Goal: Transaction & Acquisition: Purchase product/service

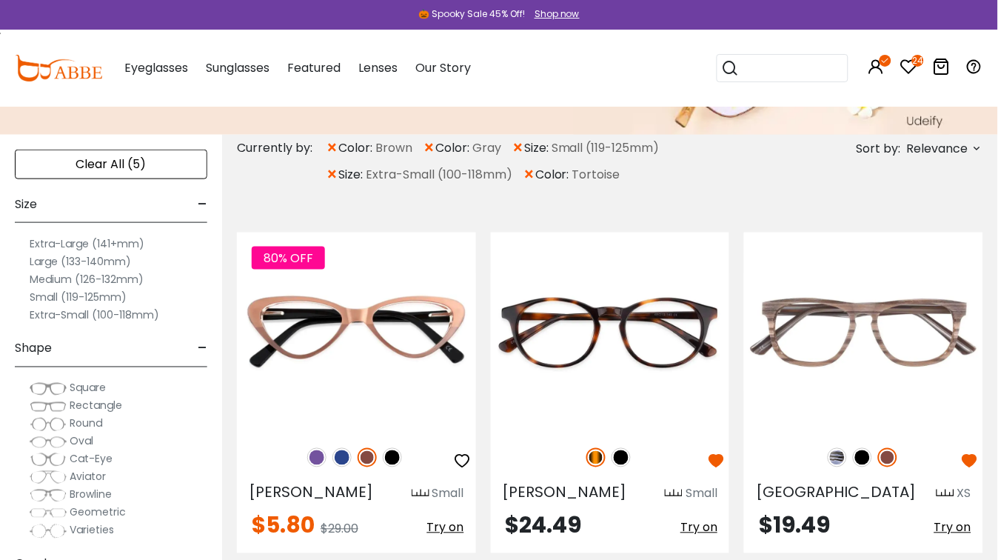
scroll to position [197, 0]
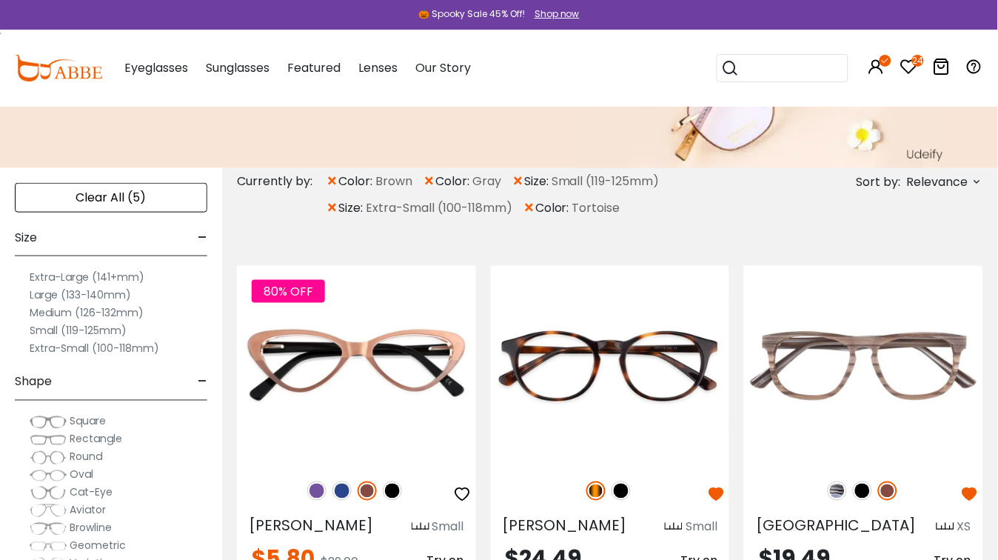
click at [75, 344] on label "Extra-Small (100-118mm)" at bounding box center [95, 348] width 130 height 18
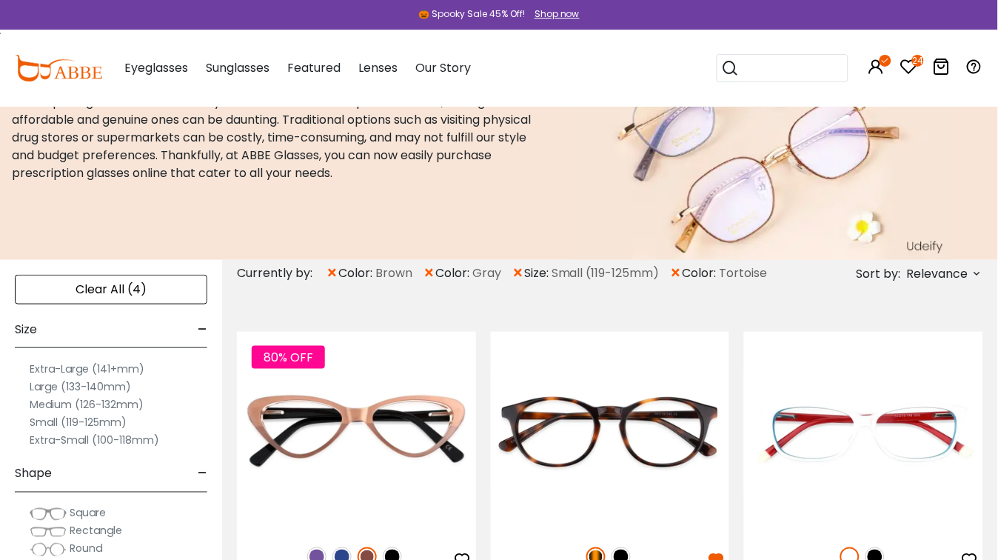
scroll to position [195, 0]
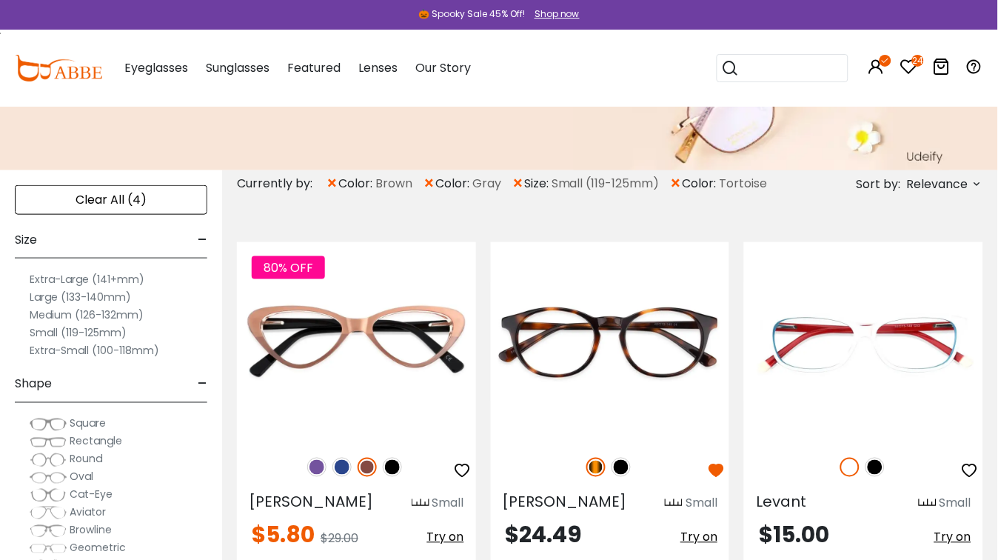
click at [143, 347] on label "Extra-Small (100-118mm)" at bounding box center [95, 350] width 130 height 18
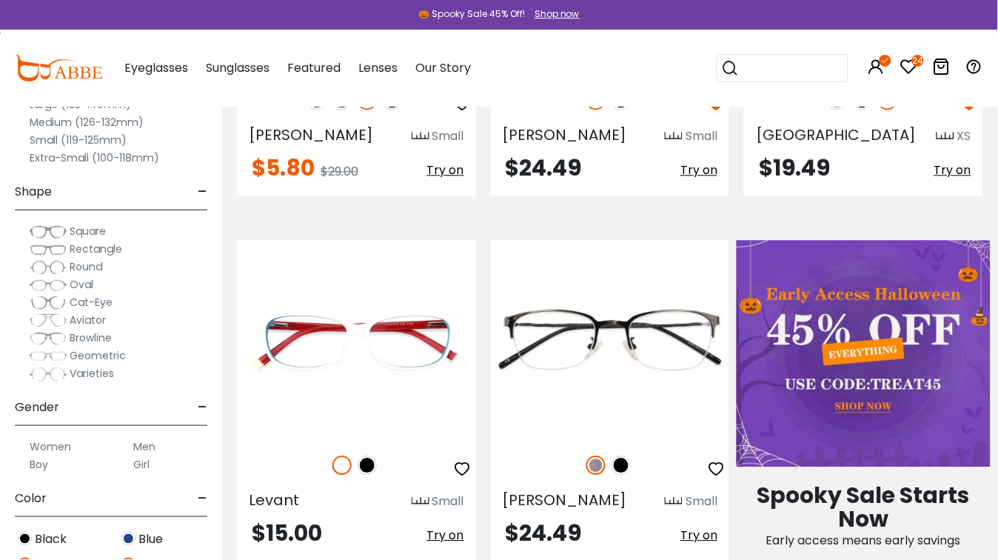
scroll to position [711, 0]
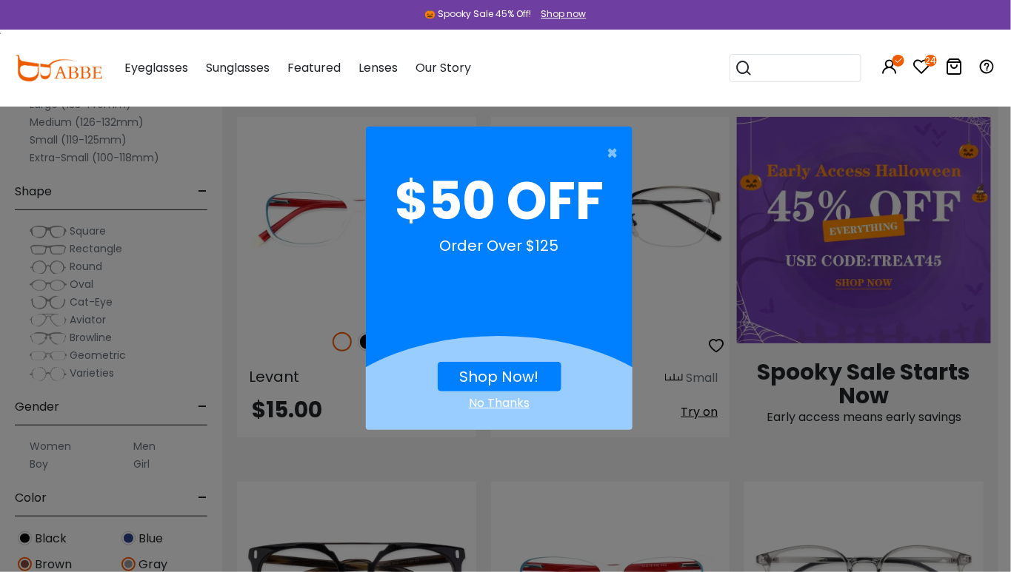
drag, startPoint x: 1008, startPoint y: 41, endPoint x: 1001, endPoint y: 132, distance: 90.6
click at [608, 153] on span "×" at bounding box center [615, 153] width 19 height 30
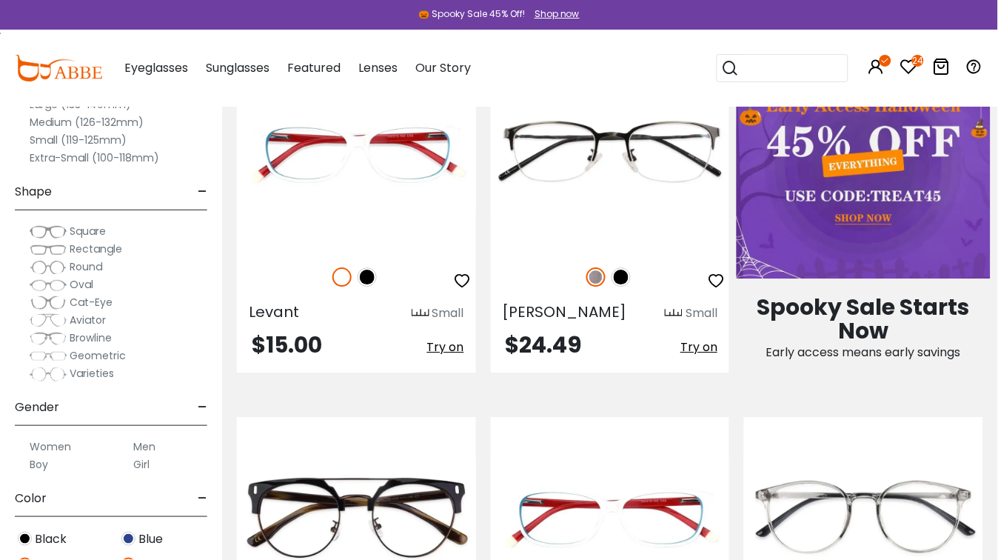
scroll to position [719, 0]
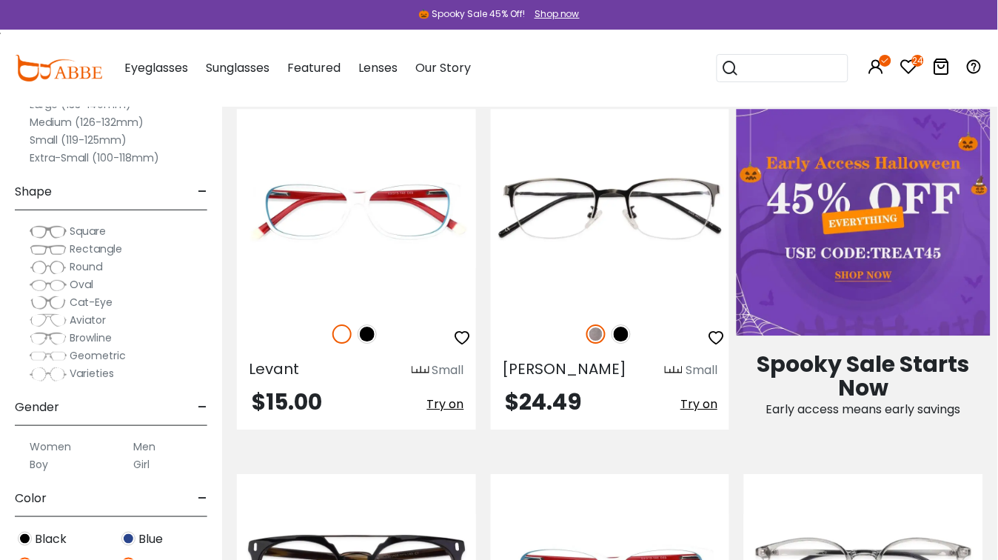
click at [902, 245] on img at bounding box center [864, 222] width 254 height 227
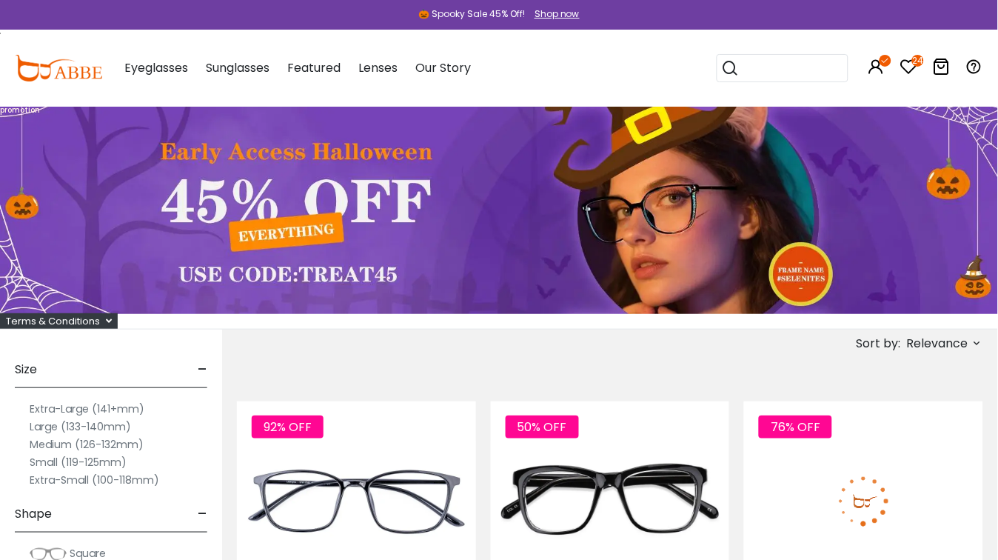
click at [109, 479] on label "Extra-Small (100-118mm)" at bounding box center [95, 480] width 130 height 18
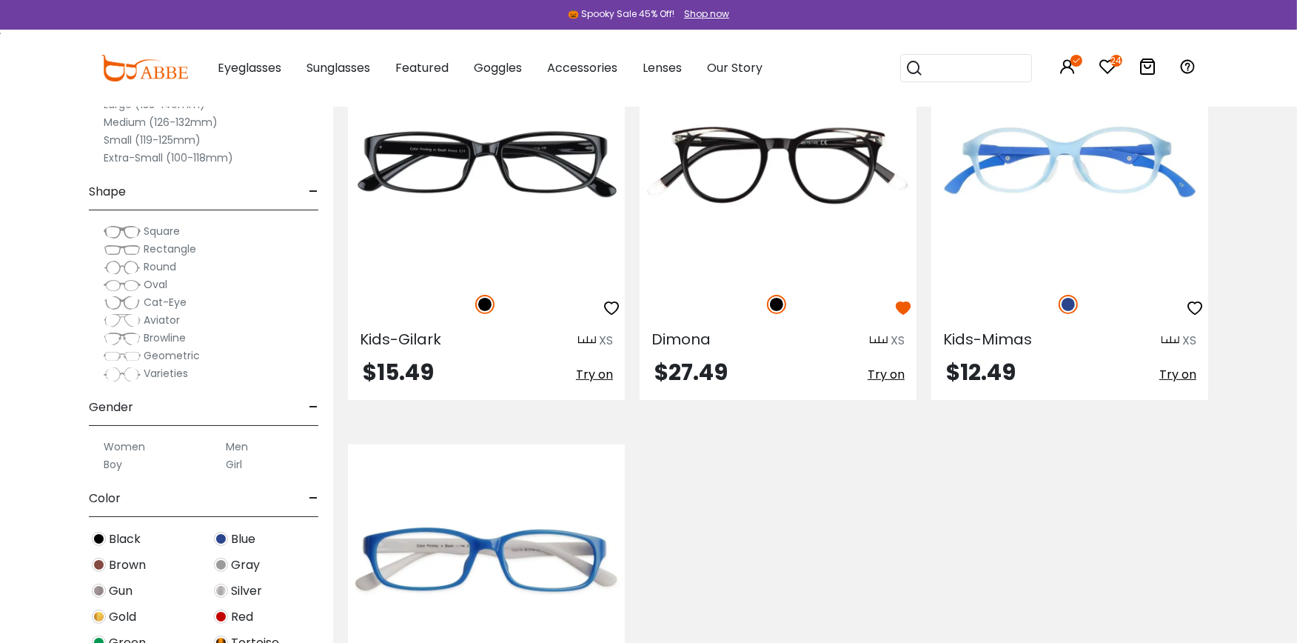
scroll to position [409, 0]
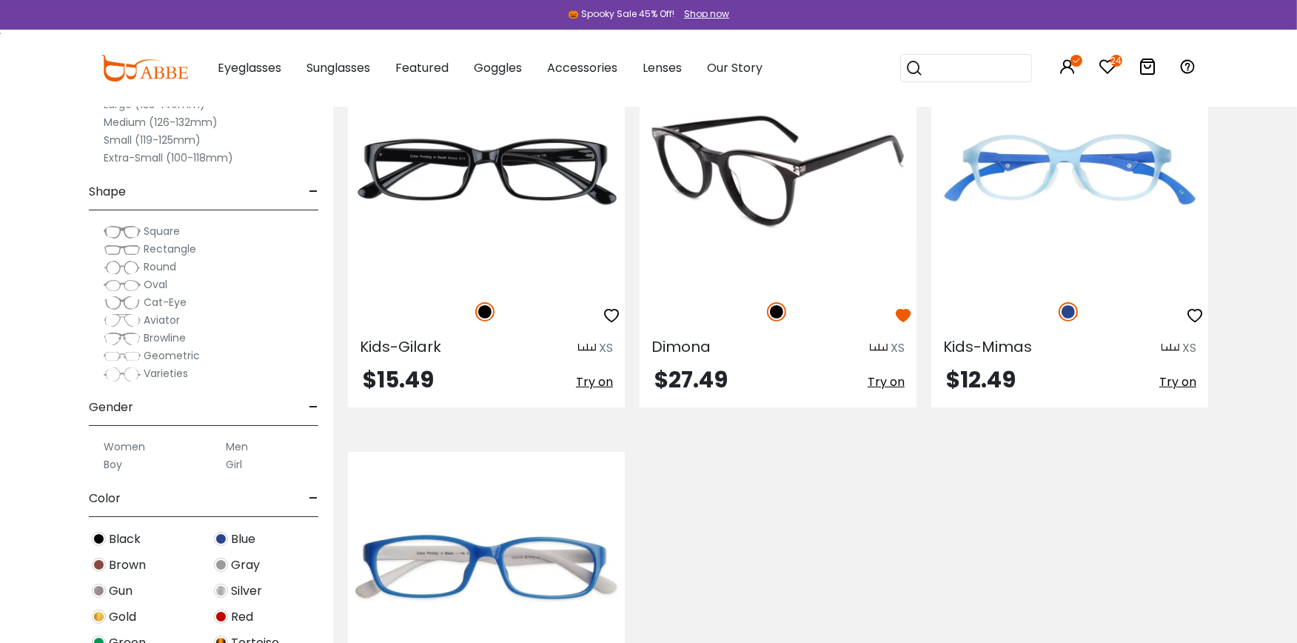
click at [786, 198] on img at bounding box center [778, 170] width 277 height 231
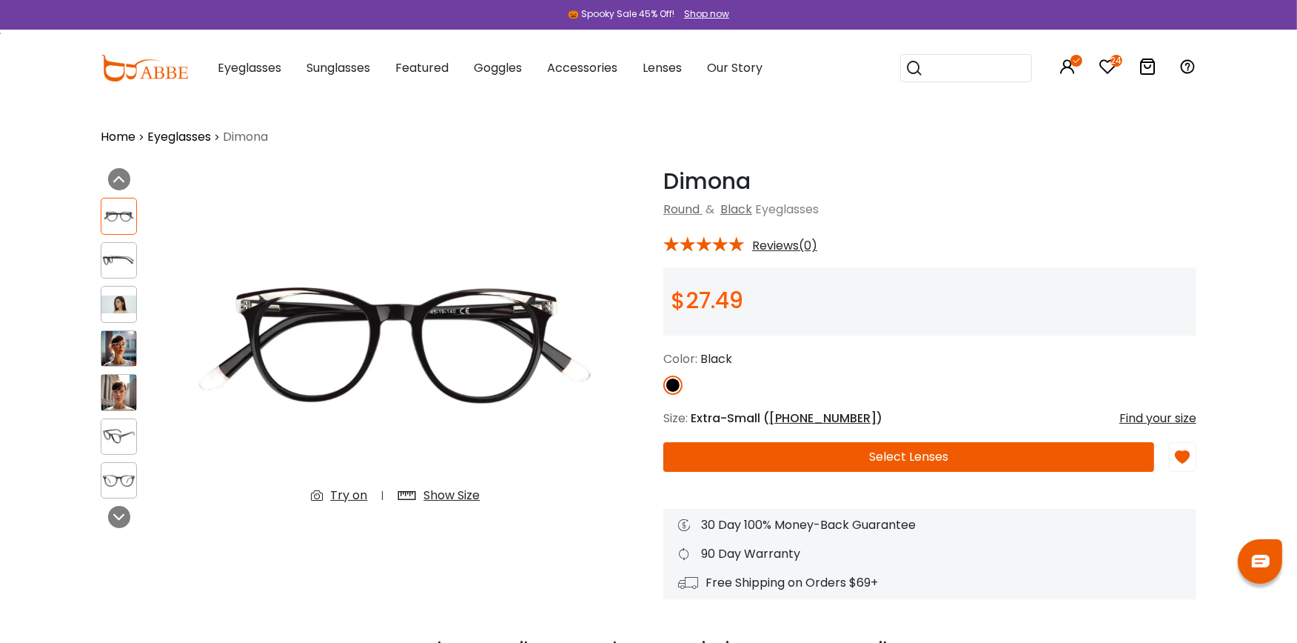
click at [347, 492] on div "Try on" at bounding box center [348, 495] width 37 height 18
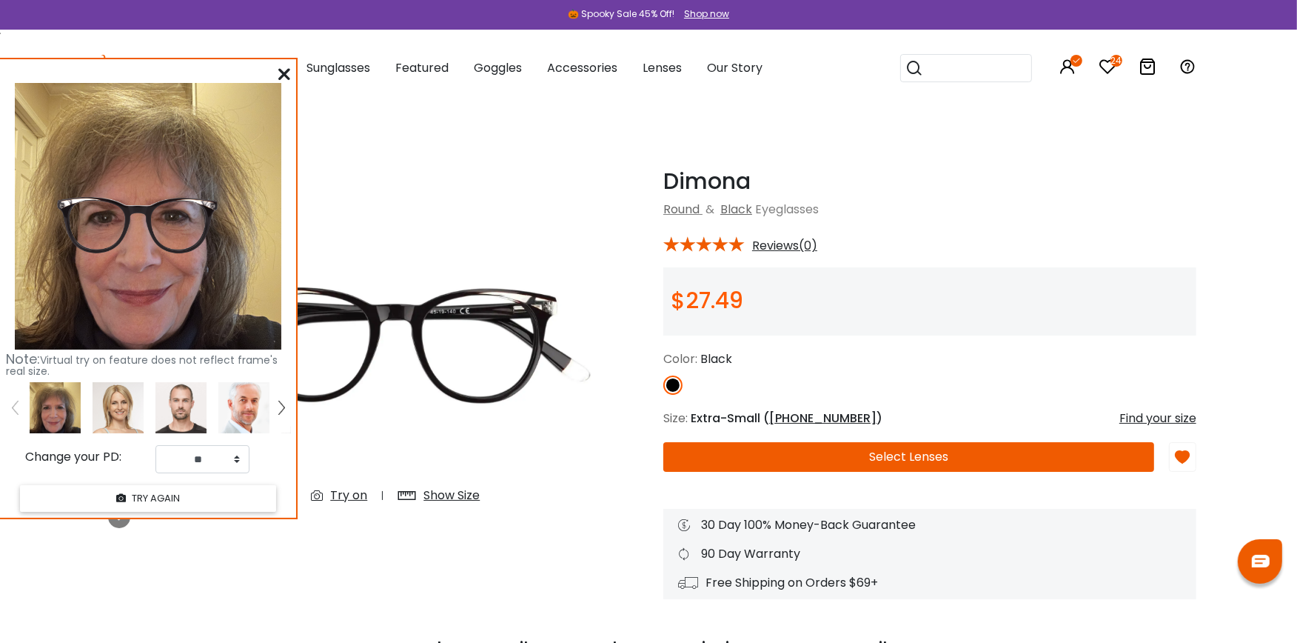
click at [894, 462] on button "Select Lenses" at bounding box center [908, 457] width 491 height 30
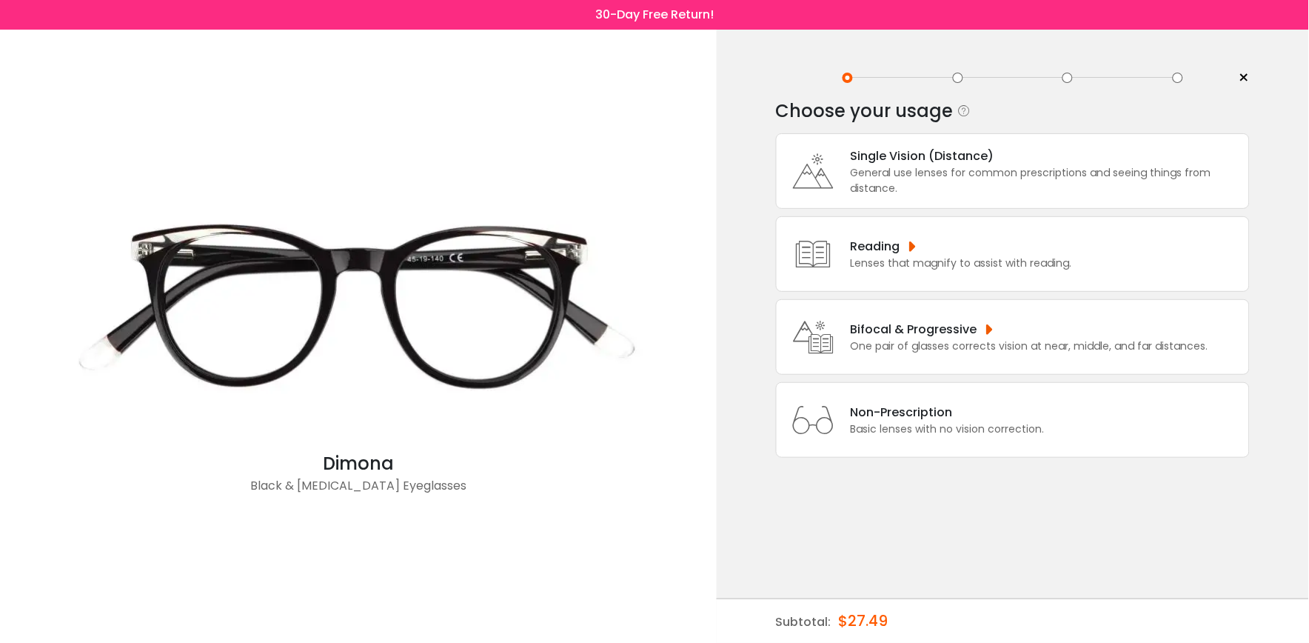
click at [904, 165] on div "General use lenses for common prescriptions and seeing things from distance." at bounding box center [1046, 180] width 391 height 31
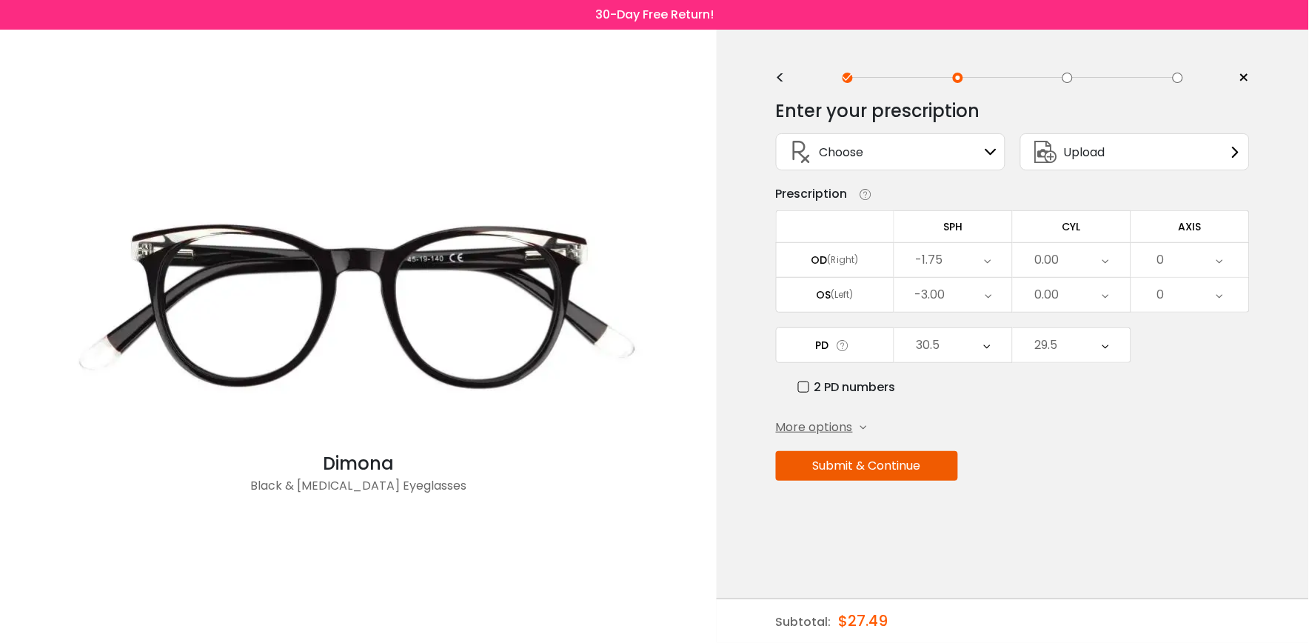
click at [919, 466] on button "Submit & Continue" at bounding box center [867, 466] width 182 height 30
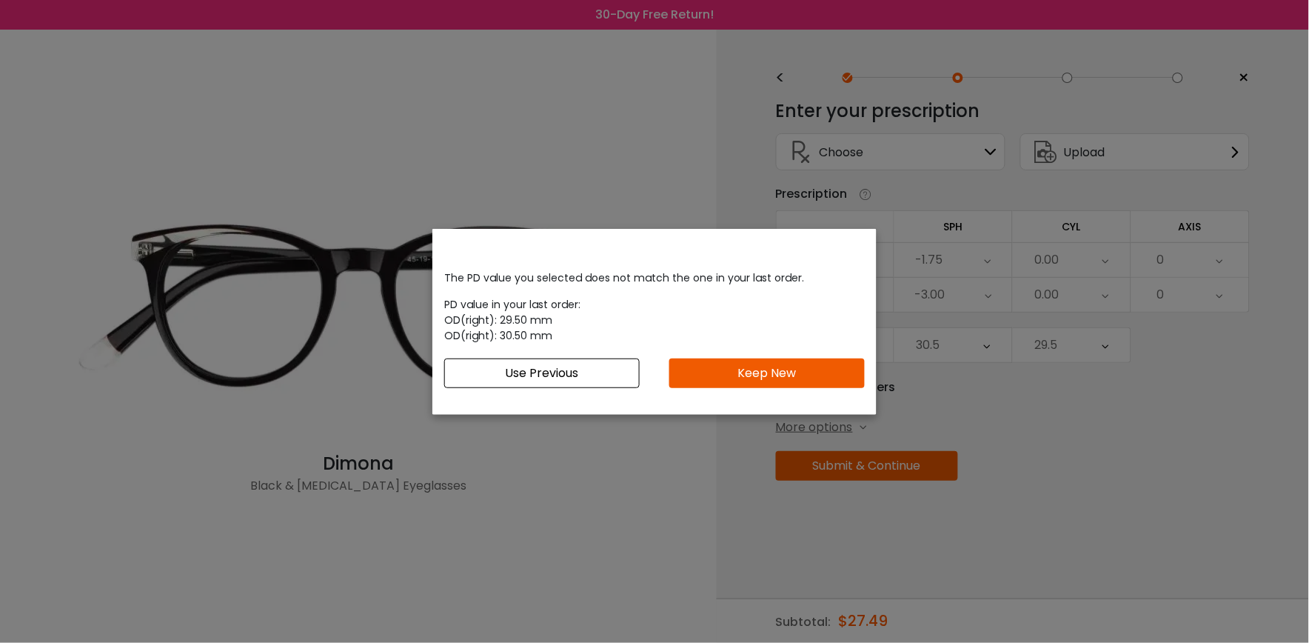
click at [752, 369] on button "Keep New" at bounding box center [766, 373] width 195 height 30
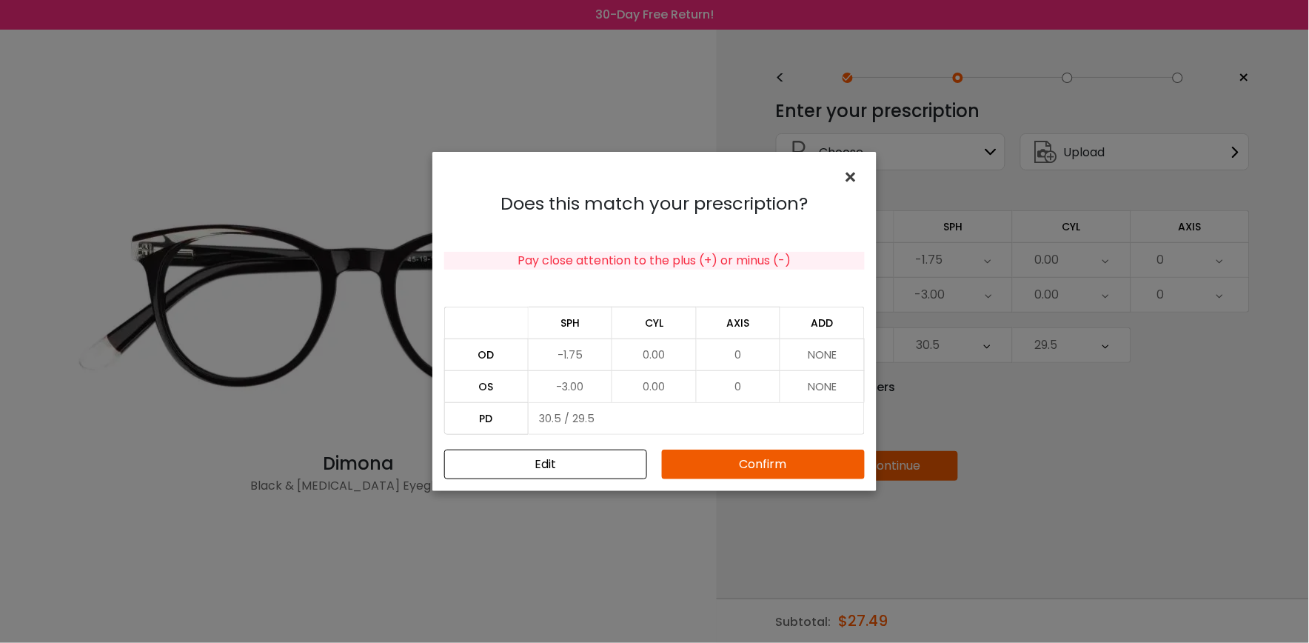
click at [847, 172] on span "×" at bounding box center [853, 177] width 21 height 32
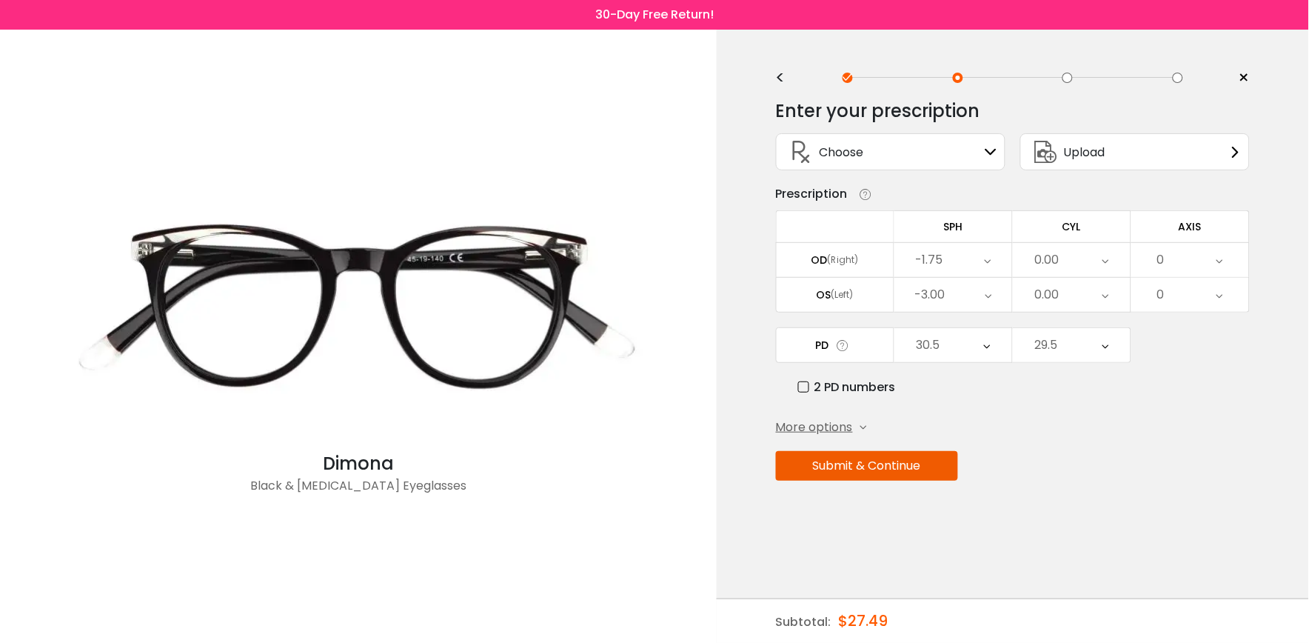
click at [905, 469] on button "Submit & Continue" at bounding box center [867, 466] width 182 height 30
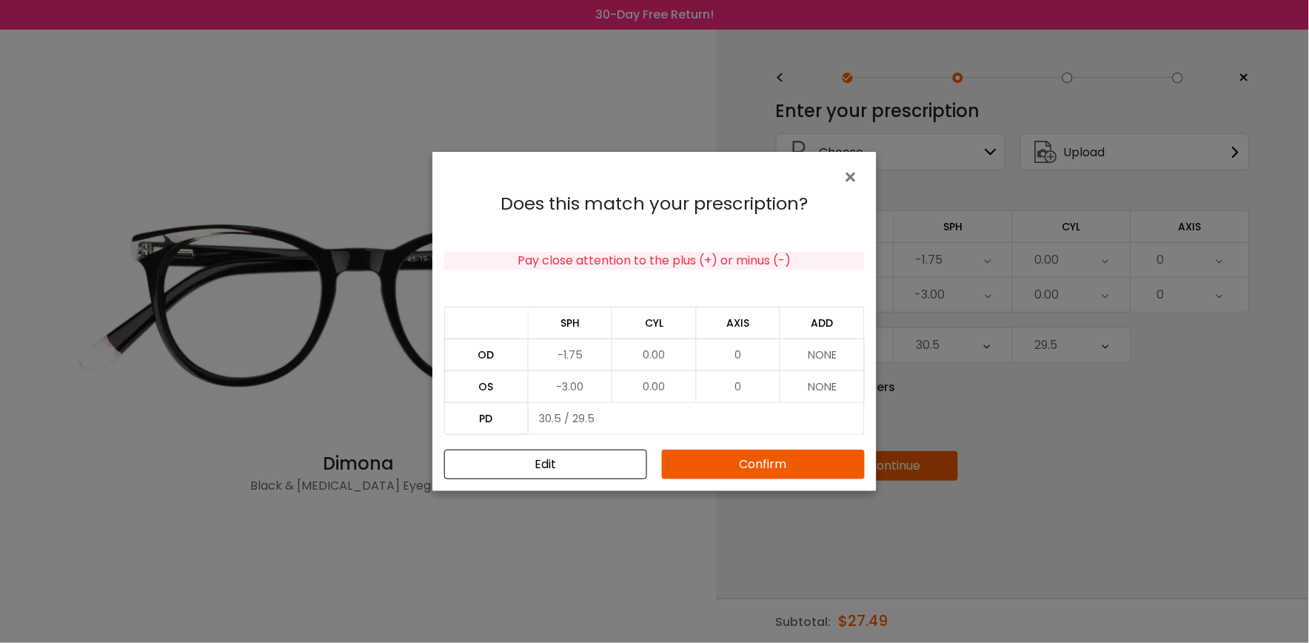
click at [807, 470] on button "Confirm" at bounding box center [763, 464] width 203 height 30
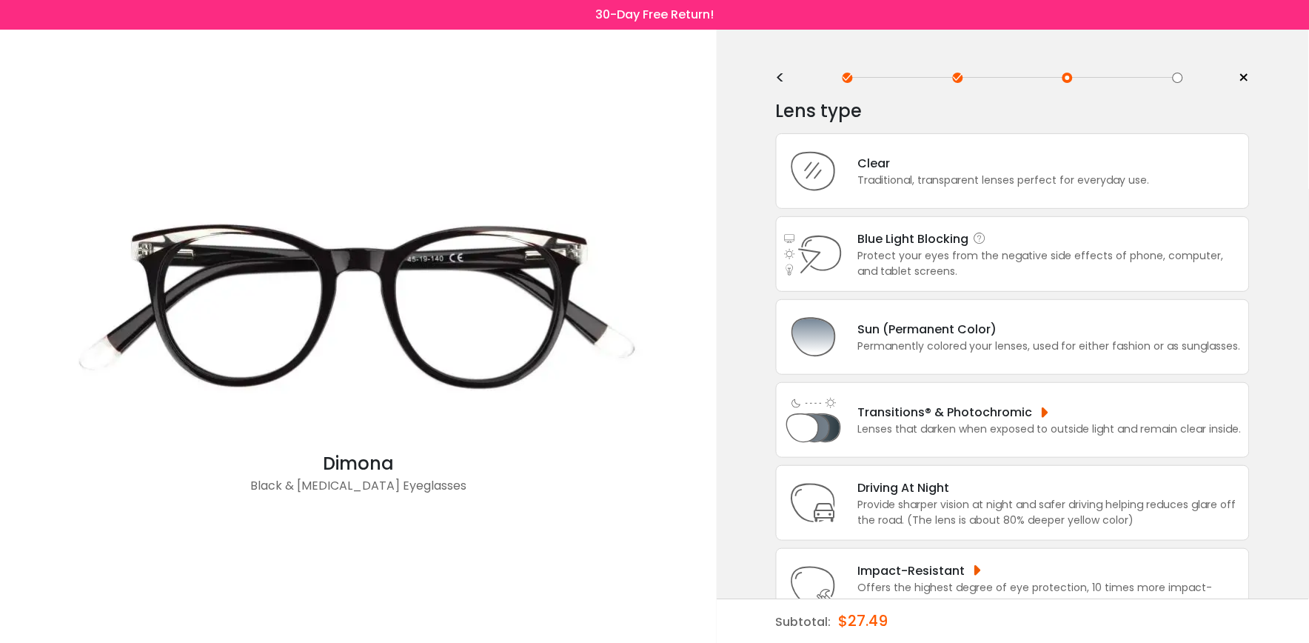
click at [928, 261] on div "Protect your eyes from the negative side effects of phone, computer, and tablet…" at bounding box center [1050, 263] width 384 height 31
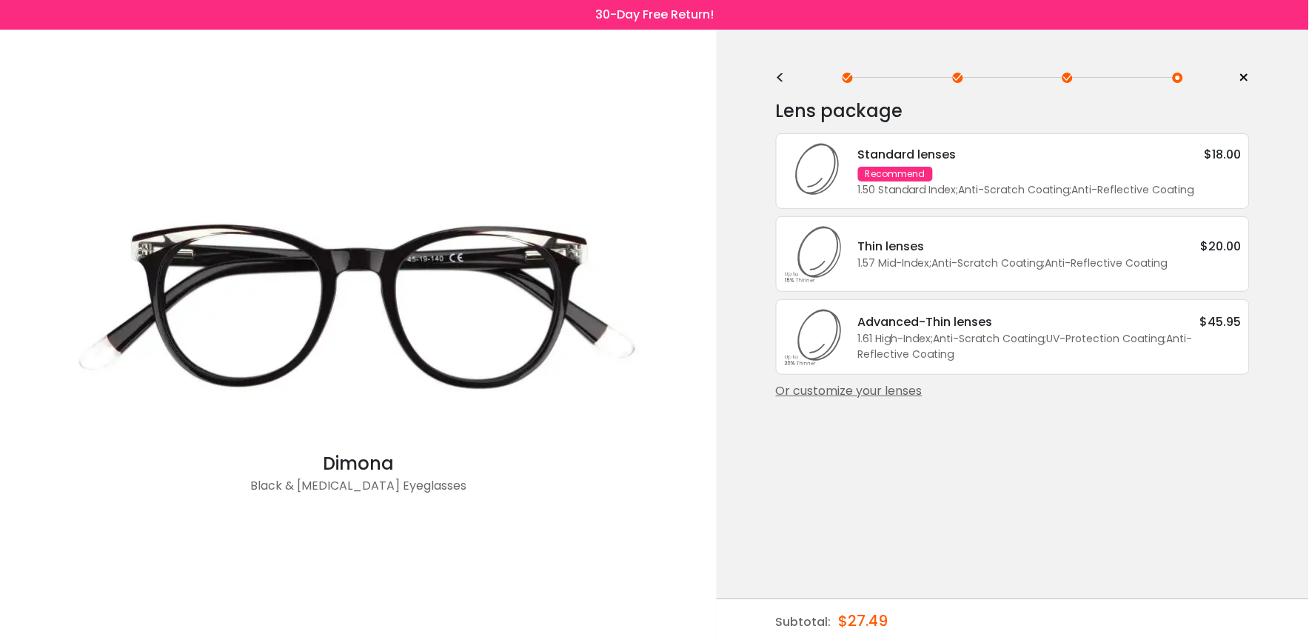
click at [900, 252] on div "Thin lenses" at bounding box center [891, 246] width 67 height 19
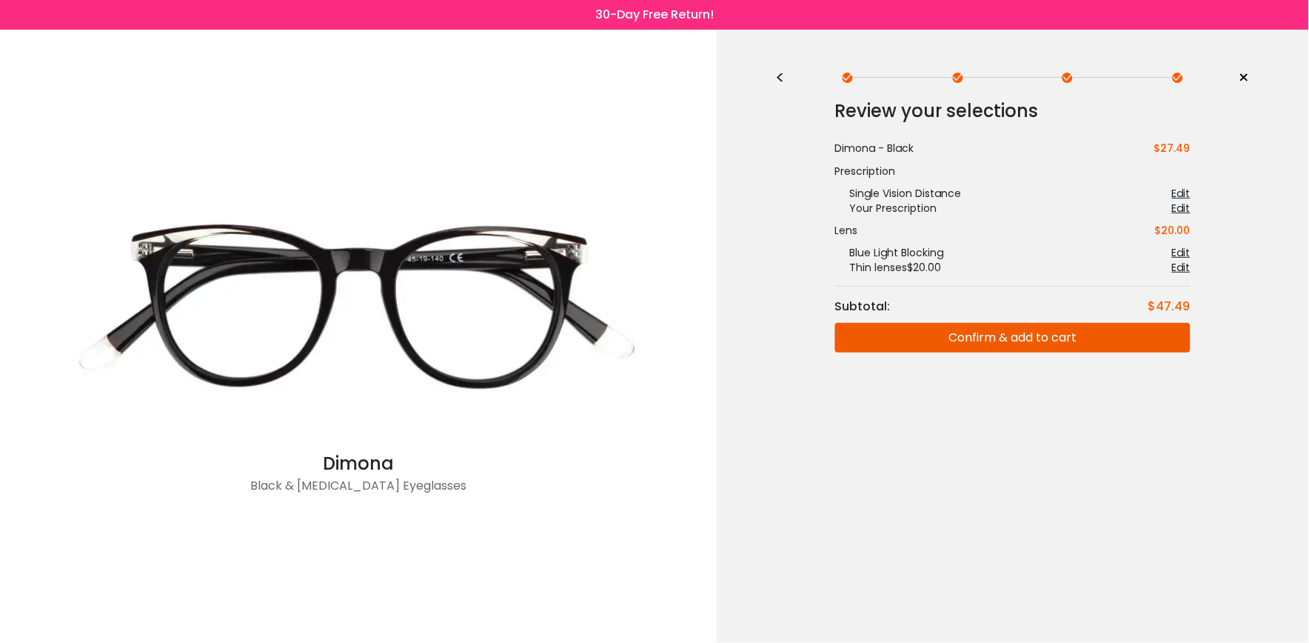
click at [1038, 338] on button "Confirm & add to cart" at bounding box center [1012, 338] width 355 height 30
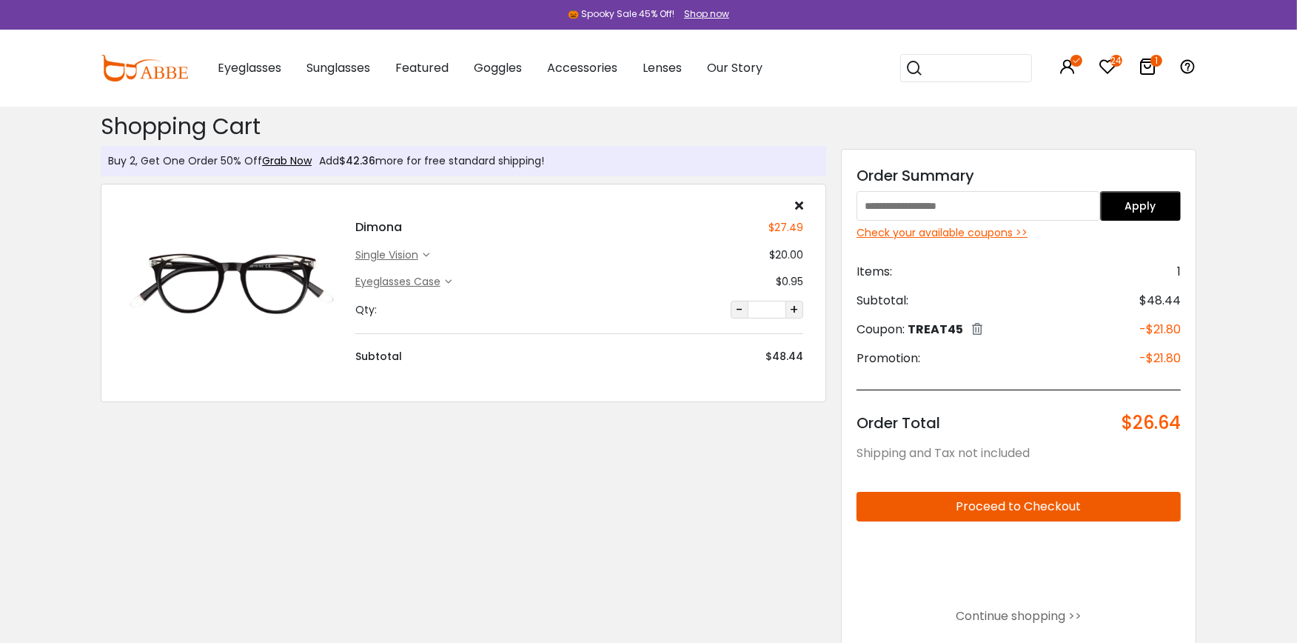
click at [876, 209] on input "text" at bounding box center [979, 206] width 244 height 30
type input "*******"
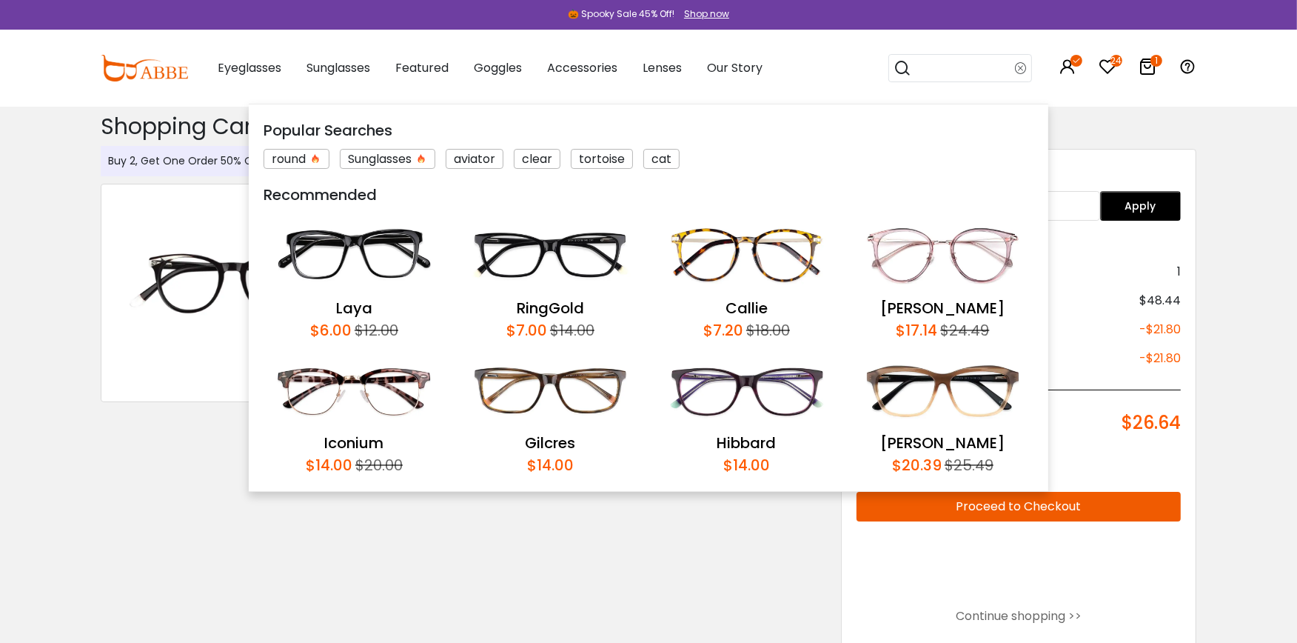
click at [772, 549] on div "Shopping Cart ( 1 ): $26.64 Shopping Cart Buy 2, Get One Order 50% Off Grab Now…" at bounding box center [463, 457] width 740 height 703
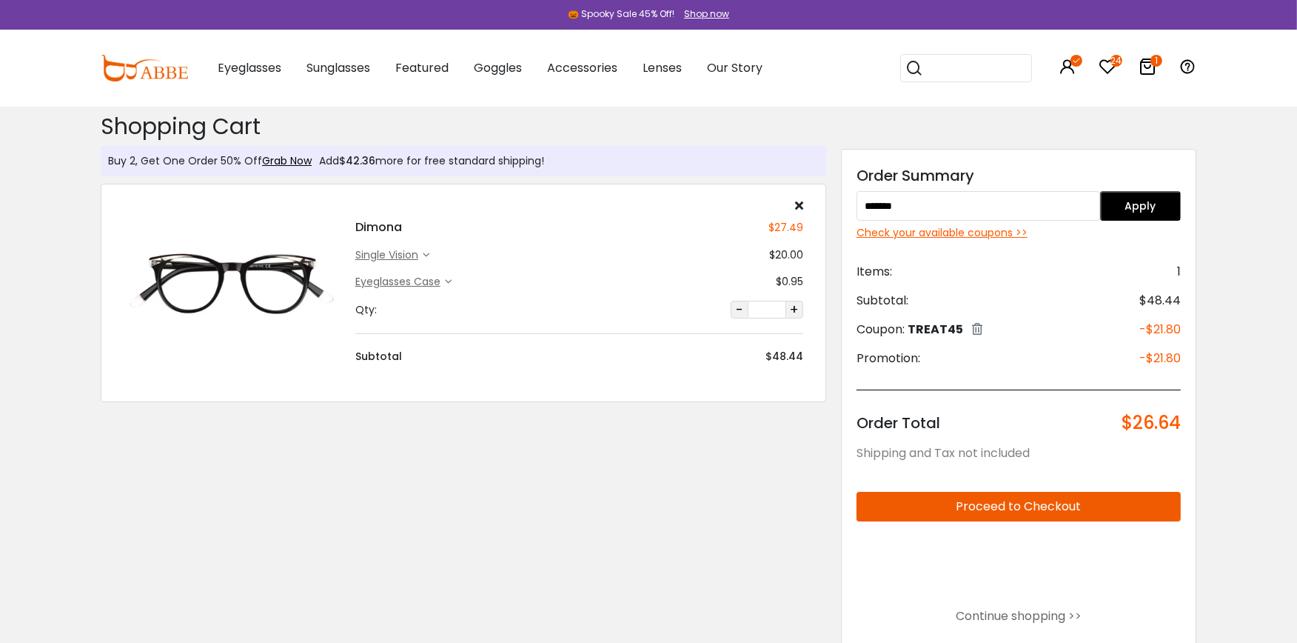
click at [1148, 200] on button "Apply" at bounding box center [1140, 206] width 81 height 30
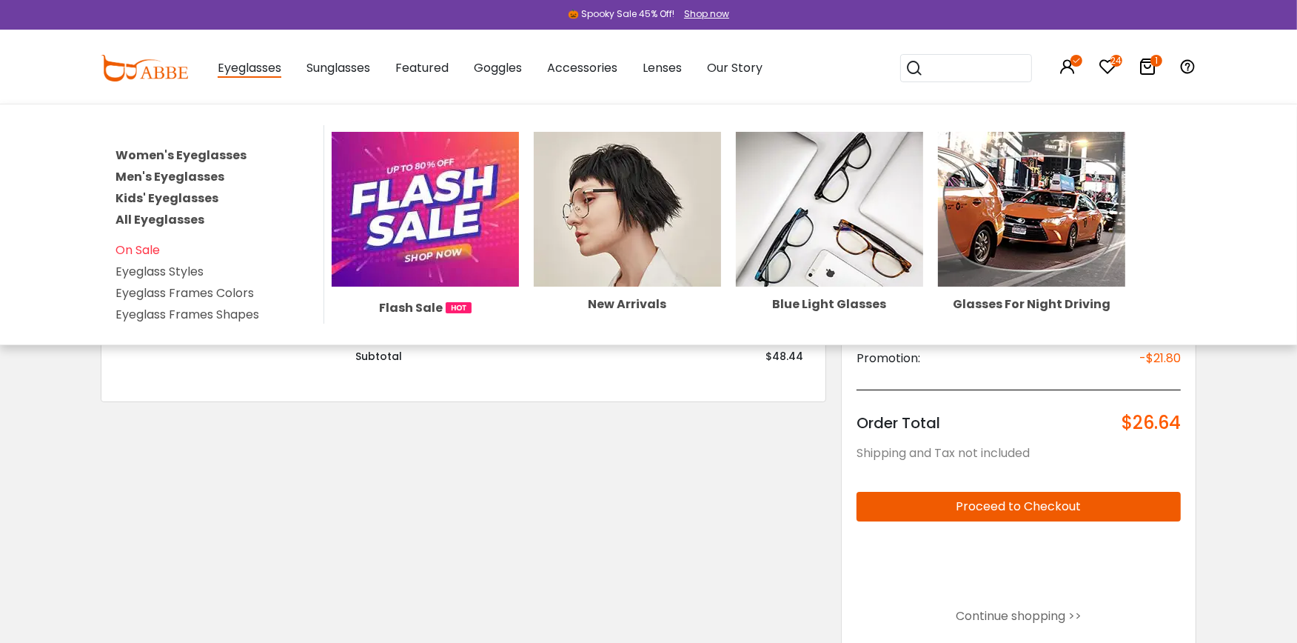
click at [193, 151] on link "Women's Eyeglasses" at bounding box center [181, 155] width 131 height 17
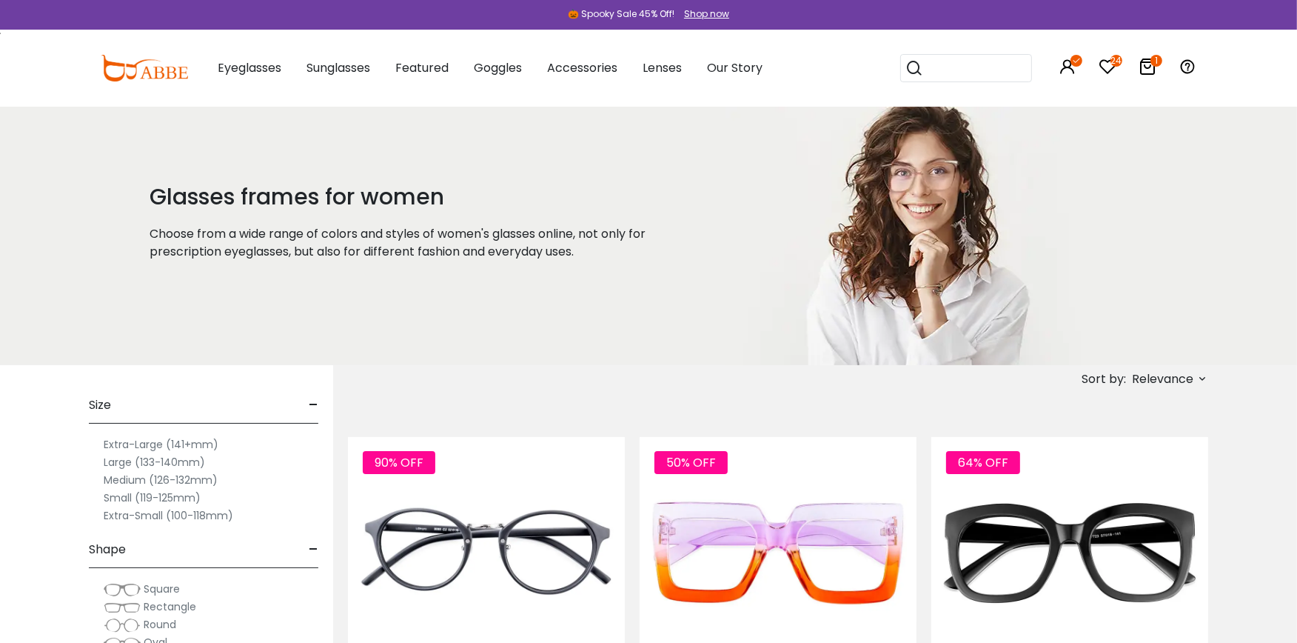
click at [172, 515] on label "Extra-Small (100-118mm)" at bounding box center [169, 515] width 130 height 18
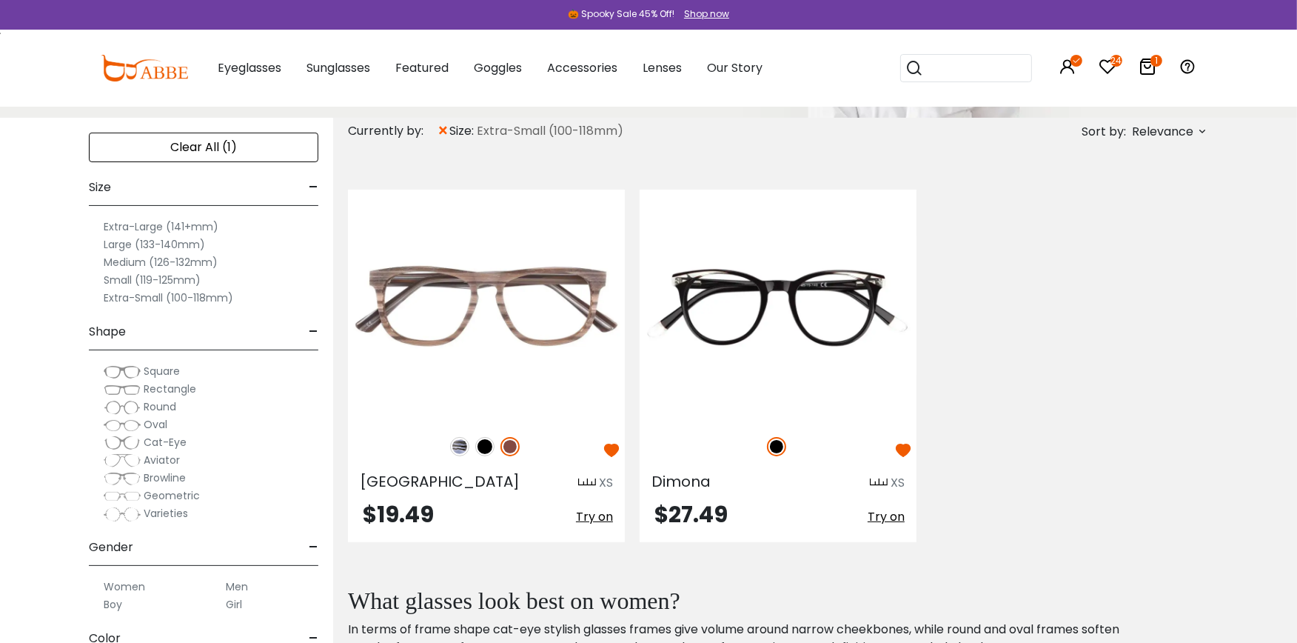
scroll to position [197, 0]
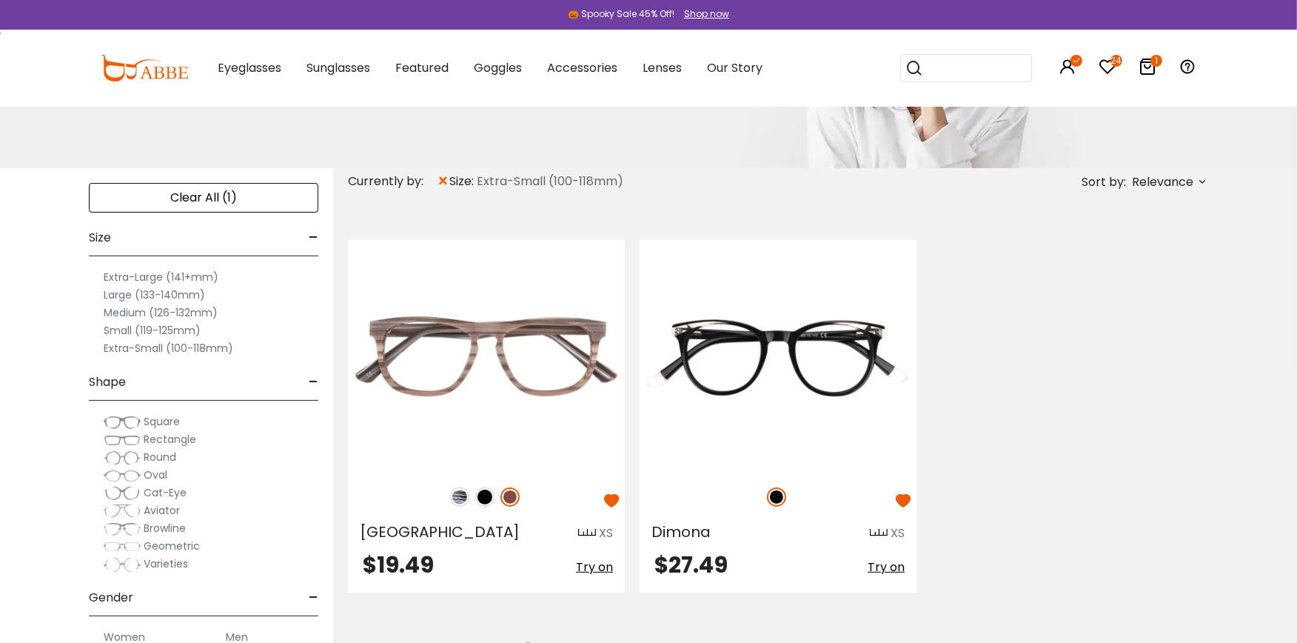
click at [174, 329] on label "Small (119-125mm)" at bounding box center [152, 330] width 97 height 18
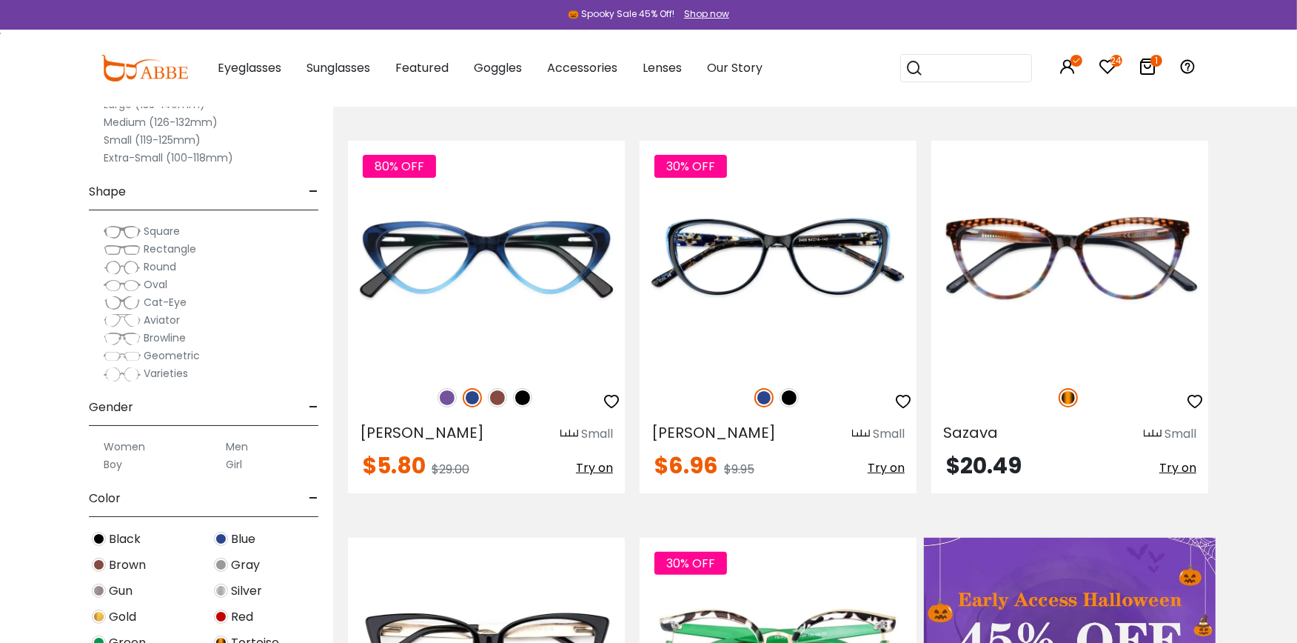
scroll to position [361, 0]
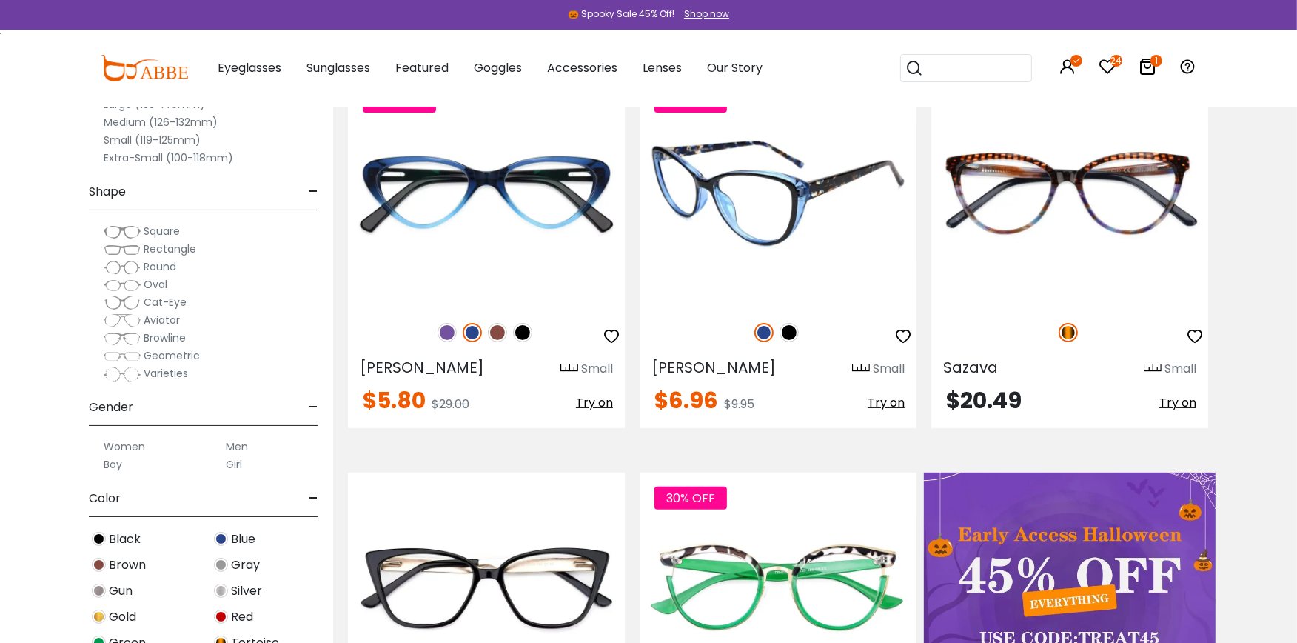
click at [786, 333] on img at bounding box center [789, 332] width 19 height 19
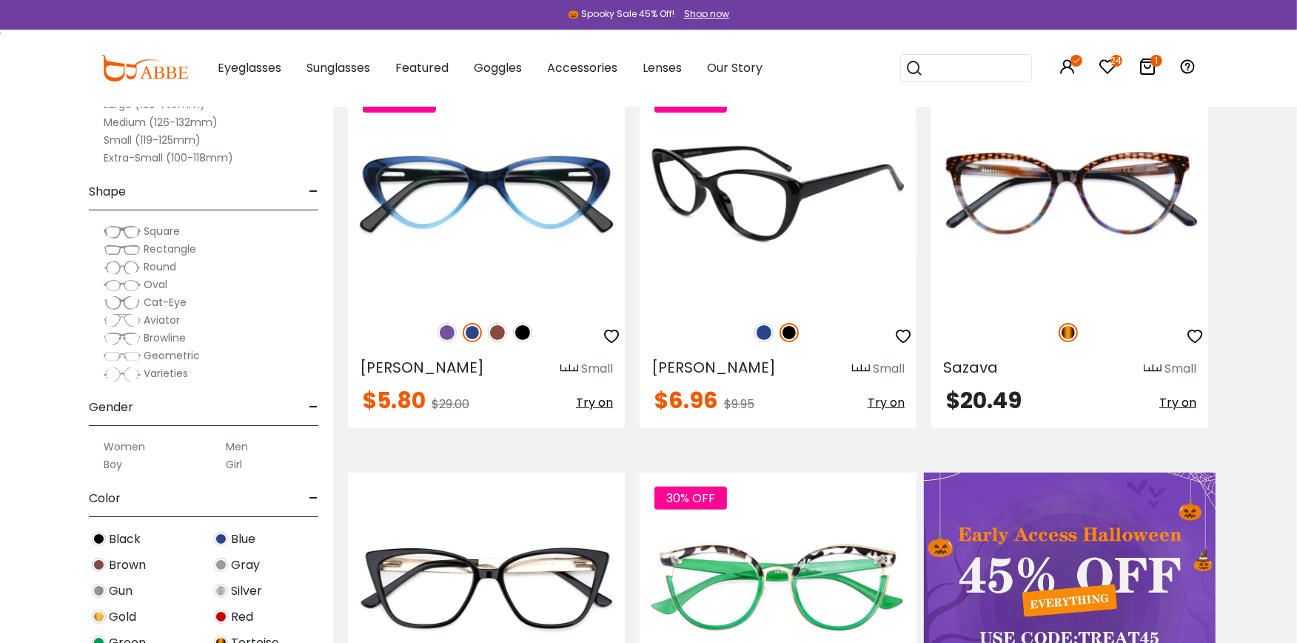
click at [755, 226] on img at bounding box center [778, 191] width 277 height 231
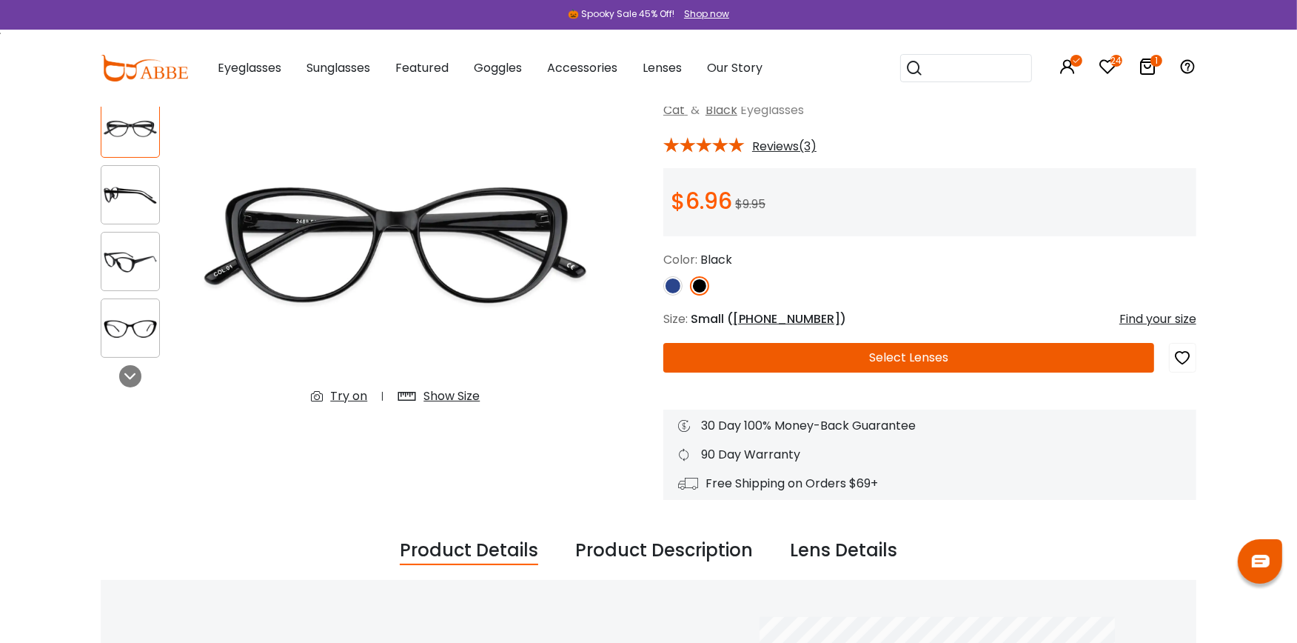
scroll to position [72, 0]
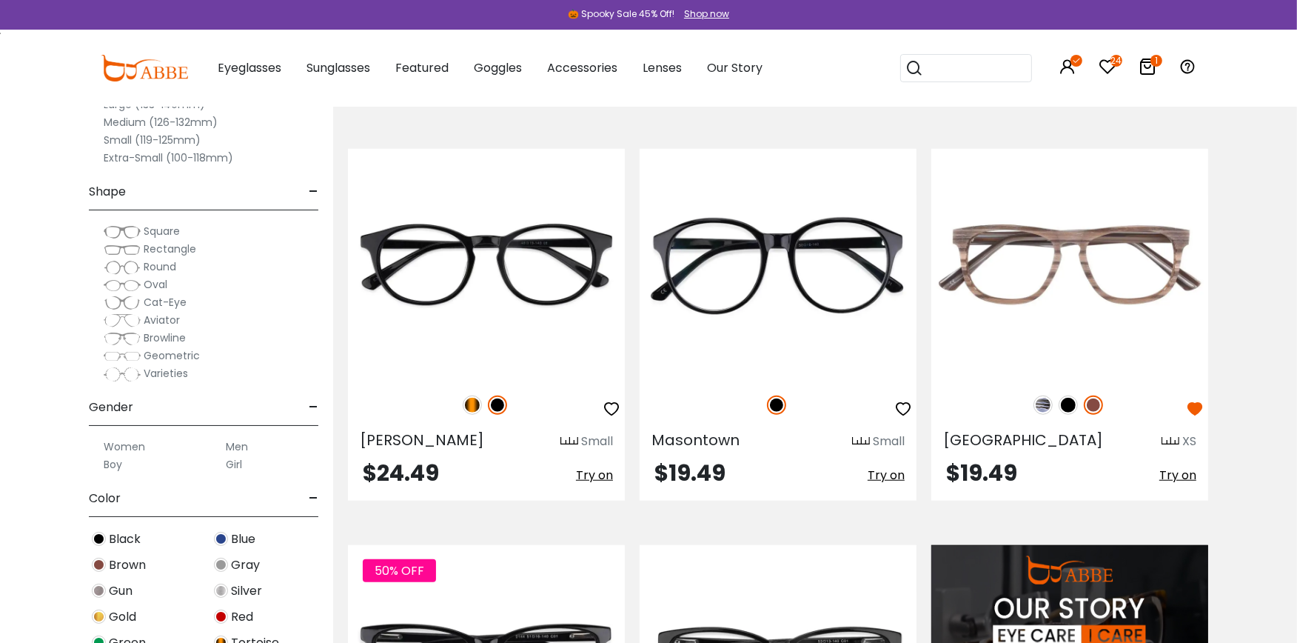
scroll to position [1094, 0]
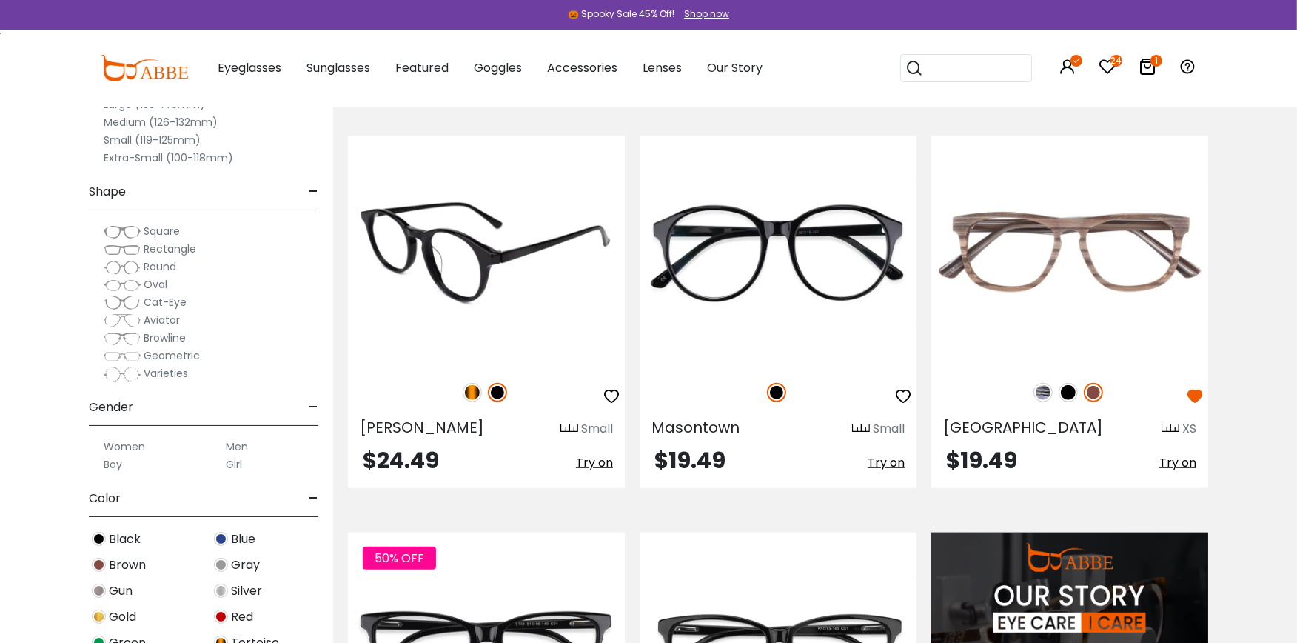
click at [469, 388] on img at bounding box center [472, 392] width 19 height 19
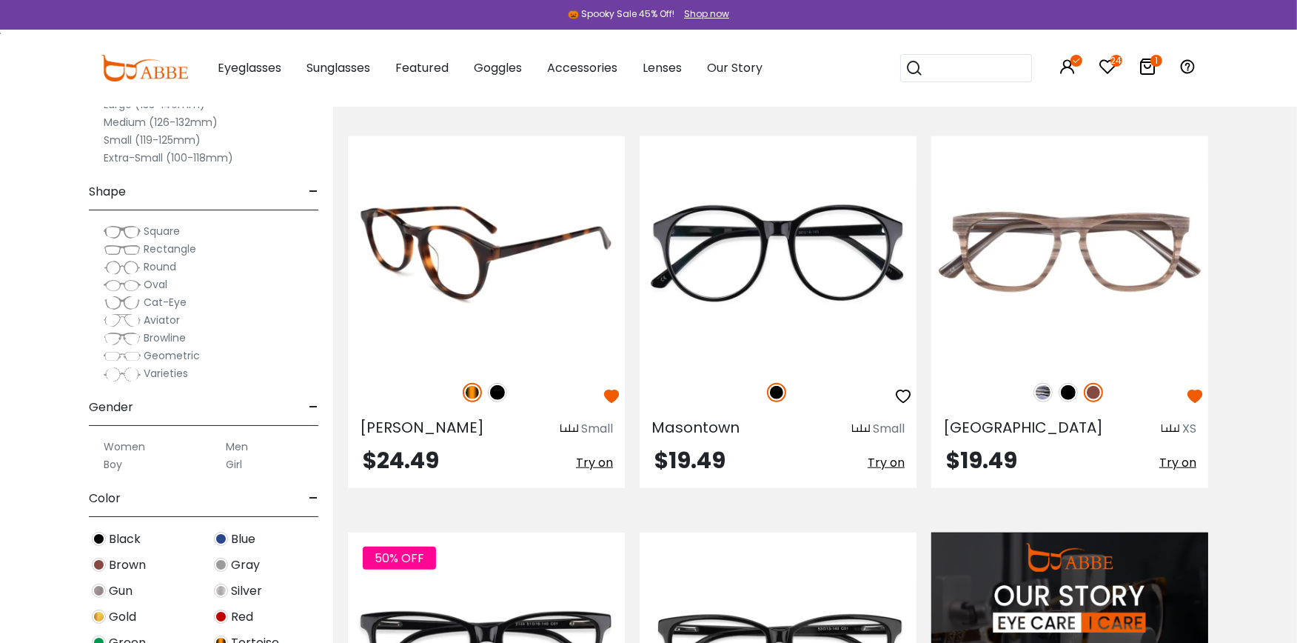
click at [509, 253] on img at bounding box center [486, 251] width 277 height 231
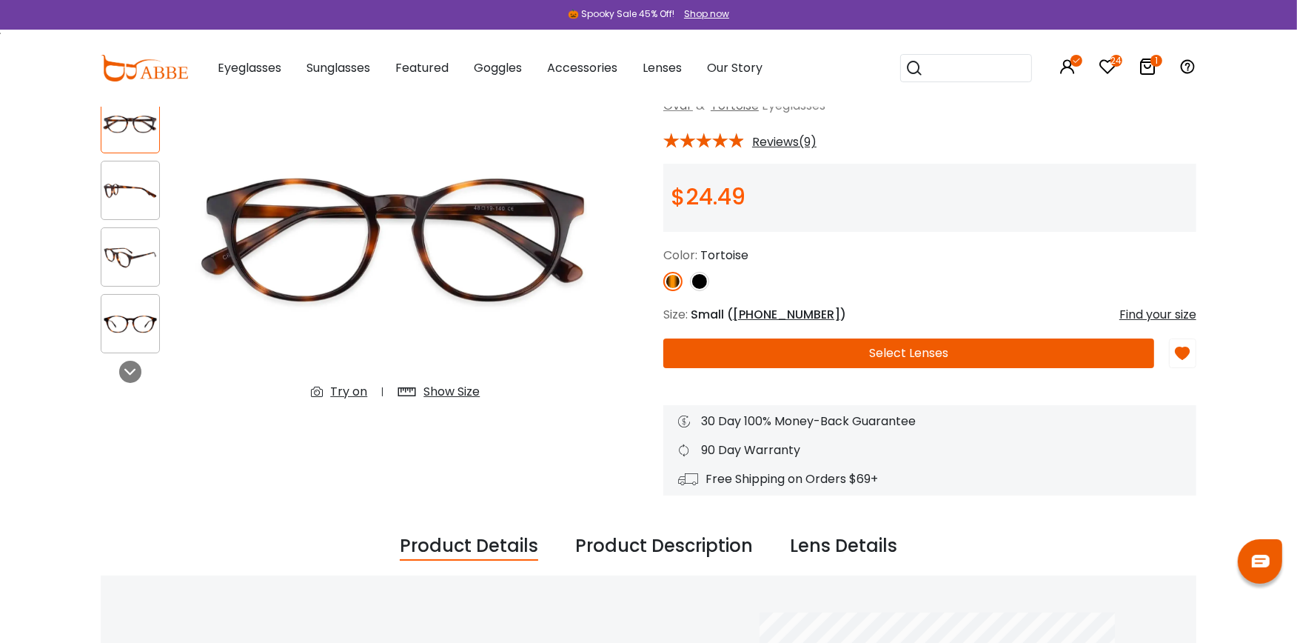
scroll to position [93, 0]
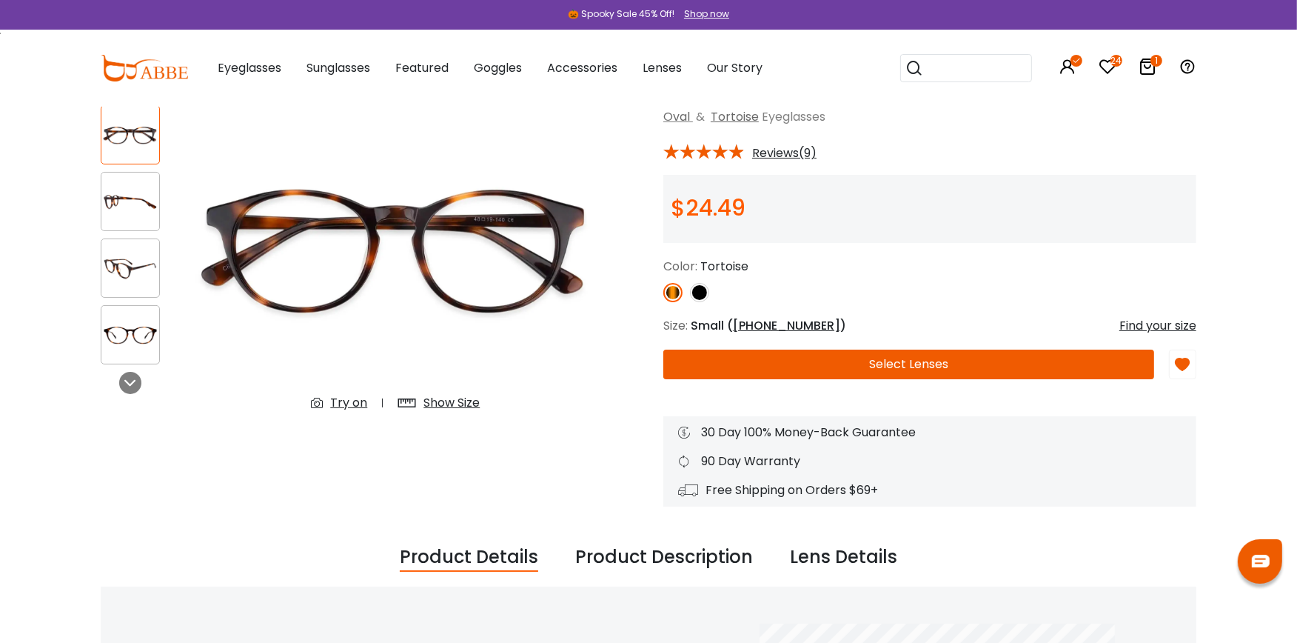
click at [930, 359] on button "Select Lenses" at bounding box center [908, 364] width 491 height 30
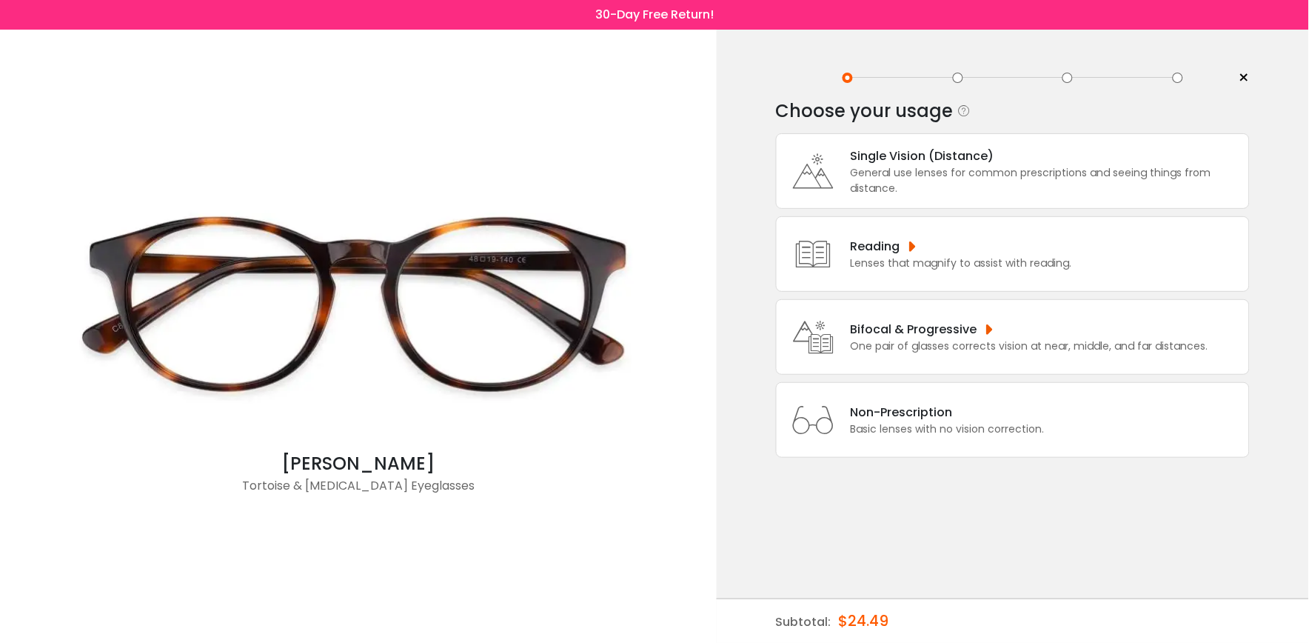
click at [981, 175] on div "General use lenses for common prescriptions and seeing things from distance." at bounding box center [1046, 180] width 391 height 31
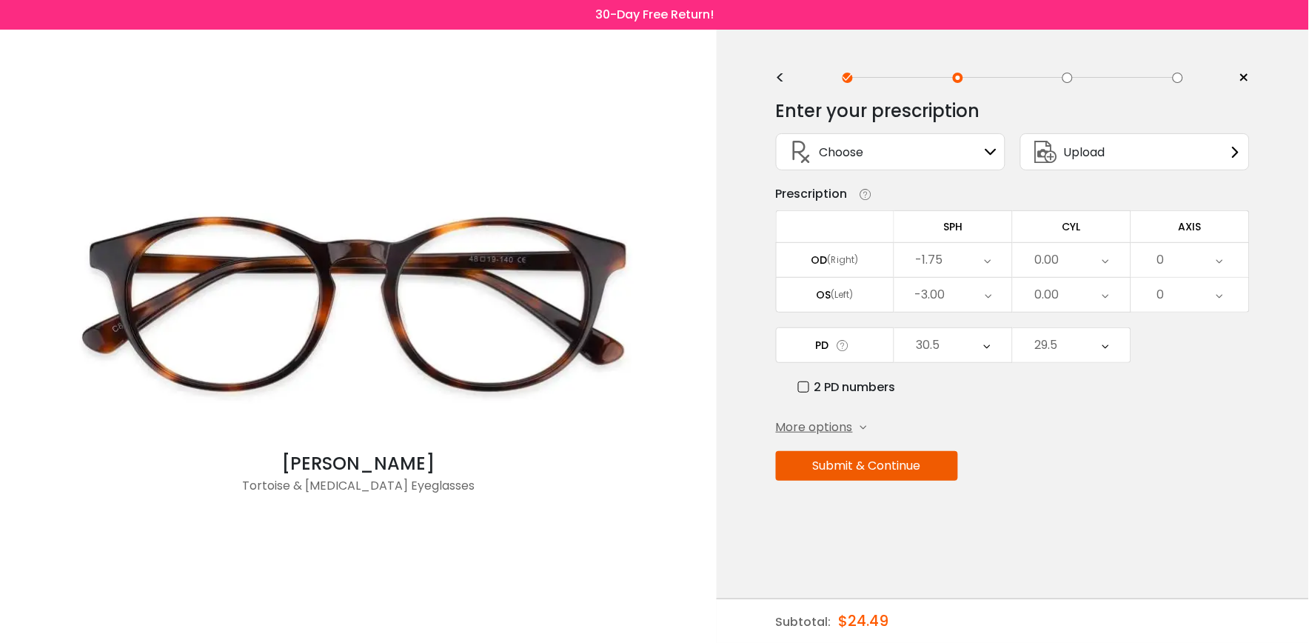
click at [911, 464] on button "Submit & Continue" at bounding box center [867, 466] width 182 height 30
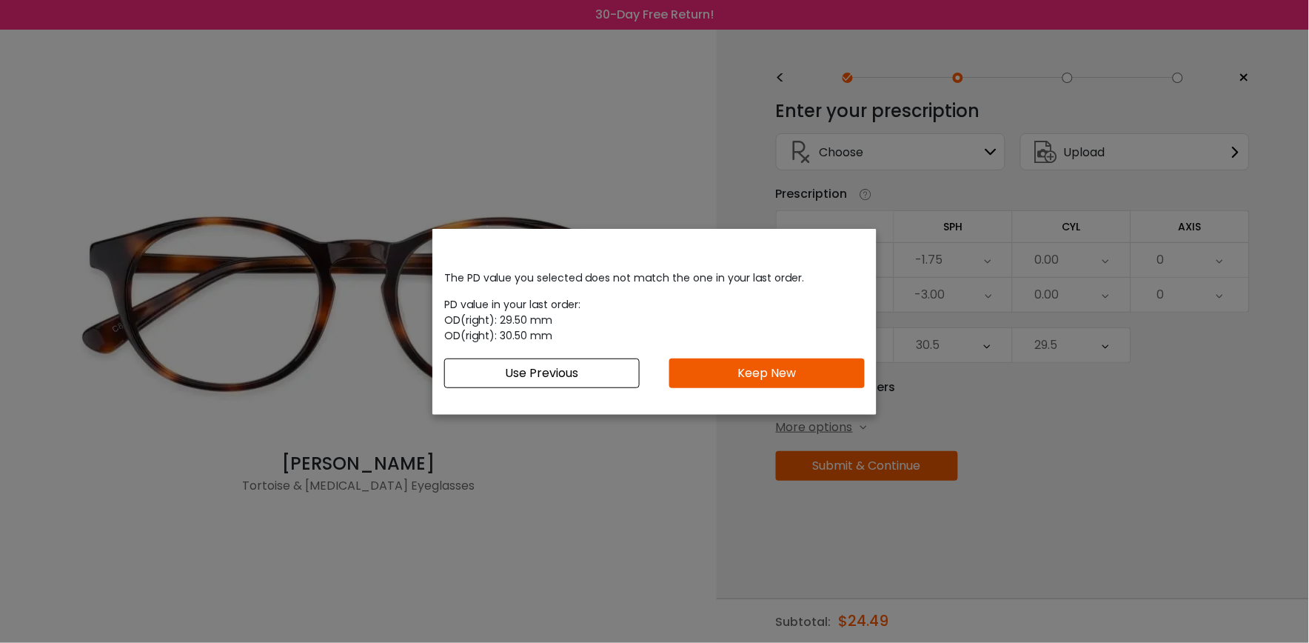
click at [767, 376] on button "Keep New" at bounding box center [766, 373] width 195 height 30
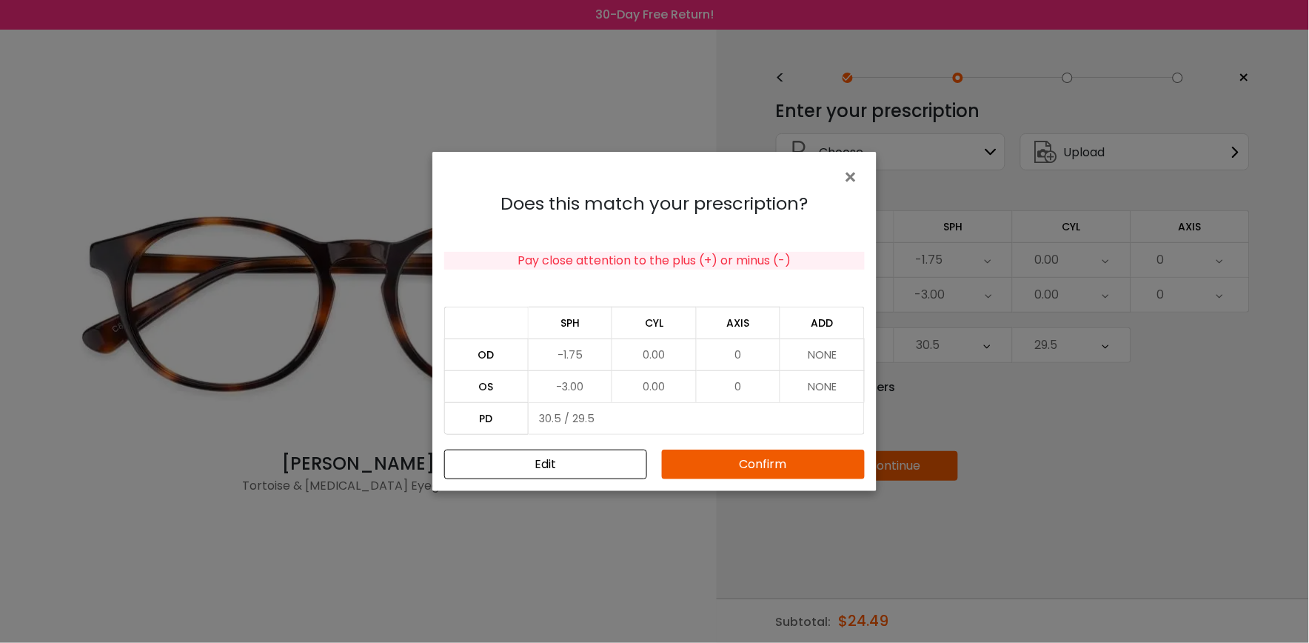
click at [794, 464] on button "Confirm" at bounding box center [763, 464] width 203 height 30
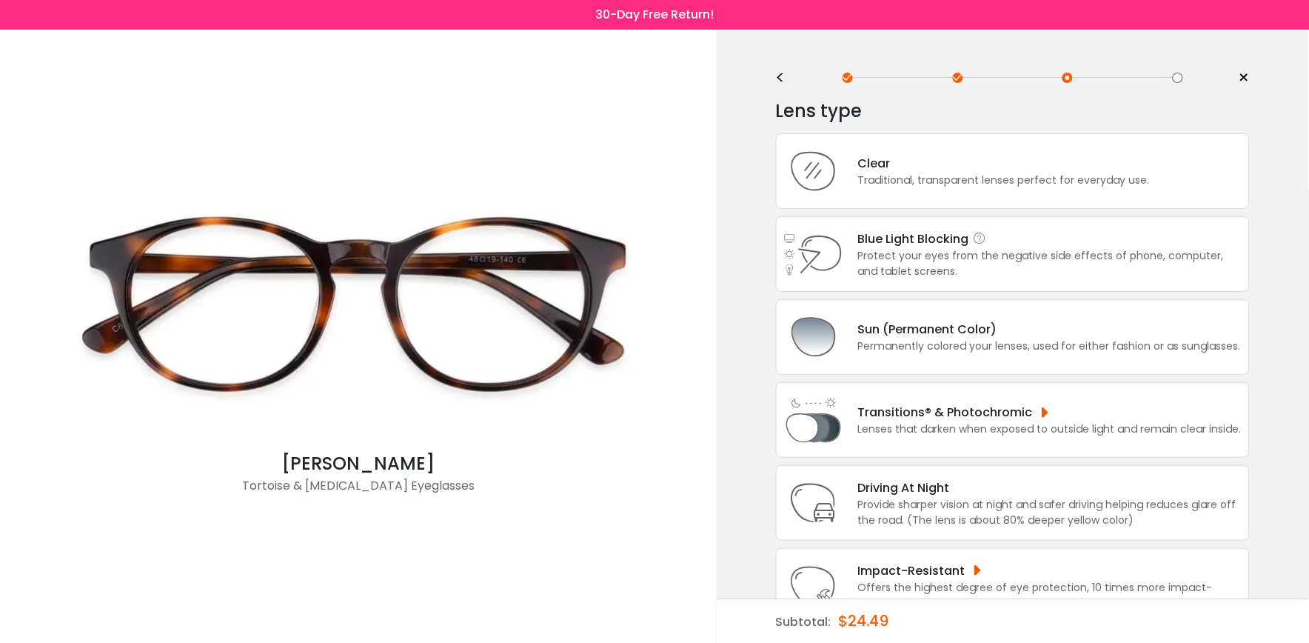
click at [963, 254] on div "Protect your eyes from the negative side effects of phone, computer, and tablet…" at bounding box center [1050, 263] width 384 height 31
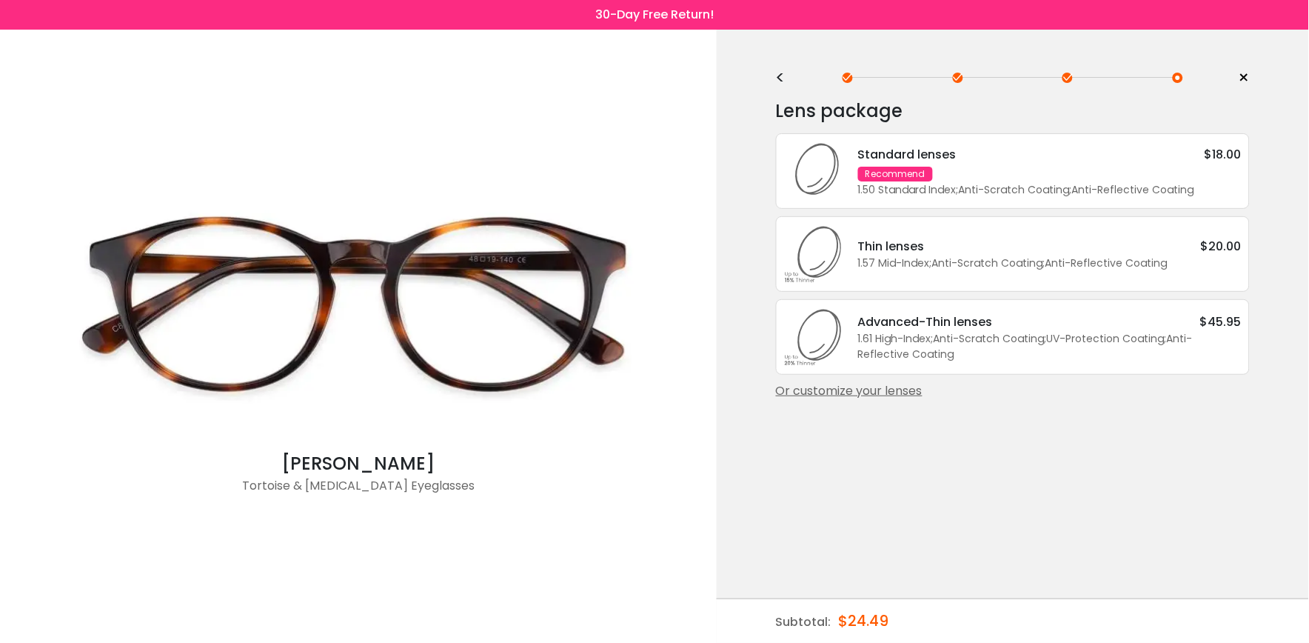
click at [899, 257] on div "1.57 Mid-Index ; Anti-Scratch Coating ; Anti-Reflective Coating ;" at bounding box center [1050, 263] width 384 height 16
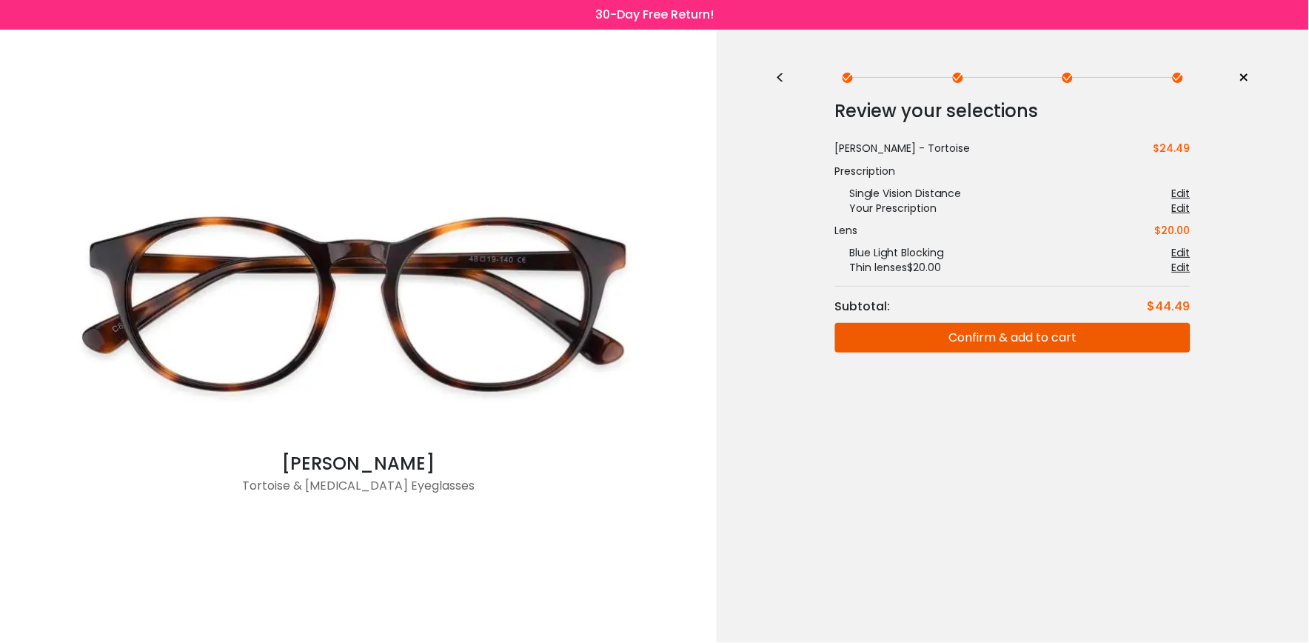
click at [1004, 338] on button "Confirm & add to cart" at bounding box center [1012, 338] width 355 height 30
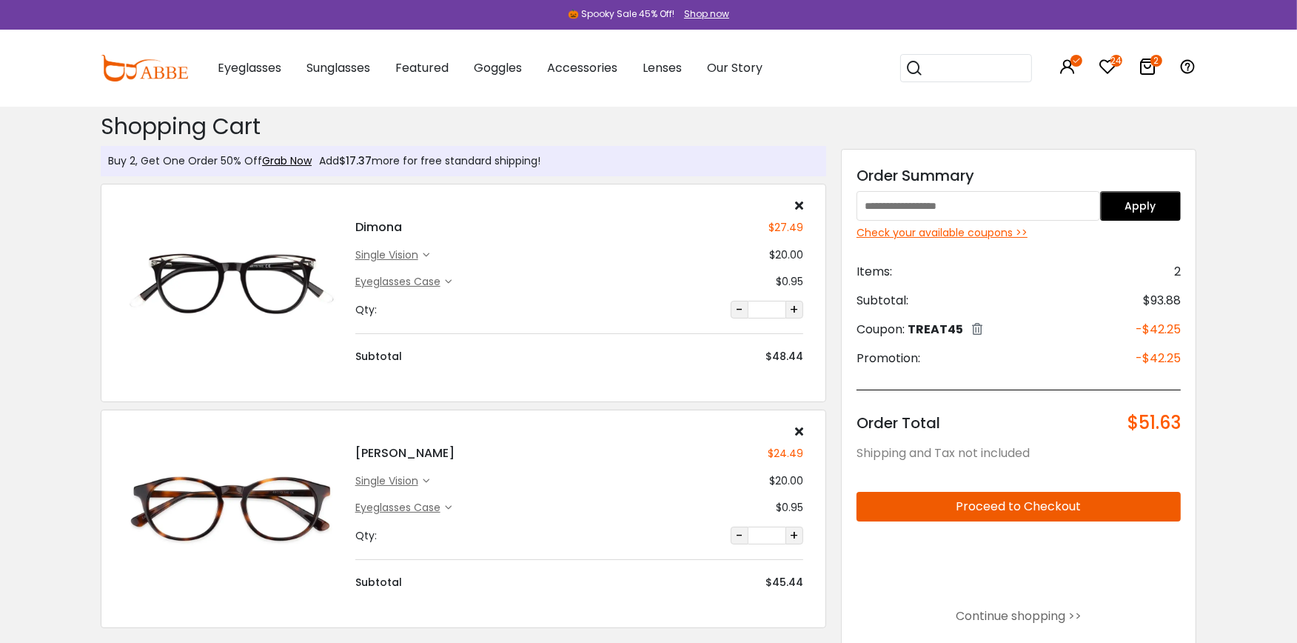
click at [264, 482] on img at bounding box center [232, 508] width 217 height 108
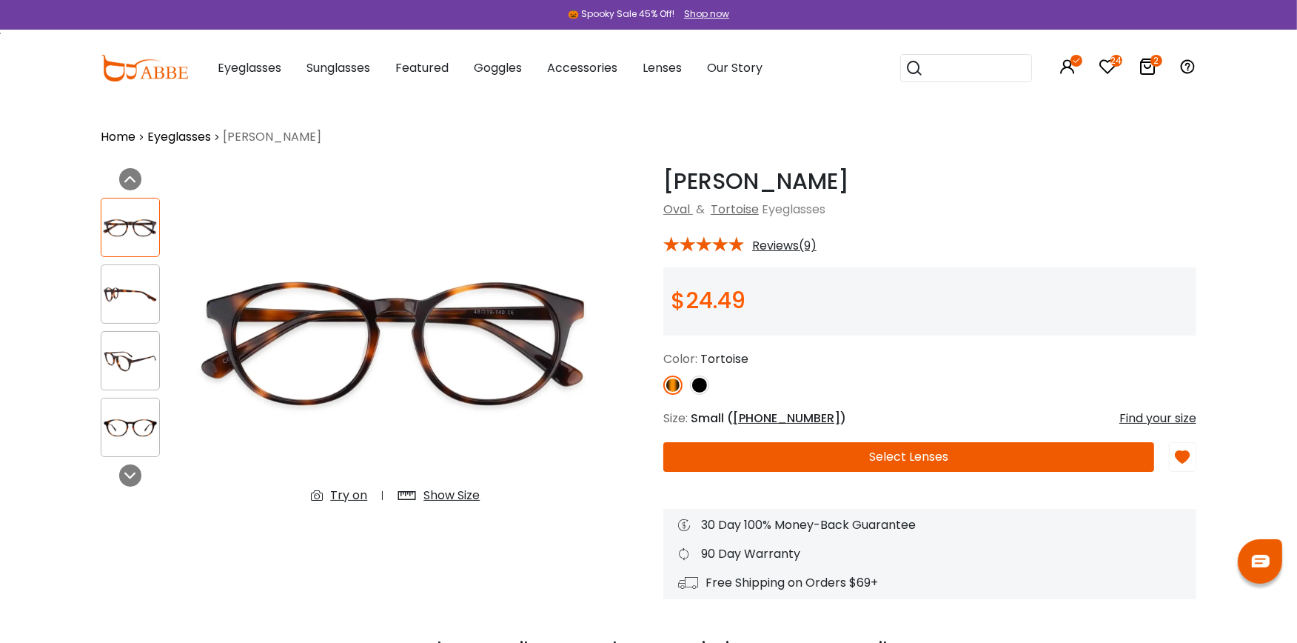
click at [343, 492] on div "Try on" at bounding box center [348, 495] width 37 height 18
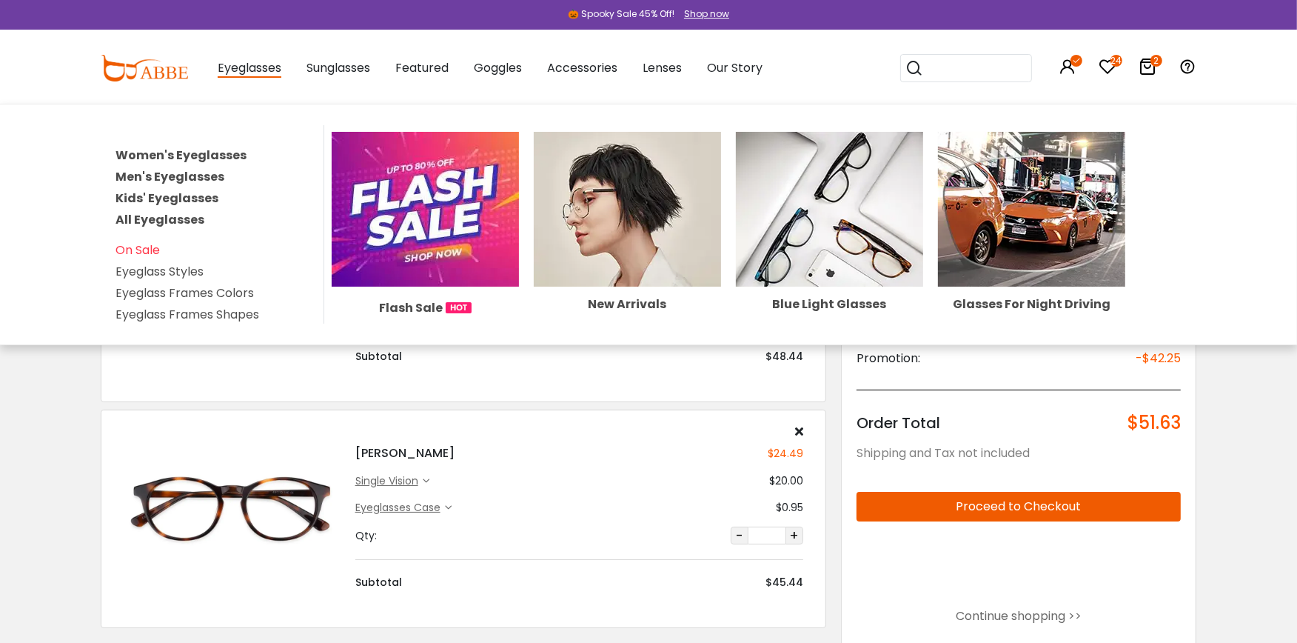
click at [194, 149] on link "Women's Eyeglasses" at bounding box center [181, 155] width 131 height 17
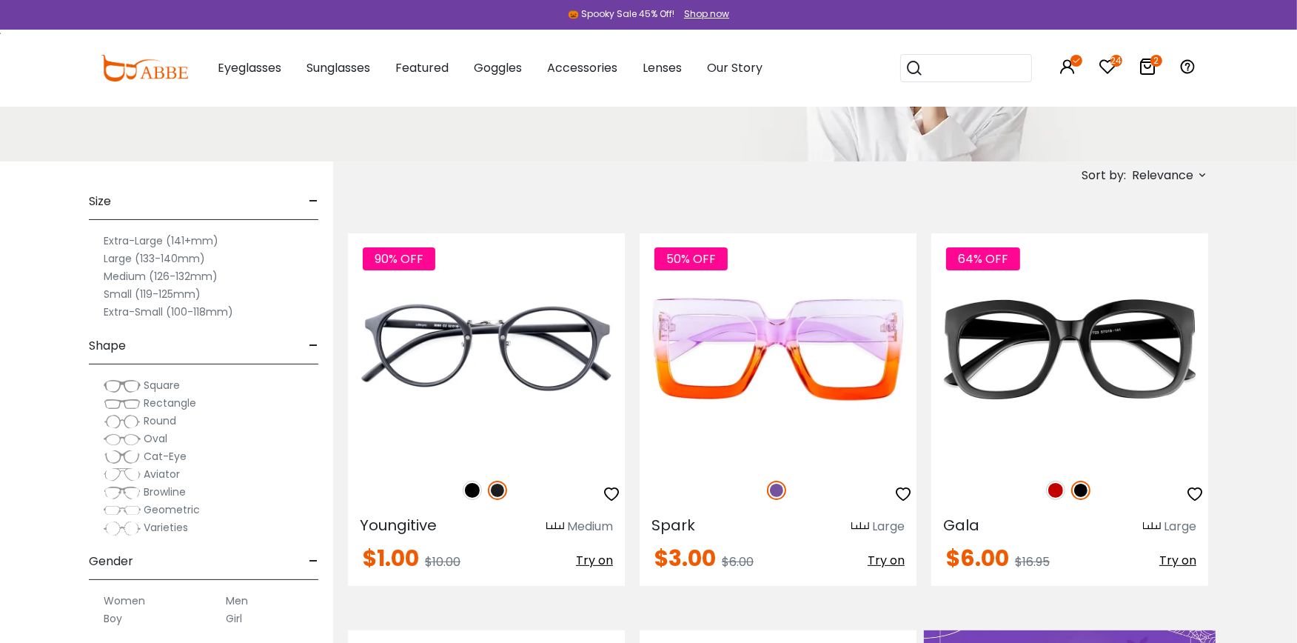
scroll to position [230, 0]
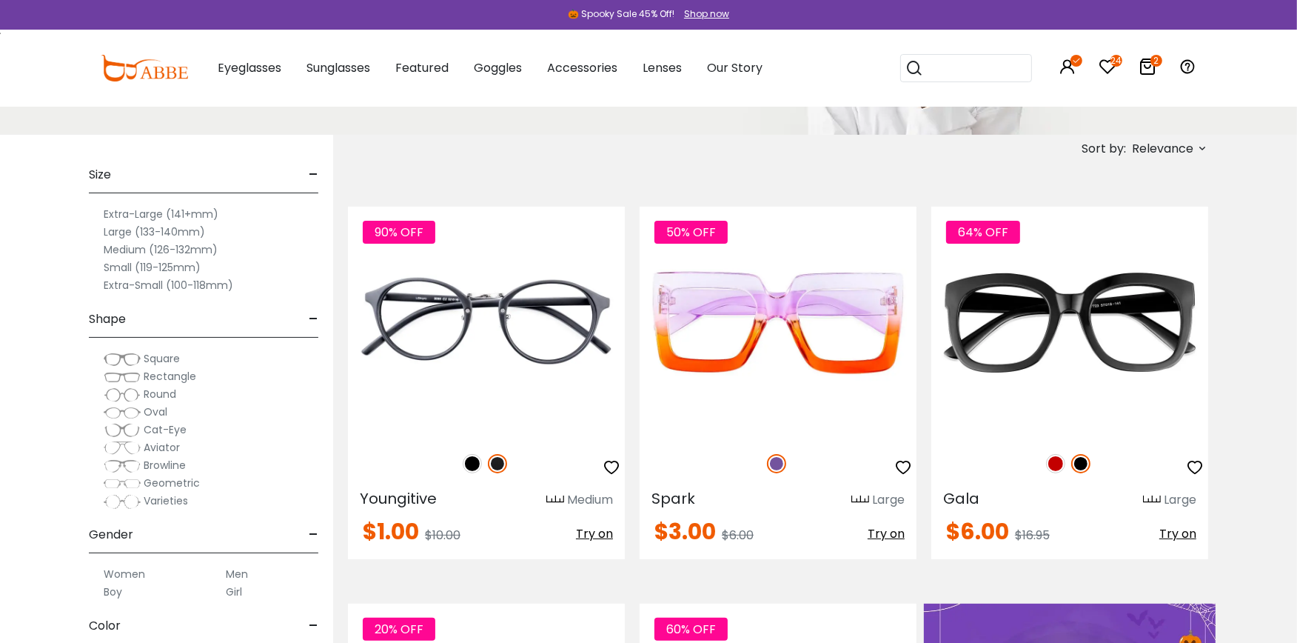
click at [127, 265] on label "Small (119-125mm)" at bounding box center [152, 267] width 97 height 18
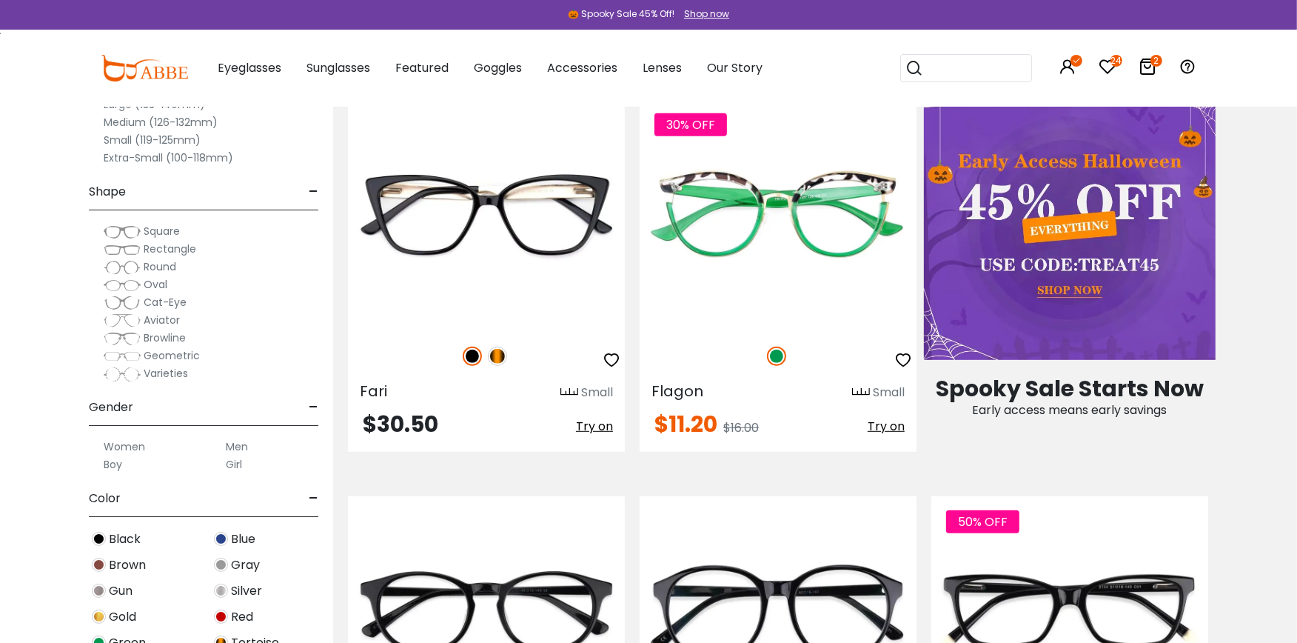
scroll to position [683, 0]
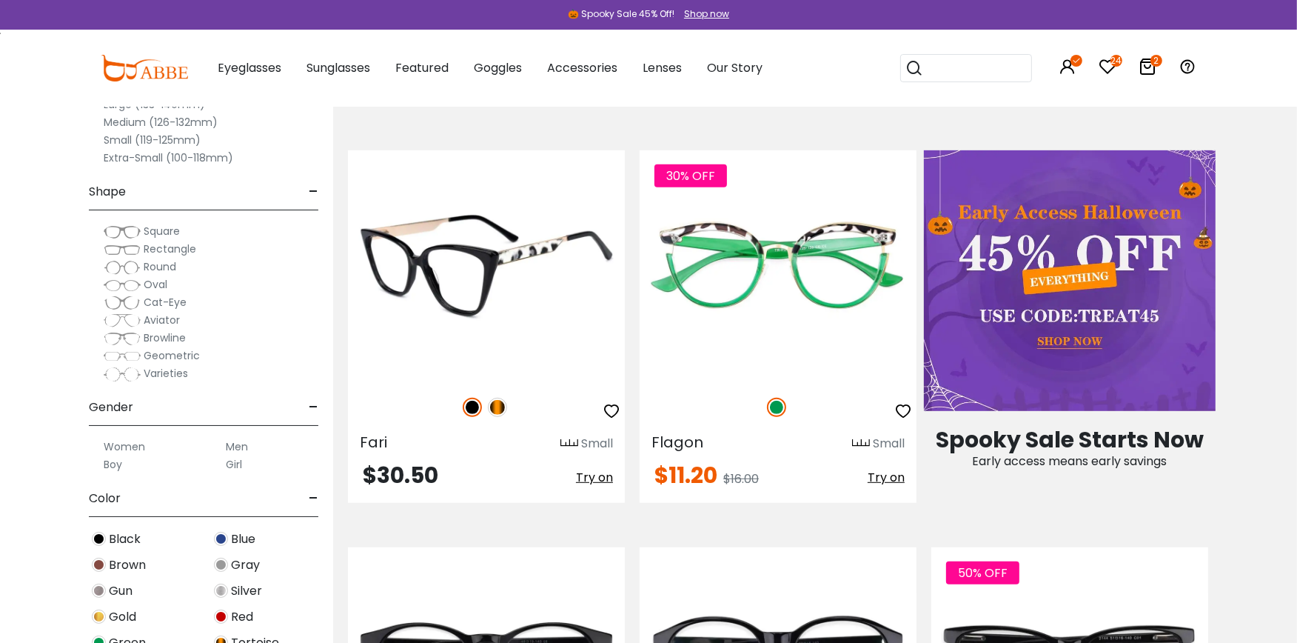
click at [496, 409] on img at bounding box center [497, 407] width 19 height 19
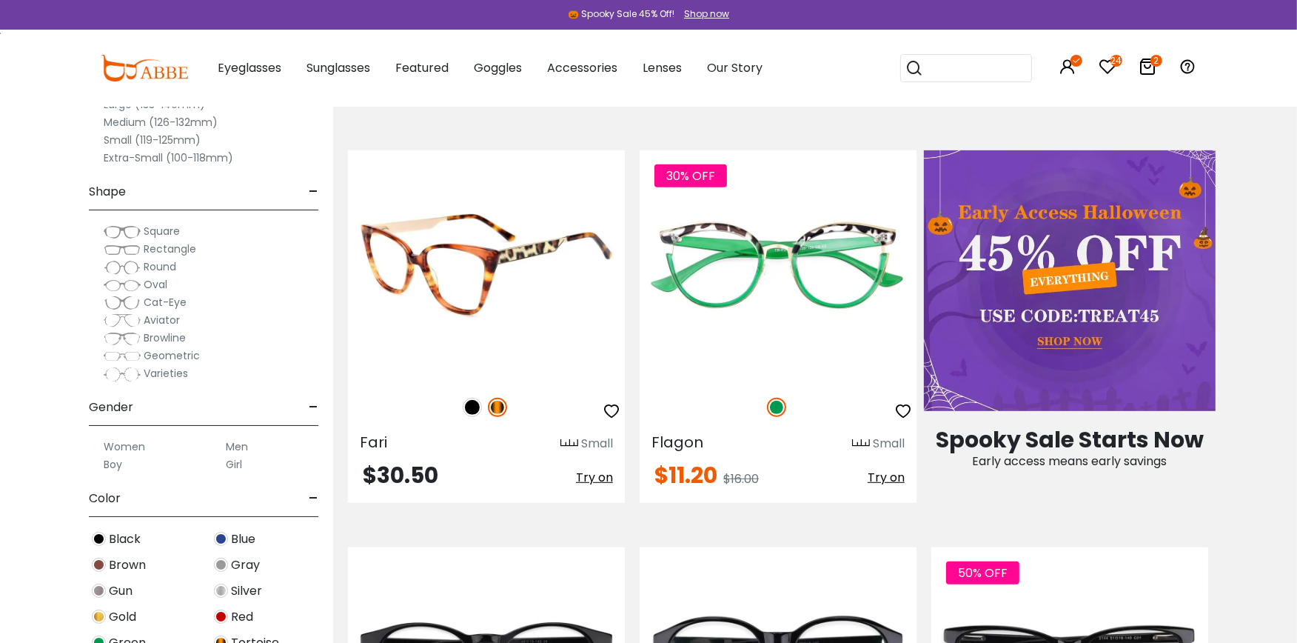
click at [452, 300] on img at bounding box center [486, 265] width 277 height 231
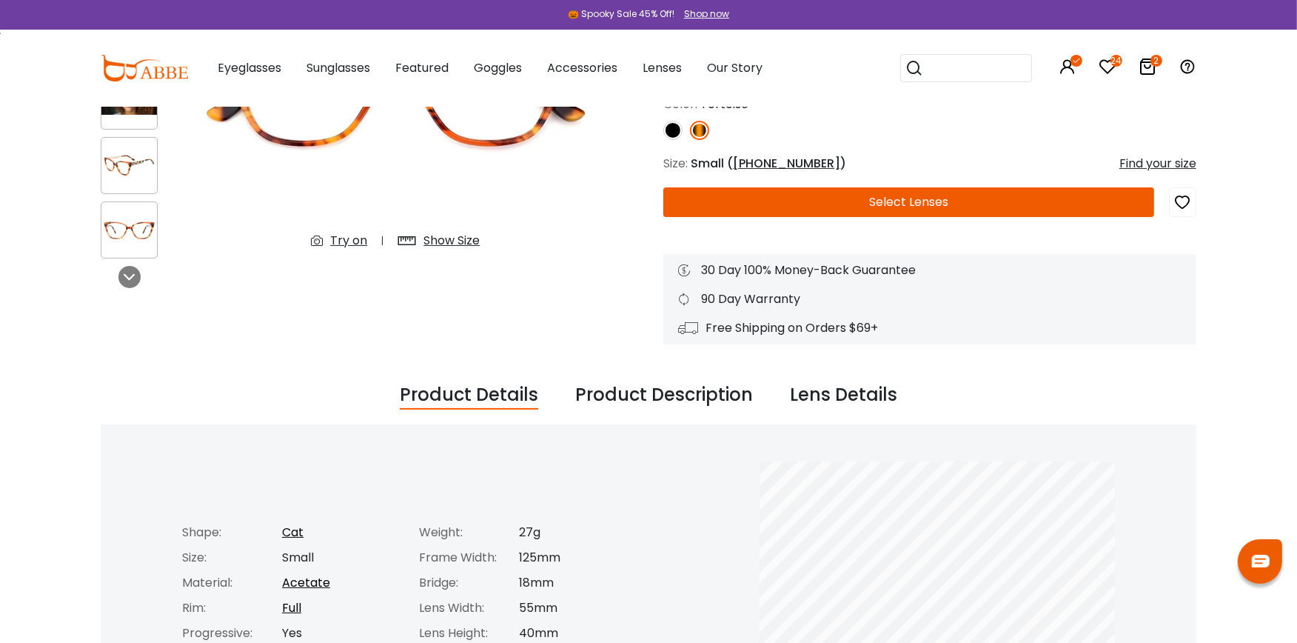
scroll to position [10, 0]
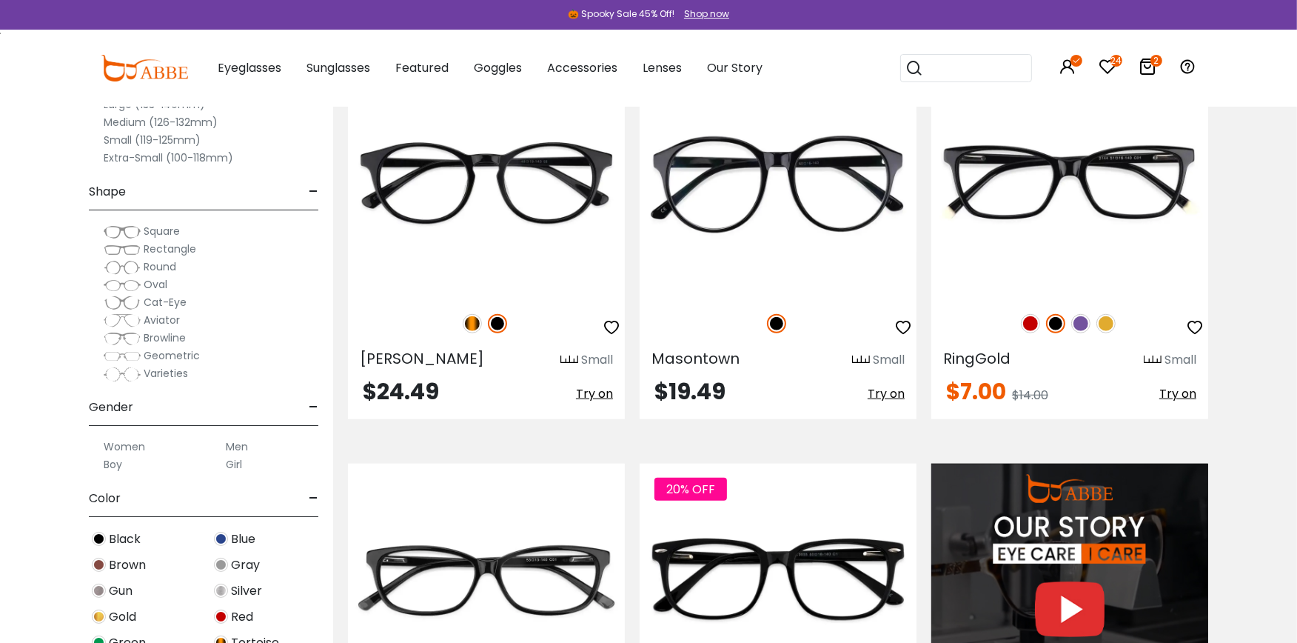
scroll to position [1177, 0]
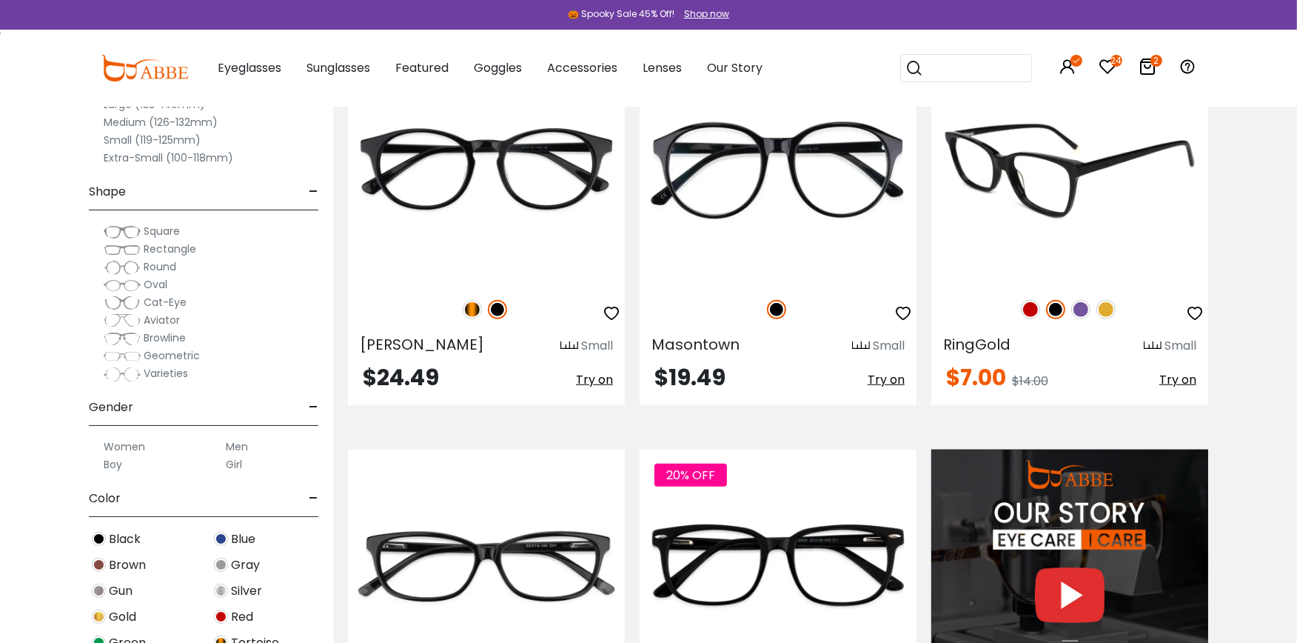
click at [1032, 307] on img at bounding box center [1030, 309] width 19 height 19
click at [1105, 308] on img at bounding box center [1106, 309] width 19 height 19
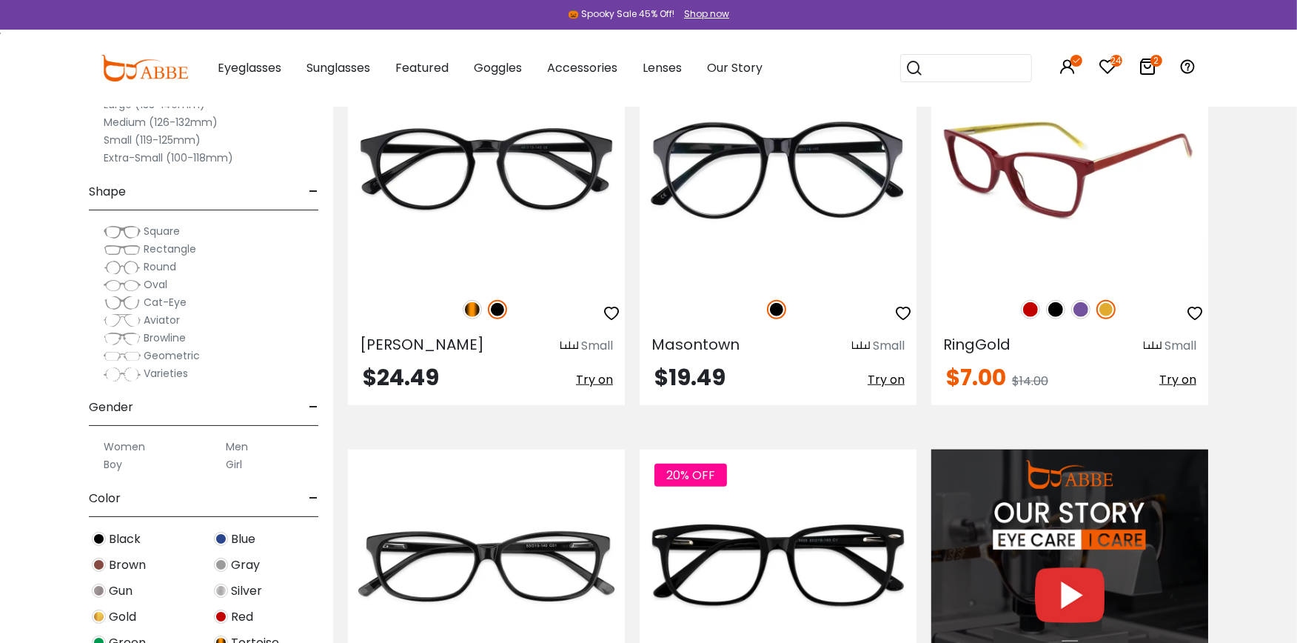
click at [1074, 180] on img at bounding box center [1069, 168] width 277 height 231
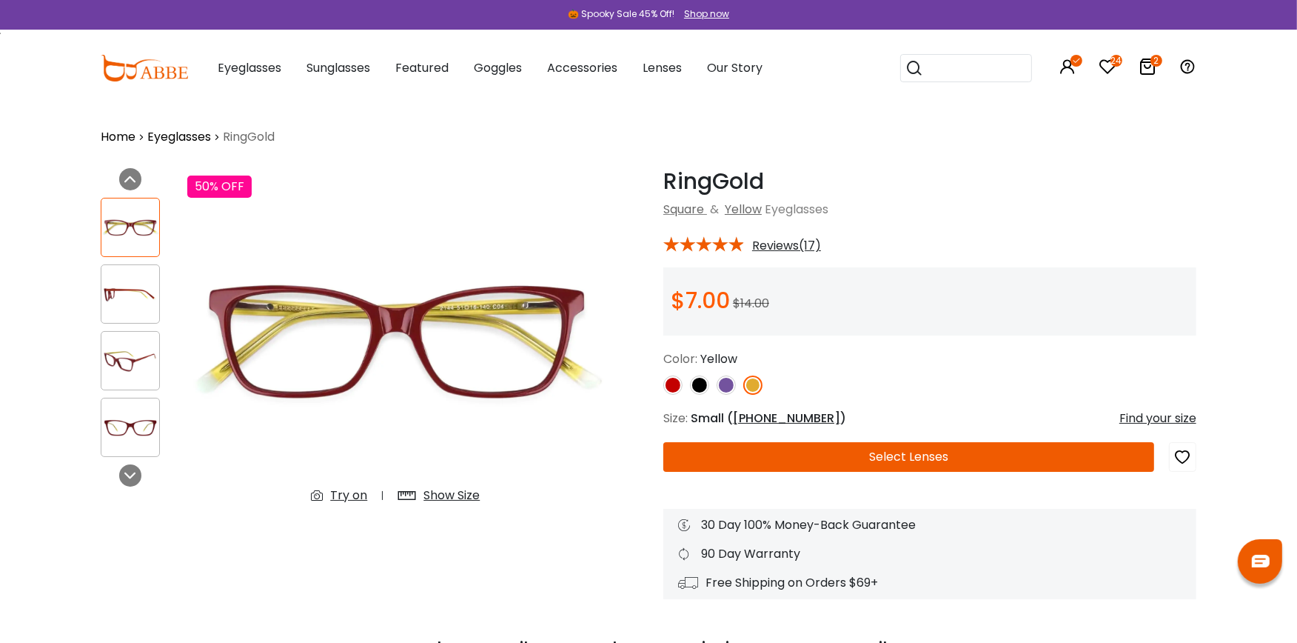
click at [352, 491] on div "Try on" at bounding box center [348, 495] width 37 height 18
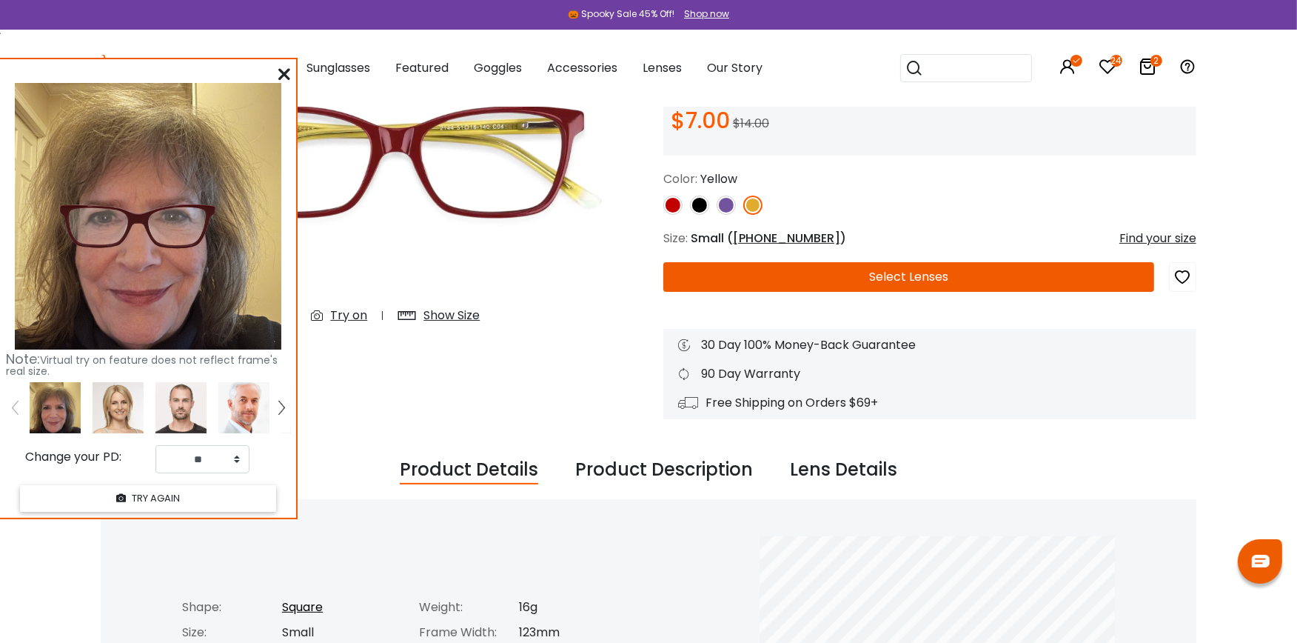
scroll to position [176, 0]
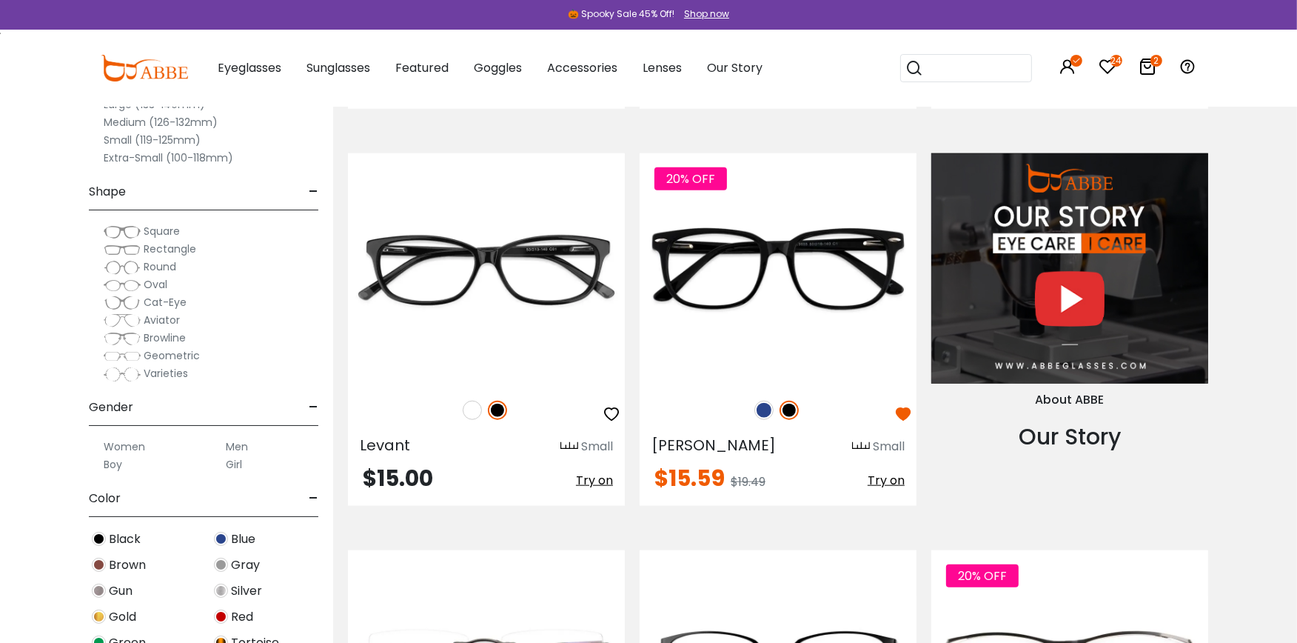
scroll to position [1506, 0]
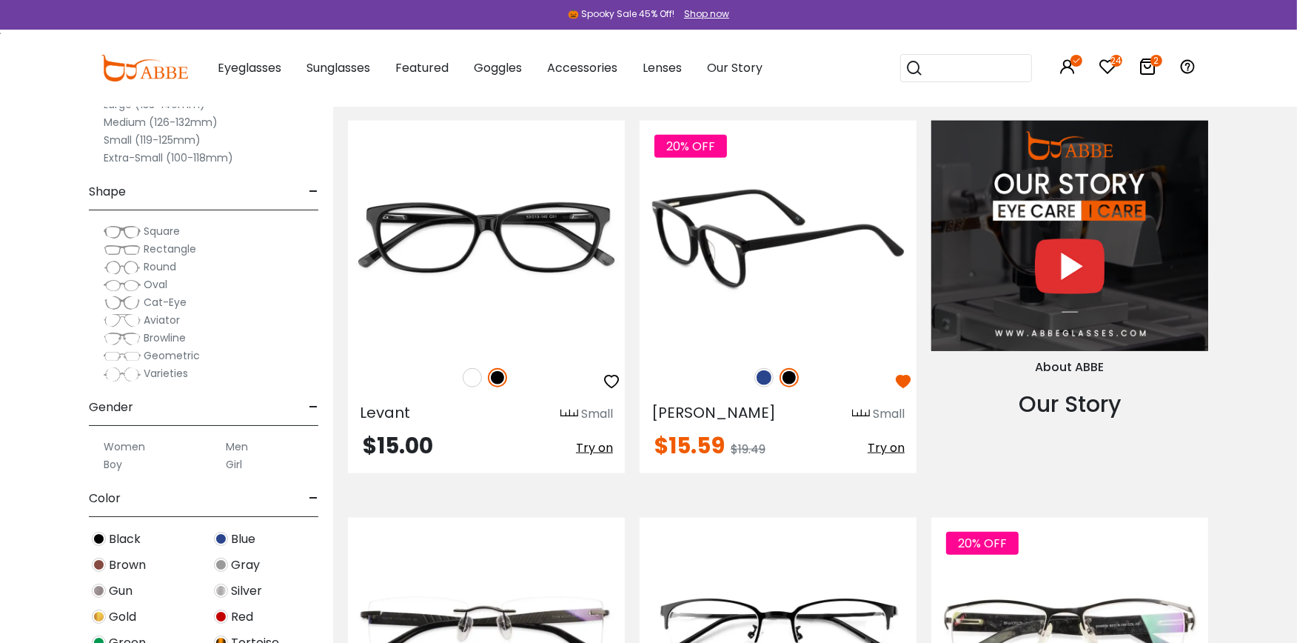
click at [752, 232] on img at bounding box center [778, 236] width 277 height 231
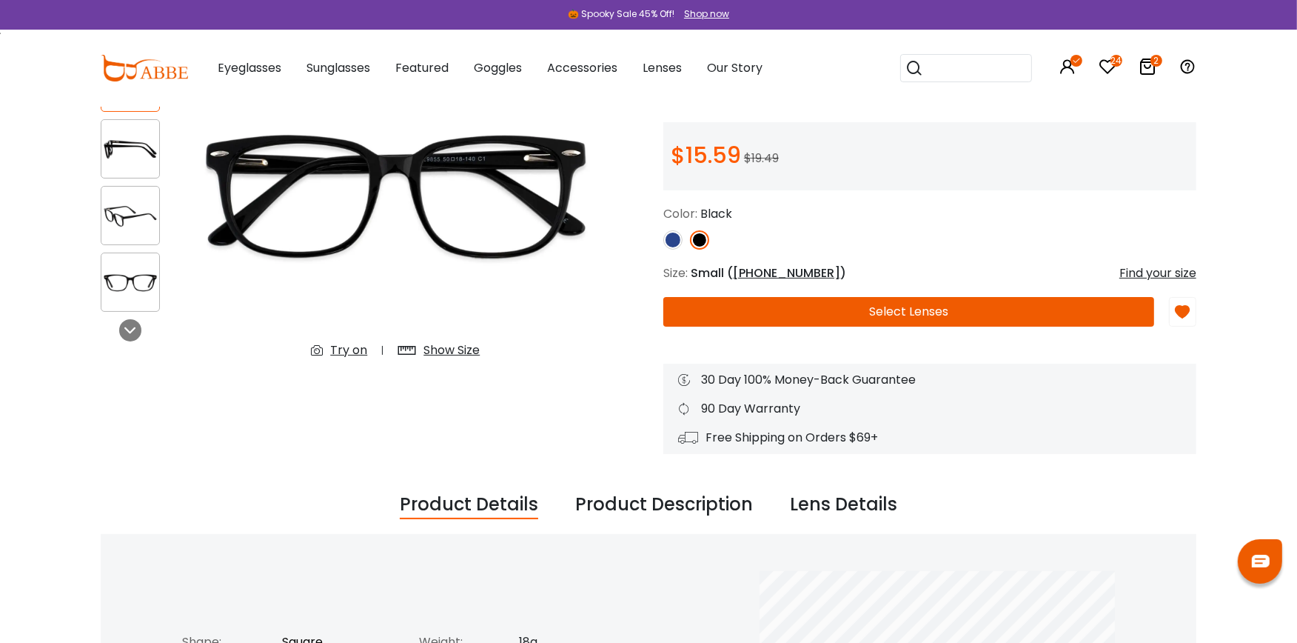
scroll to position [138, 0]
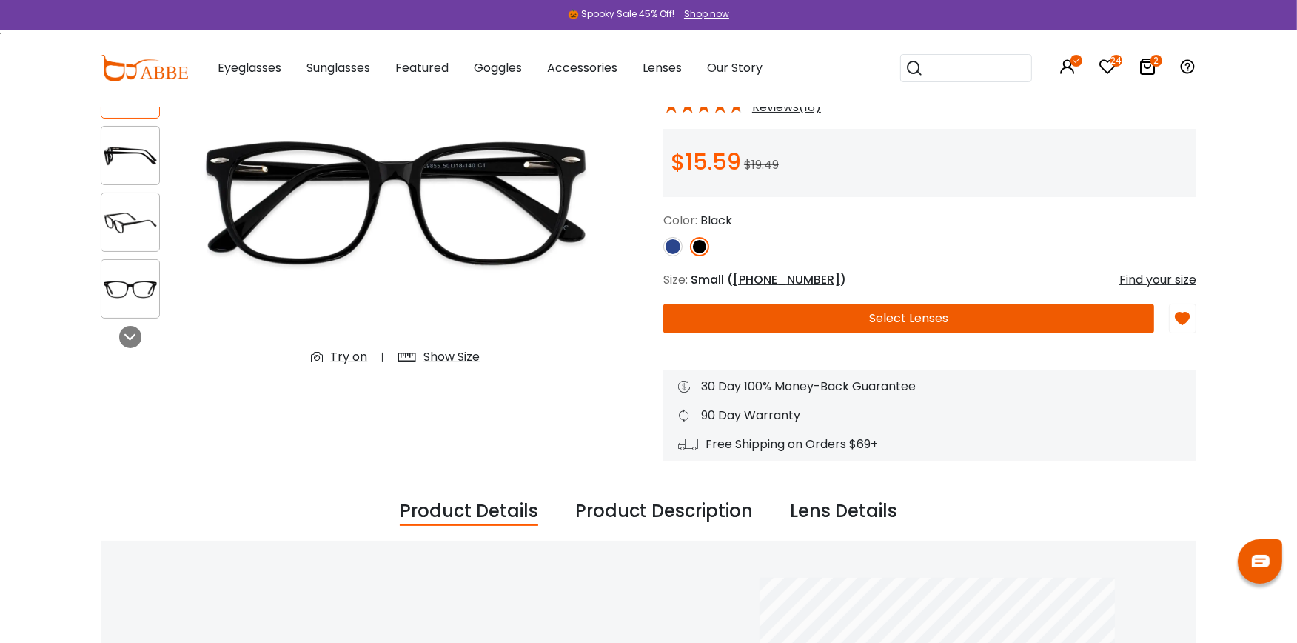
click at [349, 356] on div "Try on" at bounding box center [348, 357] width 37 height 18
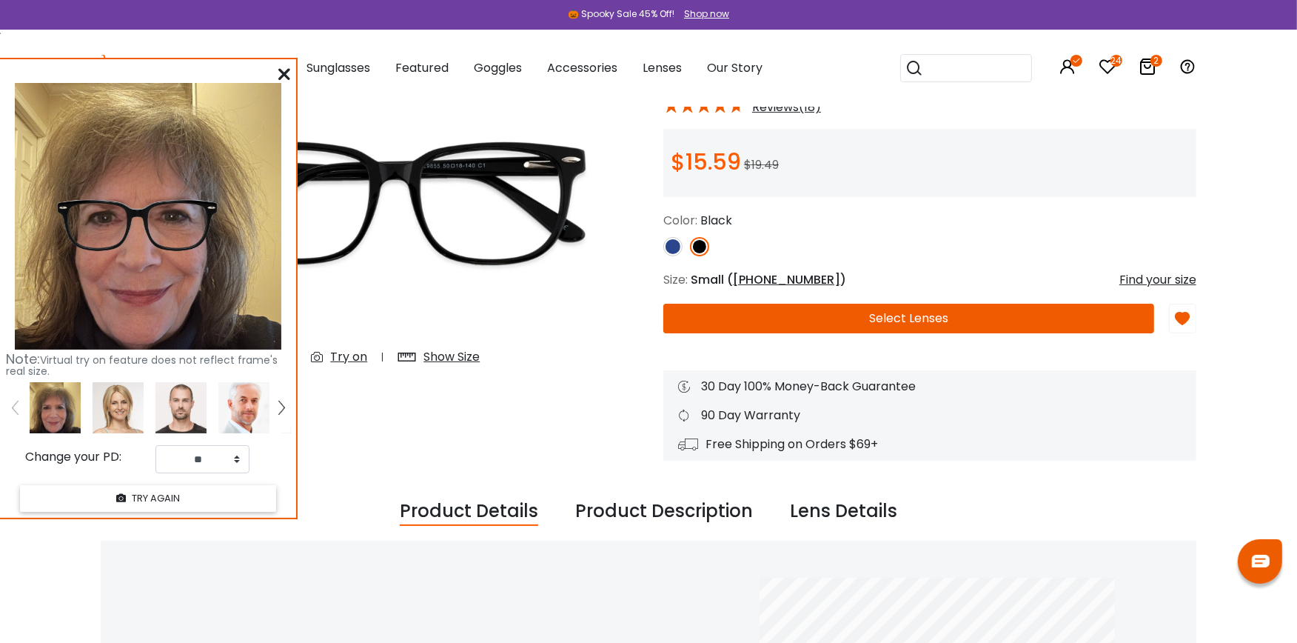
click at [282, 72] on icon at bounding box center [284, 74] width 12 height 12
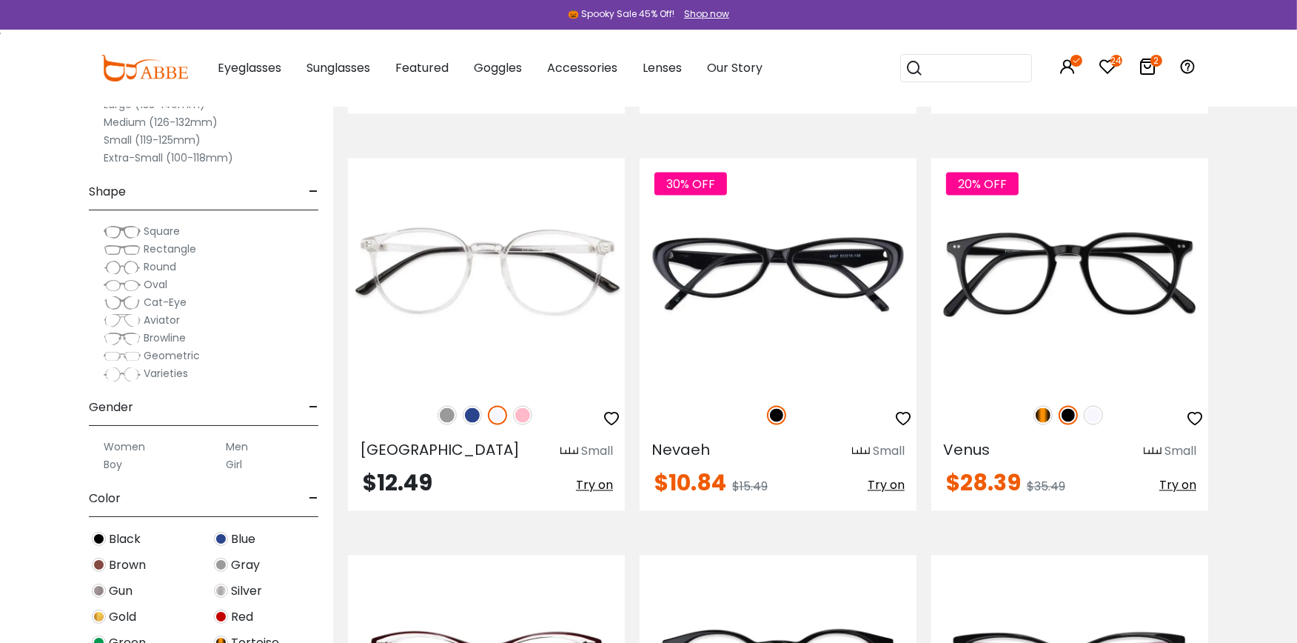
scroll to position [2691, 0]
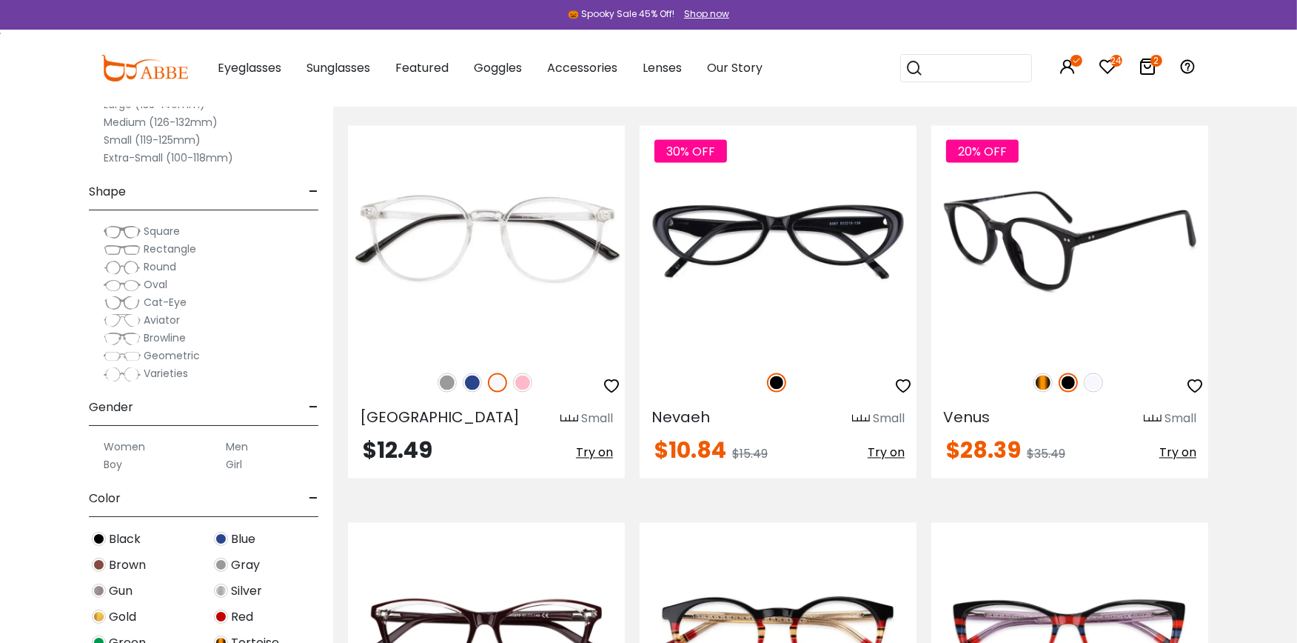
click at [1043, 382] on img at bounding box center [1043, 382] width 19 height 19
click at [1047, 276] on img at bounding box center [1069, 241] width 277 height 231
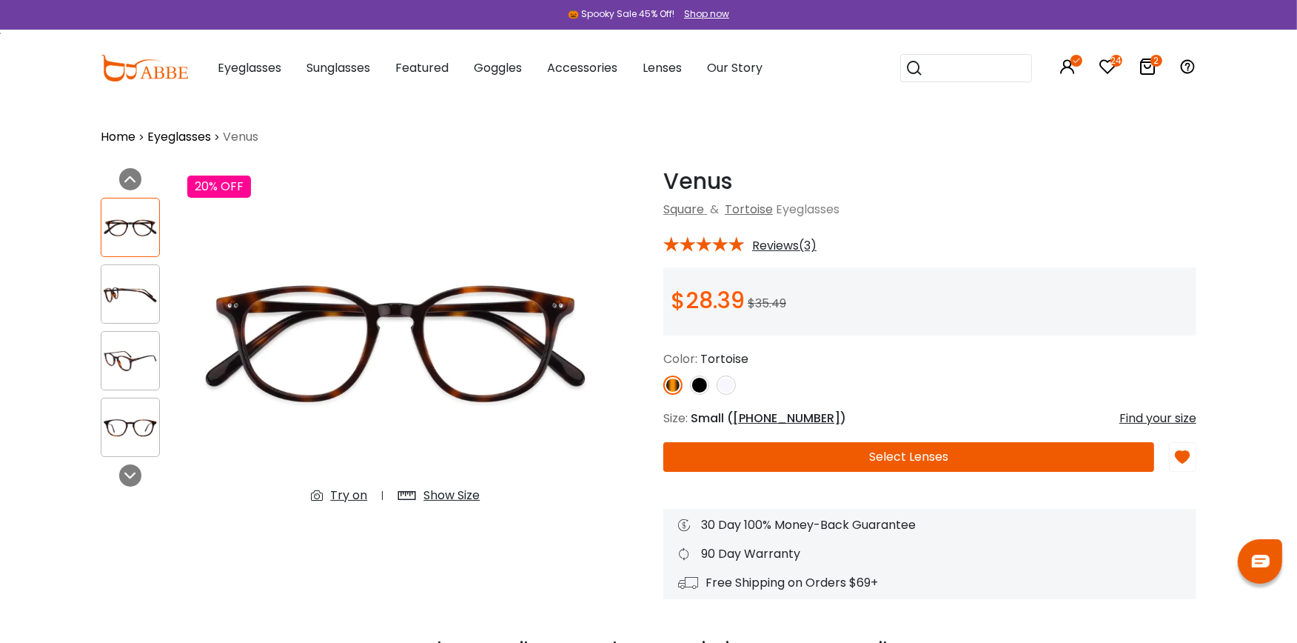
click at [336, 496] on div "Try on" at bounding box center [348, 495] width 37 height 18
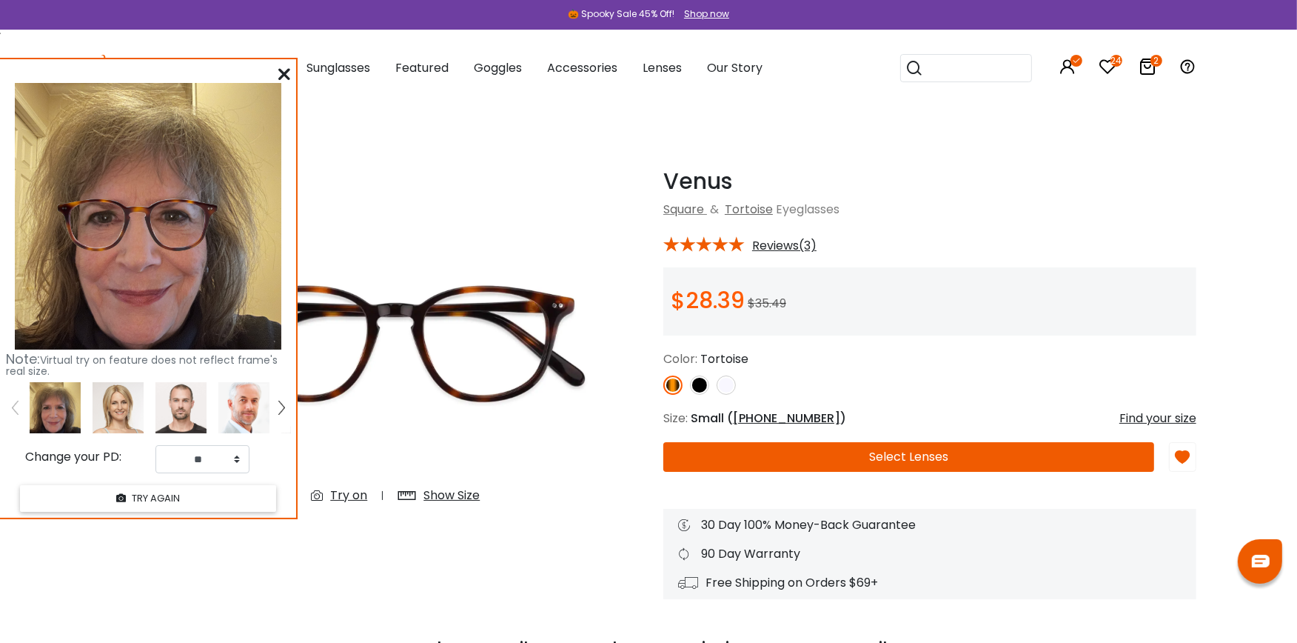
click at [281, 70] on icon at bounding box center [284, 74] width 12 height 12
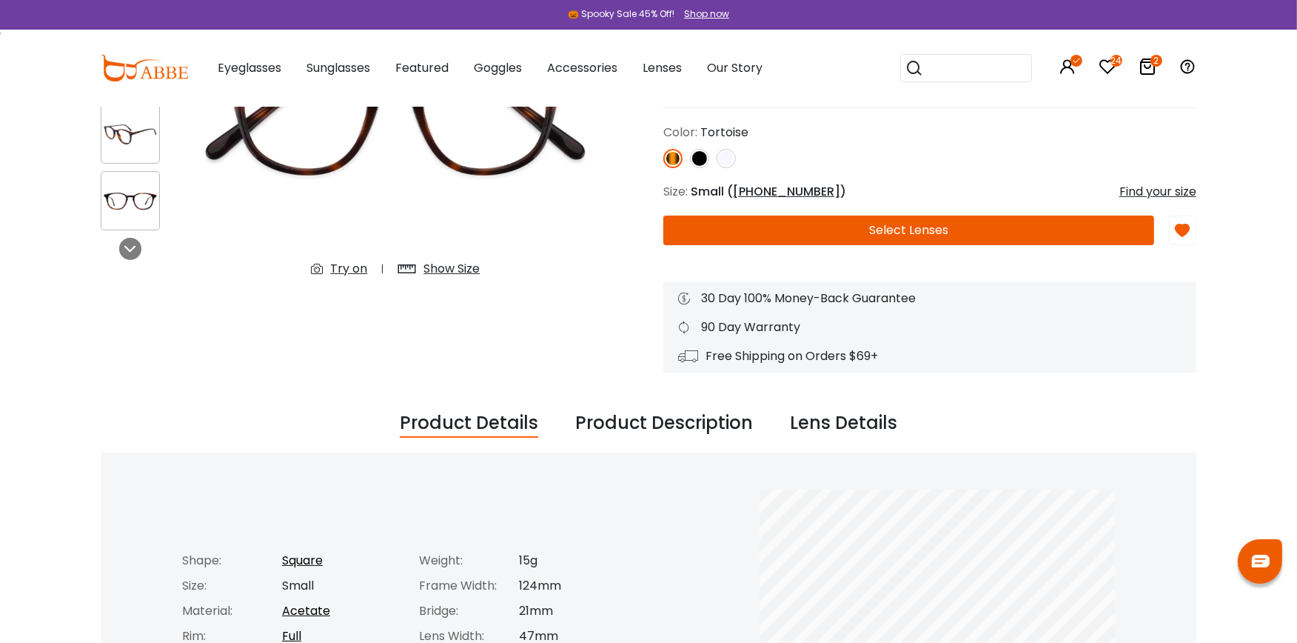
scroll to position [231, 0]
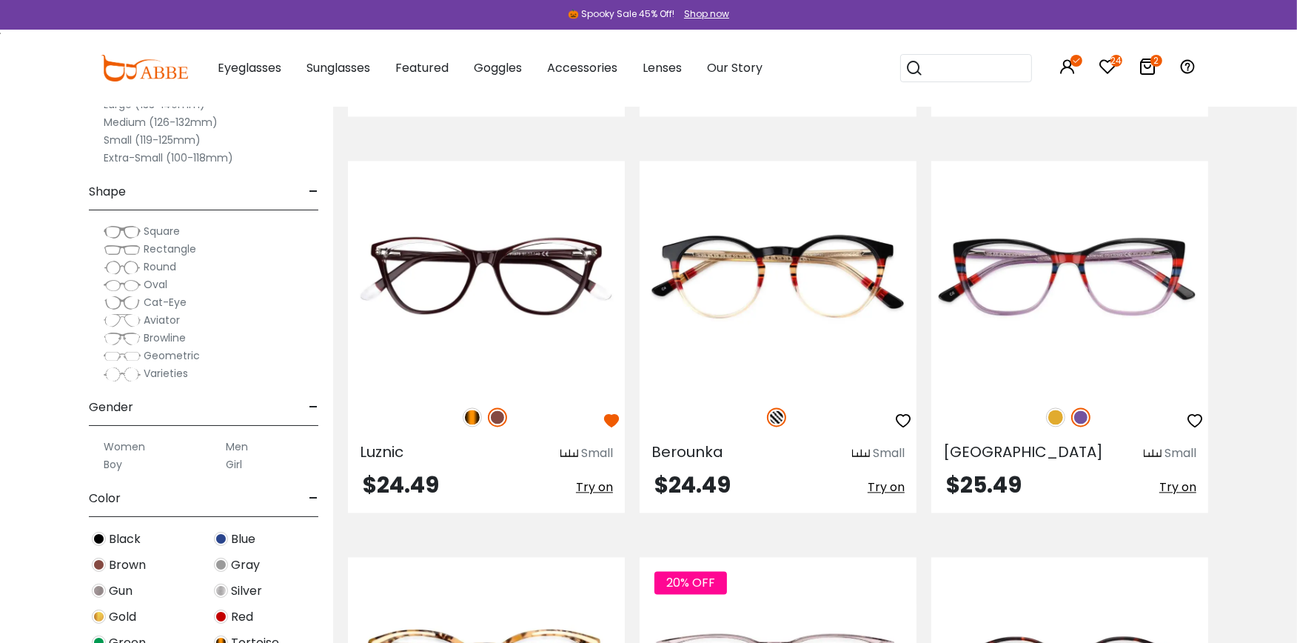
scroll to position [3085, 0]
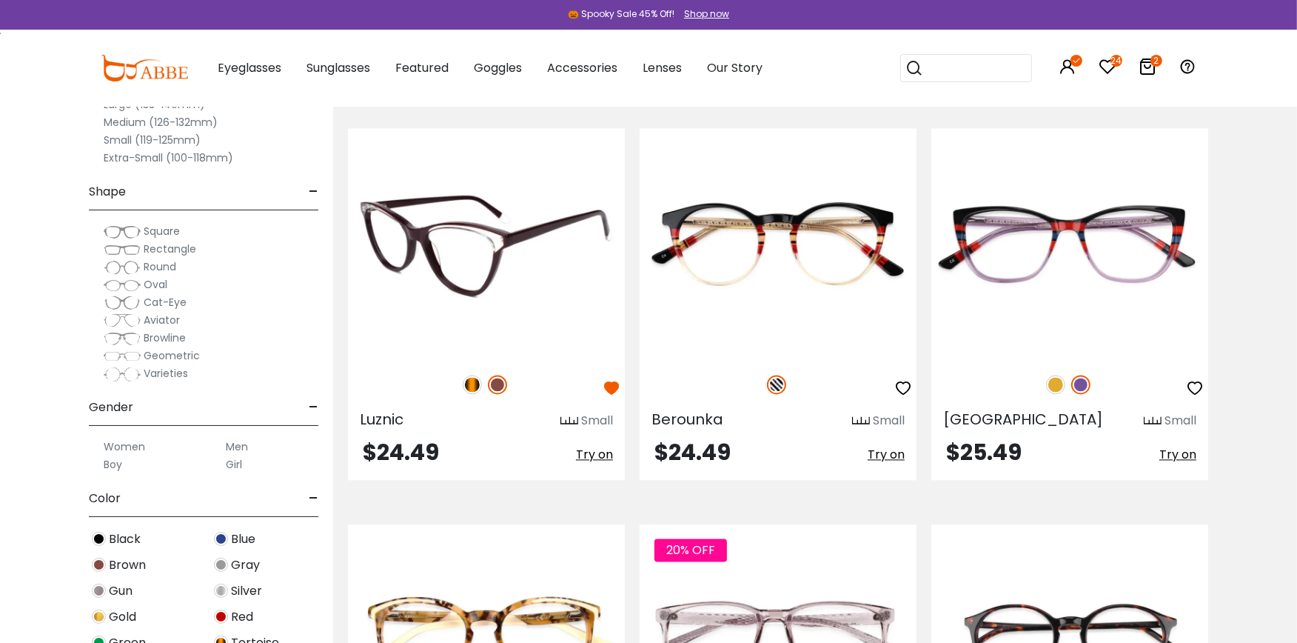
click at [472, 382] on img at bounding box center [472, 384] width 19 height 19
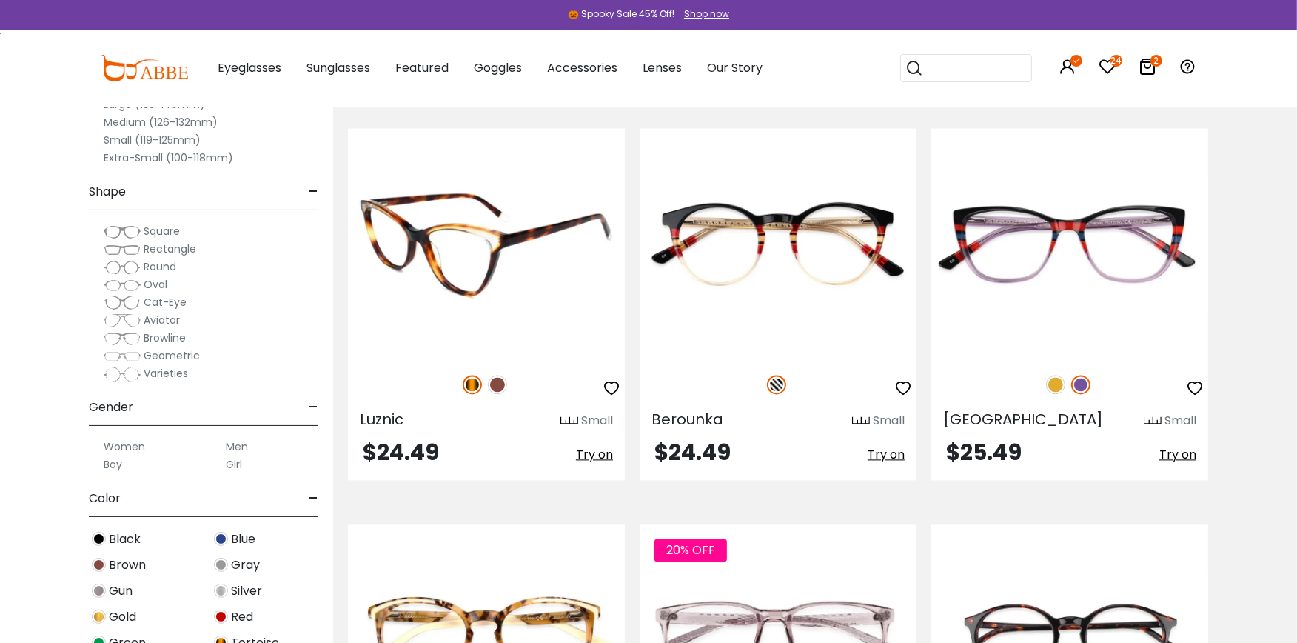
click at [469, 292] on img at bounding box center [486, 243] width 277 height 231
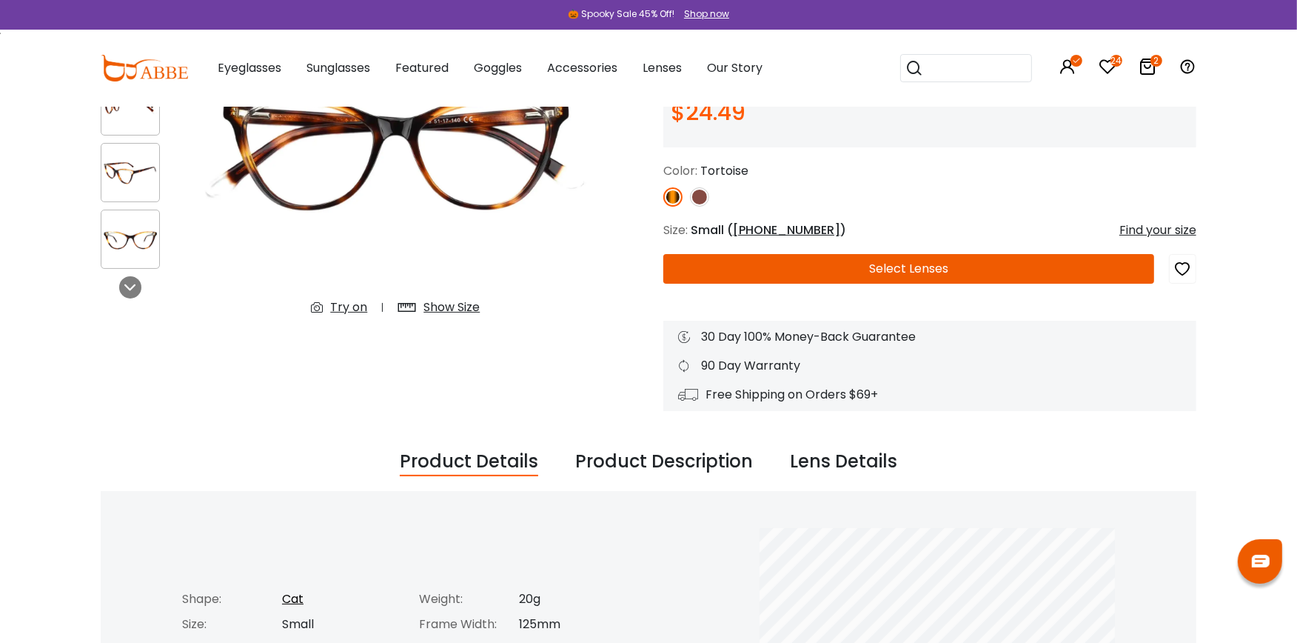
scroll to position [131, 0]
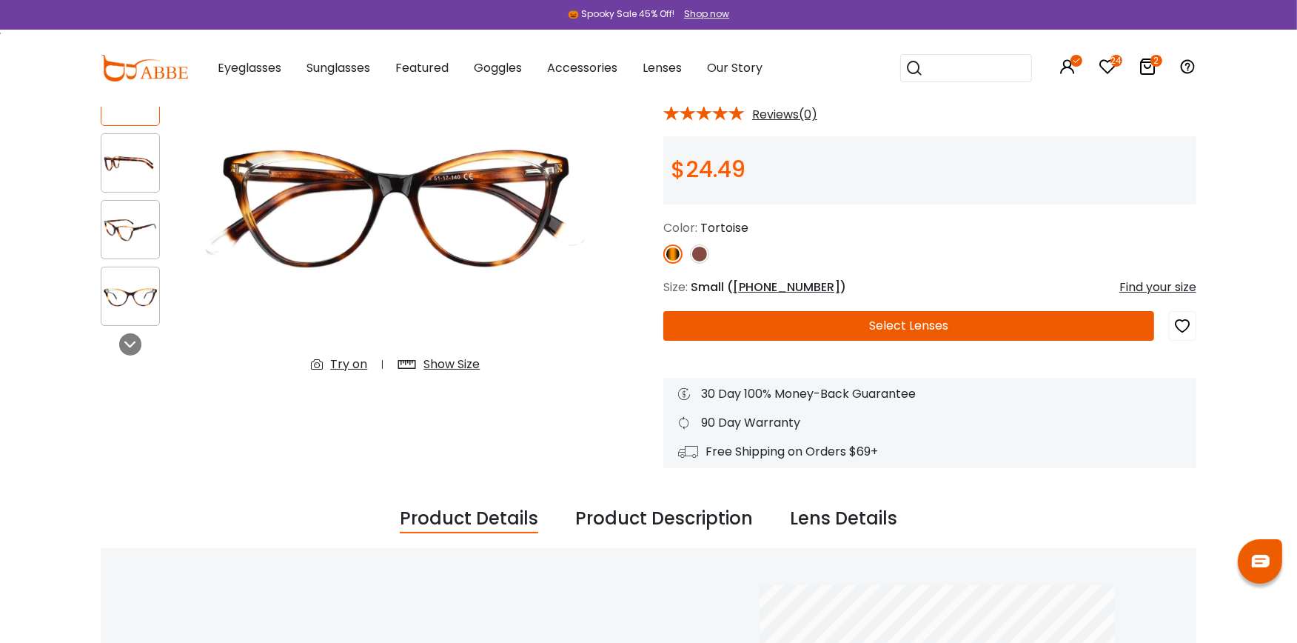
click at [341, 365] on div "Try on" at bounding box center [348, 364] width 37 height 18
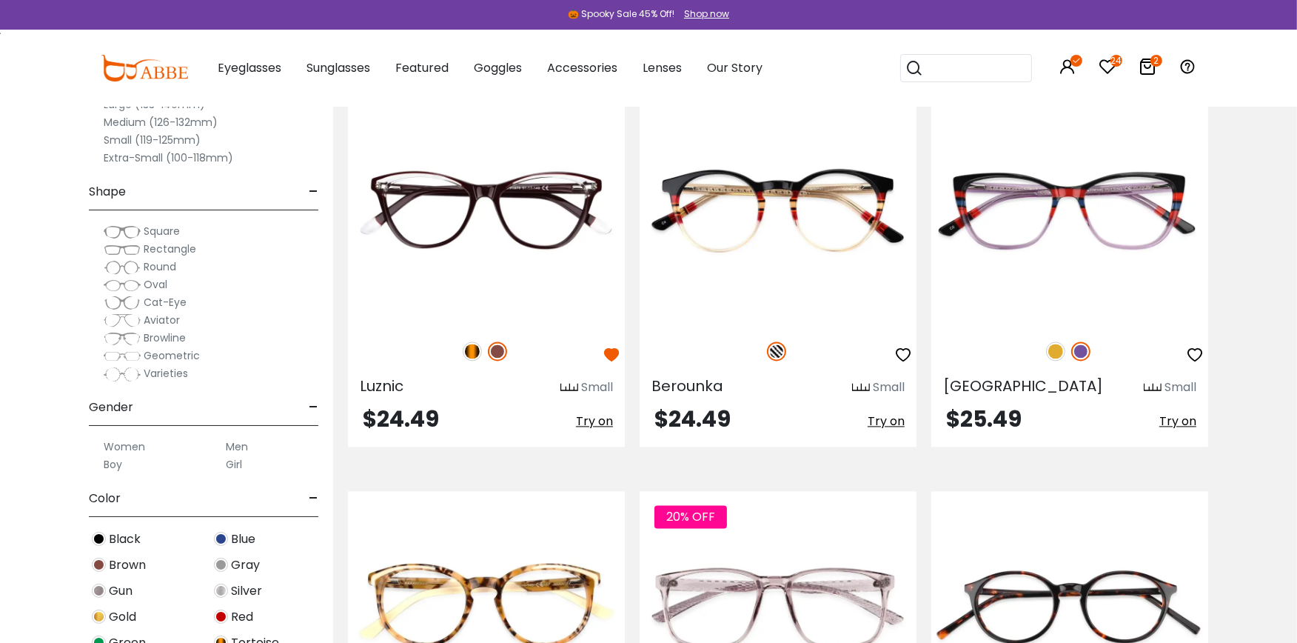
scroll to position [3151, 0]
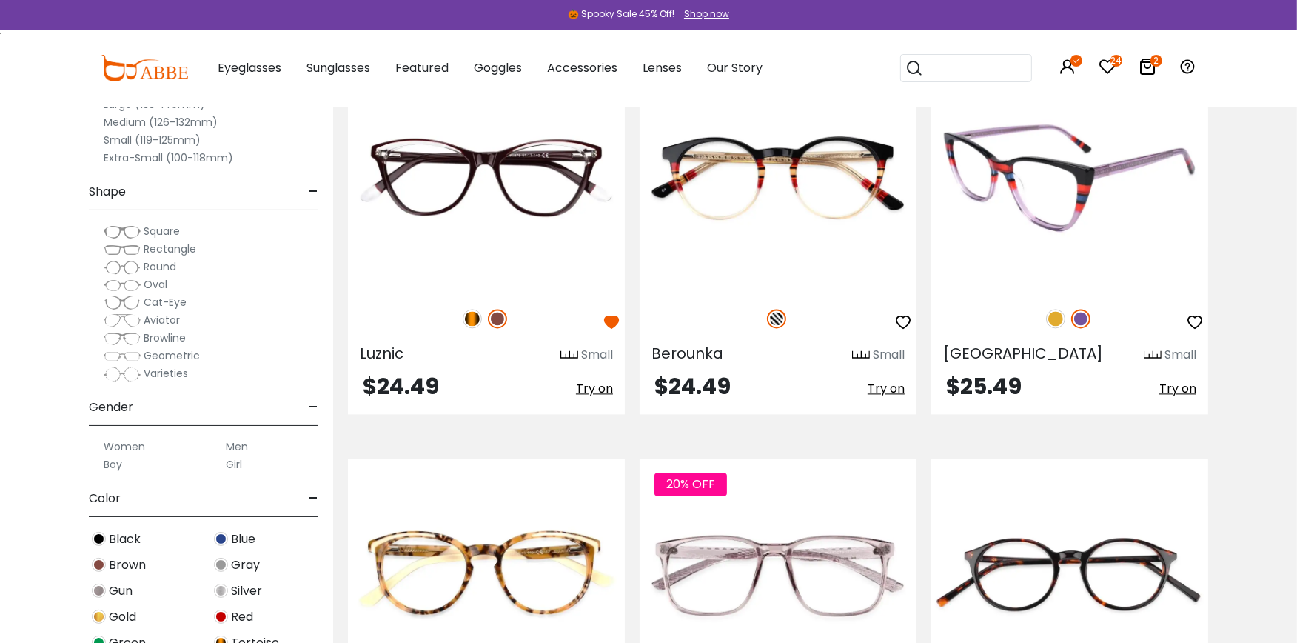
click at [1053, 321] on img at bounding box center [1055, 318] width 19 height 19
click at [1034, 207] on img at bounding box center [1069, 177] width 277 height 231
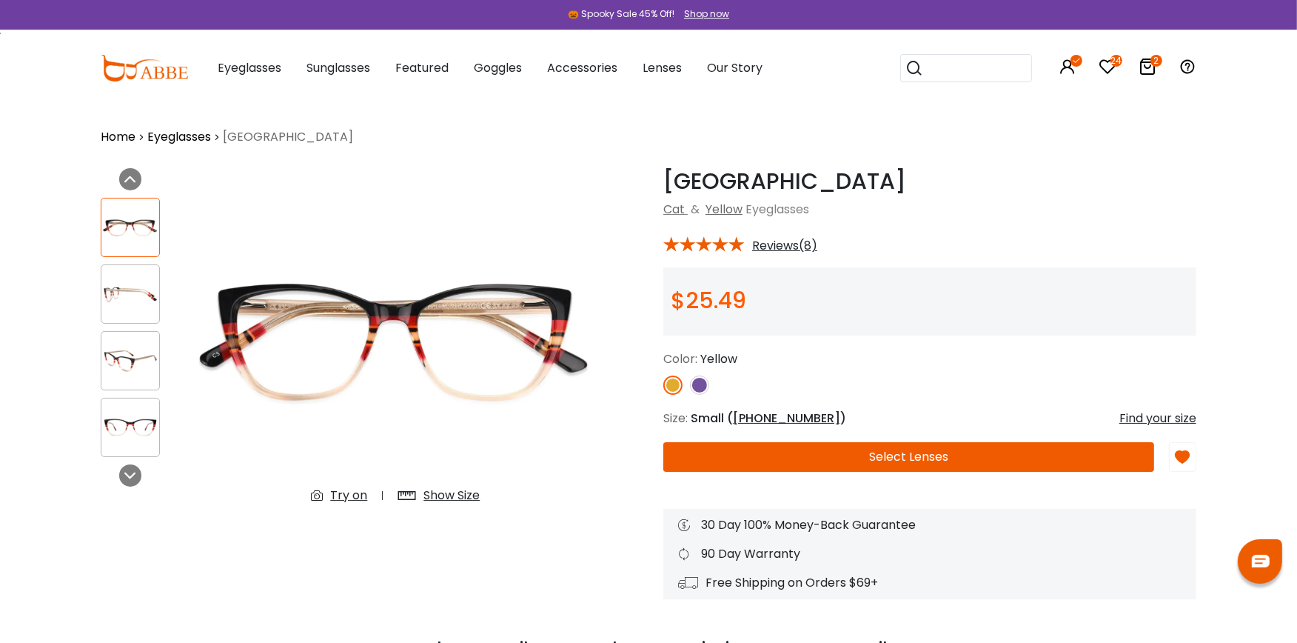
click at [354, 490] on div "Try on" at bounding box center [348, 495] width 37 height 18
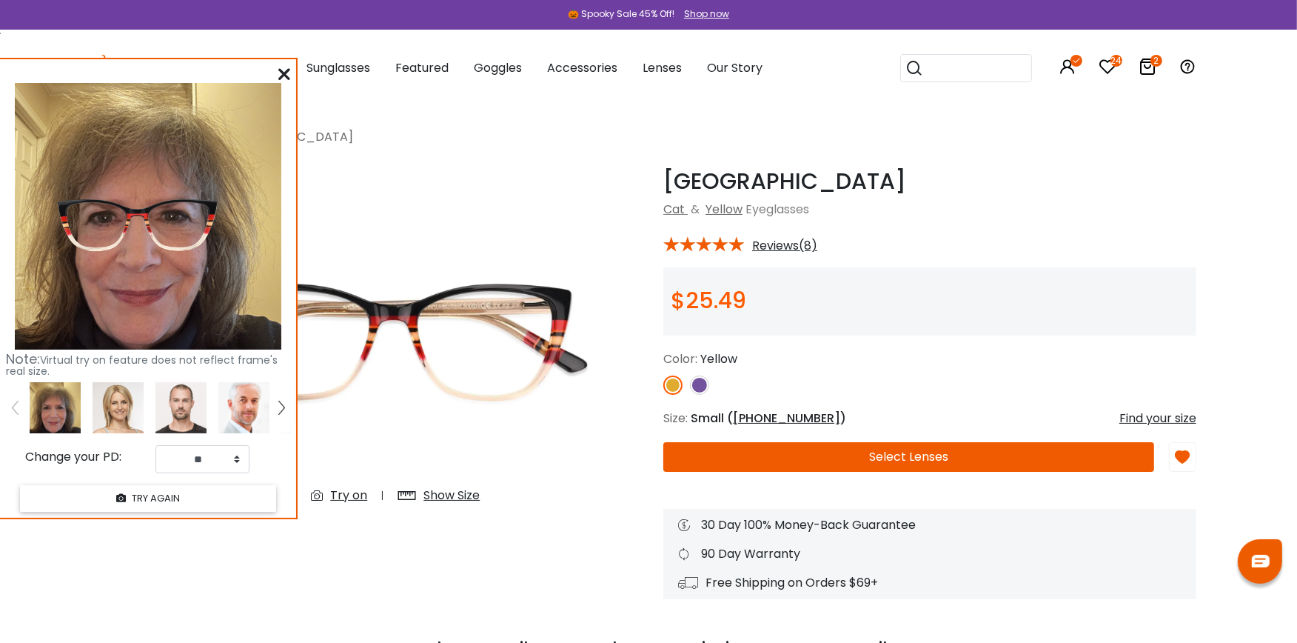
click at [669, 386] on img at bounding box center [672, 384] width 19 height 19
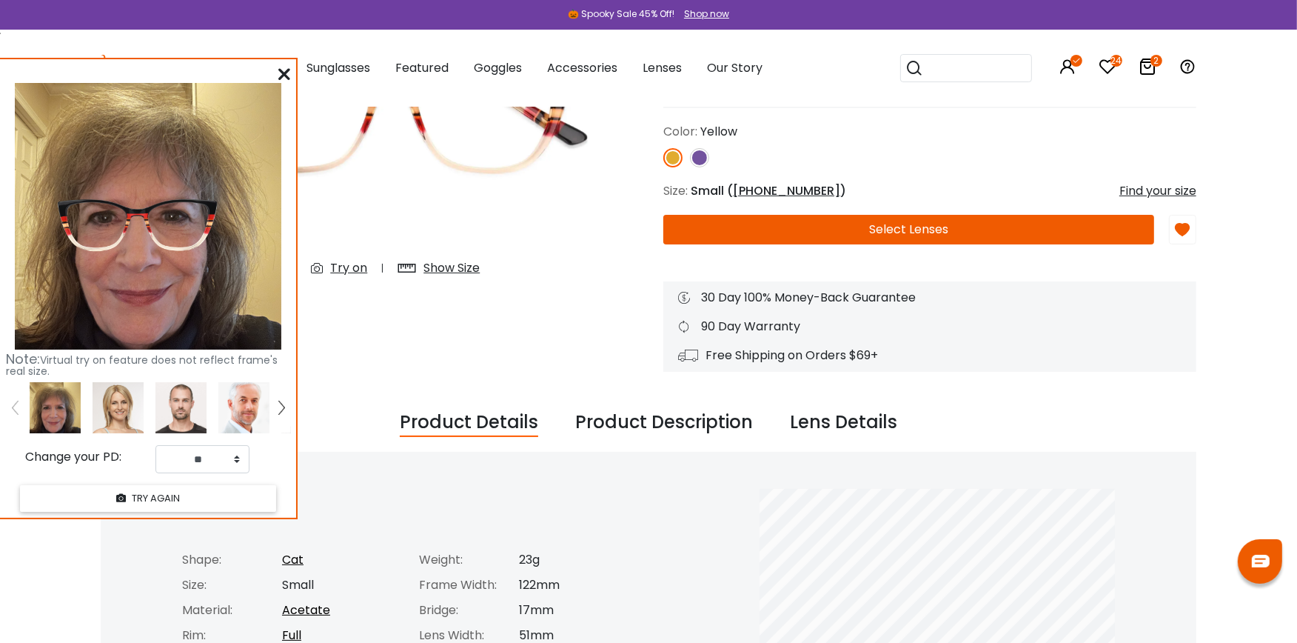
scroll to position [248, 0]
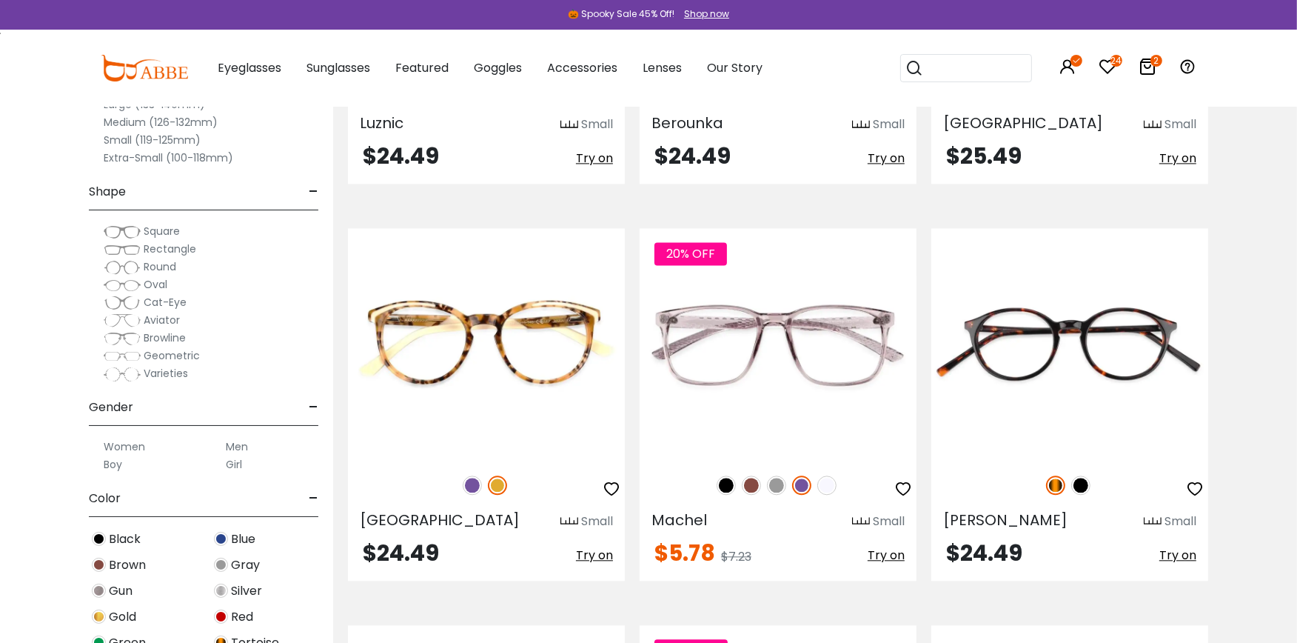
scroll to position [3415, 0]
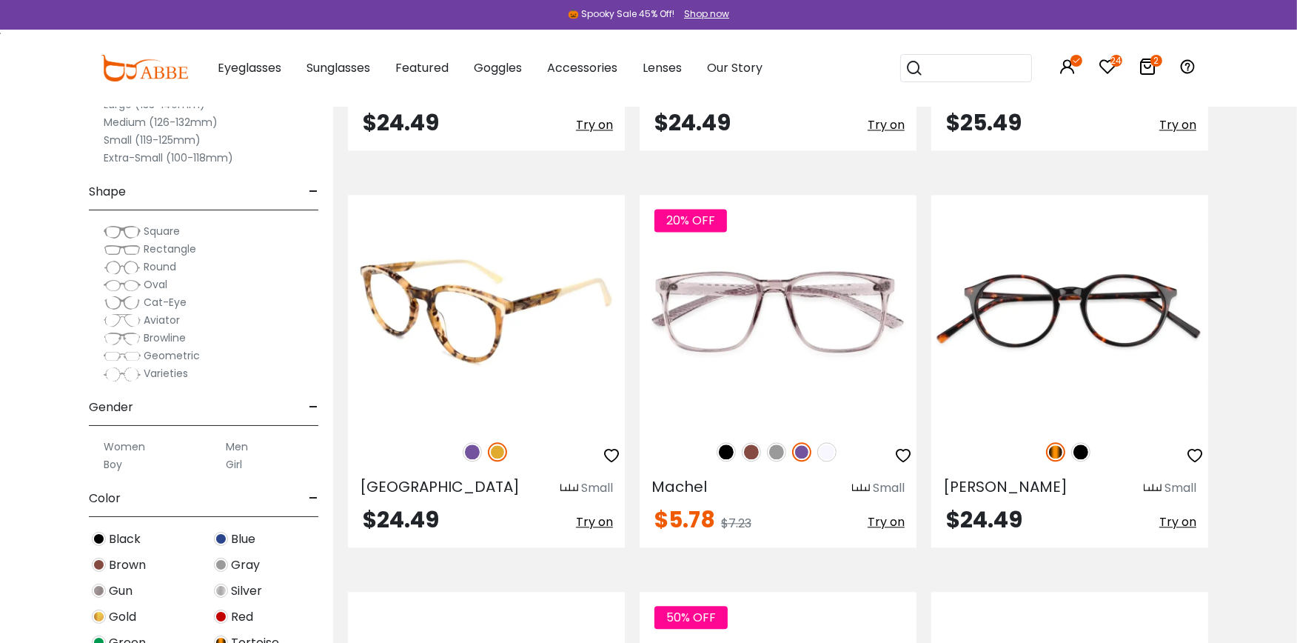
click at [476, 341] on img at bounding box center [486, 310] width 277 height 231
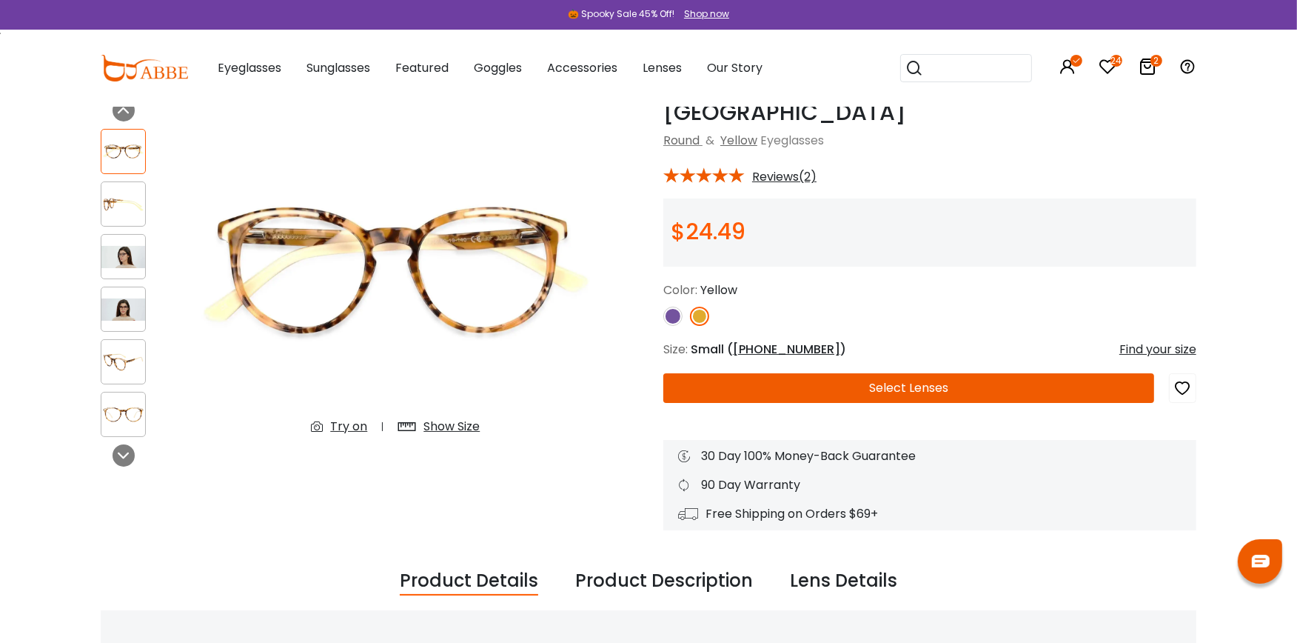
scroll to position [65, 0]
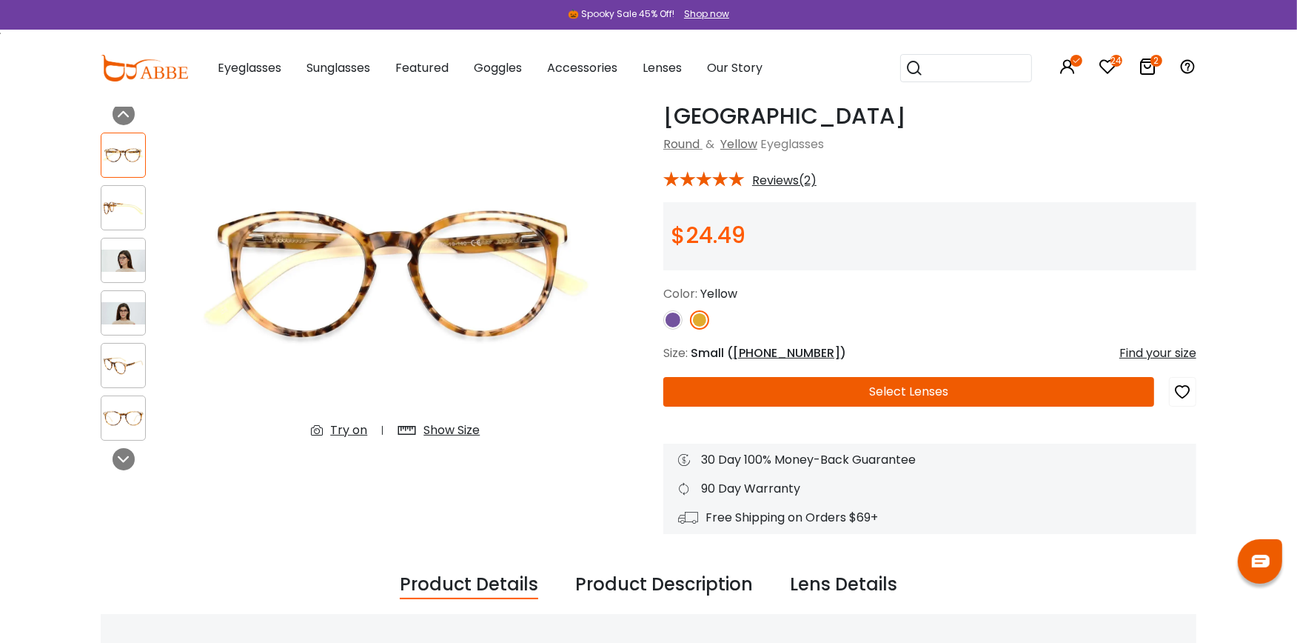
click at [349, 424] on div "Try on" at bounding box center [348, 430] width 37 height 18
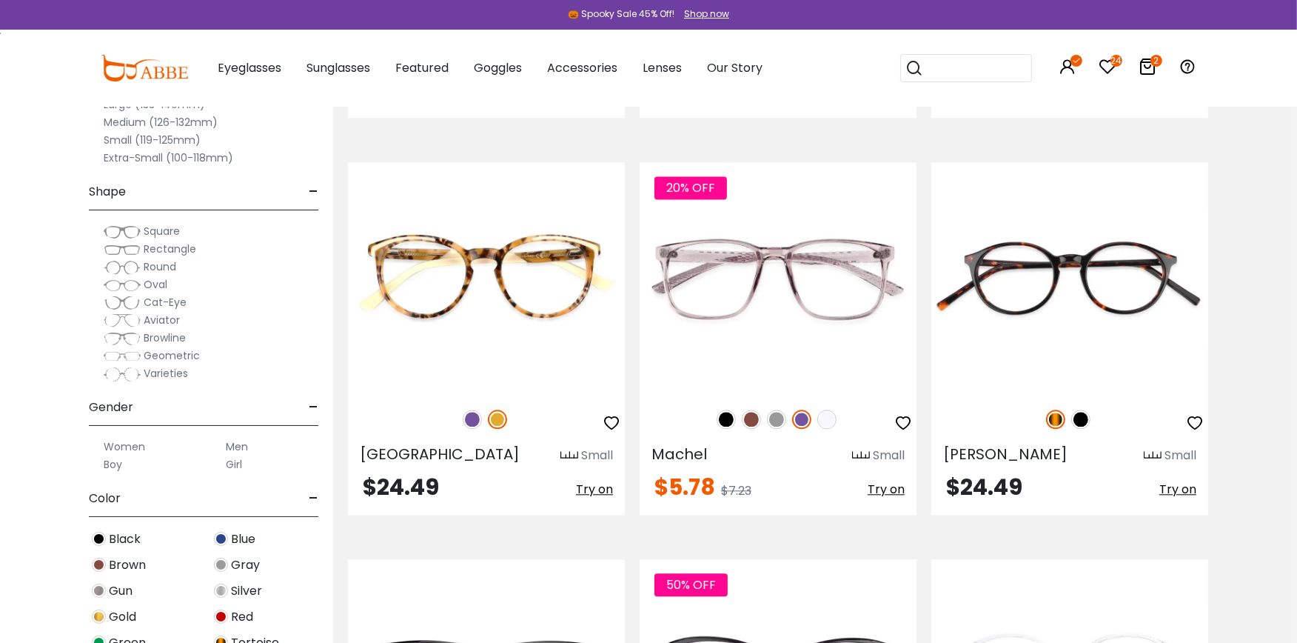
scroll to position [3481, 0]
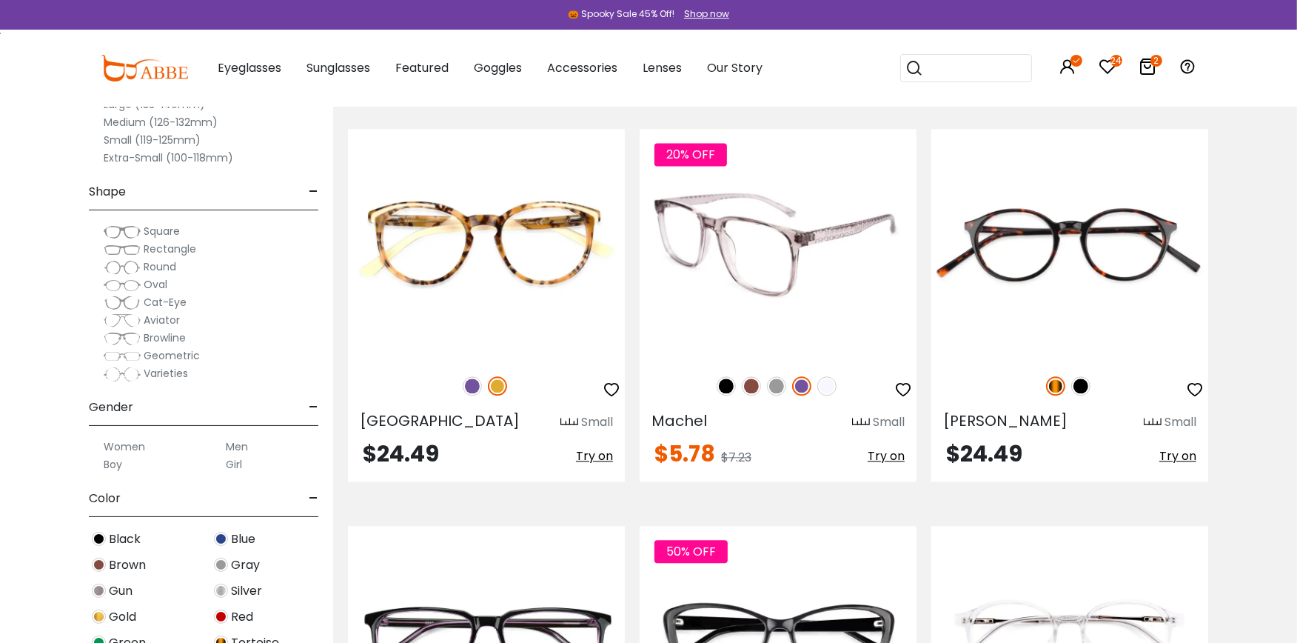
click at [749, 387] on img at bounding box center [751, 385] width 19 height 19
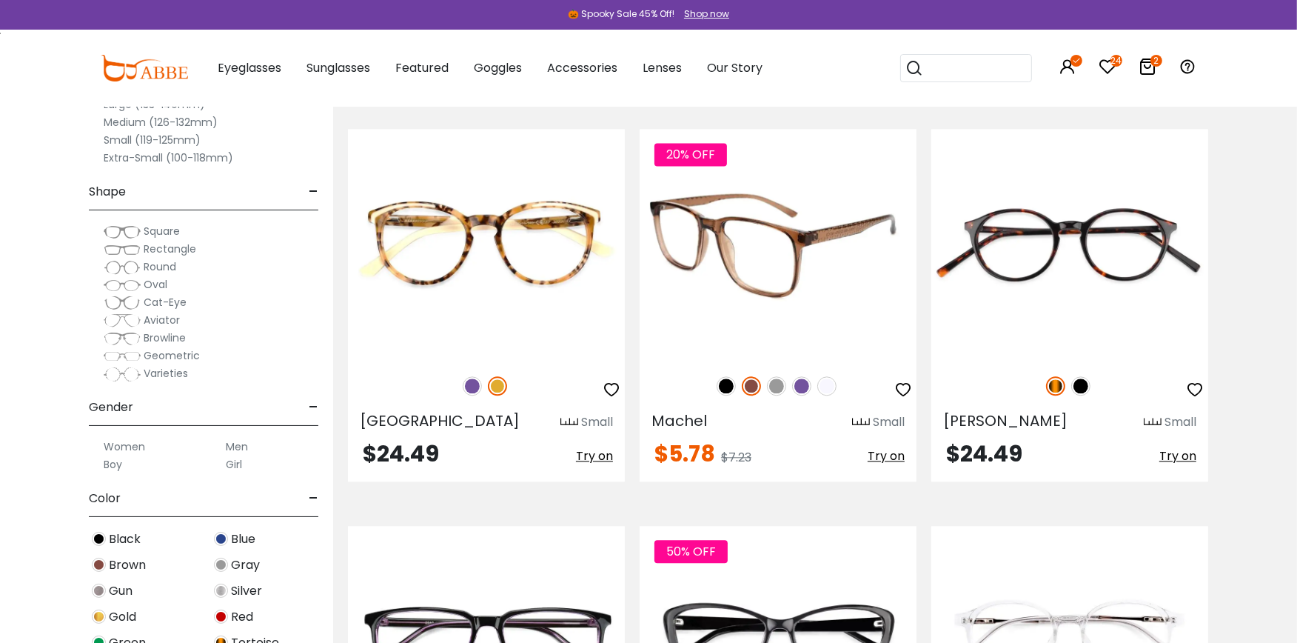
click at [764, 282] on img at bounding box center [778, 244] width 277 height 231
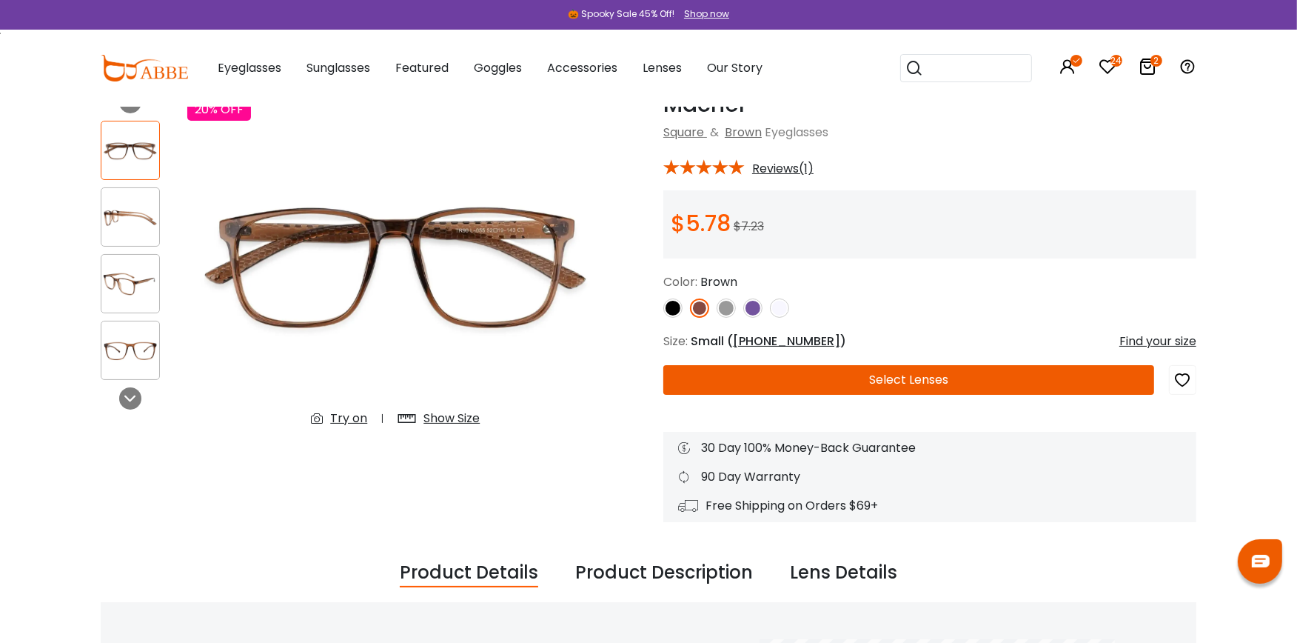
scroll to position [65, 0]
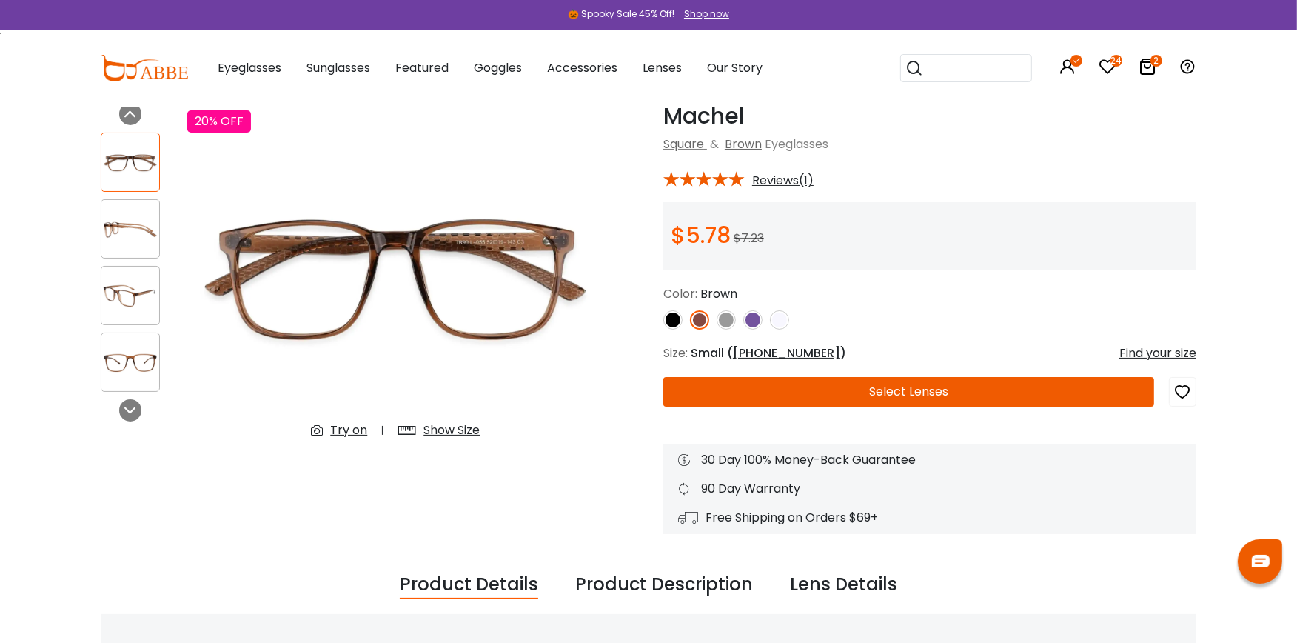
click at [337, 428] on div "Try on" at bounding box center [348, 430] width 37 height 18
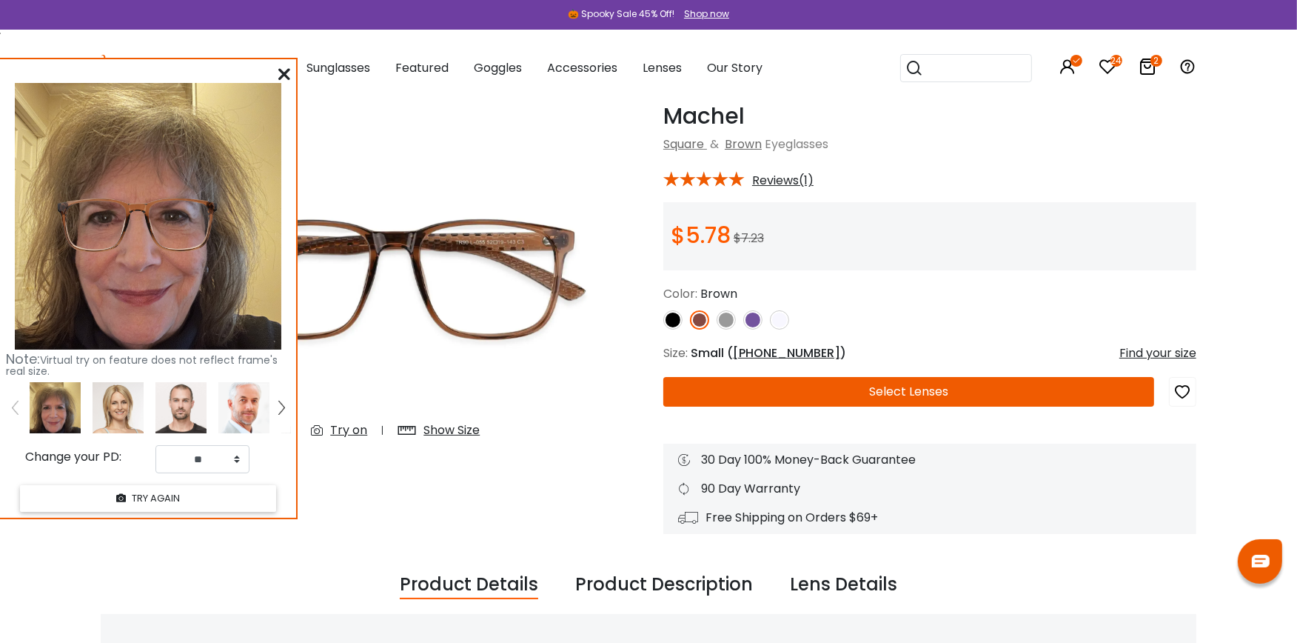
click at [283, 70] on icon at bounding box center [284, 74] width 12 height 12
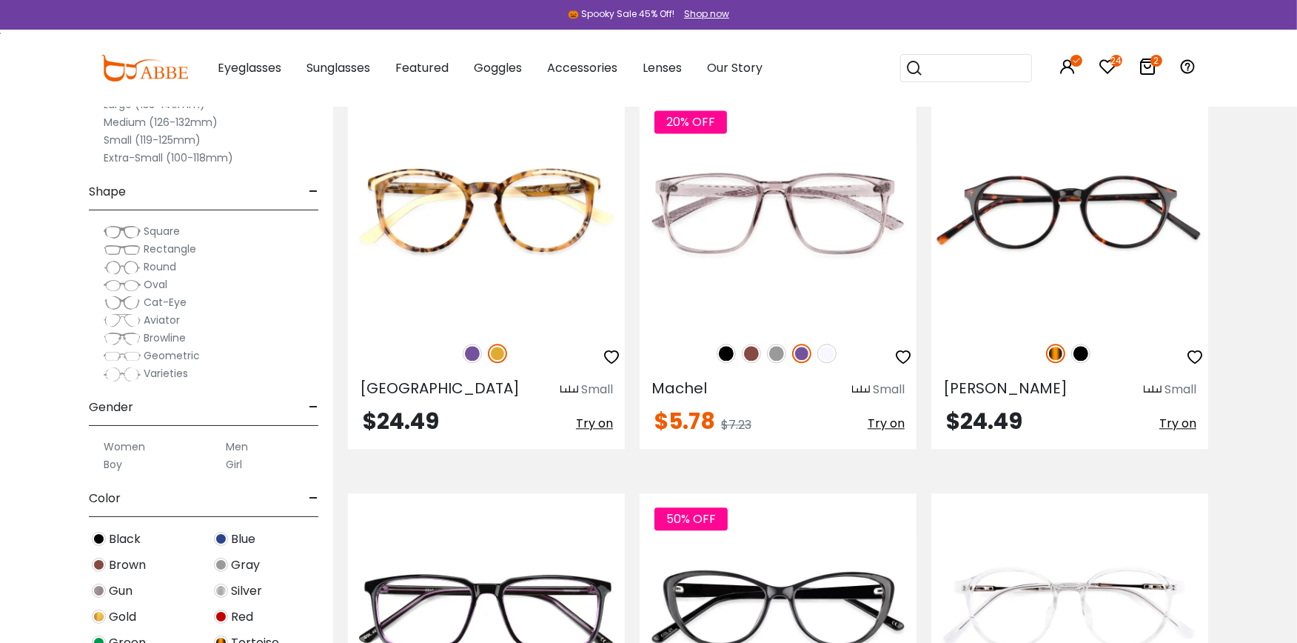
scroll to position [3579, 0]
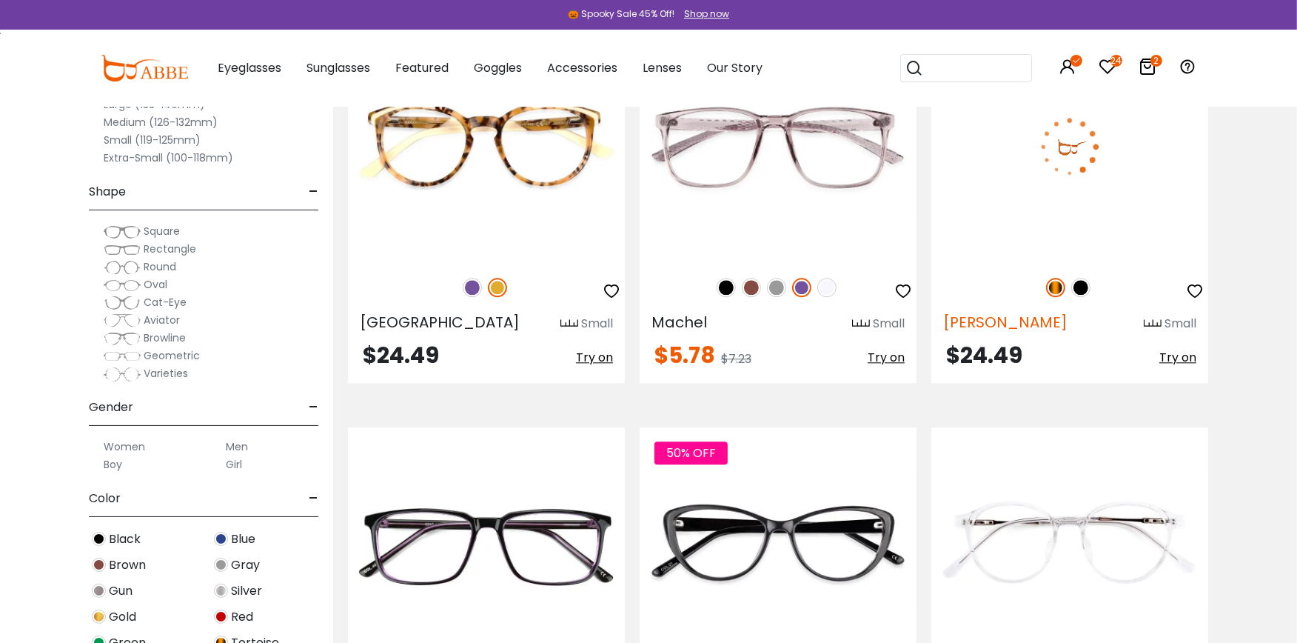
click at [971, 324] on span "[PERSON_NAME]" at bounding box center [1005, 322] width 124 height 21
click at [1044, 198] on img at bounding box center [1069, 145] width 277 height 231
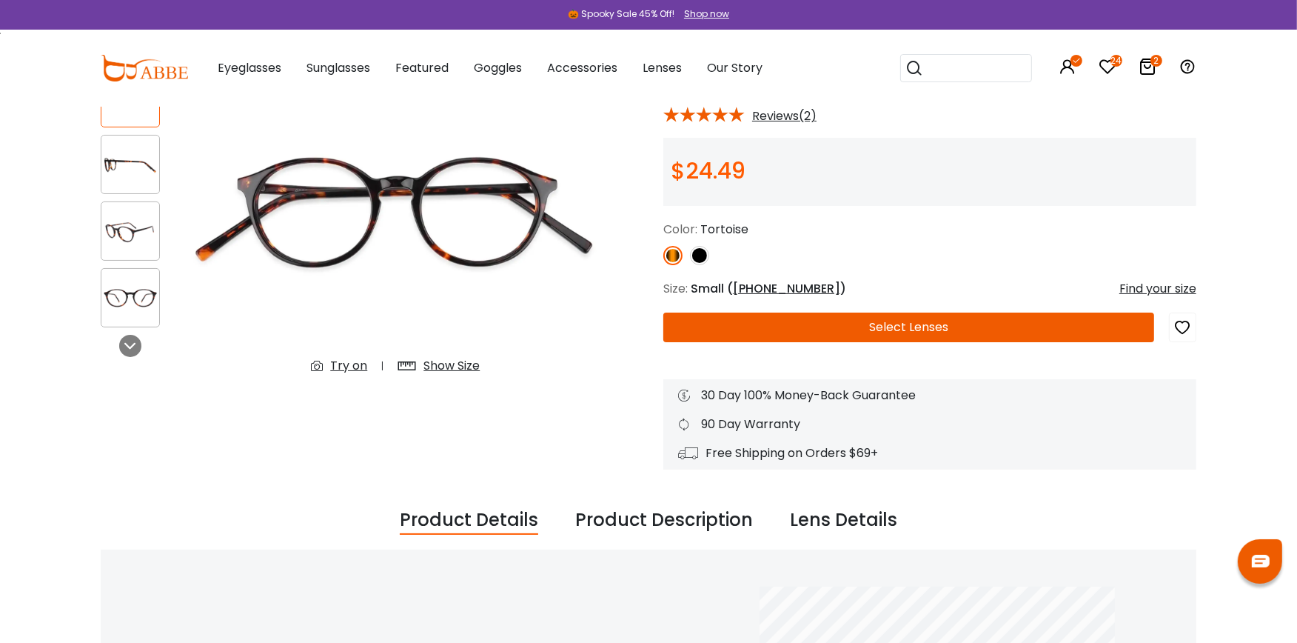
scroll to position [117, 0]
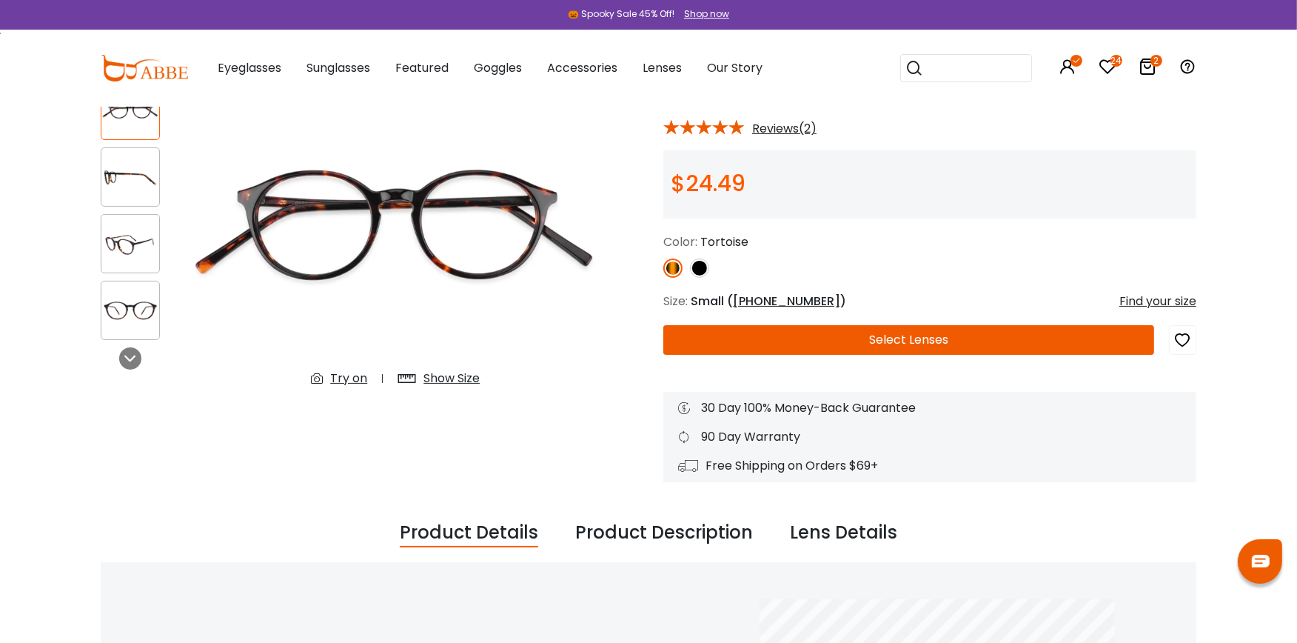
click at [338, 378] on div "Try on" at bounding box center [348, 378] width 37 height 18
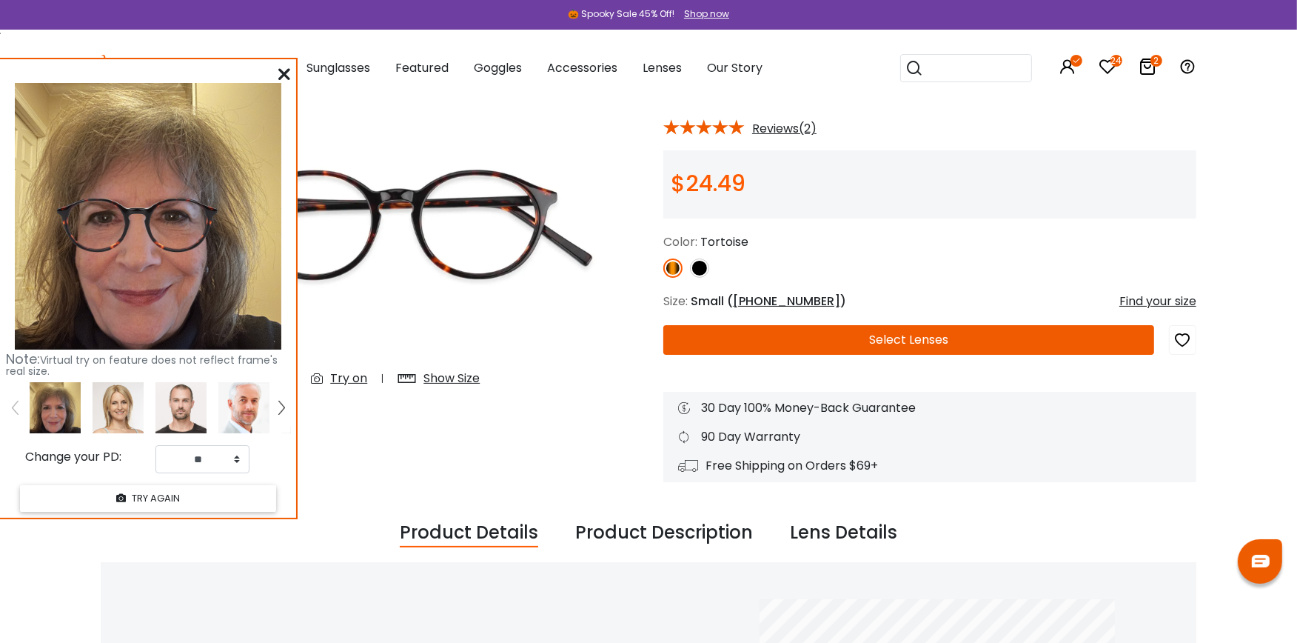
click at [994, 337] on button "Select Lenses" at bounding box center [908, 340] width 491 height 30
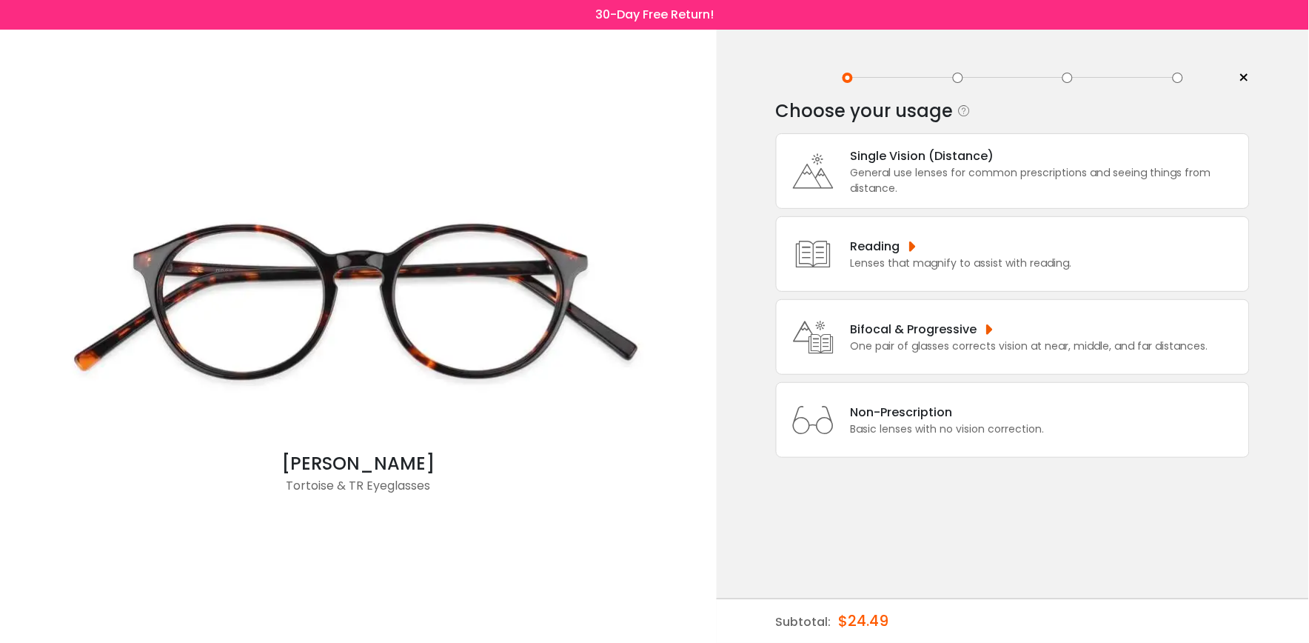
click at [957, 163] on div "Single Vision (Distance)" at bounding box center [1046, 156] width 391 height 19
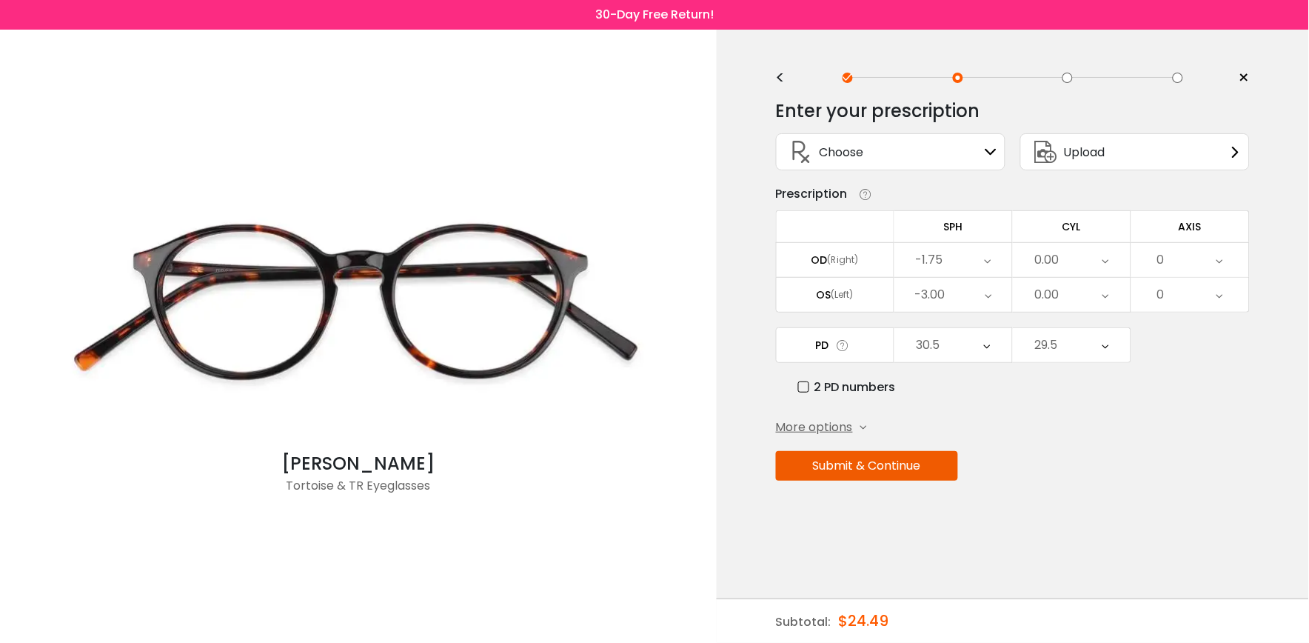
click at [934, 466] on button "Submit & Continue" at bounding box center [867, 466] width 182 height 30
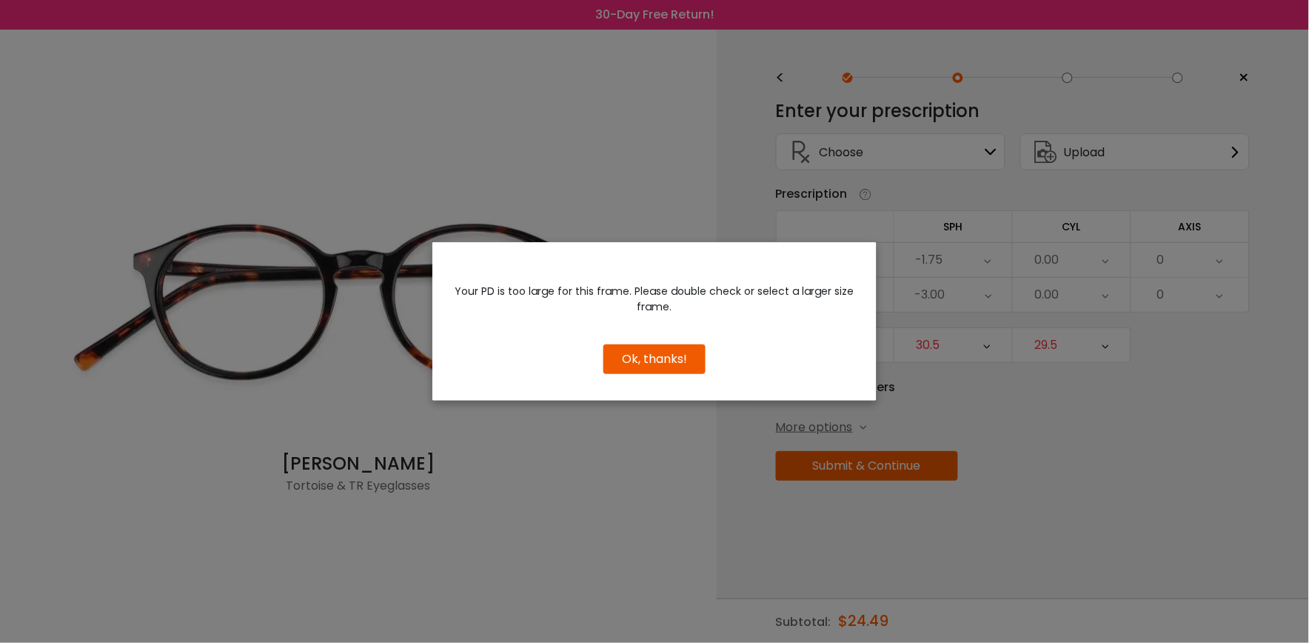
click at [679, 361] on button "Ok, thanks!" at bounding box center [654, 359] width 102 height 30
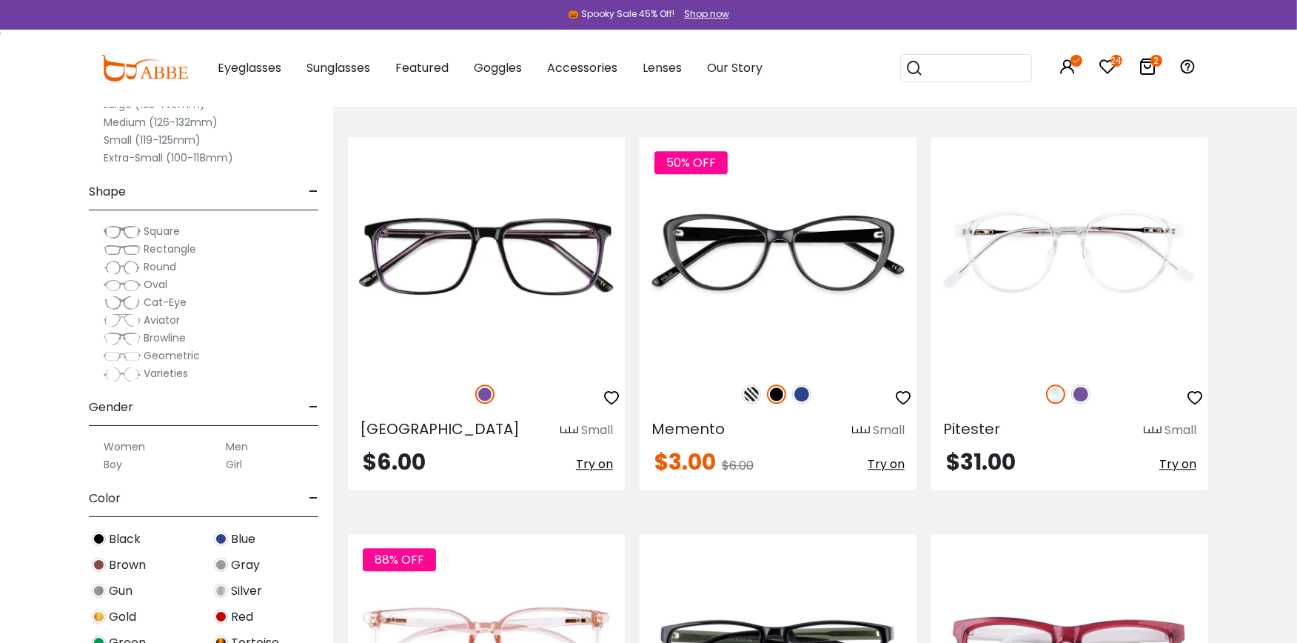
scroll to position [3875, 0]
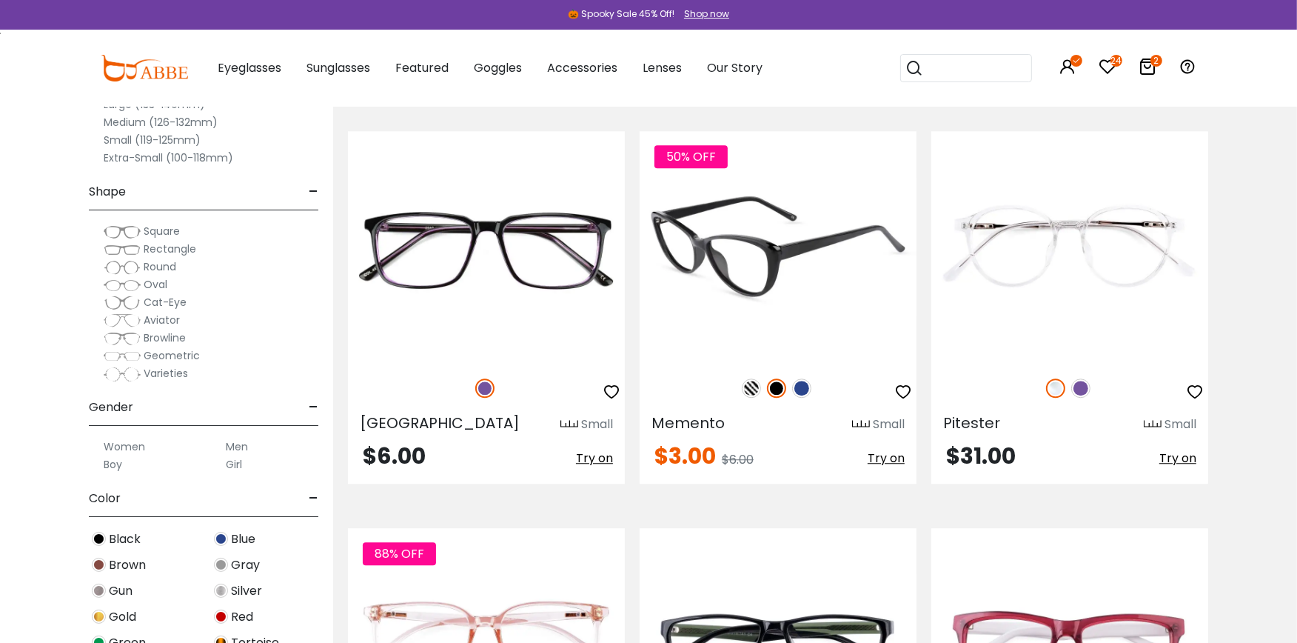
click at [760, 262] on img at bounding box center [778, 246] width 277 height 231
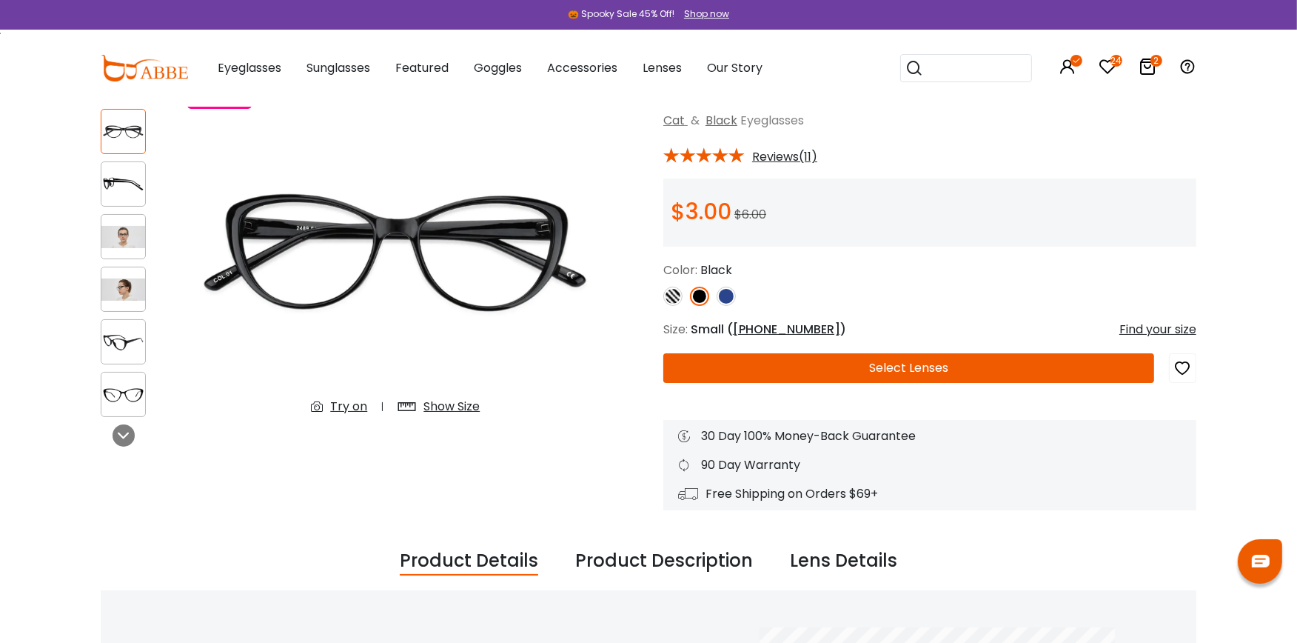
scroll to position [65, 0]
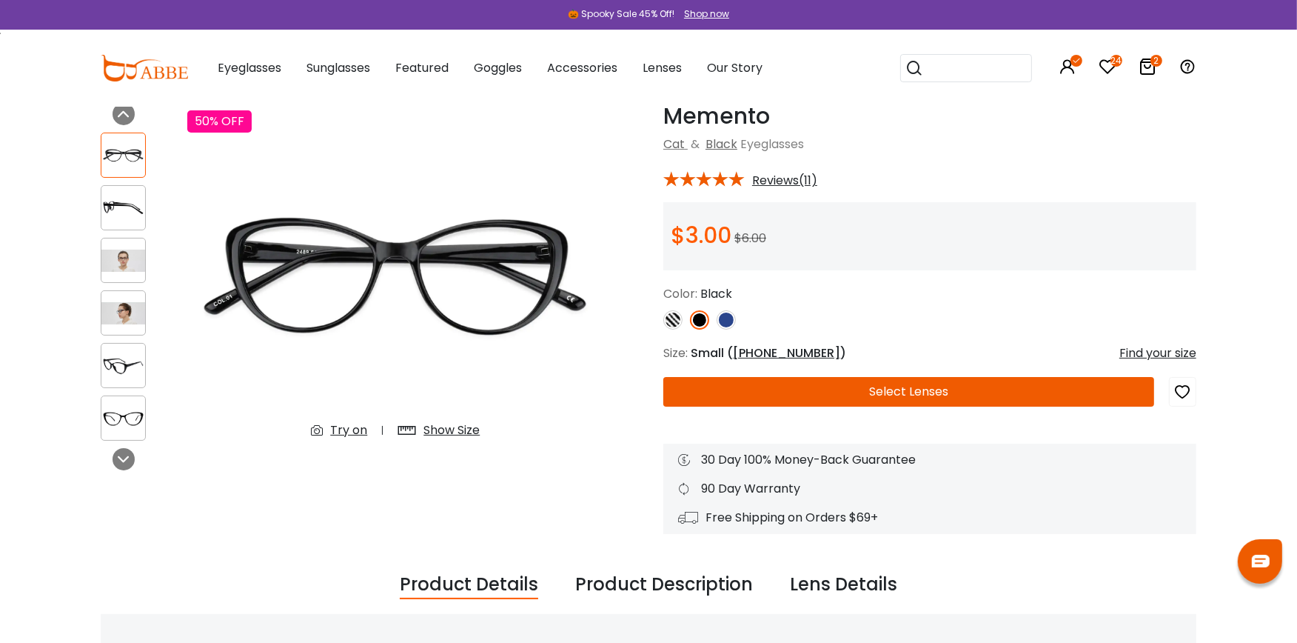
click at [345, 428] on div "Try on" at bounding box center [348, 430] width 37 height 18
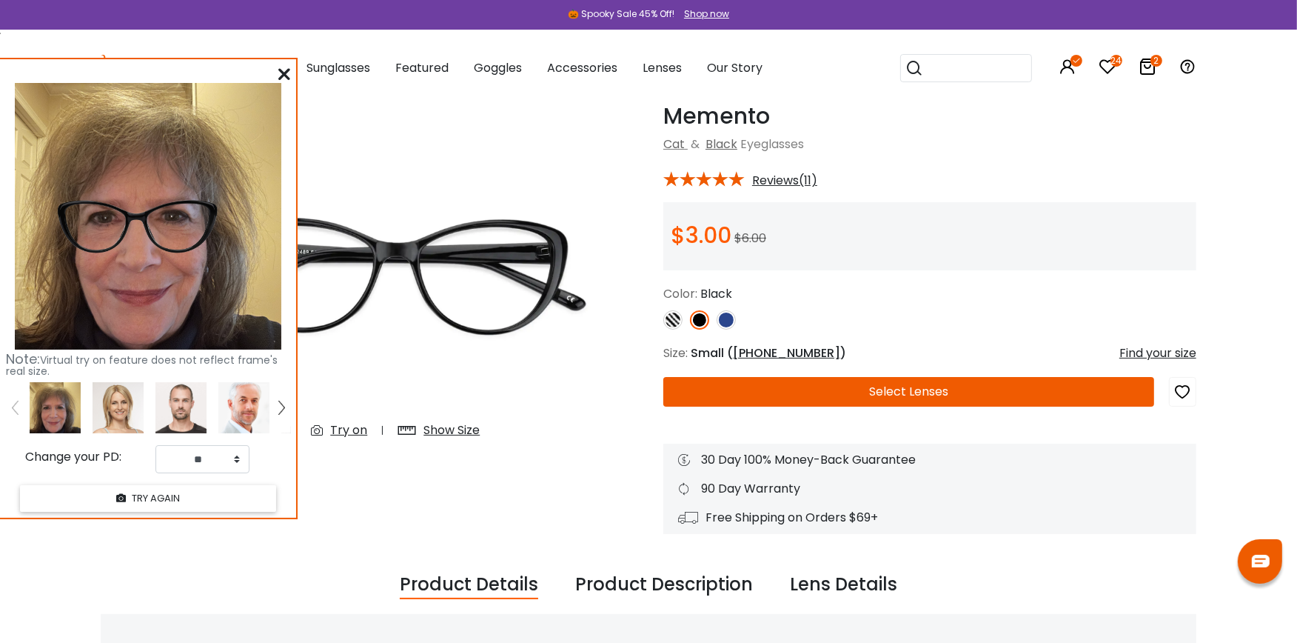
click at [284, 68] on icon at bounding box center [284, 74] width 12 height 12
click at [284, 68] on div "Eyeglasses Women's Eyeglasses Men's Eyeglasses Kids' Eyeglasses All Eyeglasses …" at bounding box center [478, 68] width 567 height 74
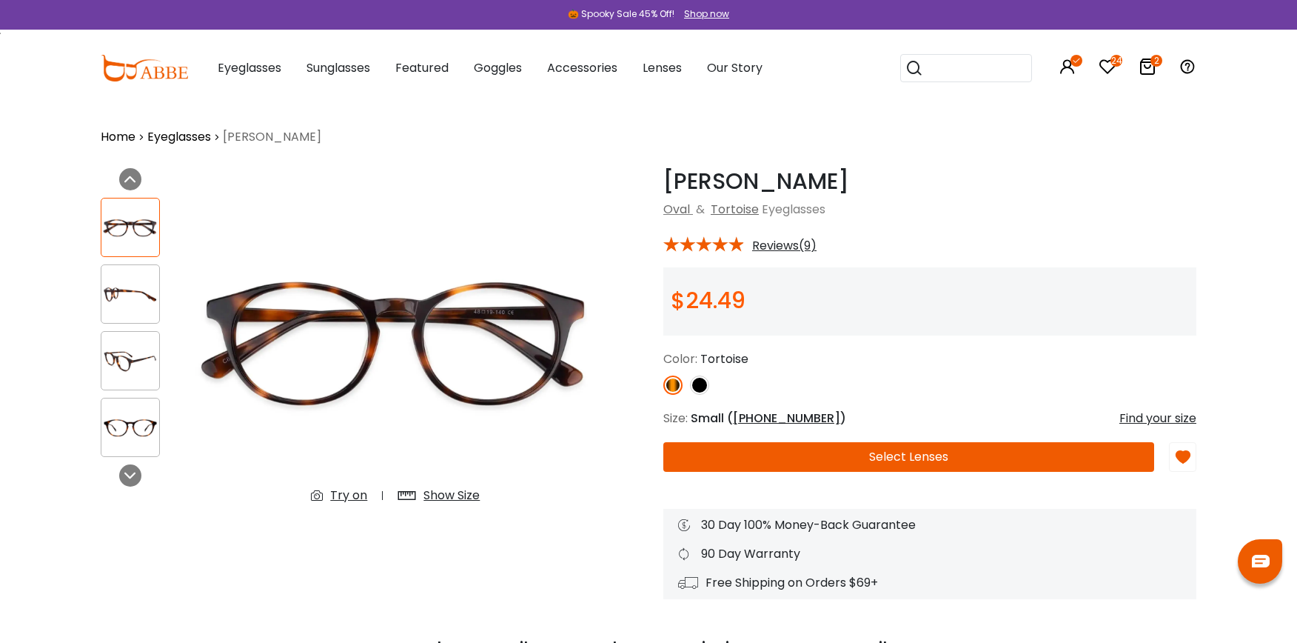
scroll to position [93, 0]
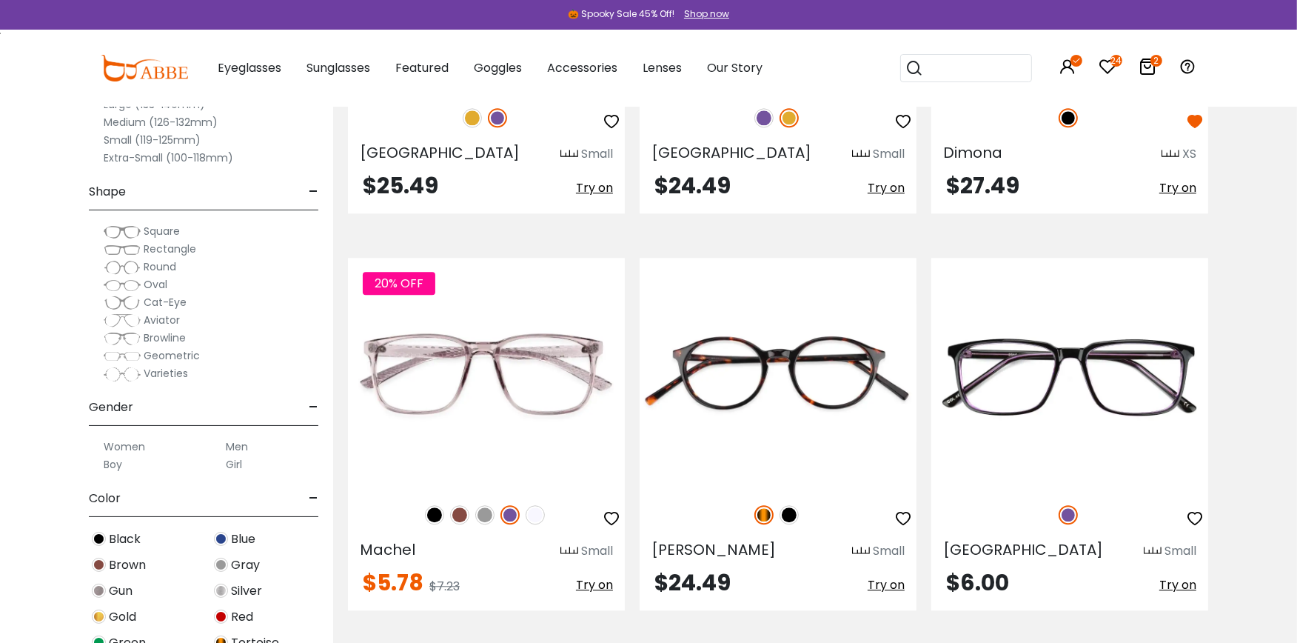
scroll to position [3751, 0]
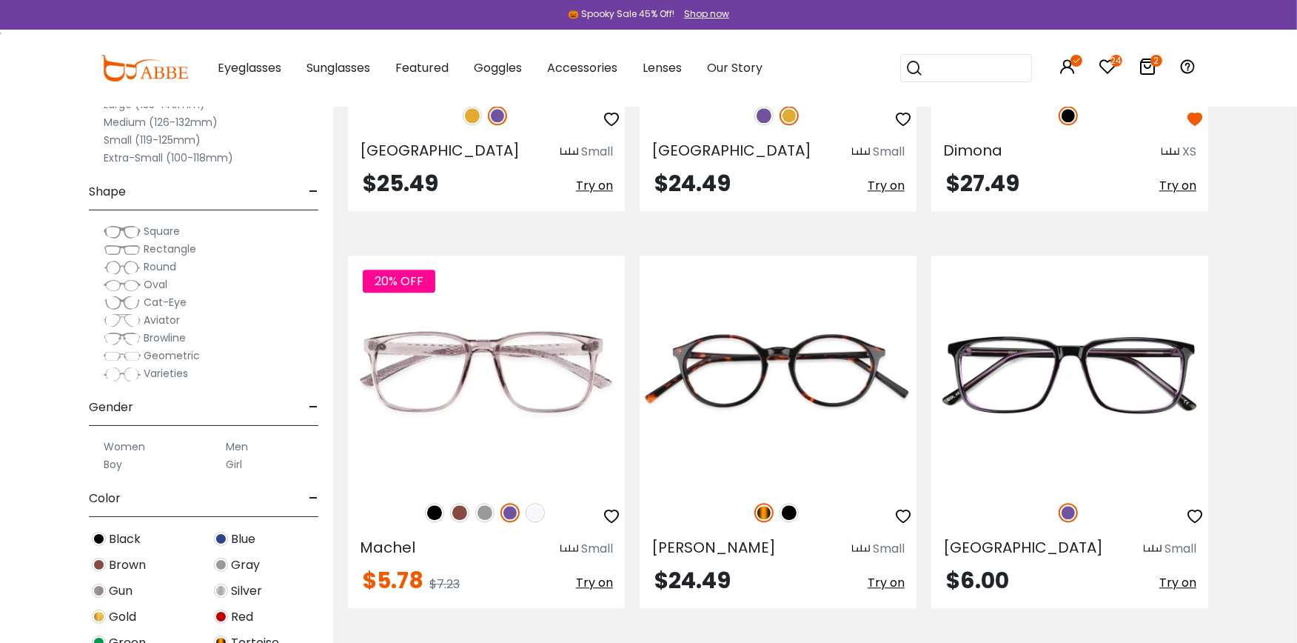
click at [144, 136] on label "Small (119-125mm)" at bounding box center [152, 140] width 97 height 18
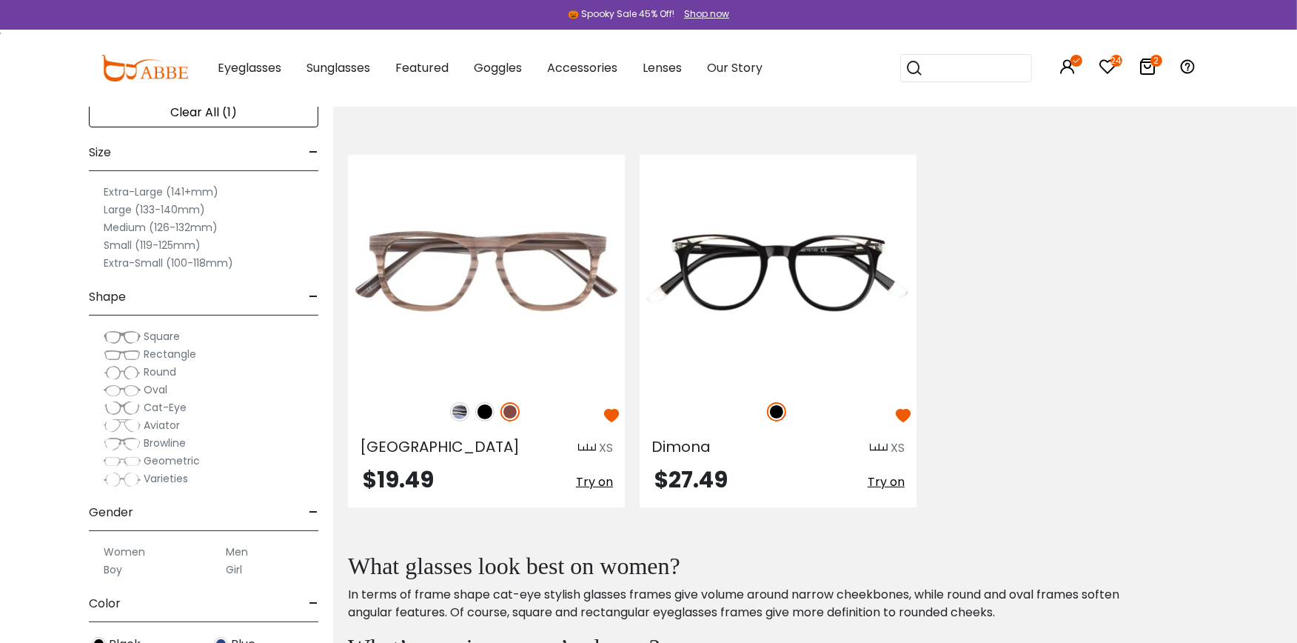
scroll to position [329, 0]
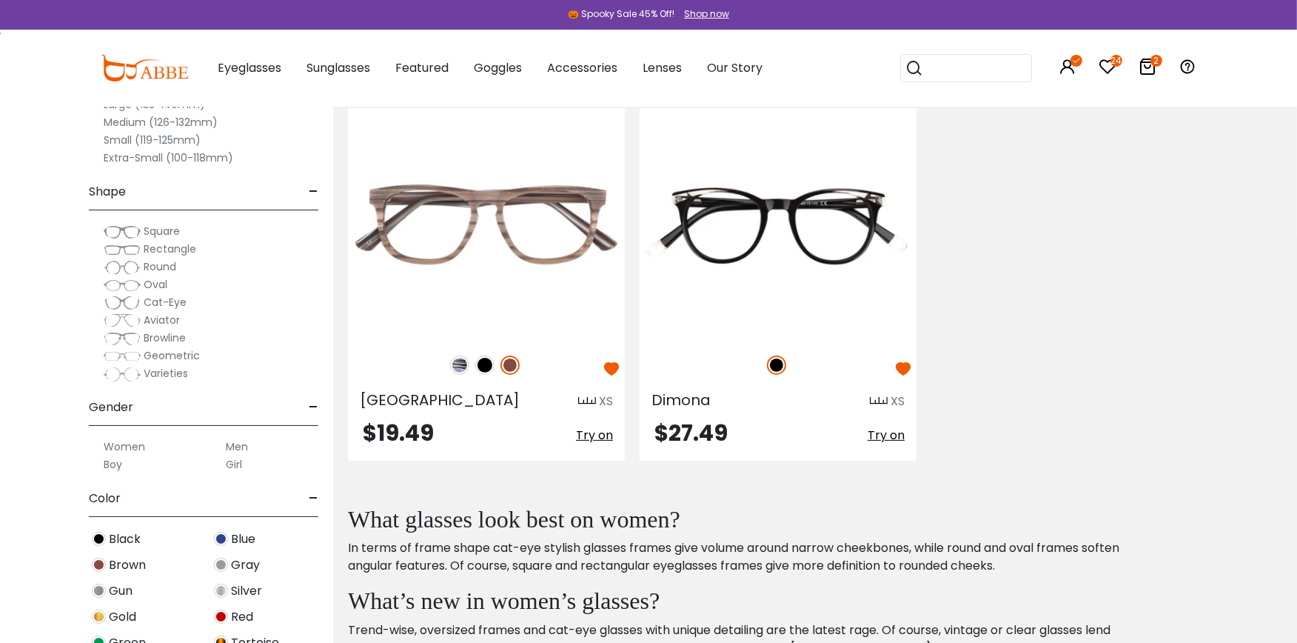
click at [181, 137] on label "Small (119-125mm)" at bounding box center [152, 140] width 97 height 18
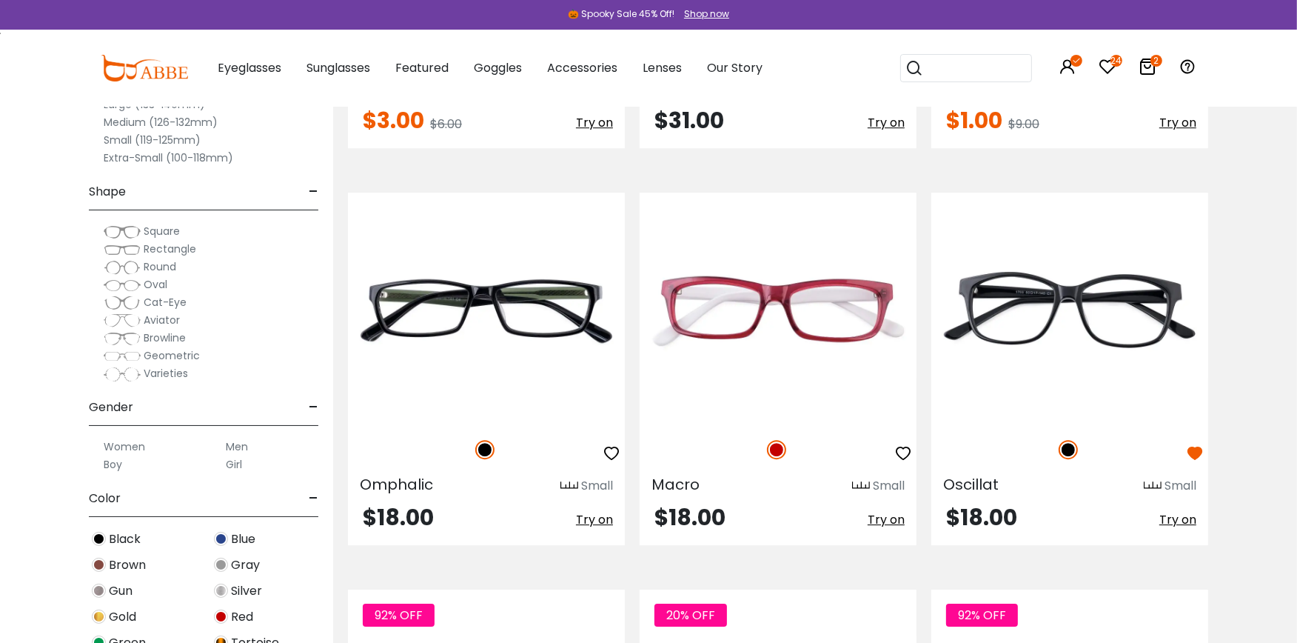
scroll to position [4640, 0]
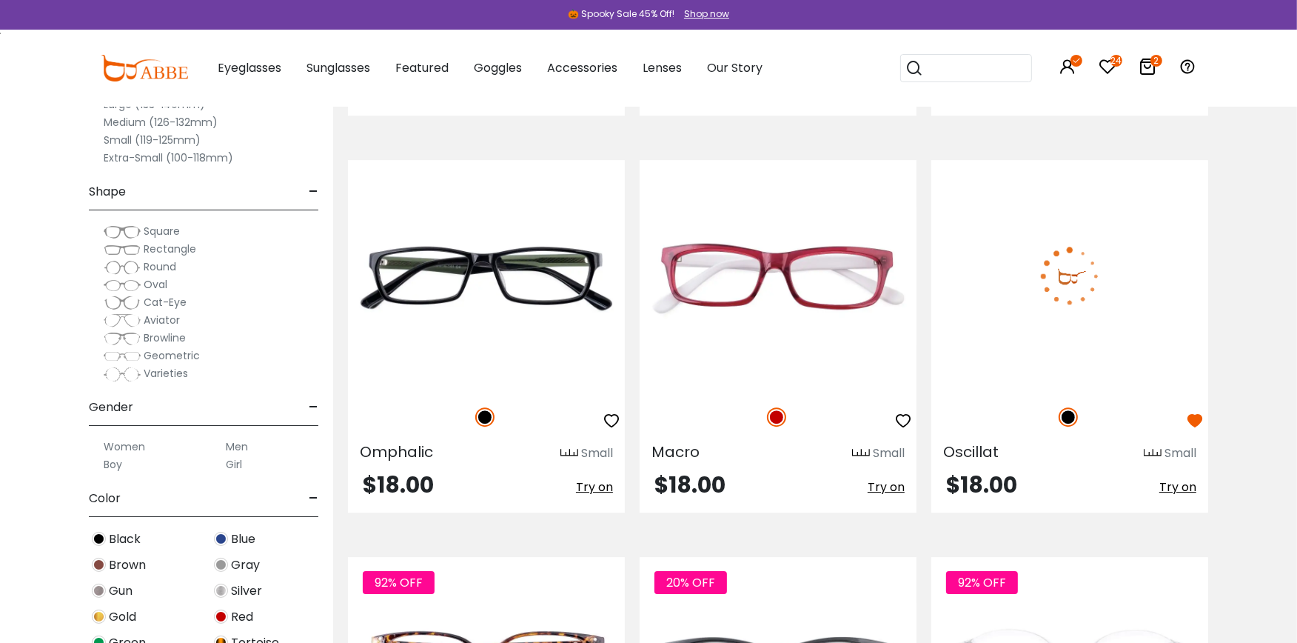
click at [992, 398] on div at bounding box center [1069, 284] width 277 height 249
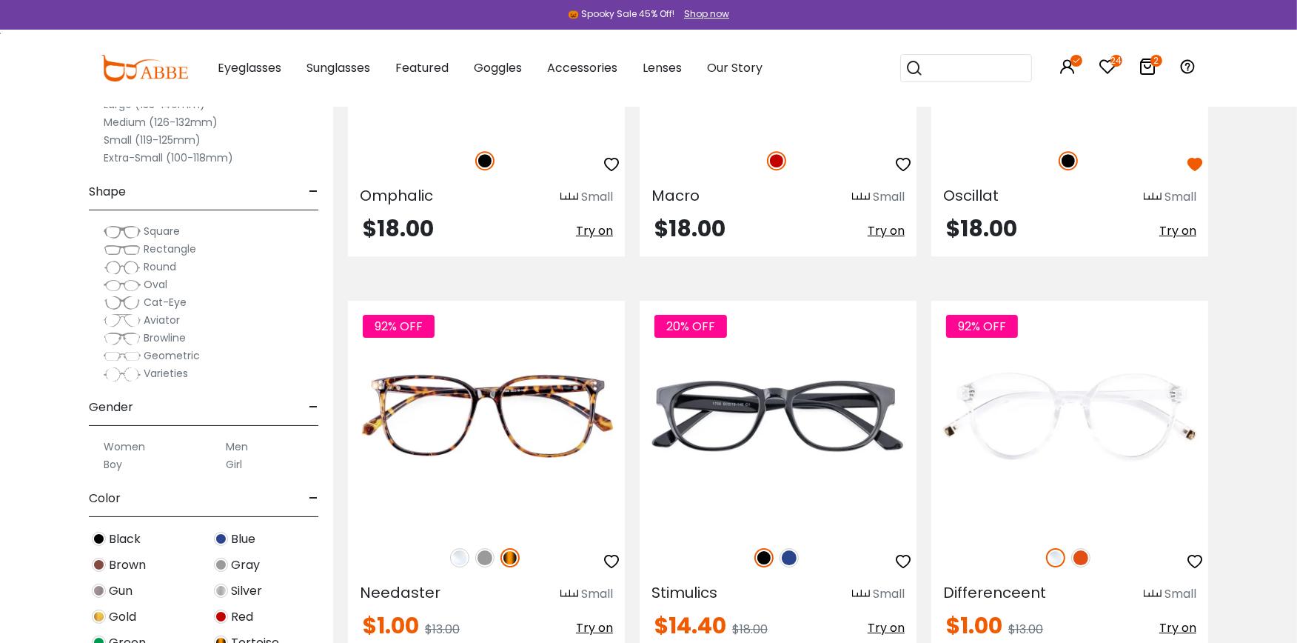
scroll to position [4903, 0]
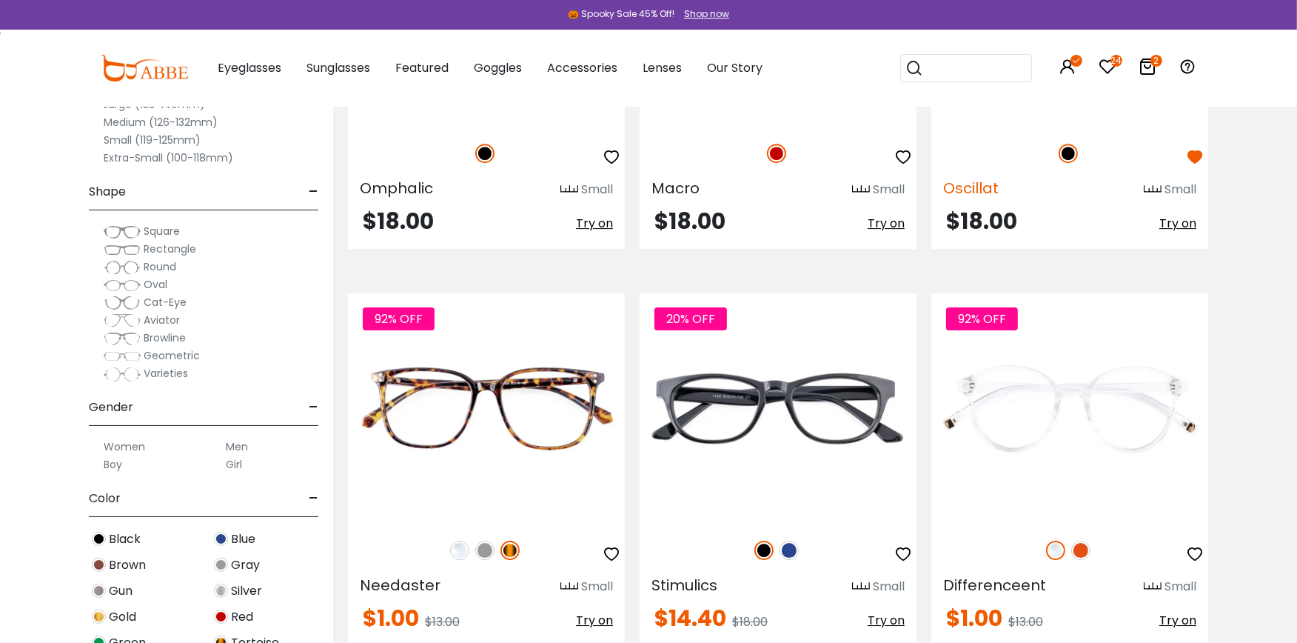
click at [968, 191] on span "Oscillat" at bounding box center [971, 188] width 56 height 21
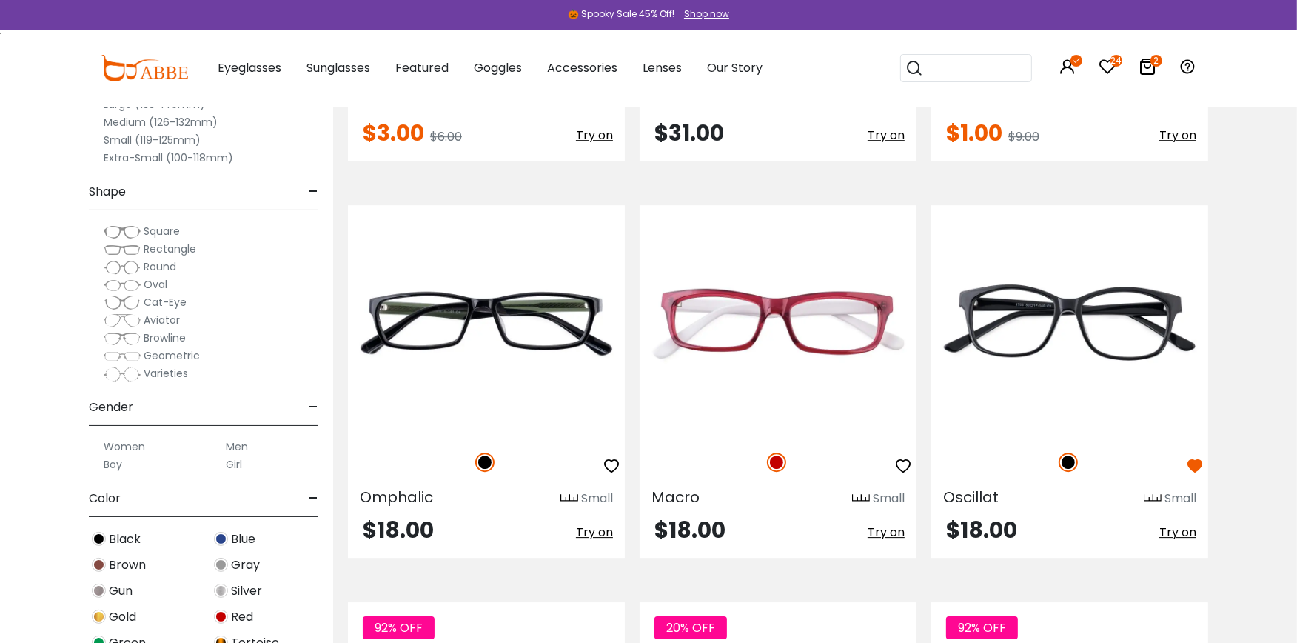
scroll to position [4607, 0]
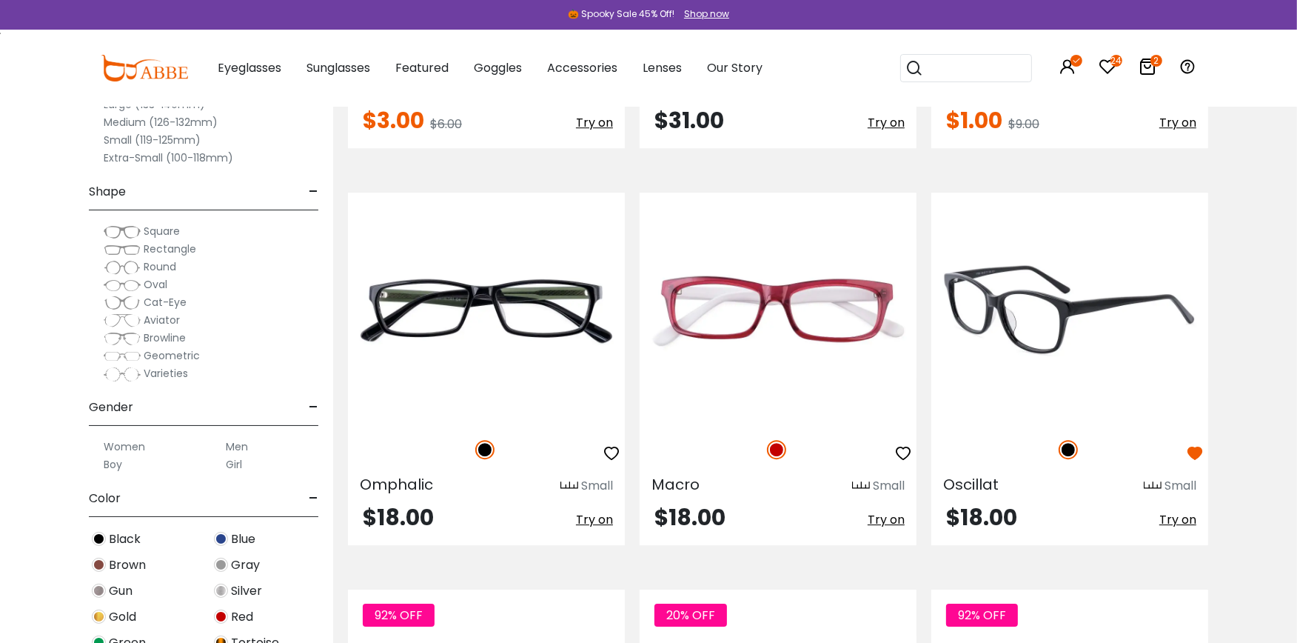
click at [1097, 304] on img at bounding box center [1069, 308] width 277 height 231
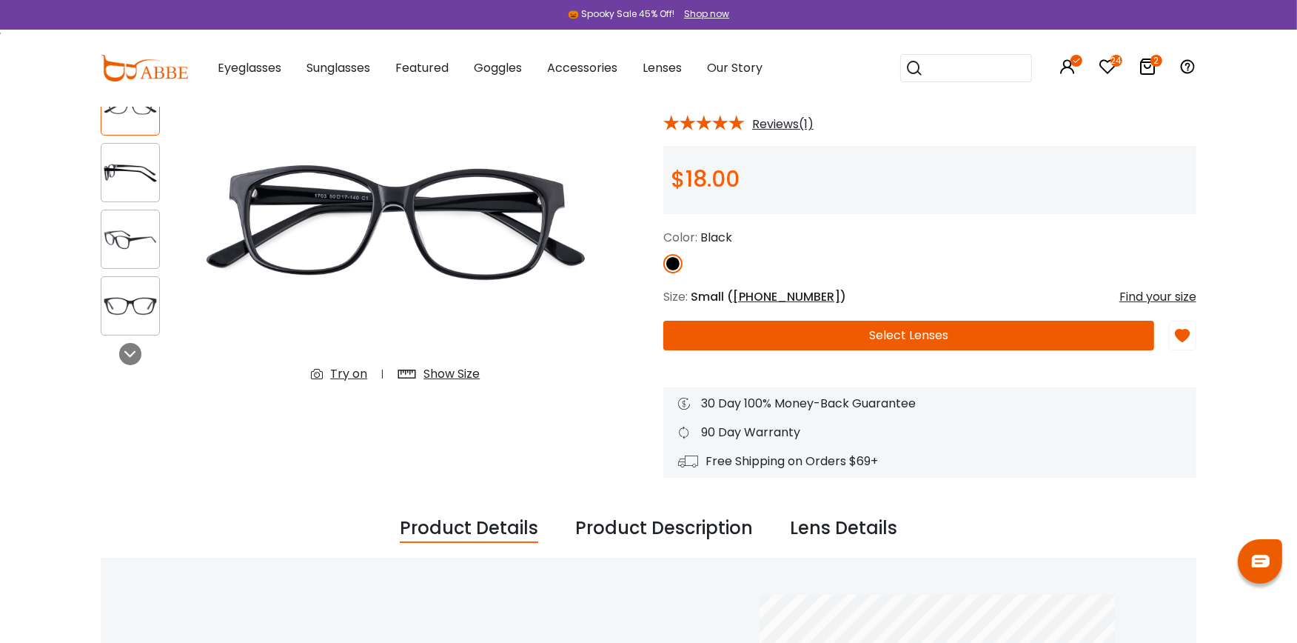
scroll to position [116, 0]
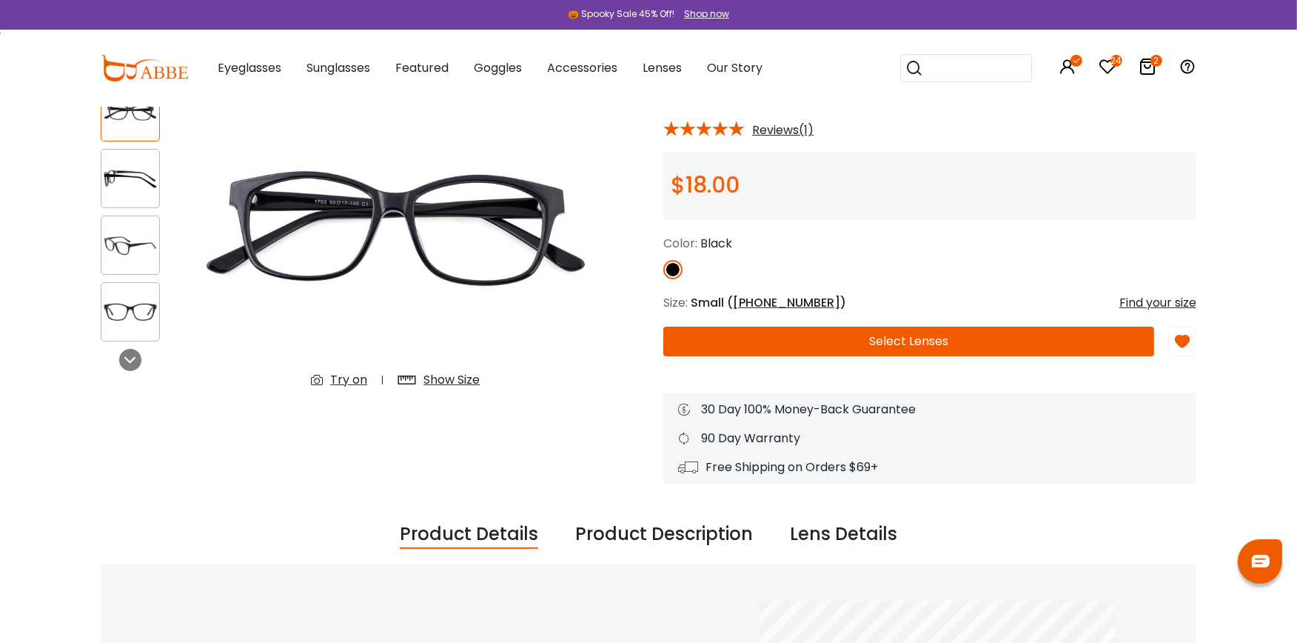
click at [344, 375] on div "Try on" at bounding box center [348, 380] width 37 height 18
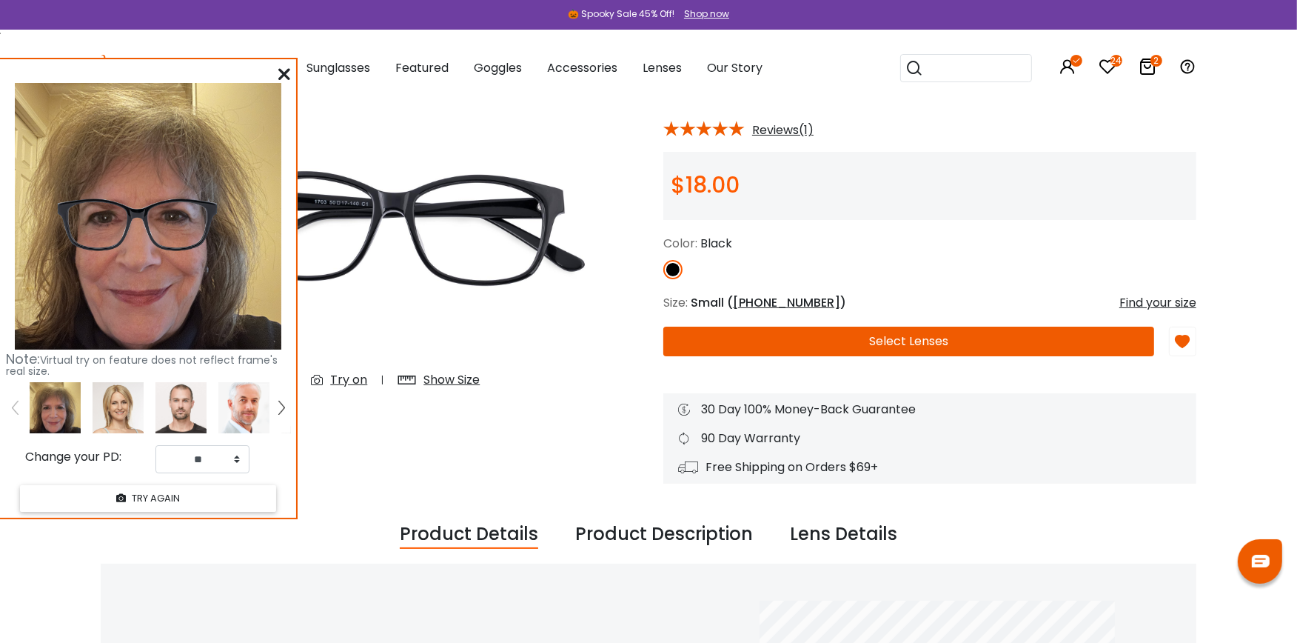
click at [891, 335] on button "Select Lenses" at bounding box center [908, 342] width 491 height 30
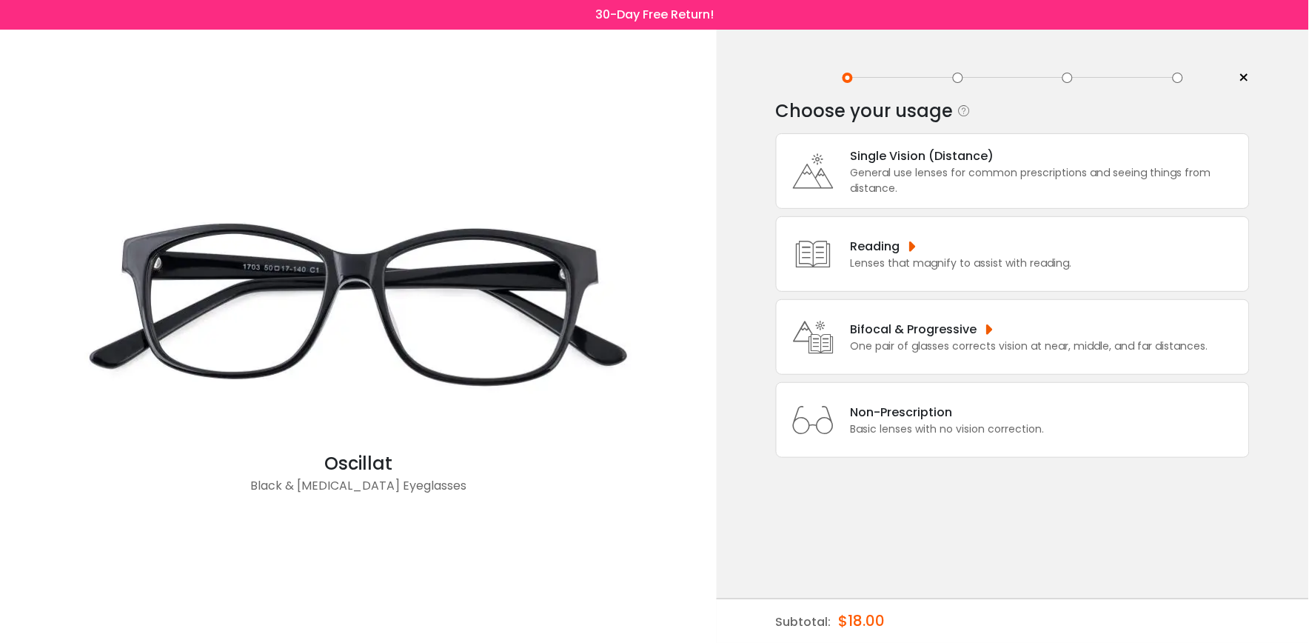
click at [928, 167] on div "General use lenses for common prescriptions and seeing things from distance." at bounding box center [1046, 180] width 391 height 31
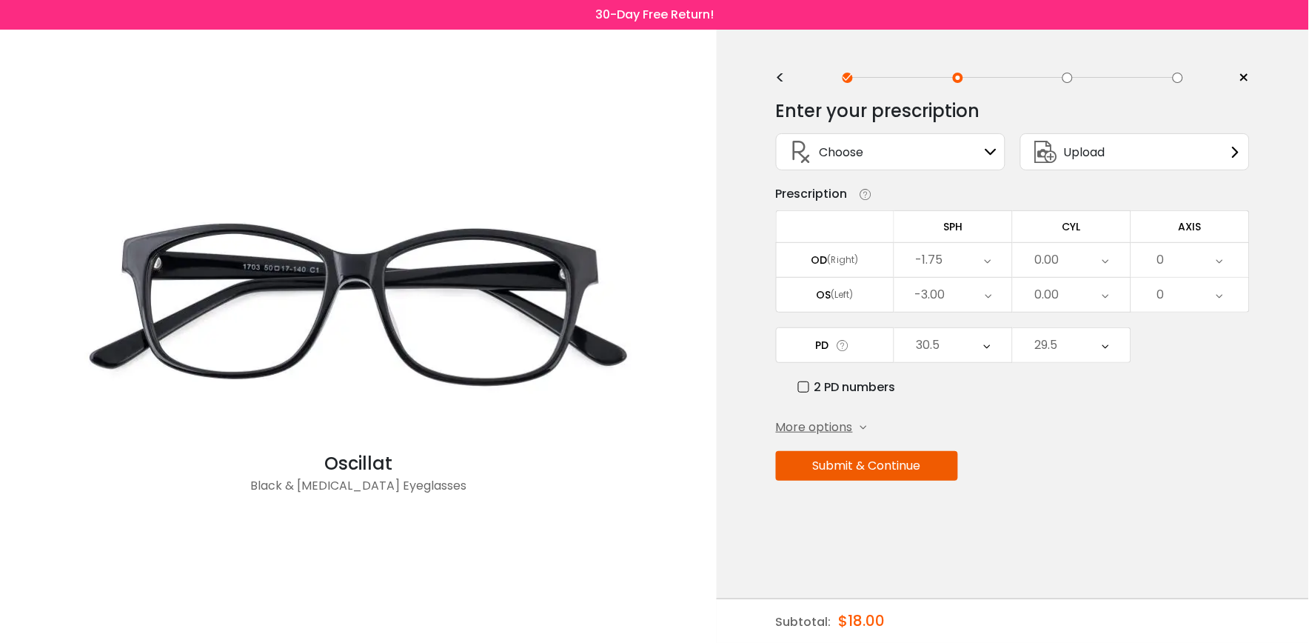
click at [916, 465] on button "Submit & Continue" at bounding box center [867, 466] width 182 height 30
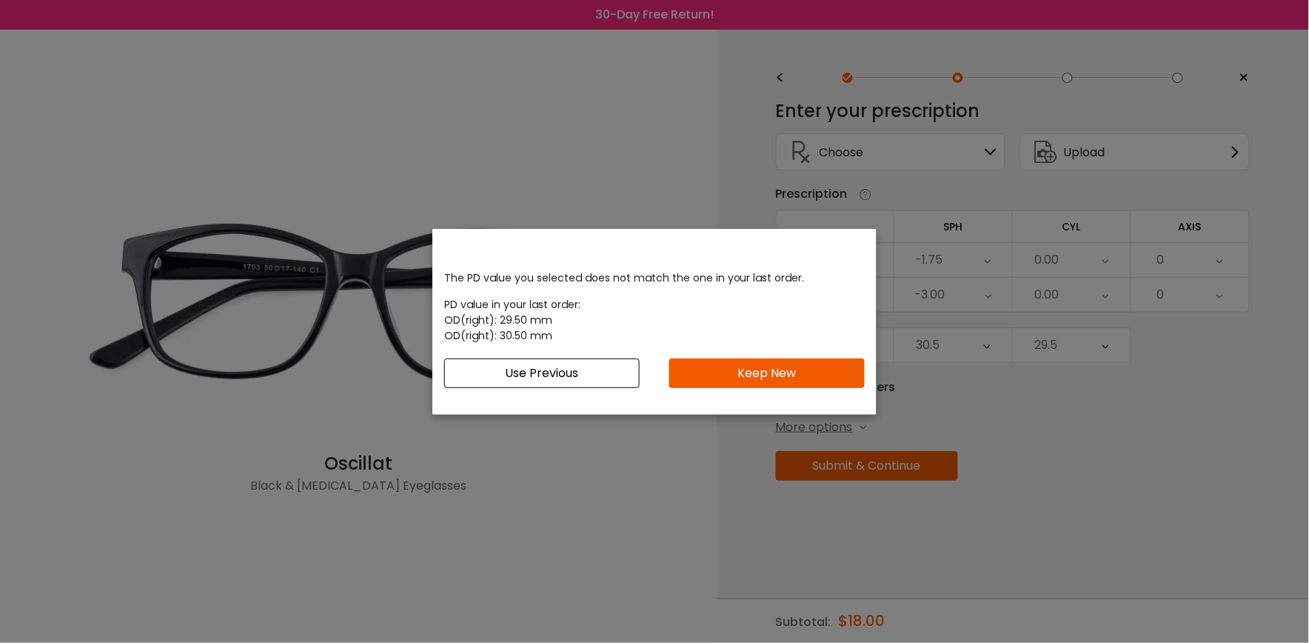
click at [768, 374] on button "Keep New" at bounding box center [766, 373] width 195 height 30
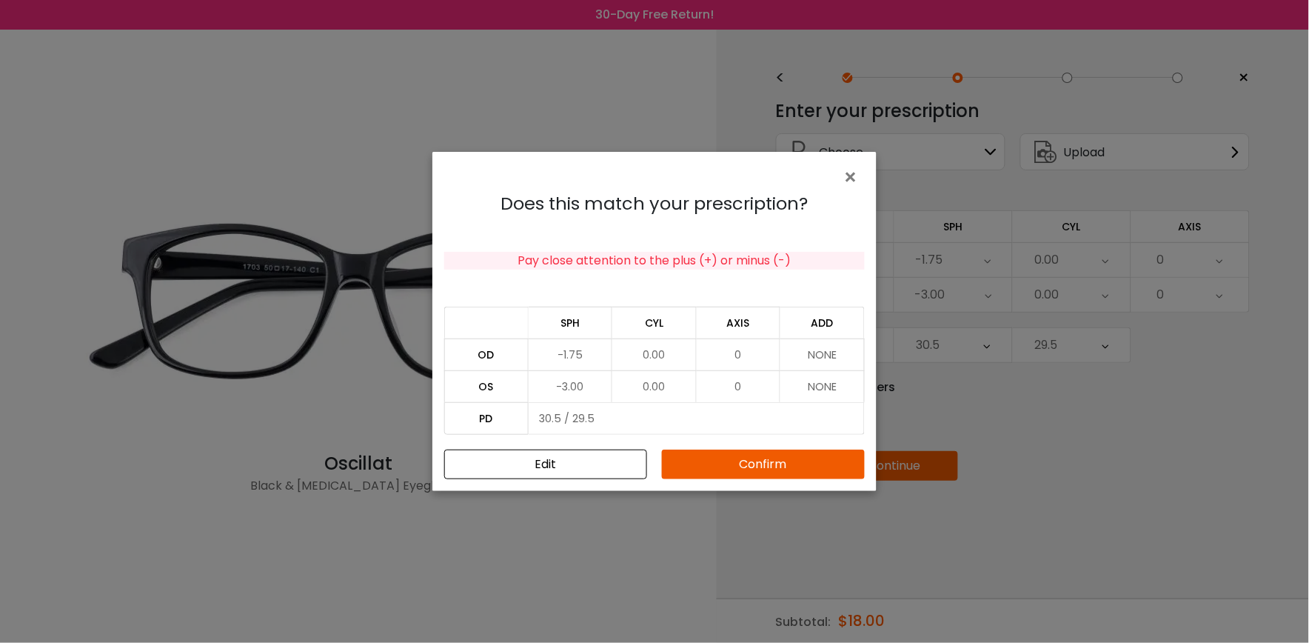
click at [786, 464] on button "Confirm" at bounding box center [763, 464] width 203 height 30
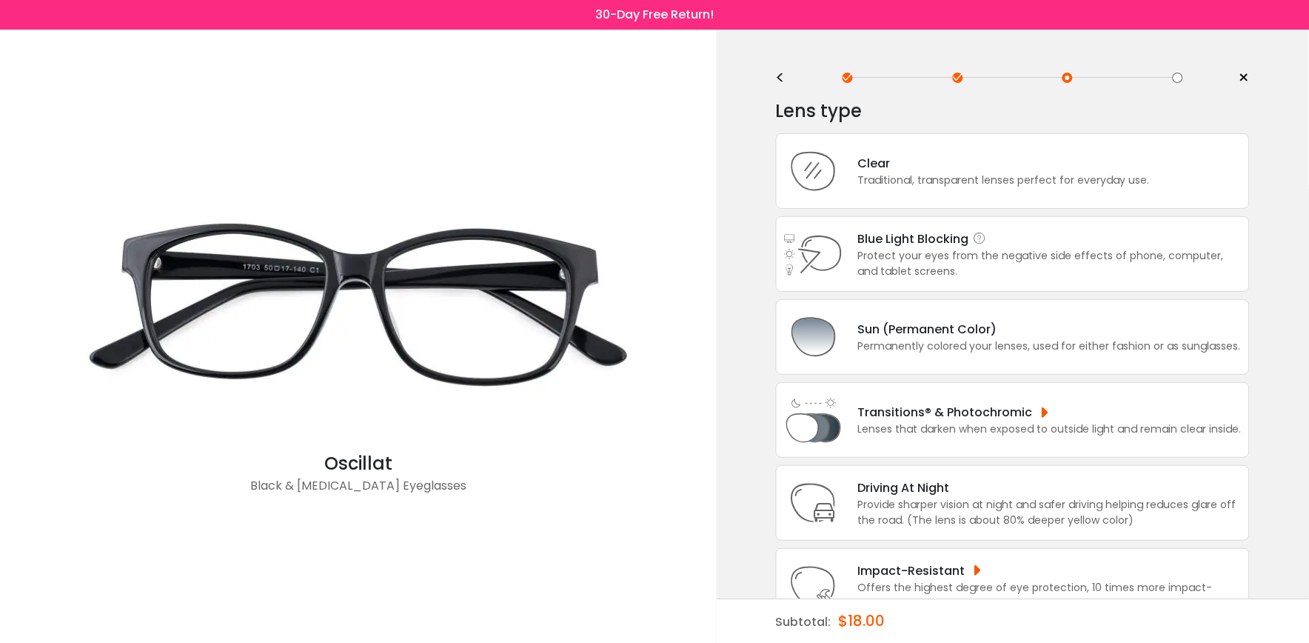
click at [944, 240] on div "Blue Light Blocking Blue Light Blocking Blue Light blocking lenses offer the be…" at bounding box center [1050, 239] width 384 height 19
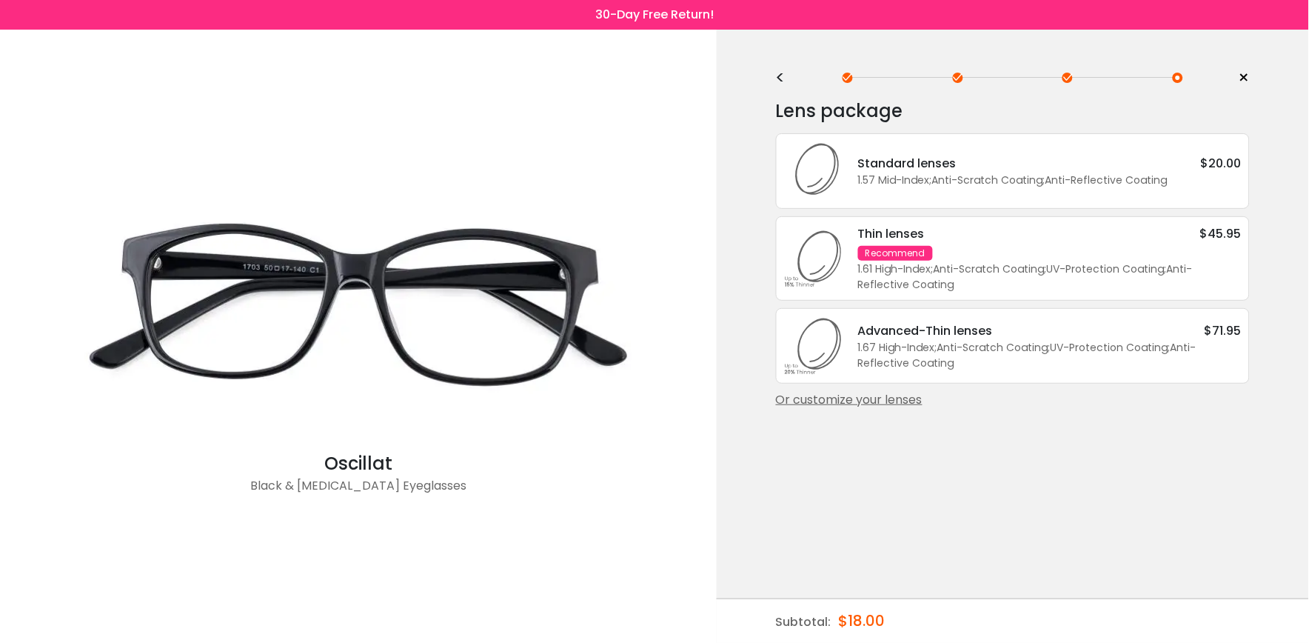
click at [906, 242] on div "Thin lenses $45.95 Recommend 1.61 High-Index ; Anti-Scratch Coating ; UV-Protec…" at bounding box center [1042, 258] width 398 height 68
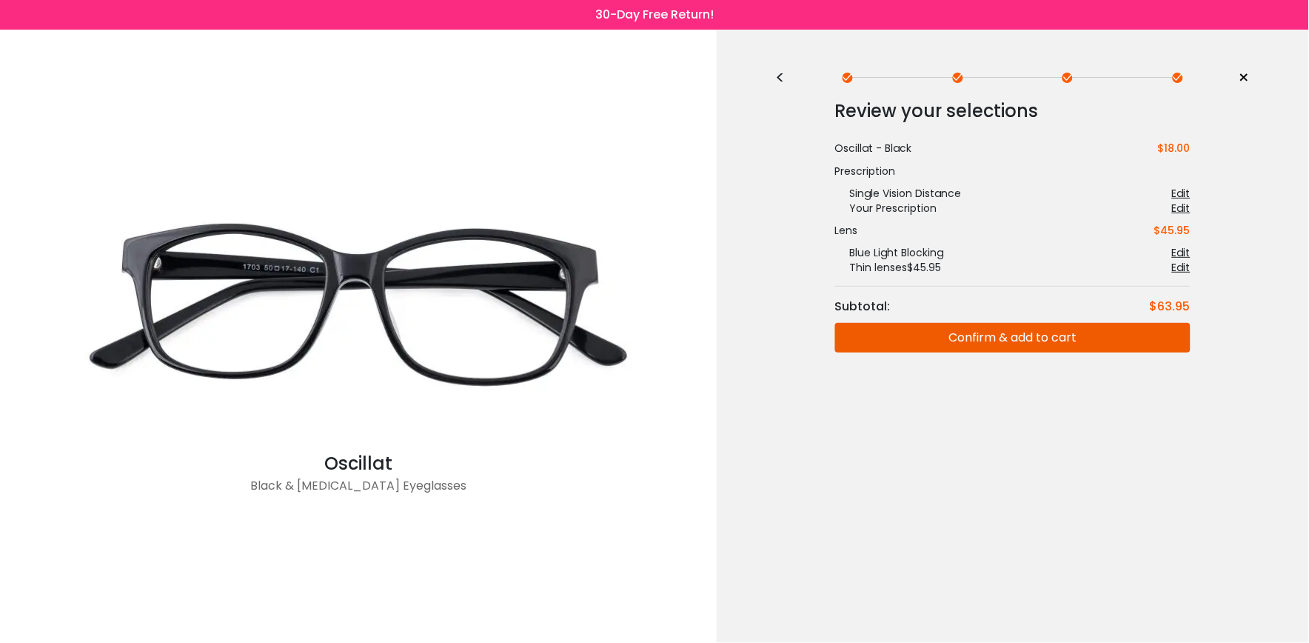
click at [967, 336] on button "Confirm & add to cart" at bounding box center [1012, 338] width 355 height 30
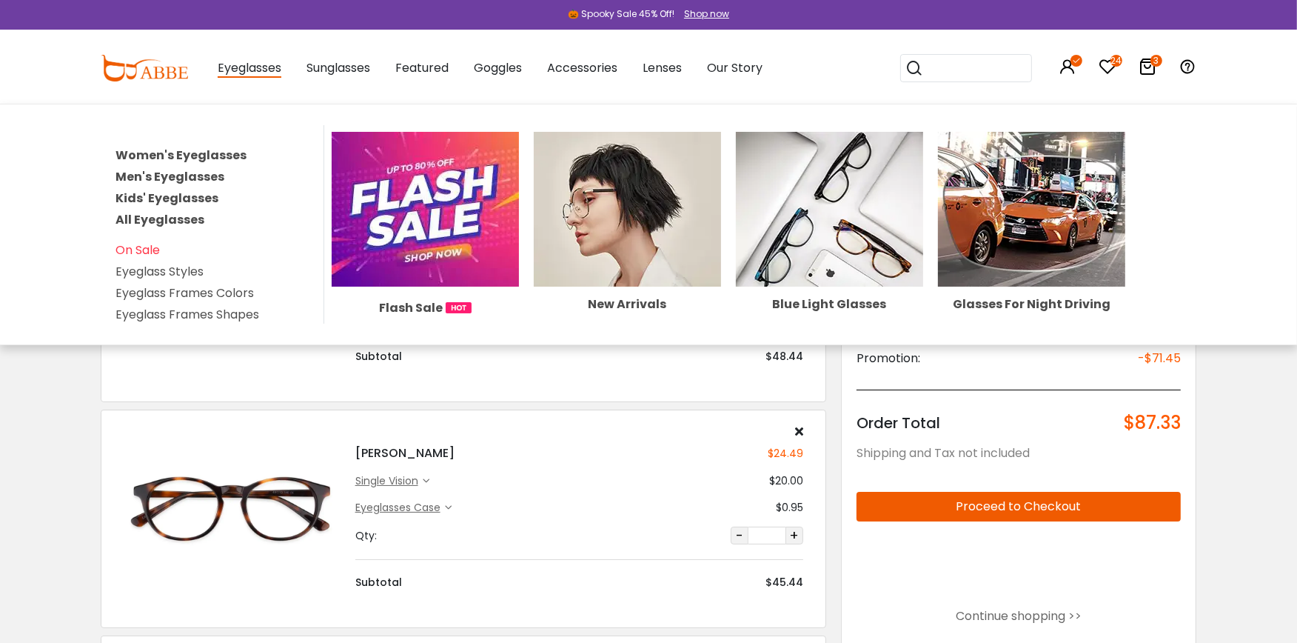
click at [240, 69] on span "Eyeglasses" at bounding box center [250, 68] width 64 height 19
click at [198, 151] on link "Women's Eyeglasses" at bounding box center [181, 155] width 131 height 17
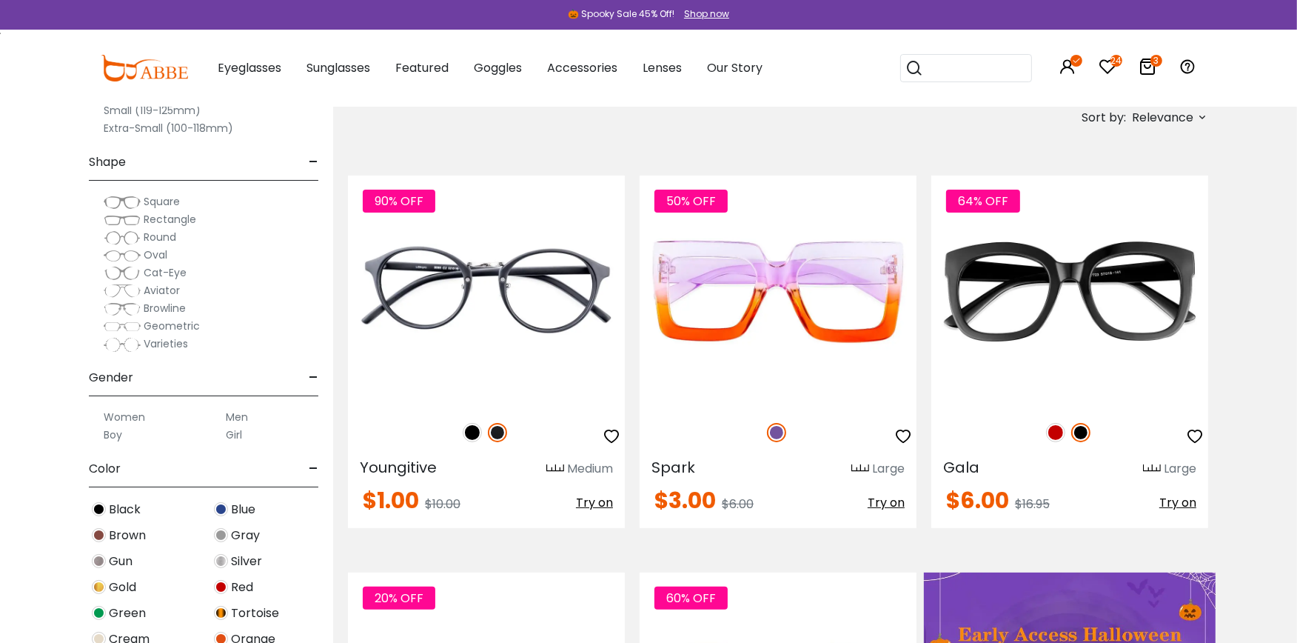
scroll to position [296, 0]
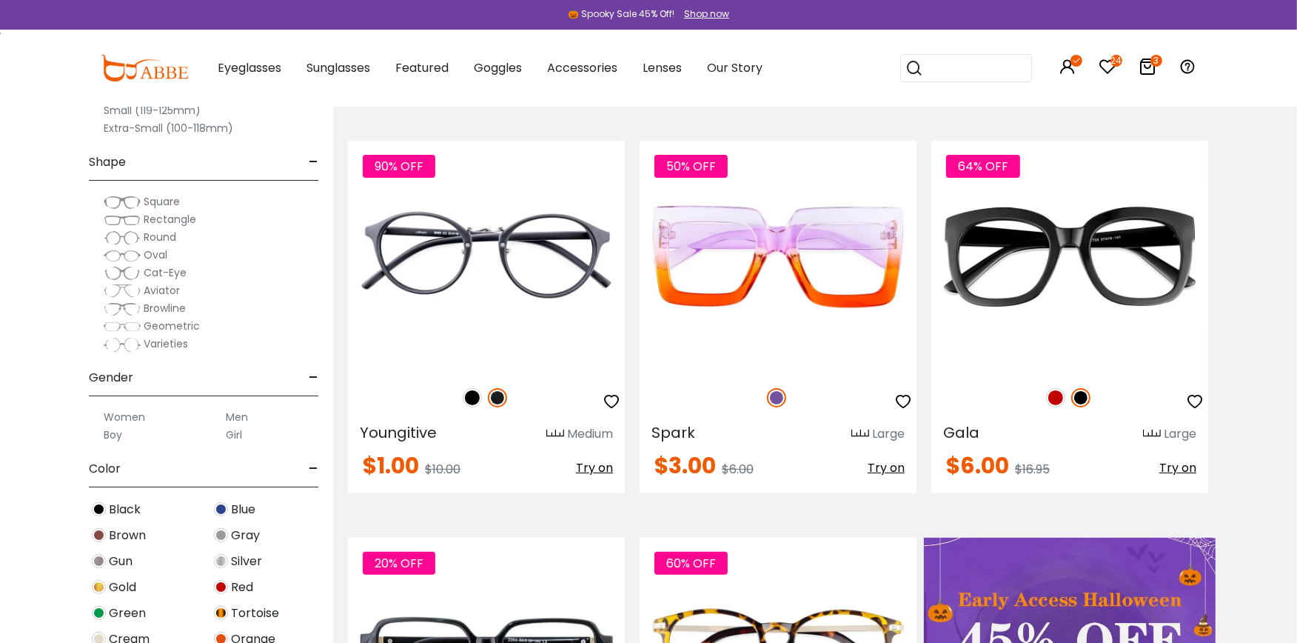
click at [175, 110] on label "Small (119-125mm)" at bounding box center [152, 110] width 97 height 18
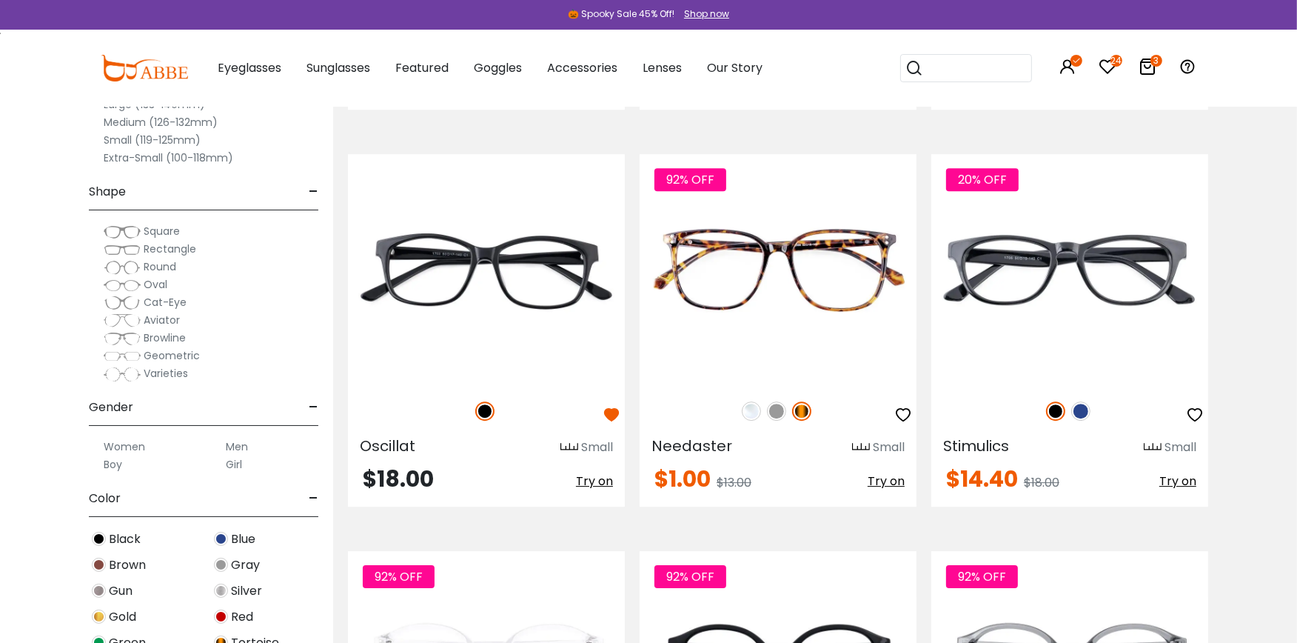
scroll to position [4739, 0]
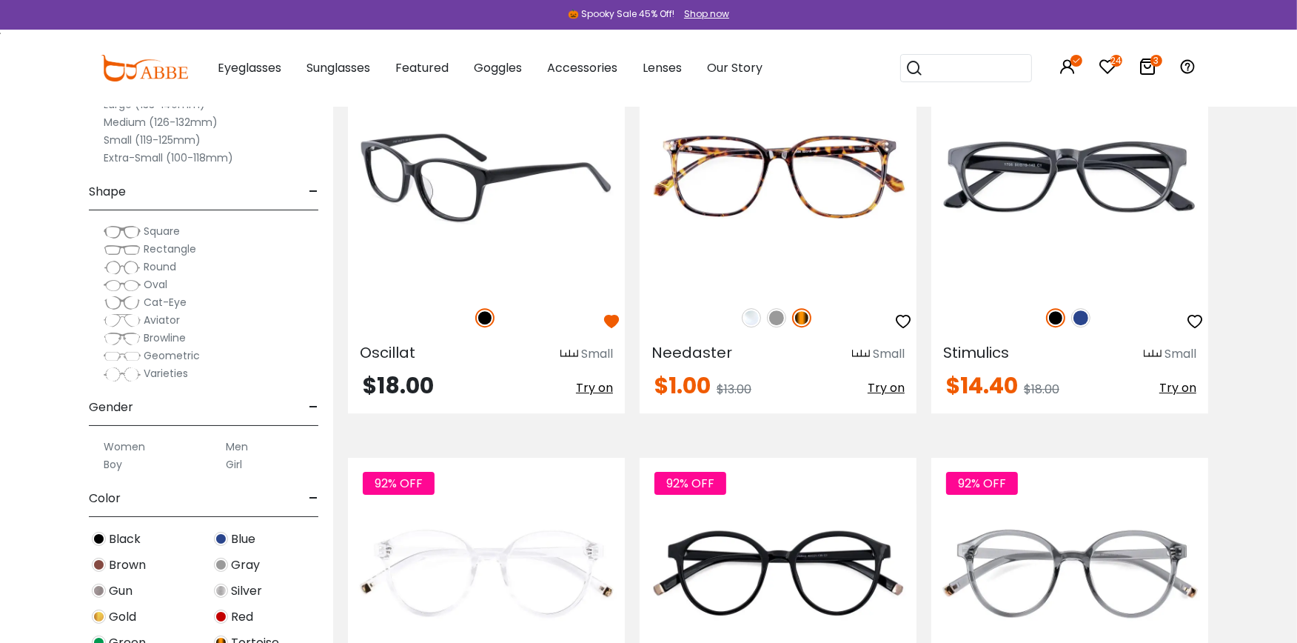
click at [502, 203] on img at bounding box center [486, 176] width 277 height 231
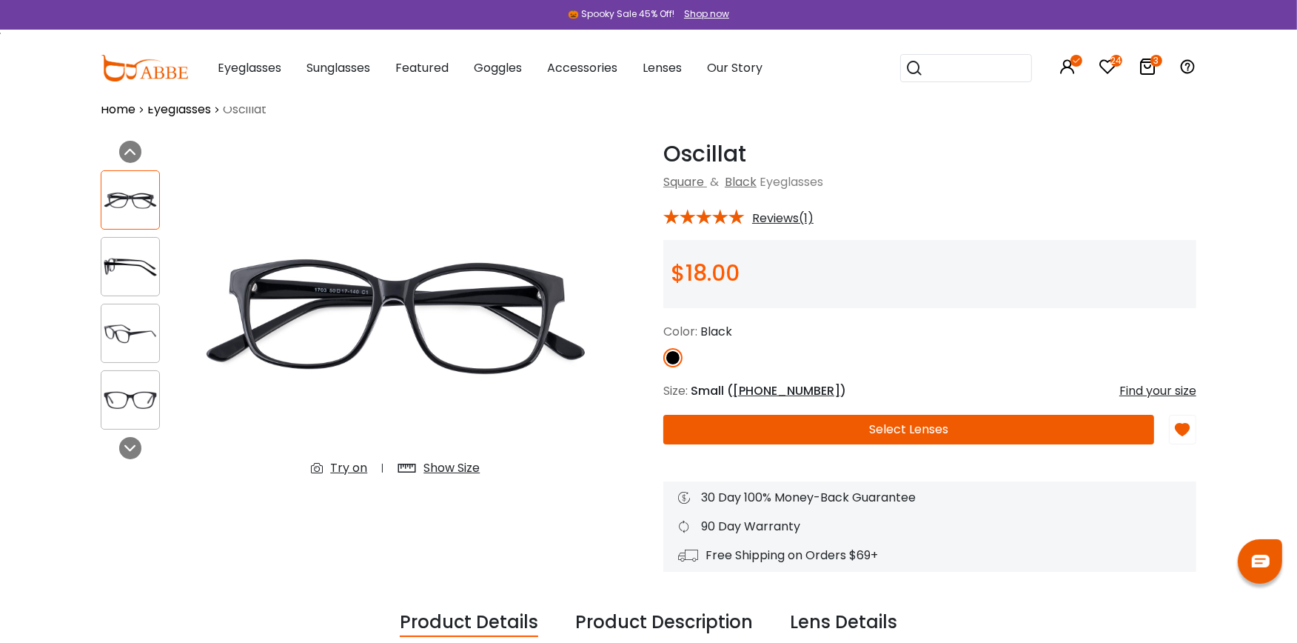
scroll to position [22, 0]
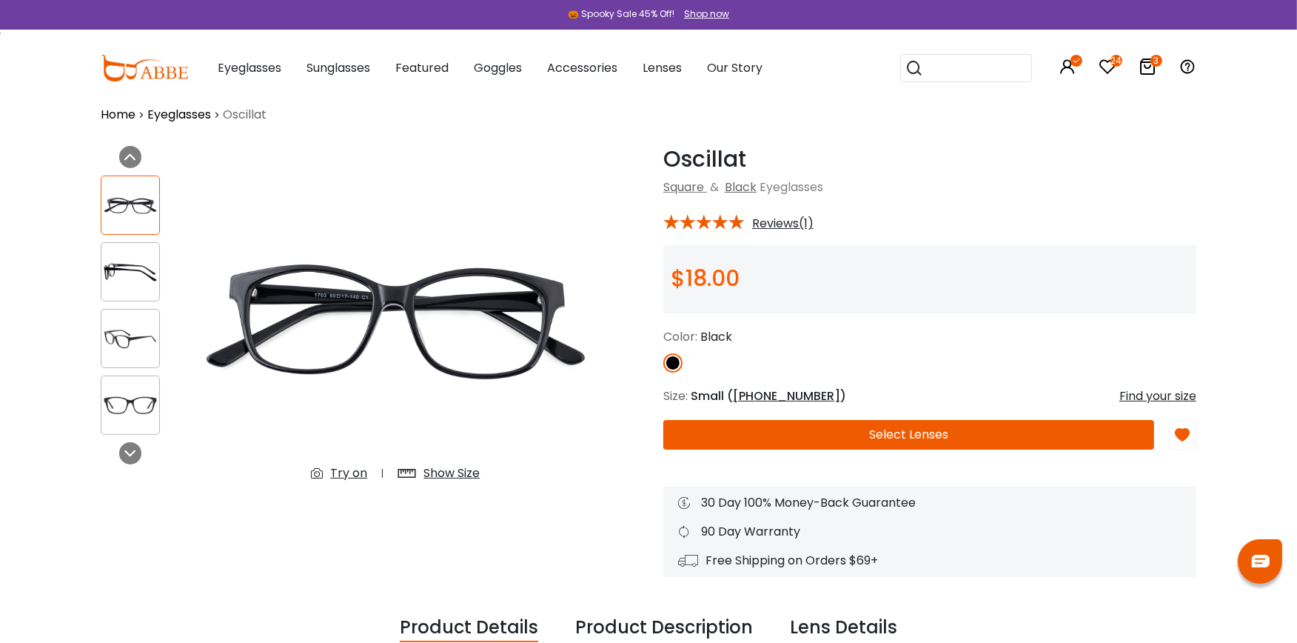
click at [349, 469] on div "Try on" at bounding box center [348, 473] width 37 height 18
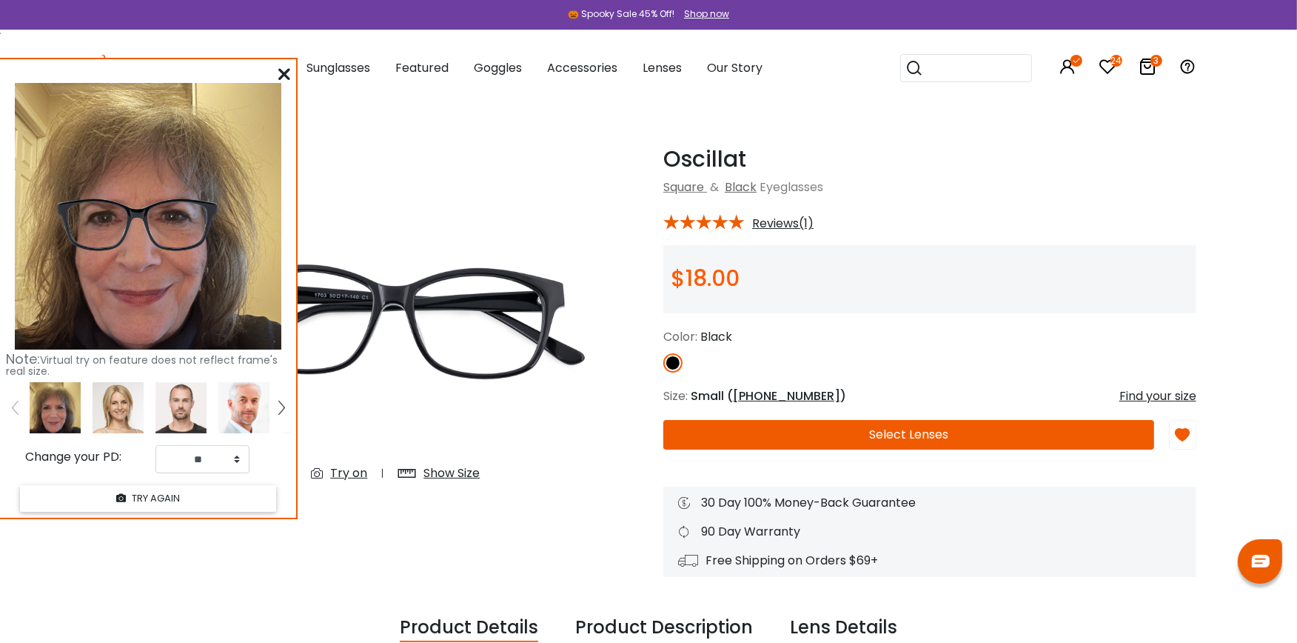
click at [1150, 64] on icon at bounding box center [1148, 67] width 18 height 18
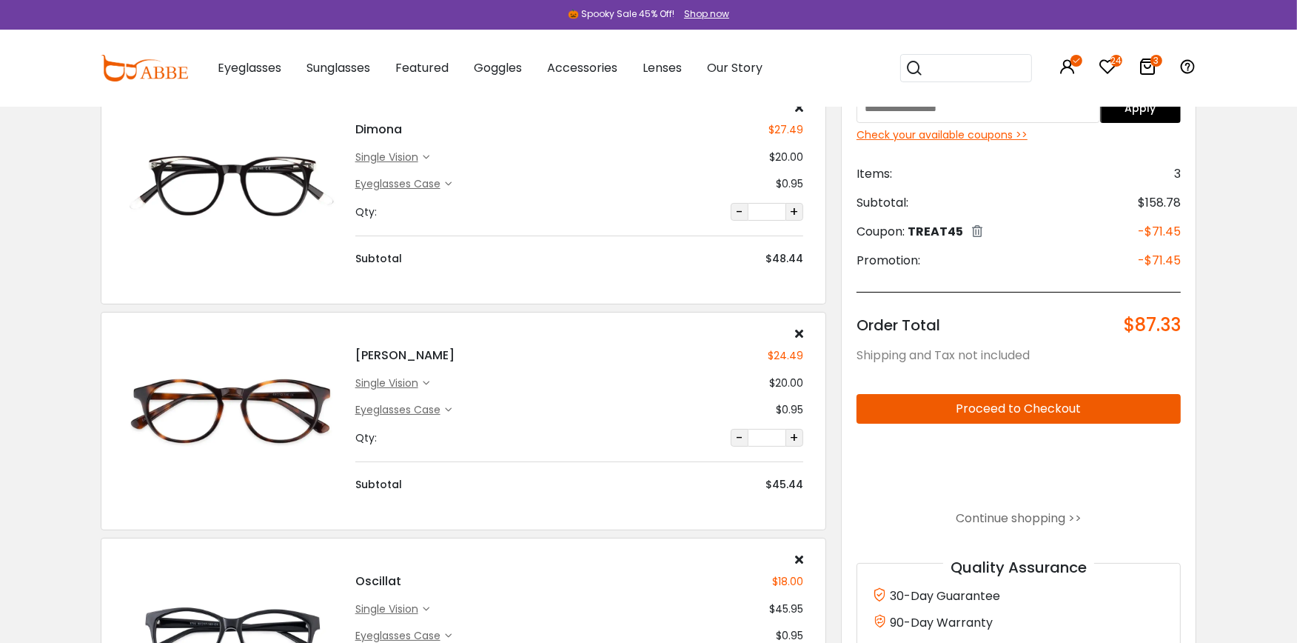
scroll to position [93, 0]
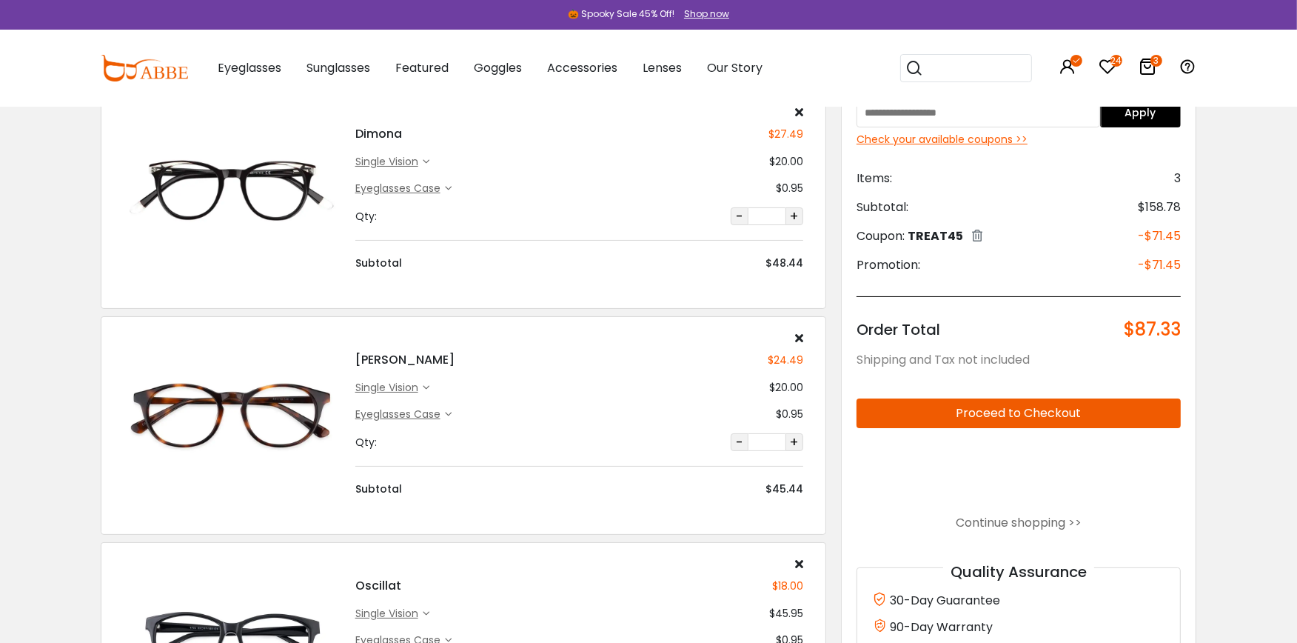
click at [1291, 110] on div "Buy 2, Get One Order 50% Off Grab Now Your Order Qualifies For FREE Shipping ! …" at bounding box center [648, 529] width 1297 height 1032
drag, startPoint x: 1291, startPoint y: 108, endPoint x: 1285, endPoint y: 161, distance: 53.0
click at [1285, 161] on div "Buy 2, Get One Order 50% Off Grab Now Your Order Qualifies For FREE Shipping ! …" at bounding box center [648, 529] width 1297 height 1032
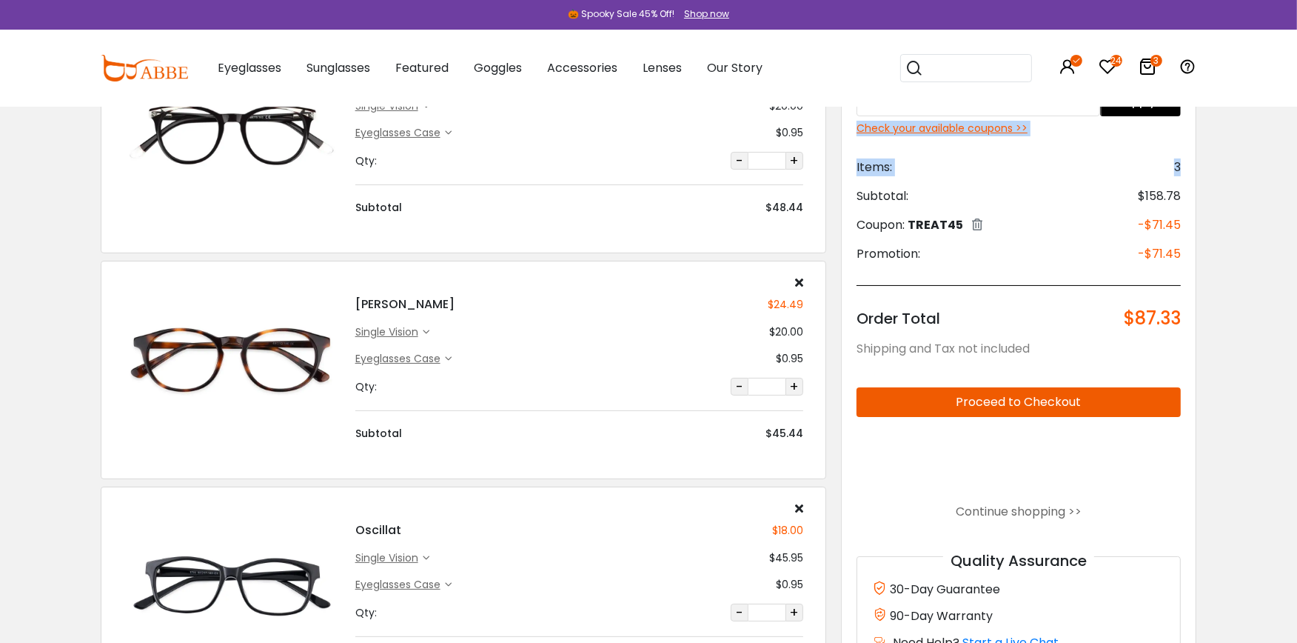
scroll to position [165, 0]
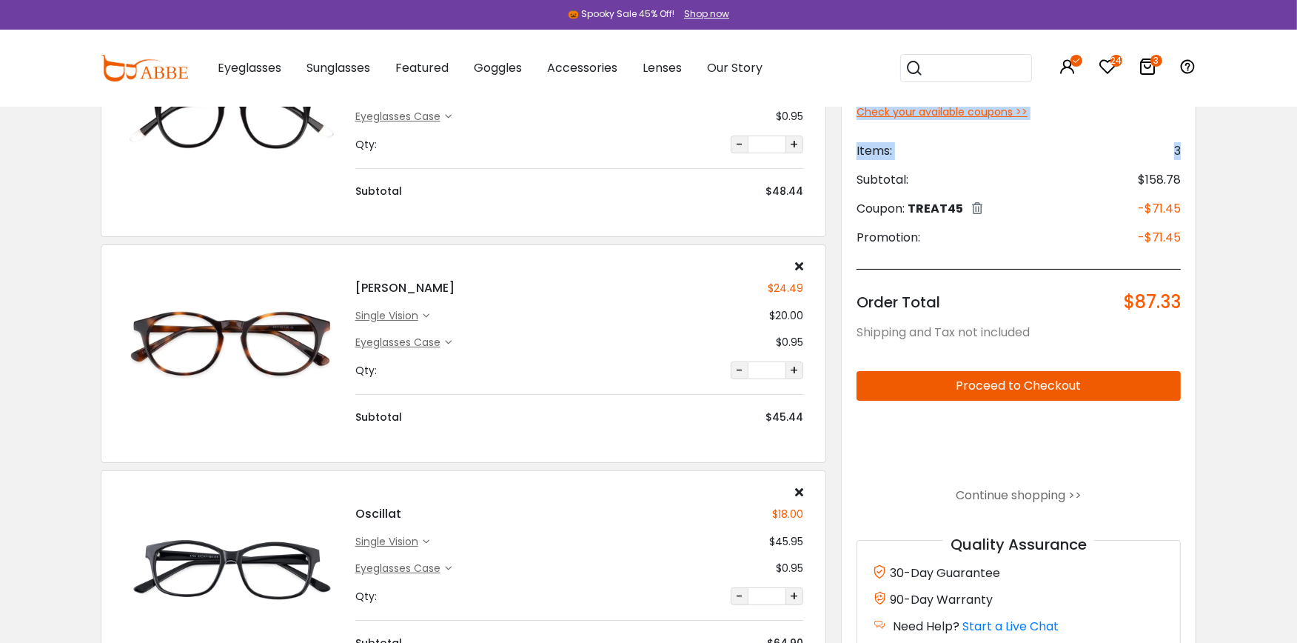
click at [305, 315] on img at bounding box center [232, 343] width 217 height 108
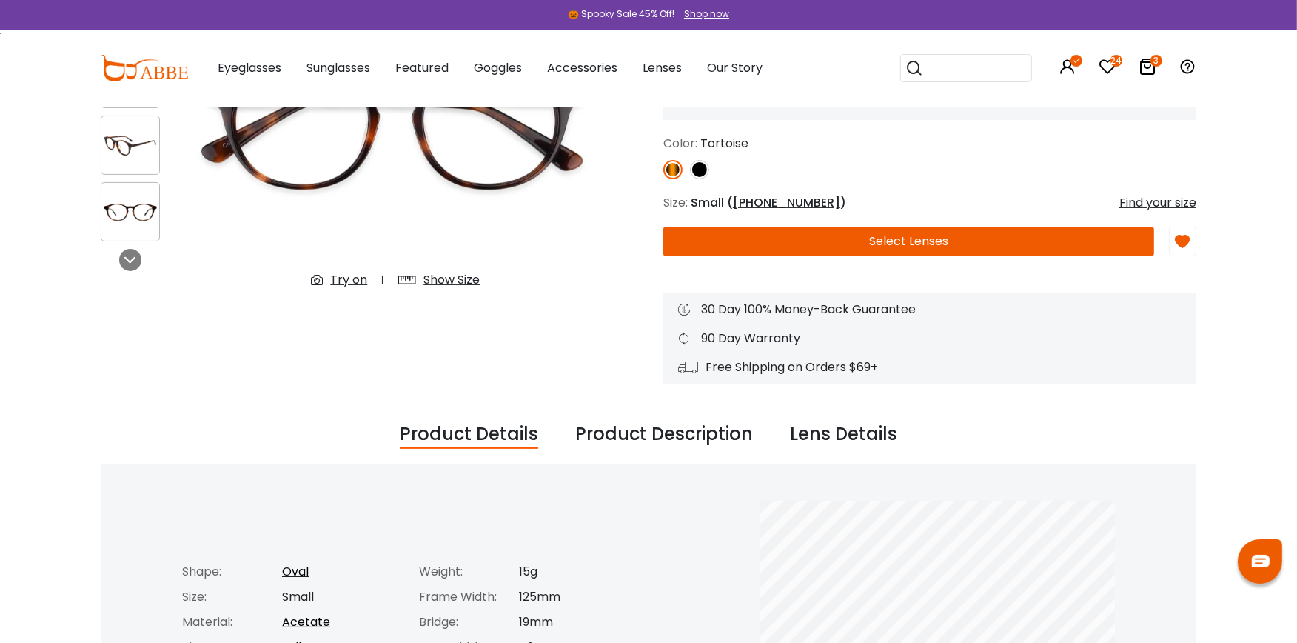
scroll to position [212, 0]
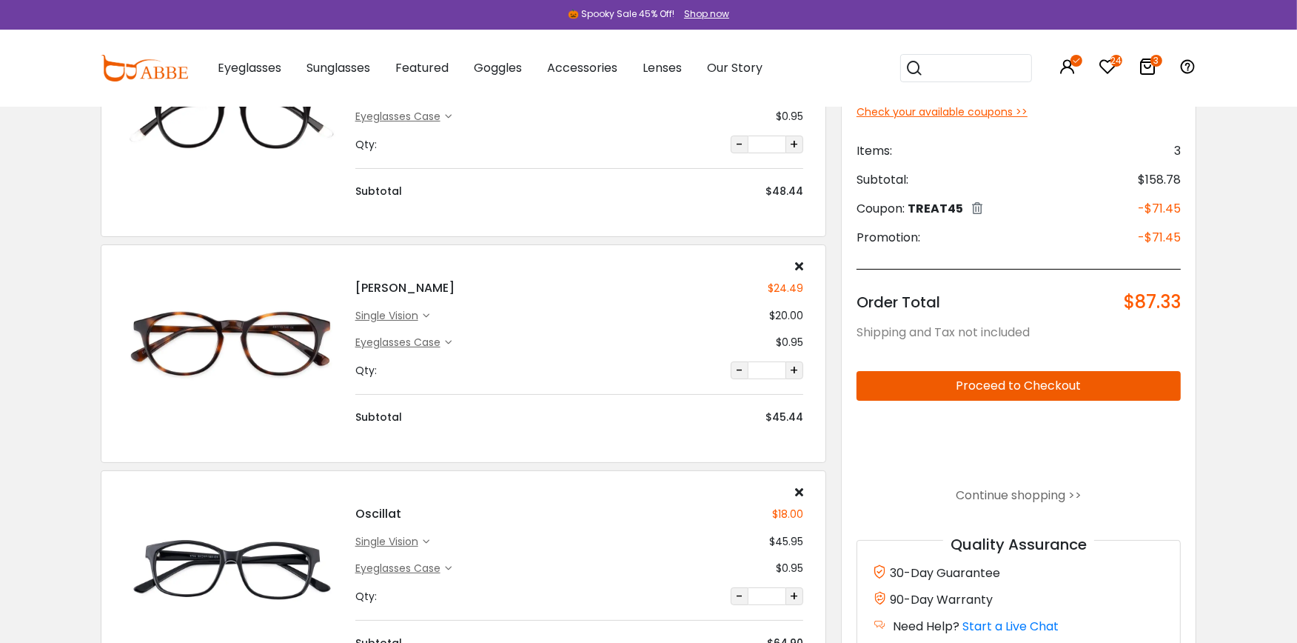
click at [255, 130] on img at bounding box center [232, 117] width 217 height 108
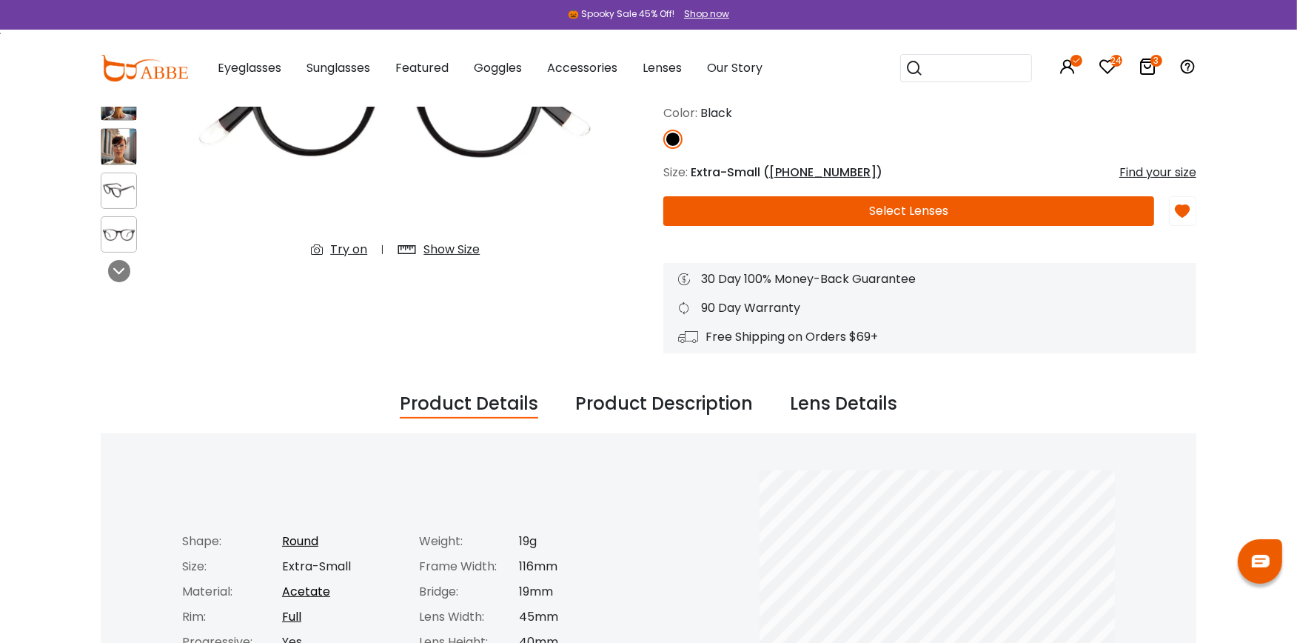
scroll to position [252, 0]
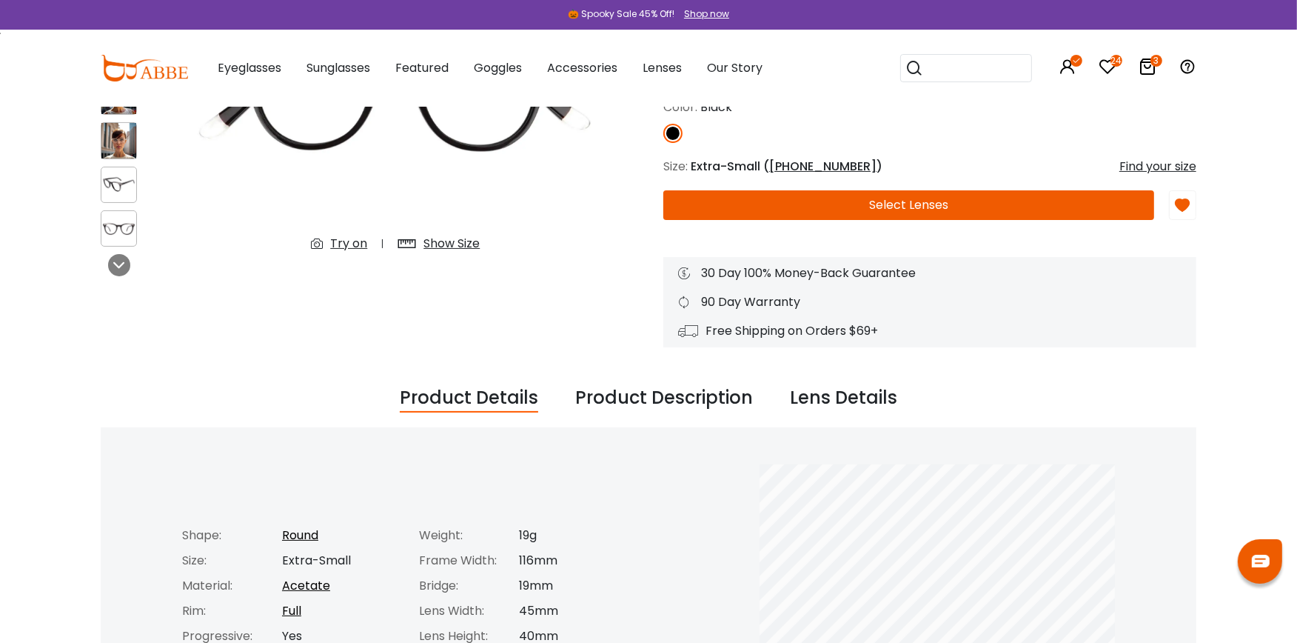
click at [1142, 64] on icon at bounding box center [1148, 67] width 18 height 18
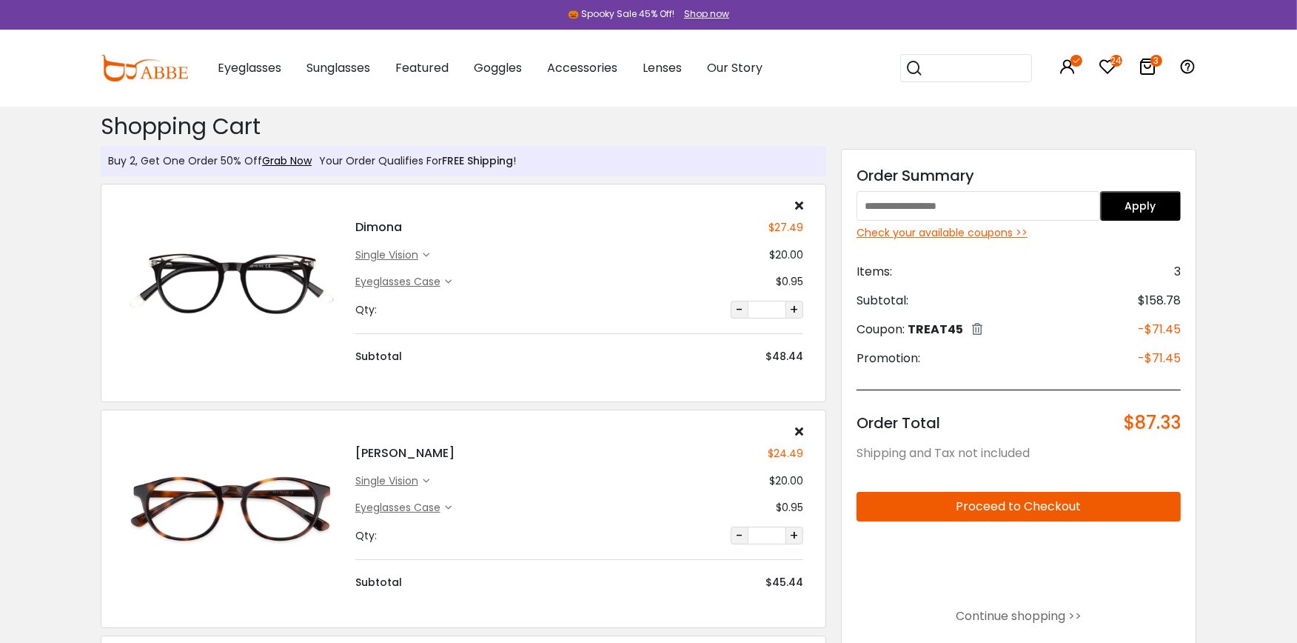
click at [261, 535] on img at bounding box center [232, 508] width 217 height 108
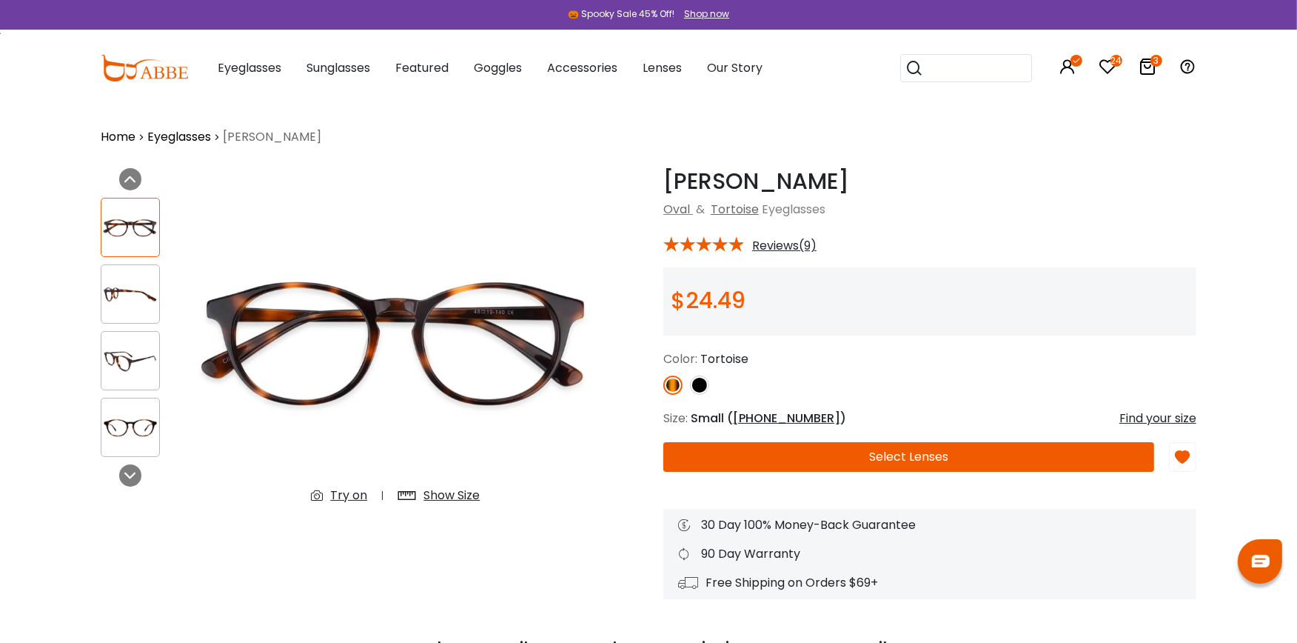
click at [341, 494] on div "Try on" at bounding box center [348, 495] width 37 height 18
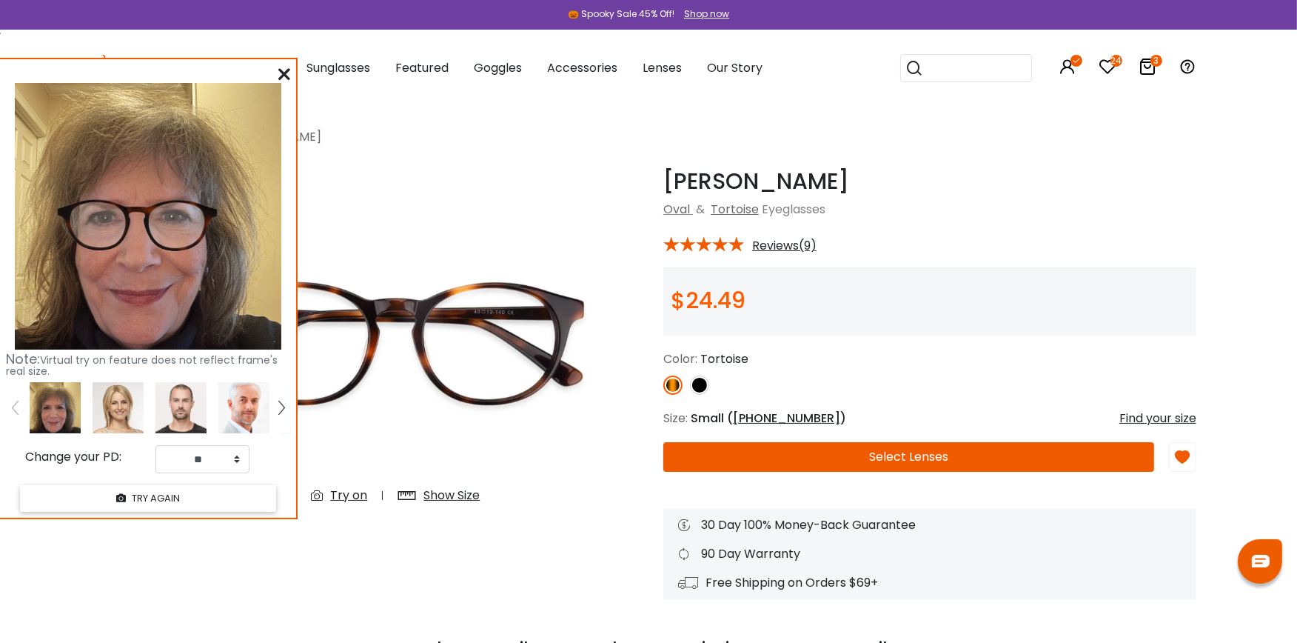
click at [279, 70] on icon at bounding box center [284, 74] width 12 height 12
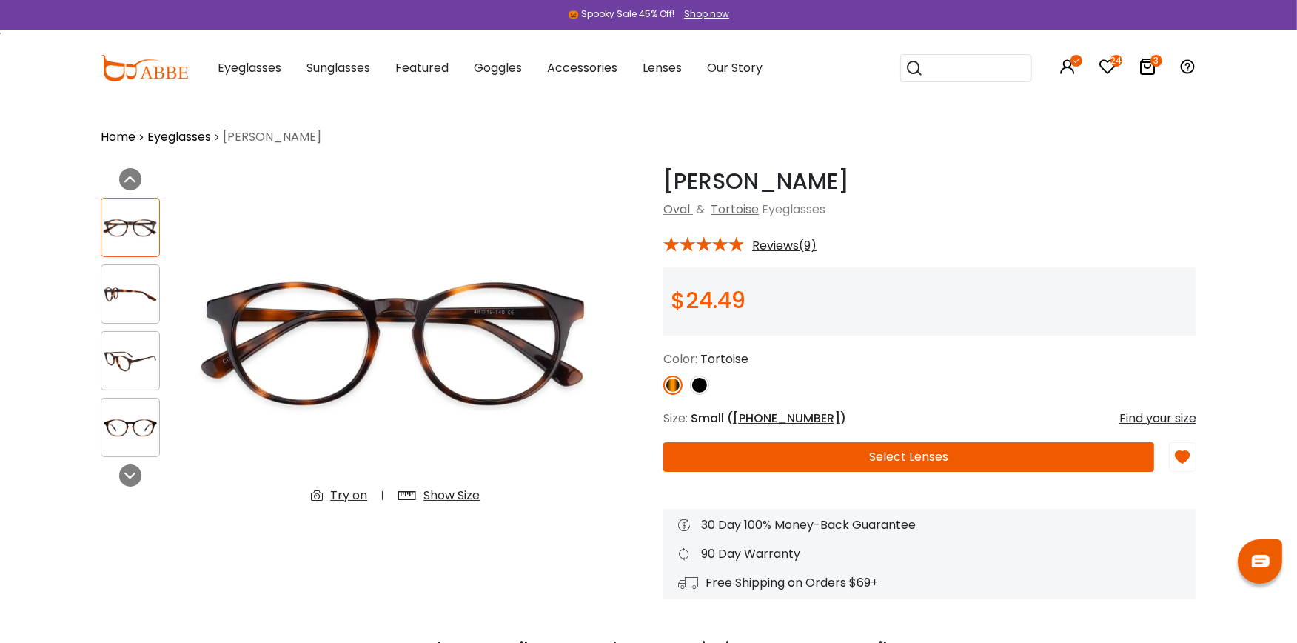
click at [1145, 63] on icon at bounding box center [1148, 67] width 18 height 18
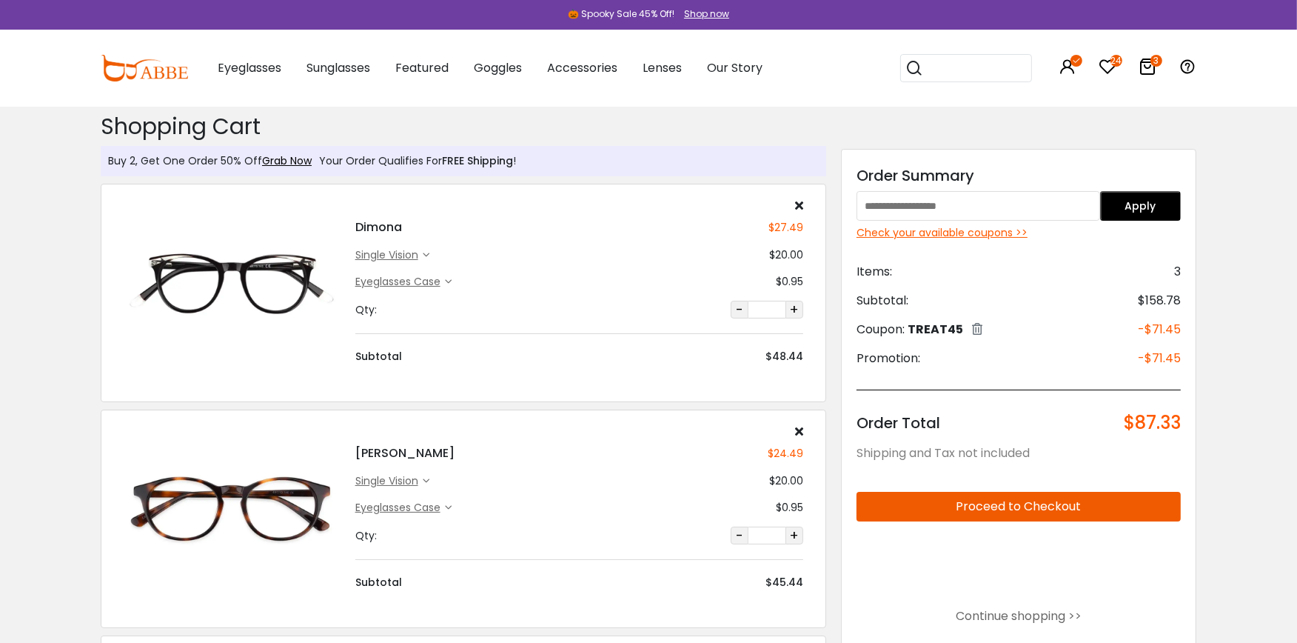
click at [800, 428] on icon at bounding box center [799, 431] width 8 height 12
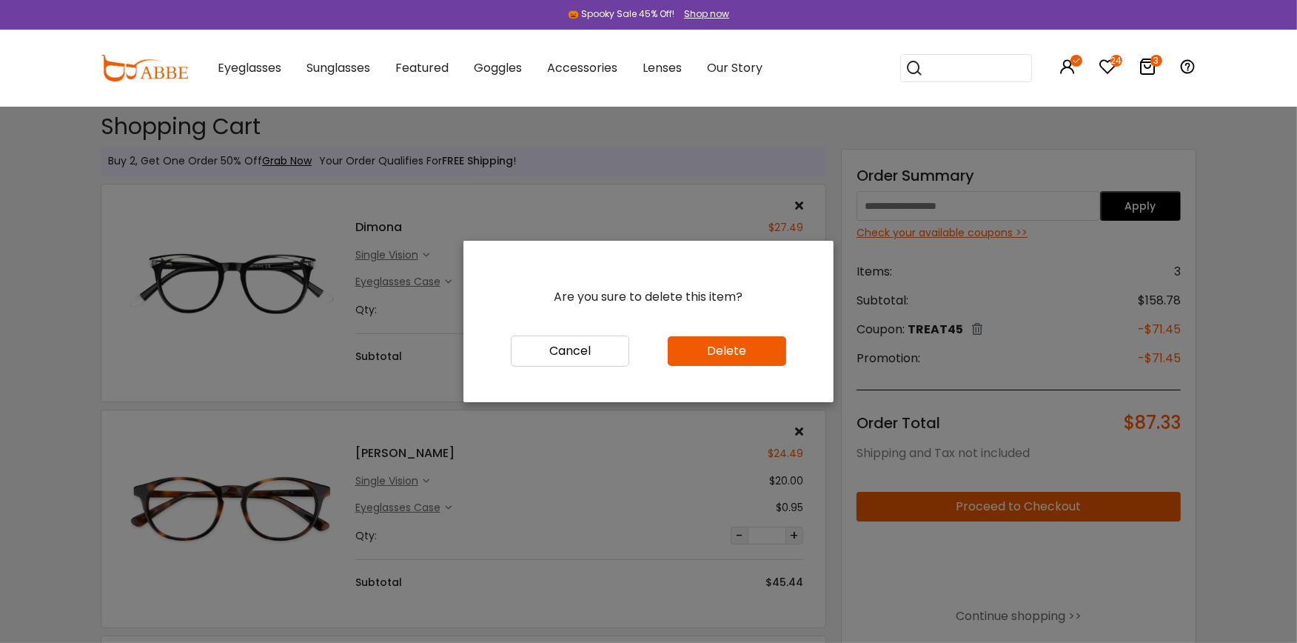
click at [714, 345] on button "Delete" at bounding box center [727, 351] width 118 height 30
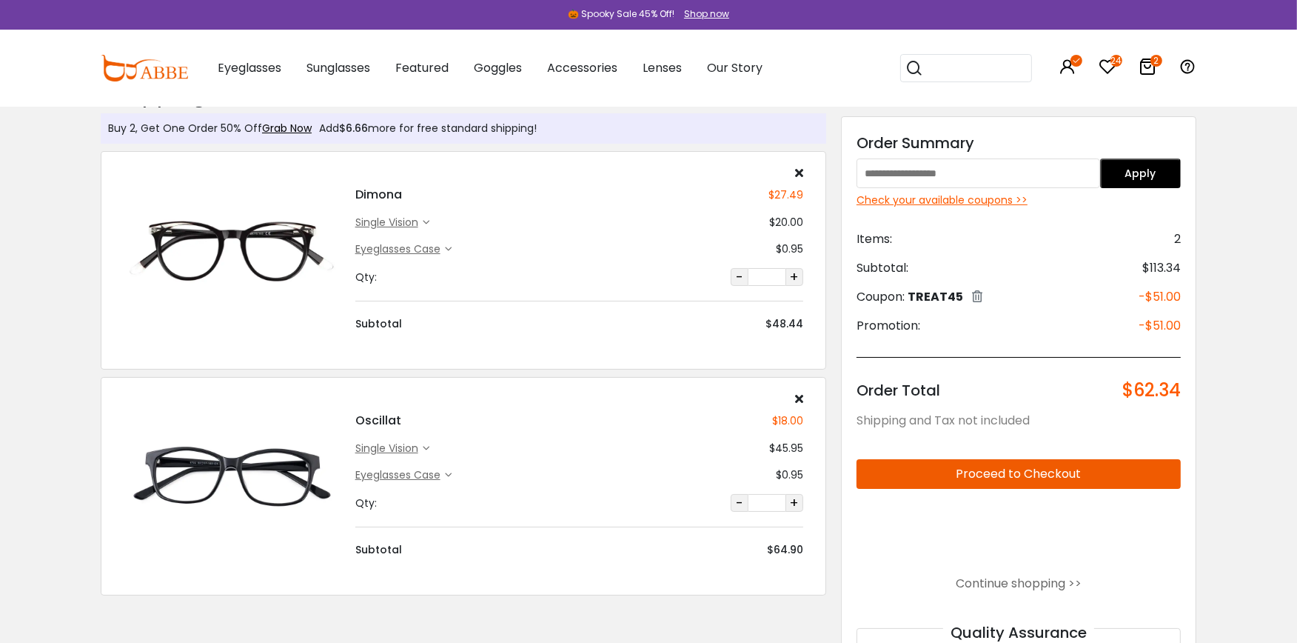
scroll to position [65, 0]
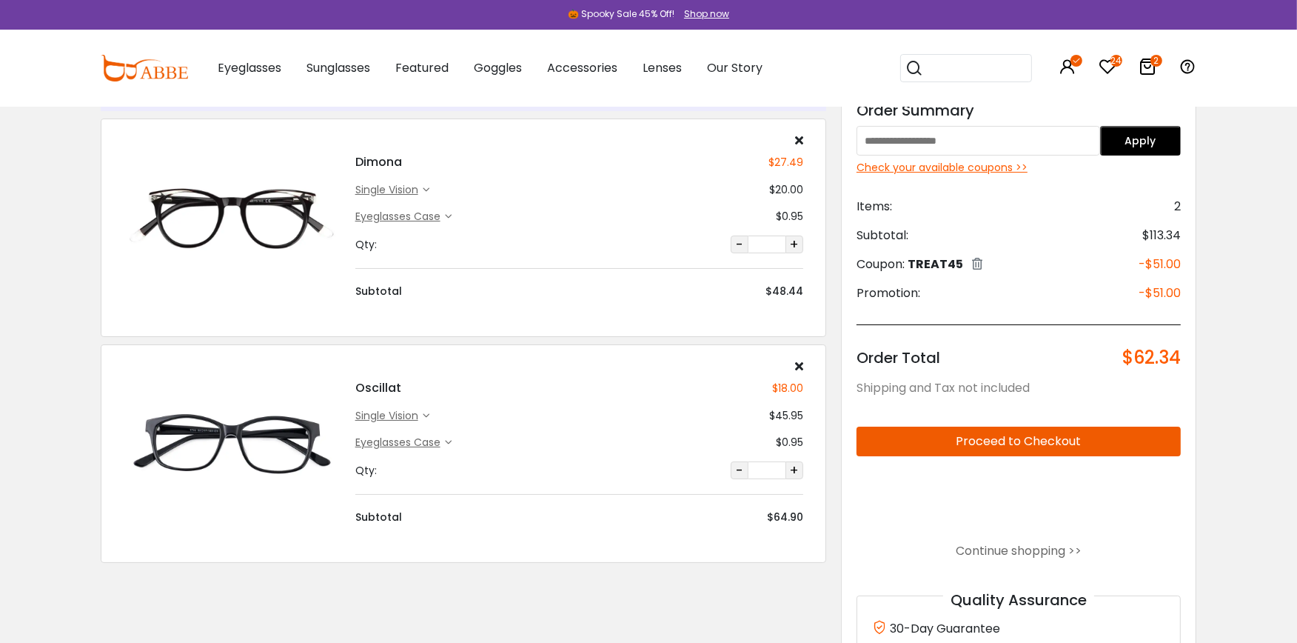
click at [300, 441] on img at bounding box center [232, 443] width 217 height 108
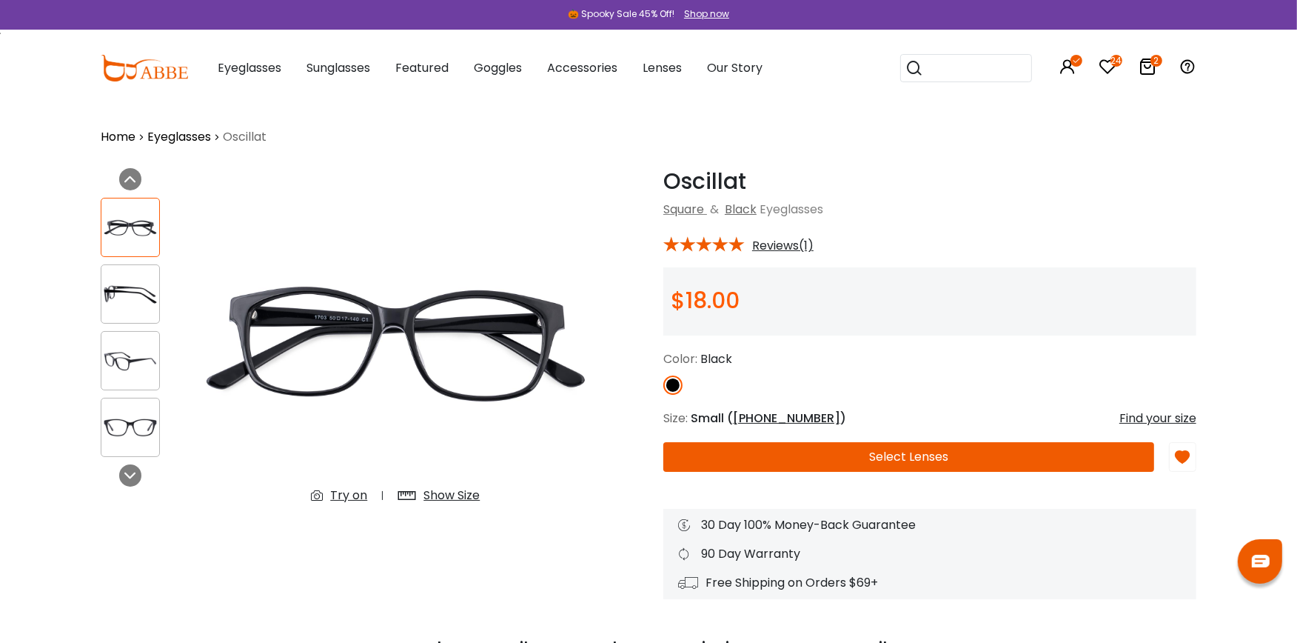
click at [938, 459] on button "Select Lenses" at bounding box center [908, 457] width 491 height 30
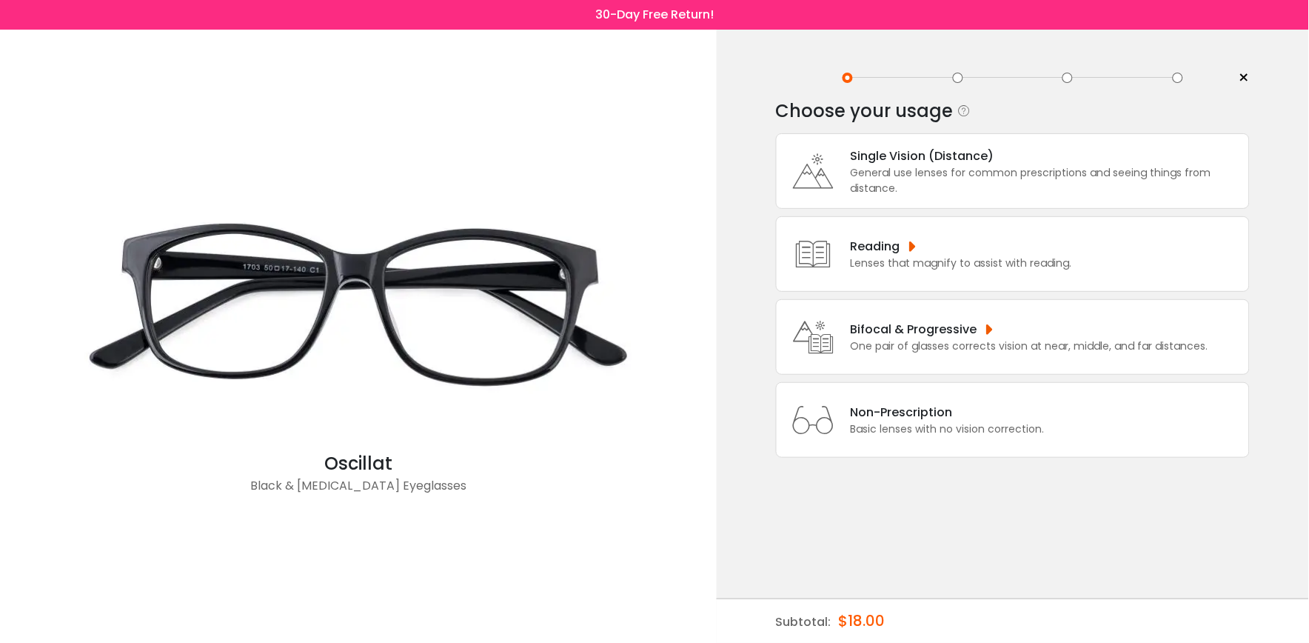
click at [974, 167] on div "General use lenses for common prescriptions and seeing things from distance." at bounding box center [1046, 180] width 391 height 31
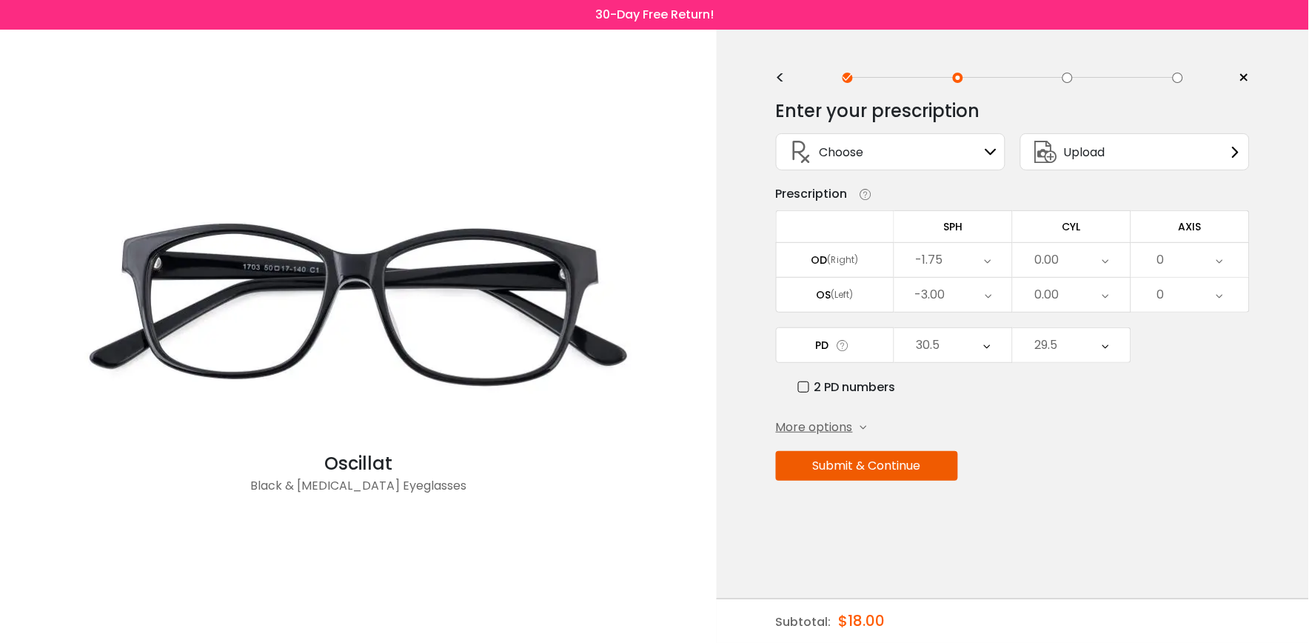
click at [920, 466] on button "Submit & Continue" at bounding box center [867, 466] width 182 height 30
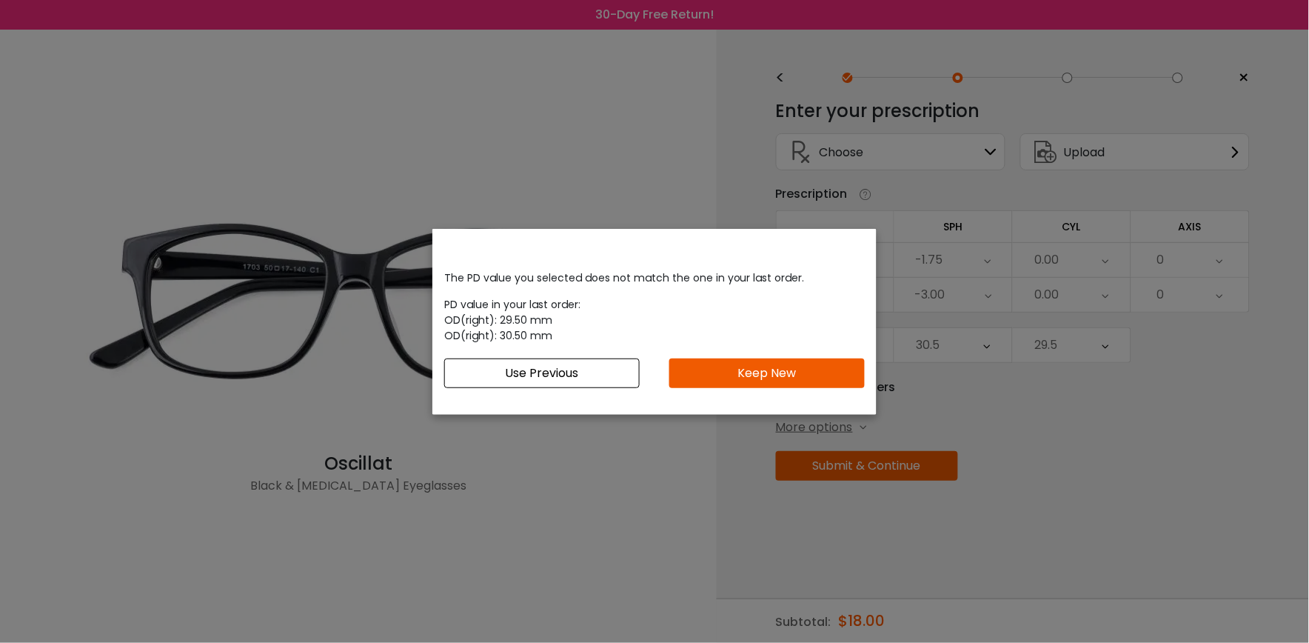
click at [827, 360] on button "Keep New" at bounding box center [766, 373] width 195 height 30
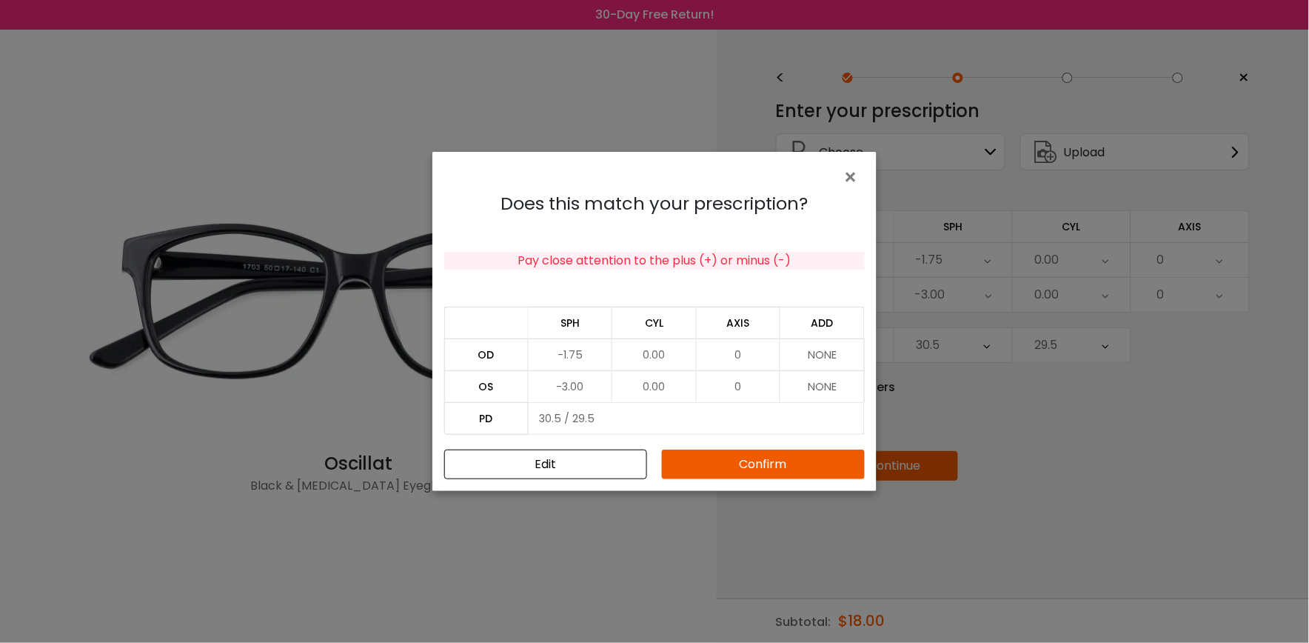
click at [751, 462] on button "Confirm" at bounding box center [763, 464] width 203 height 30
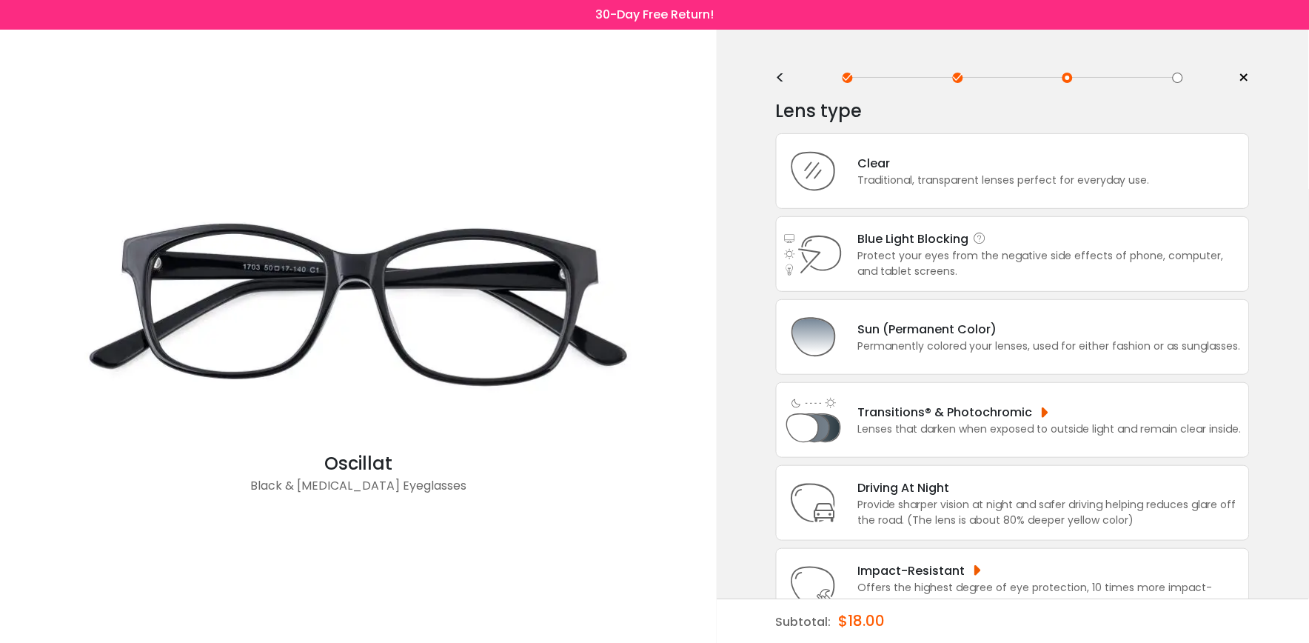
click at [899, 261] on div "Protect your eyes from the negative side effects of phone, computer, and tablet…" at bounding box center [1050, 263] width 384 height 31
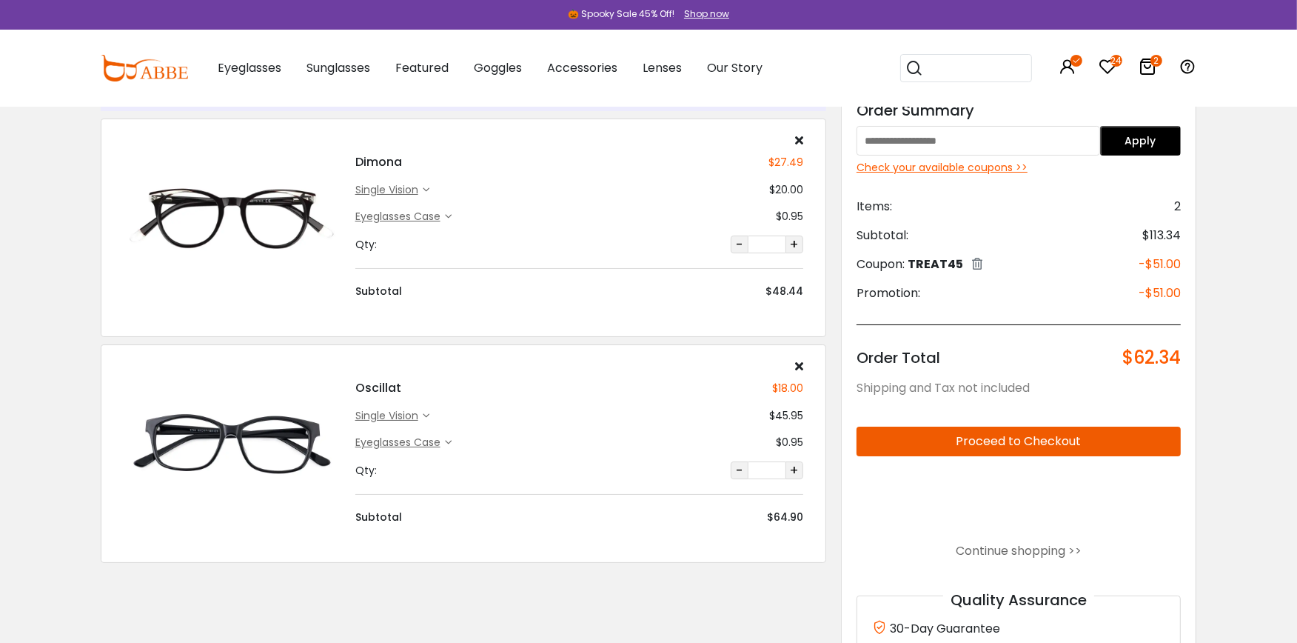
click at [272, 230] on img at bounding box center [232, 217] width 217 height 108
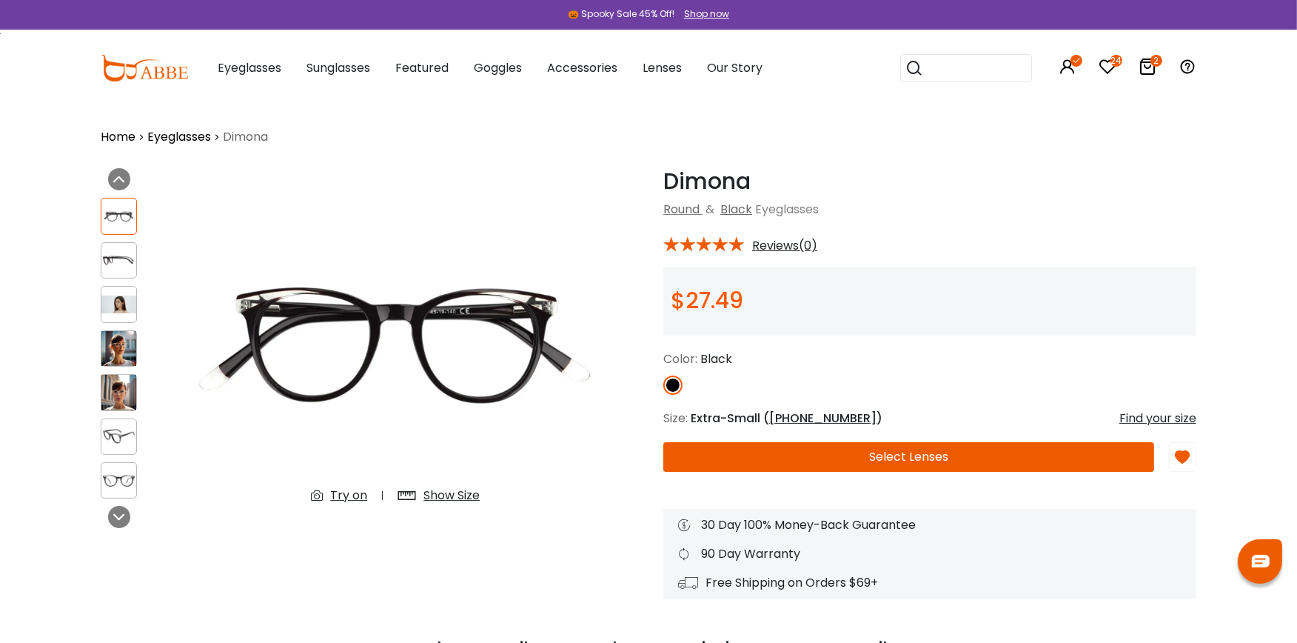
click at [336, 499] on div "Try on" at bounding box center [348, 495] width 37 height 18
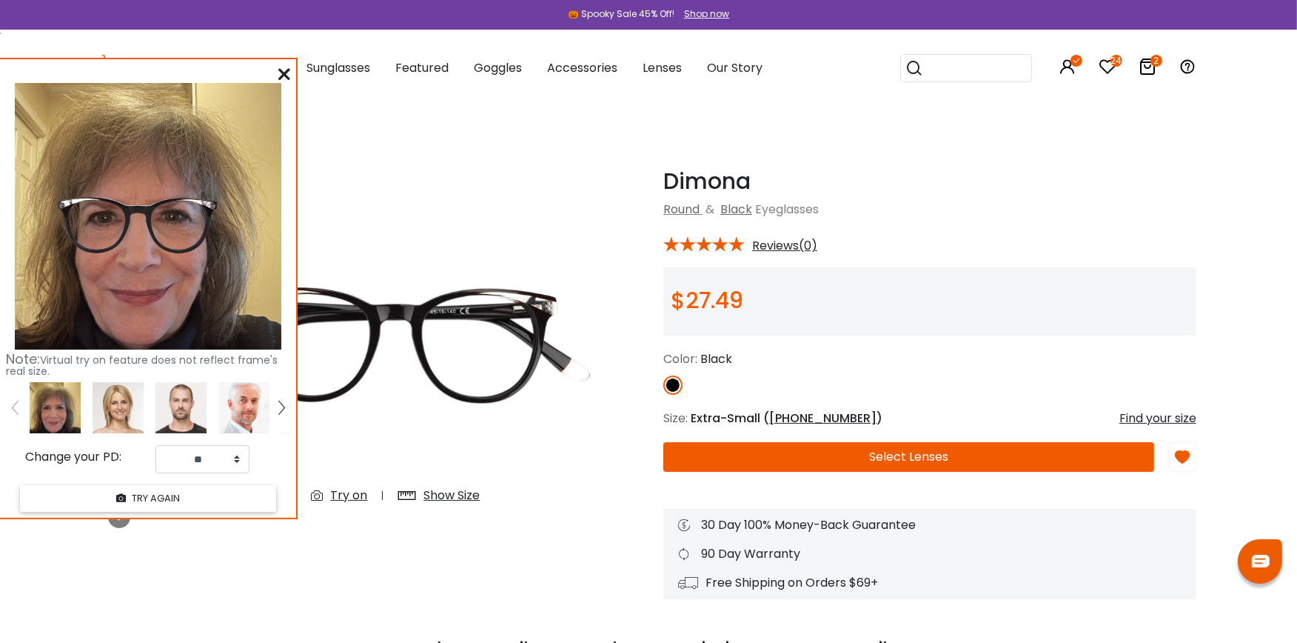
click at [280, 70] on icon at bounding box center [284, 74] width 12 height 12
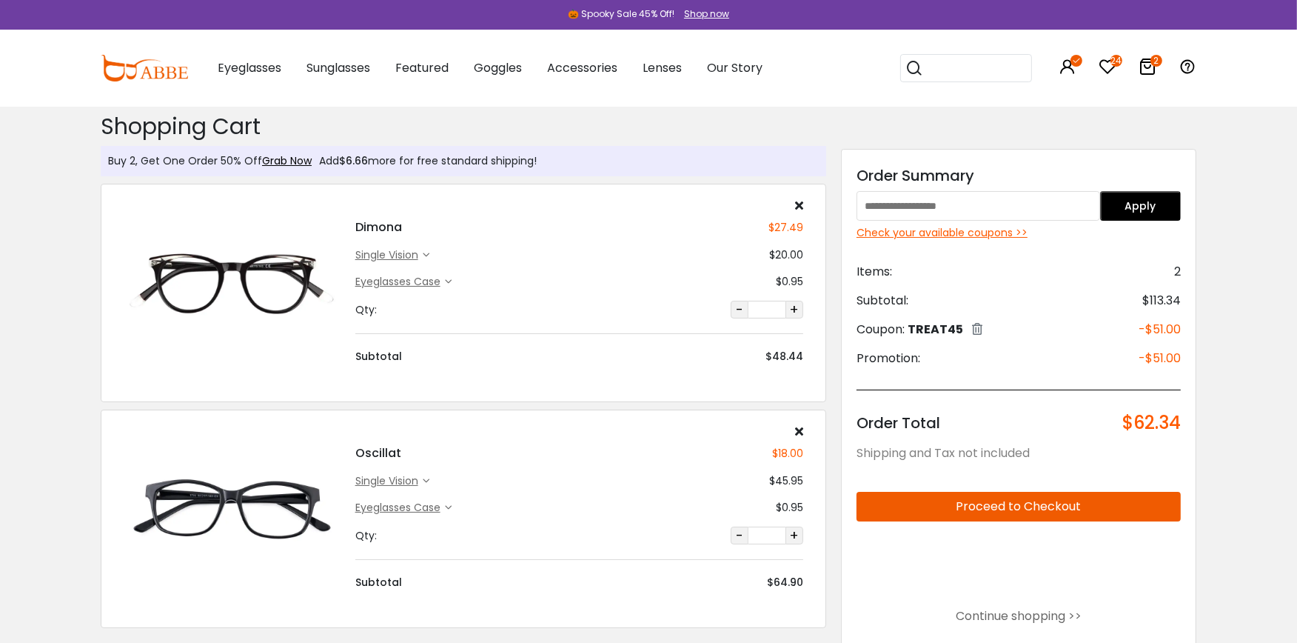
click at [291, 499] on img at bounding box center [232, 508] width 217 height 108
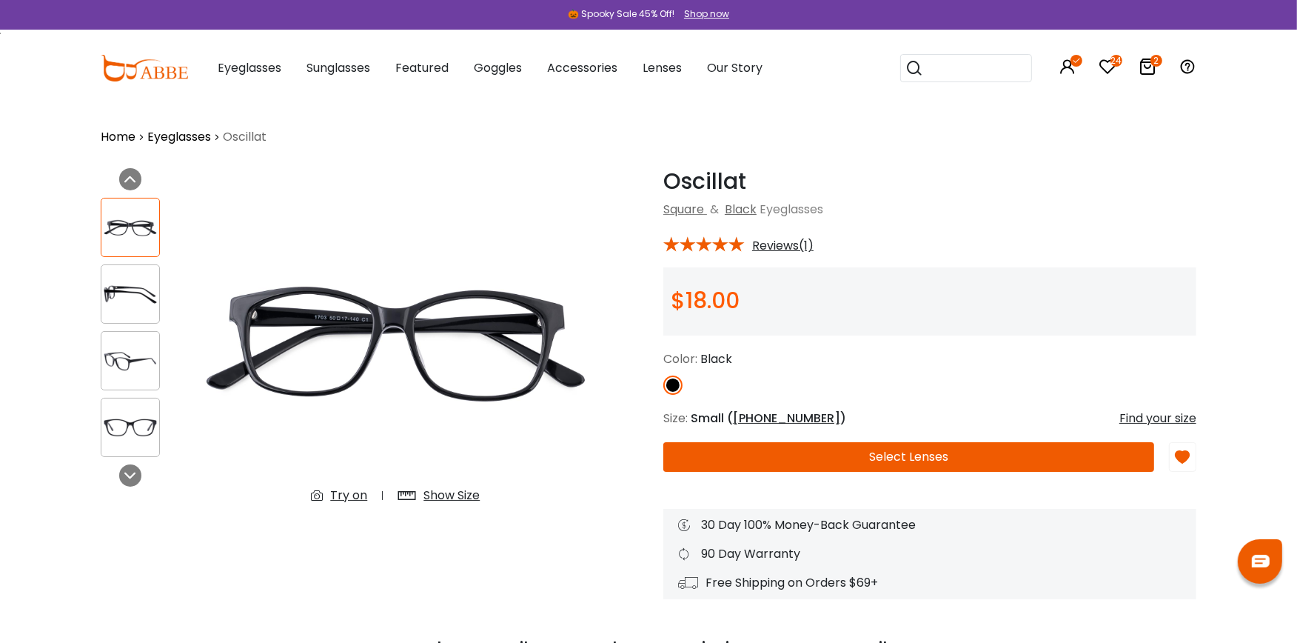
click at [354, 492] on div "Try on" at bounding box center [348, 495] width 37 height 18
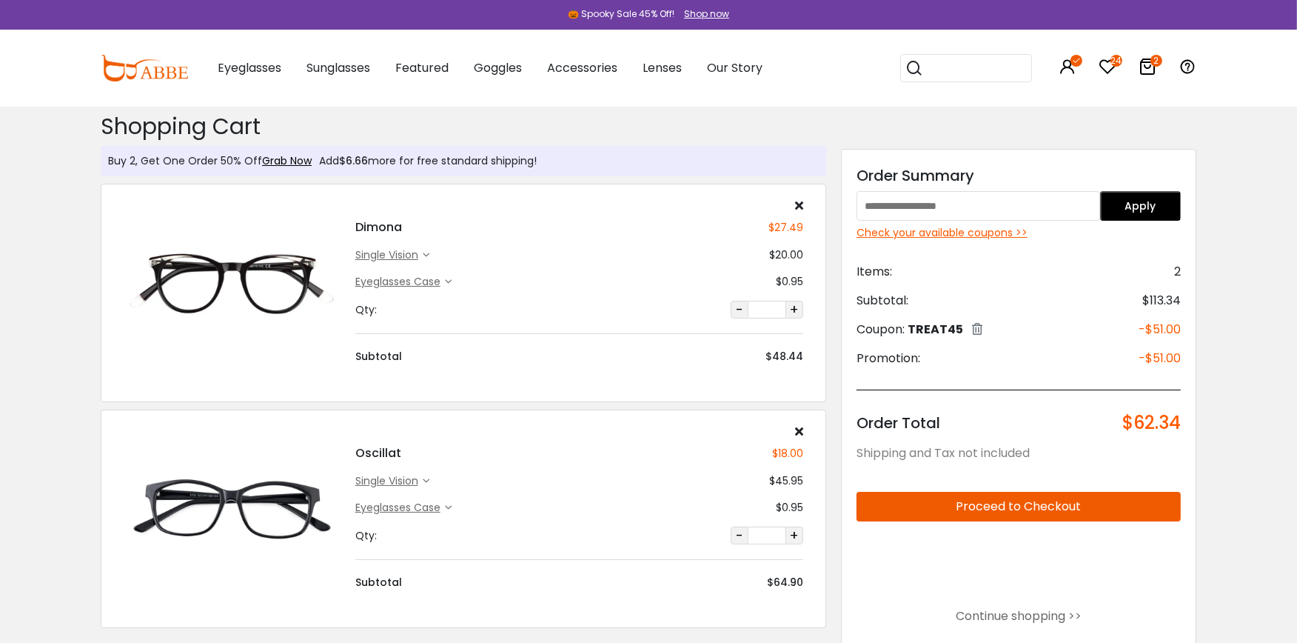
click at [258, 301] on img at bounding box center [232, 282] width 217 height 108
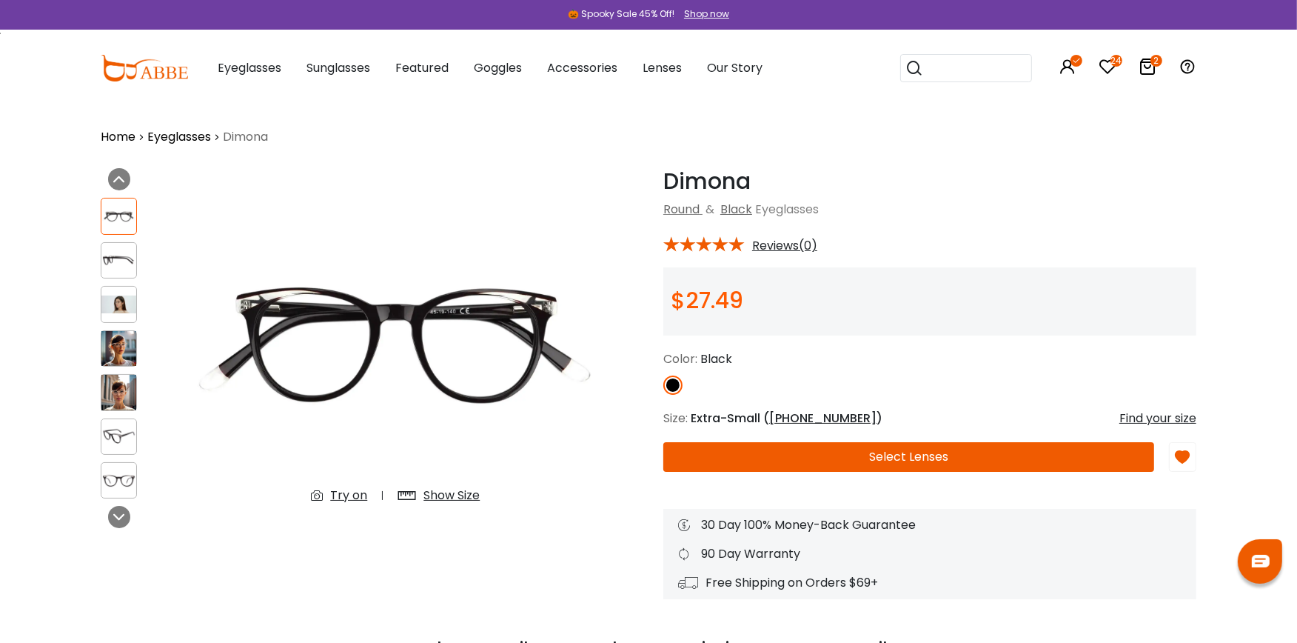
click at [348, 493] on div "Try on" at bounding box center [348, 495] width 37 height 18
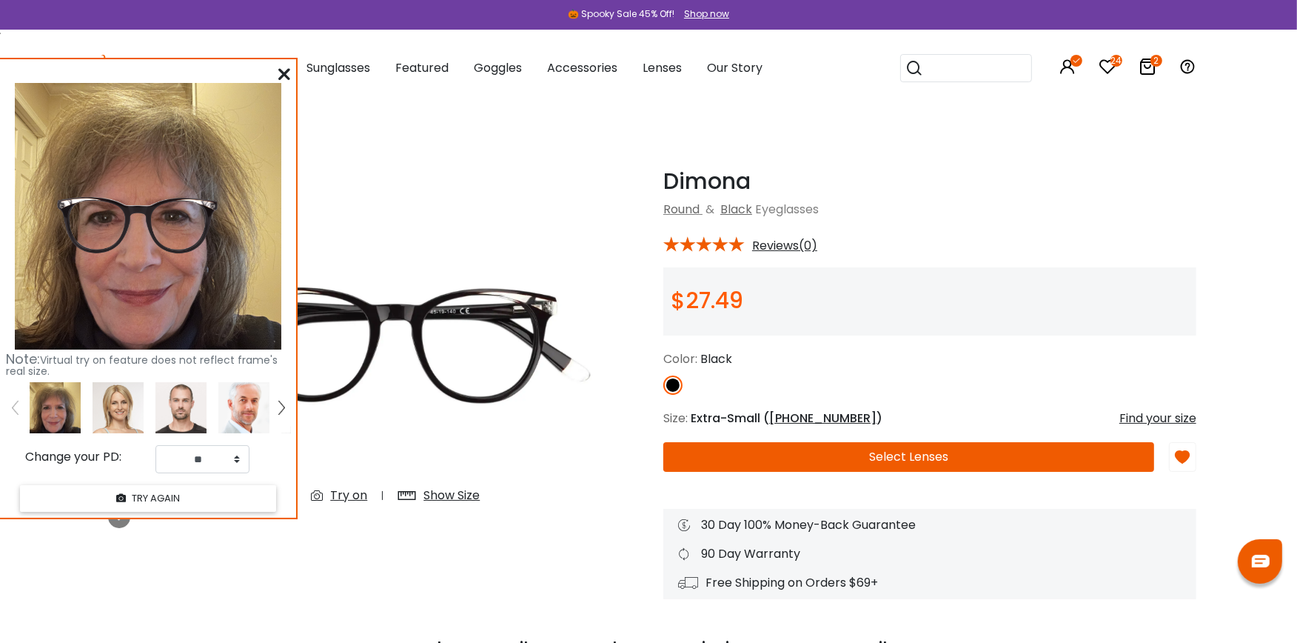
click at [280, 70] on icon at bounding box center [284, 74] width 12 height 12
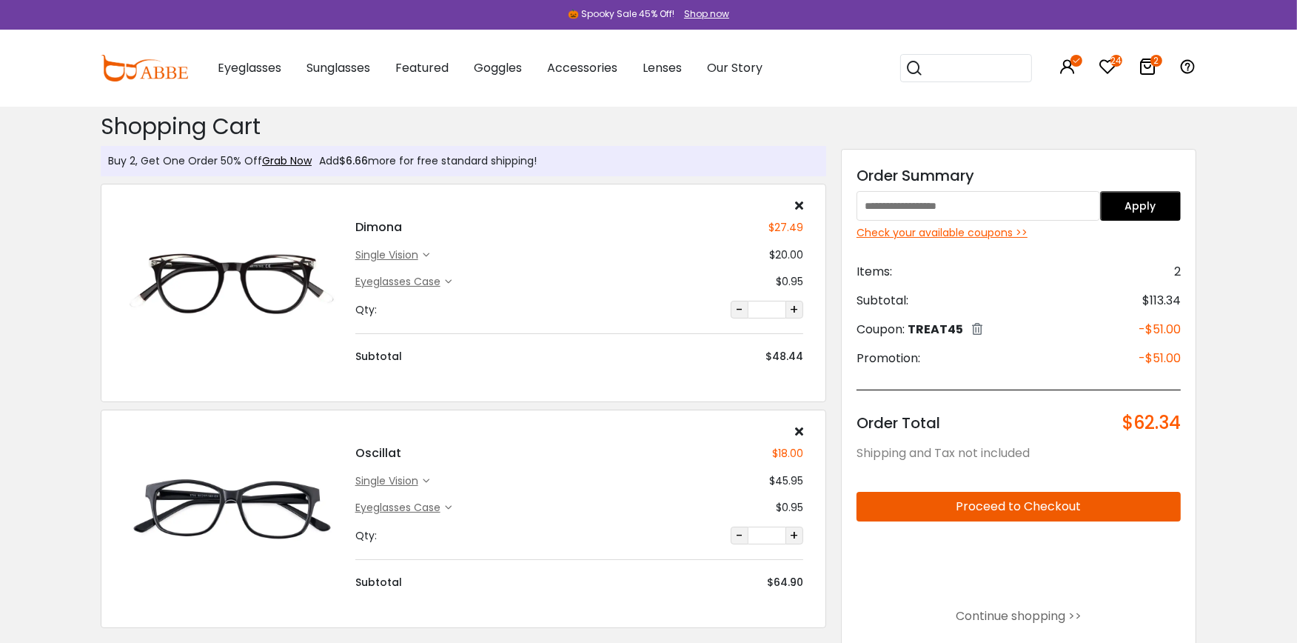
click at [798, 204] on icon at bounding box center [799, 205] width 8 height 12
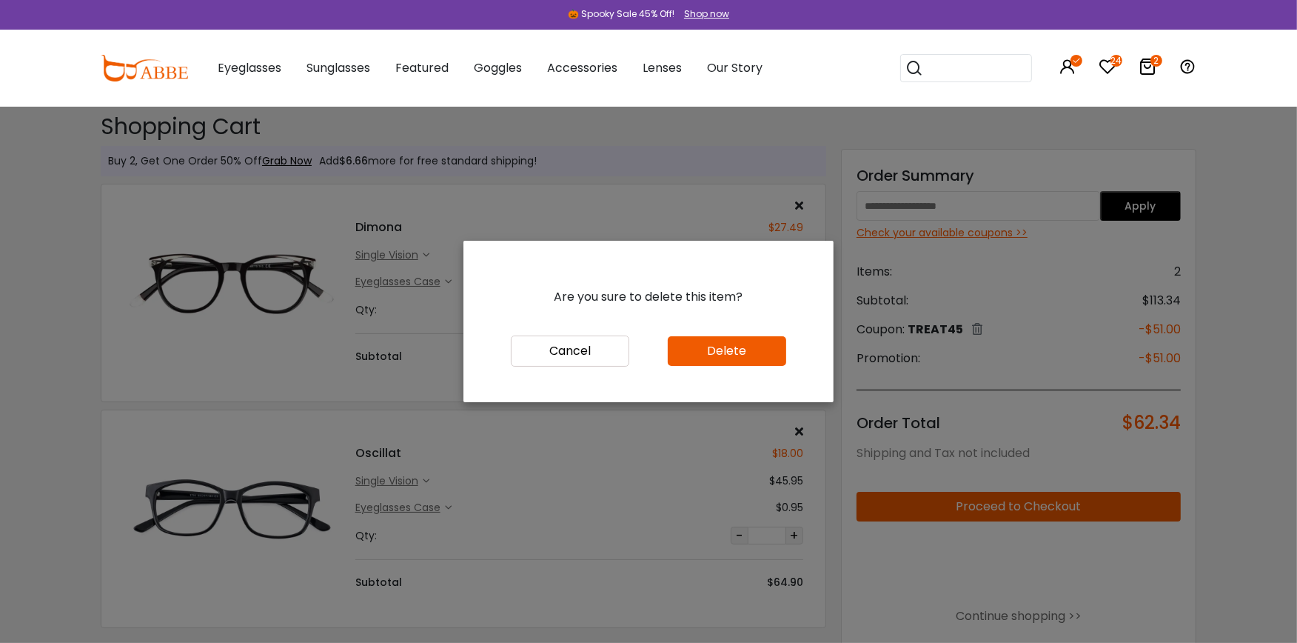
click at [715, 358] on button "Delete" at bounding box center [727, 351] width 118 height 30
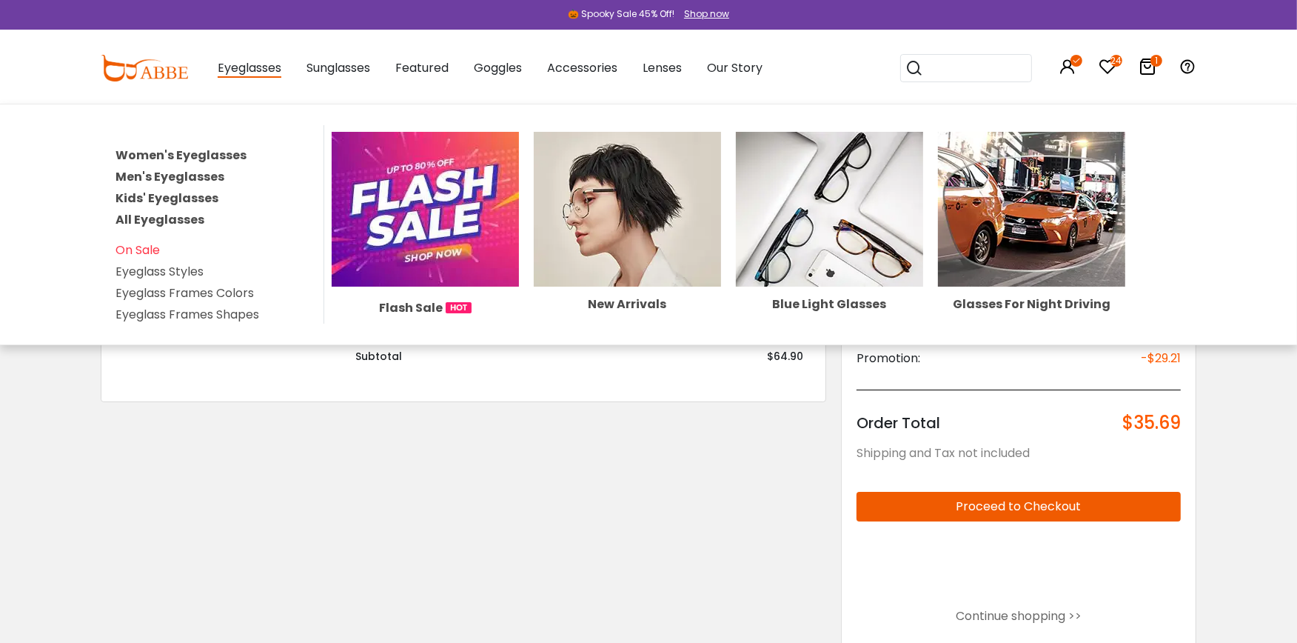
click at [221, 150] on link "Women's Eyeglasses" at bounding box center [181, 155] width 131 height 17
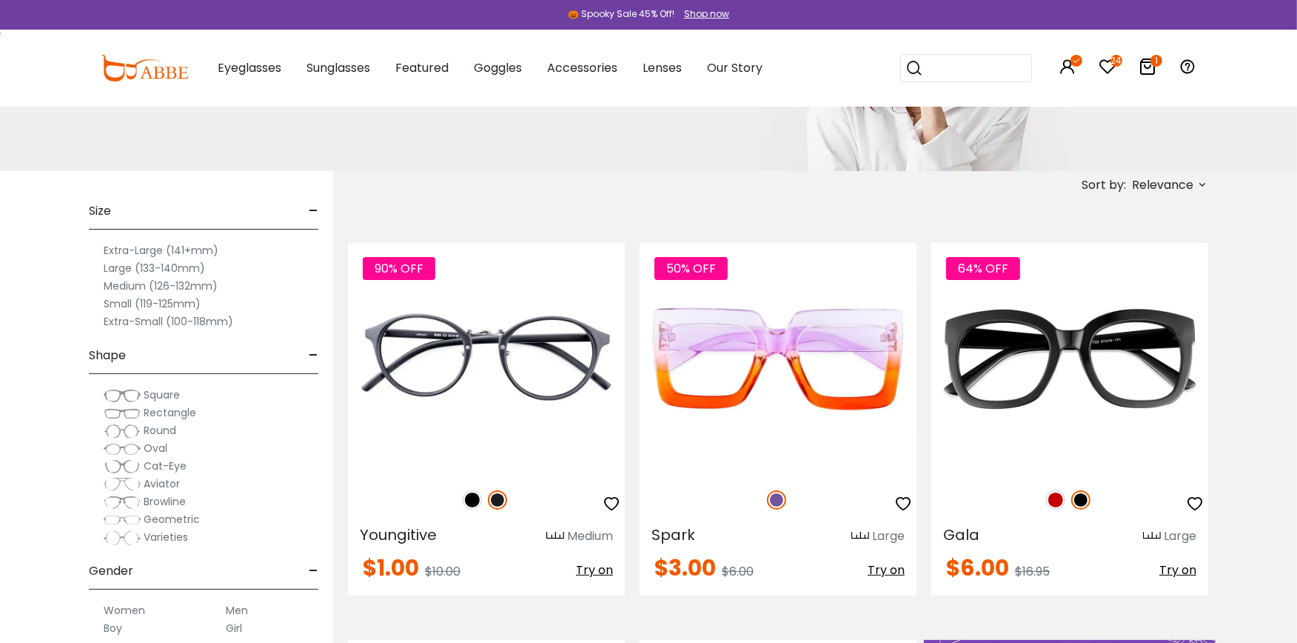
scroll to position [197, 0]
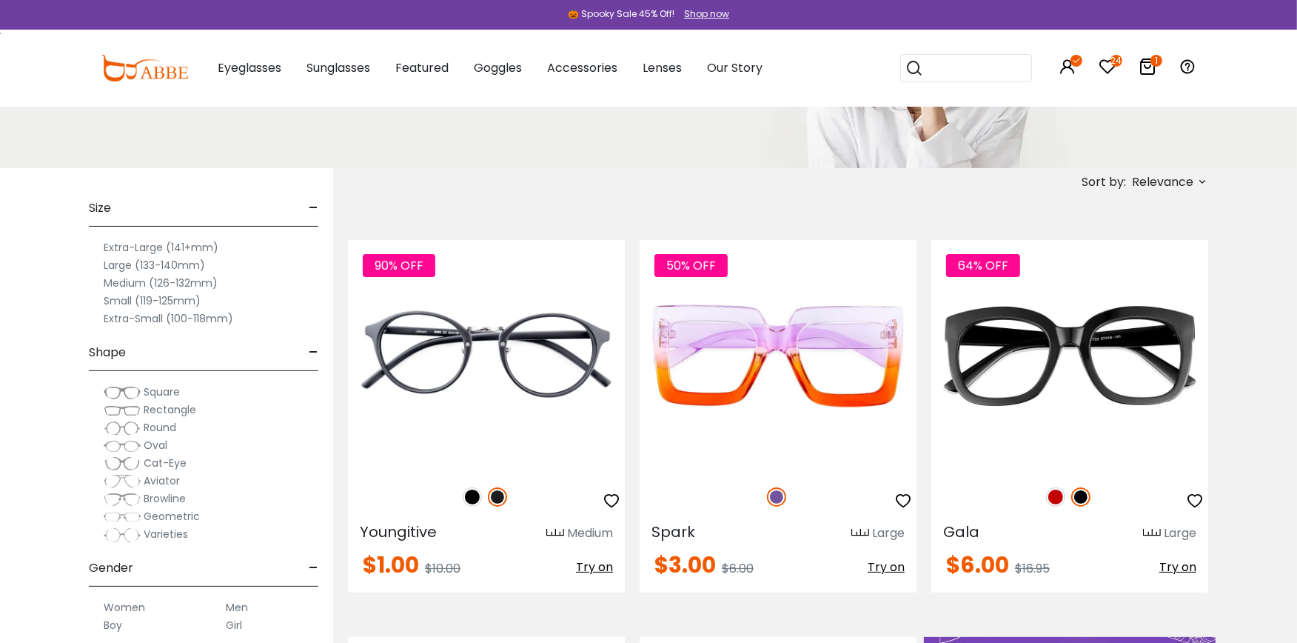
click at [190, 314] on label "Extra-Small (100-118mm)" at bounding box center [169, 319] width 130 height 18
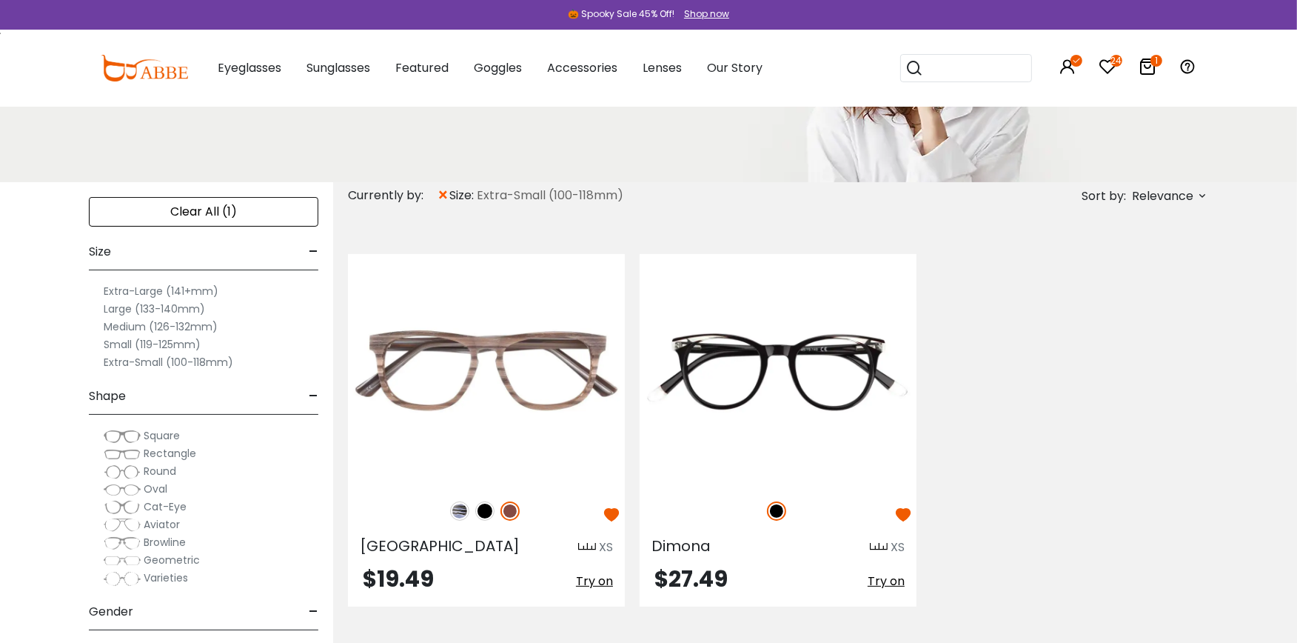
scroll to position [98, 0]
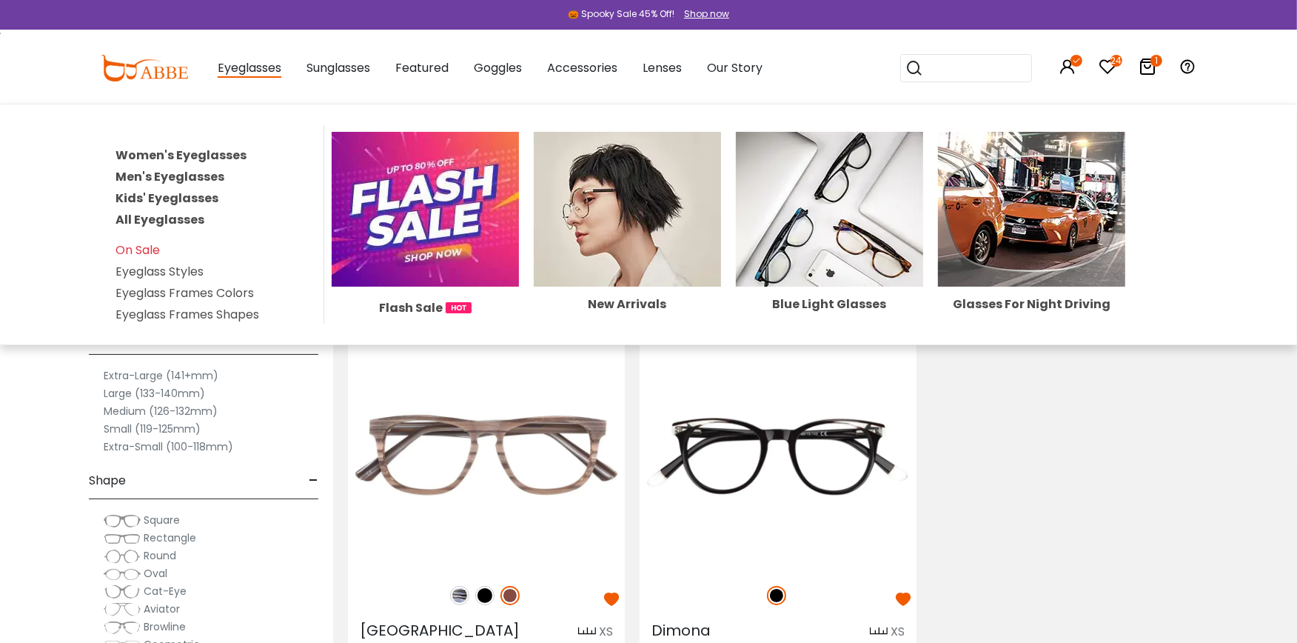
click at [184, 169] on link "Men's Eyeglasses" at bounding box center [170, 176] width 109 height 17
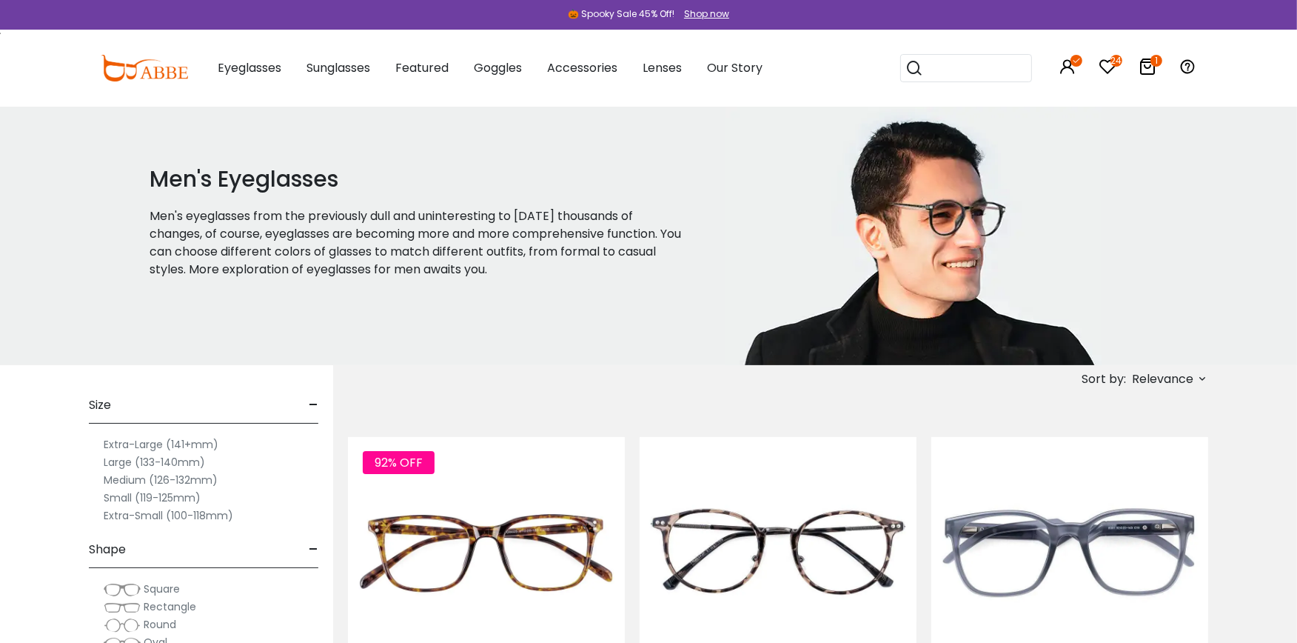
click at [191, 512] on label "Extra-Small (100-118mm)" at bounding box center [169, 515] width 130 height 18
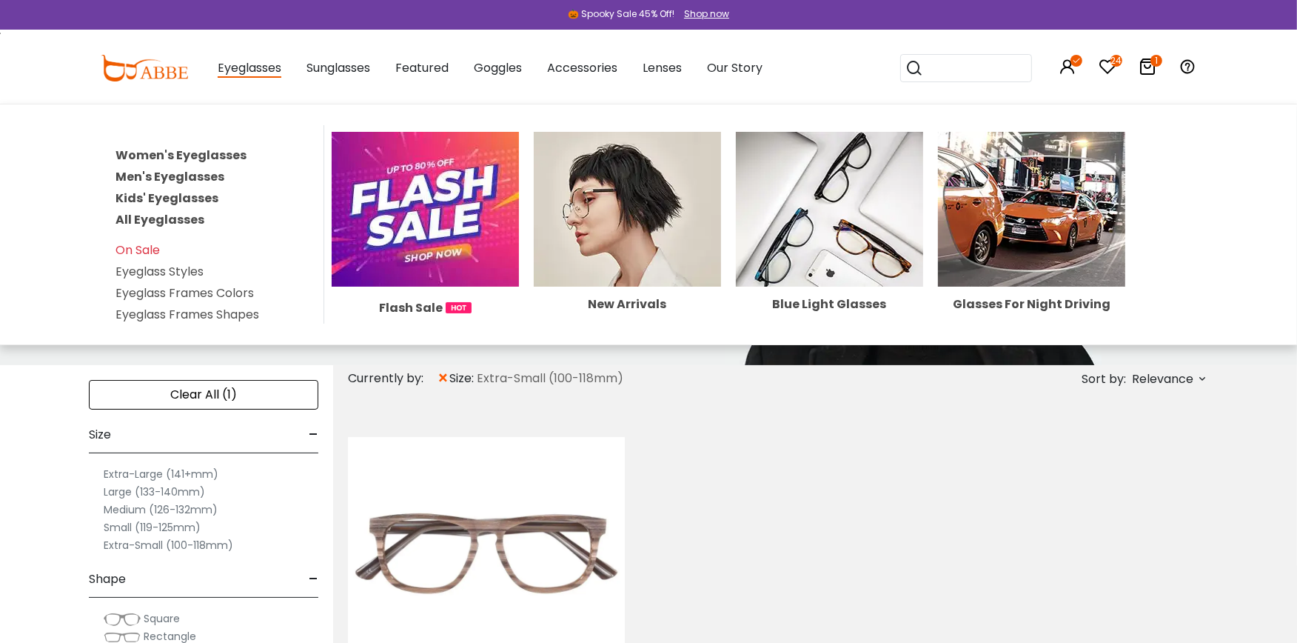
click at [195, 150] on link "Women's Eyeglasses" at bounding box center [181, 155] width 131 height 17
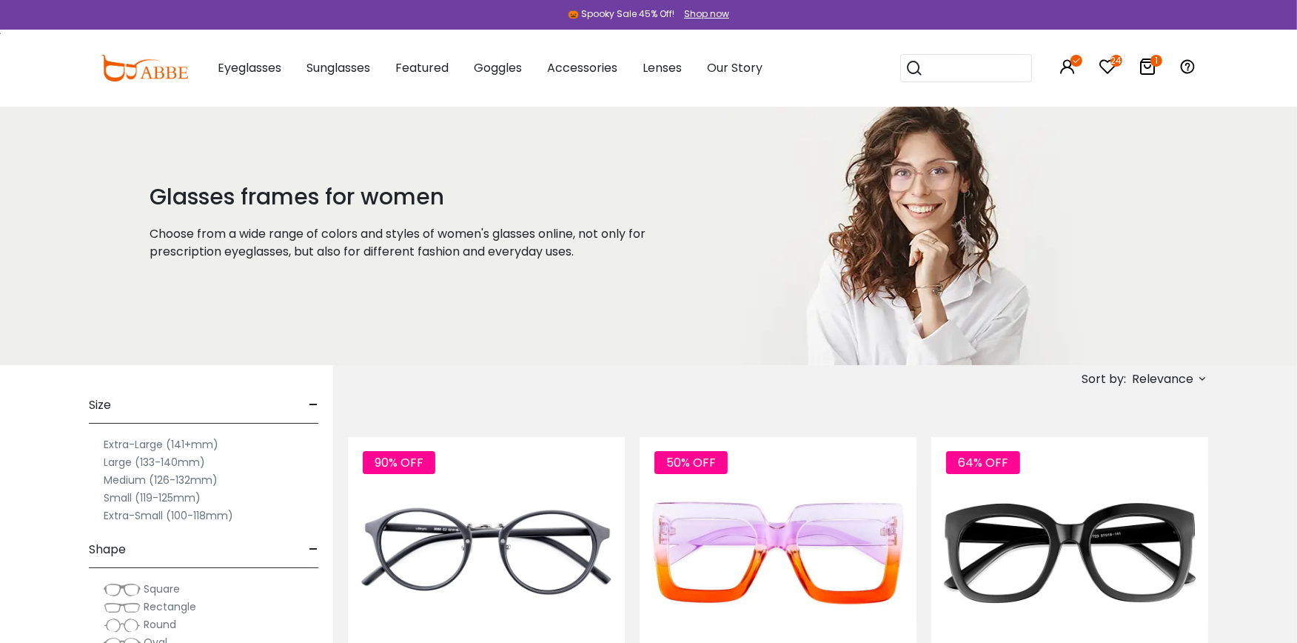
click at [158, 496] on label "Small (119-125mm)" at bounding box center [152, 498] width 97 height 18
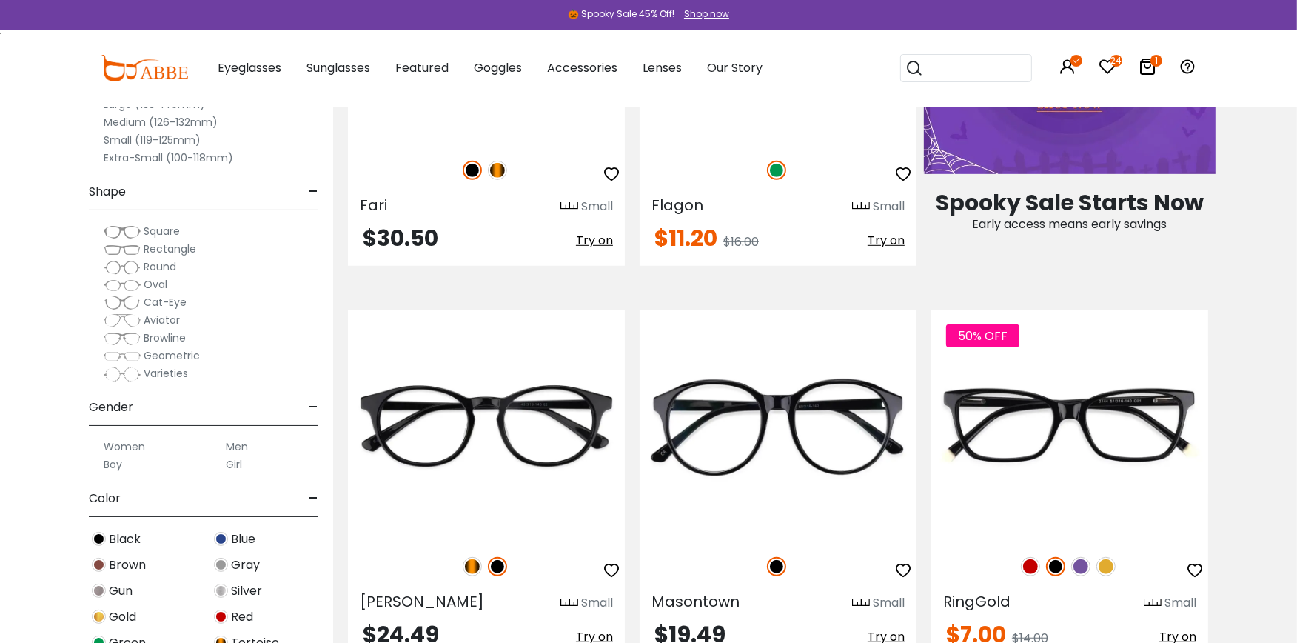
scroll to position [921, 0]
click at [98, 555] on div "Brown" at bounding box center [142, 565] width 122 height 20
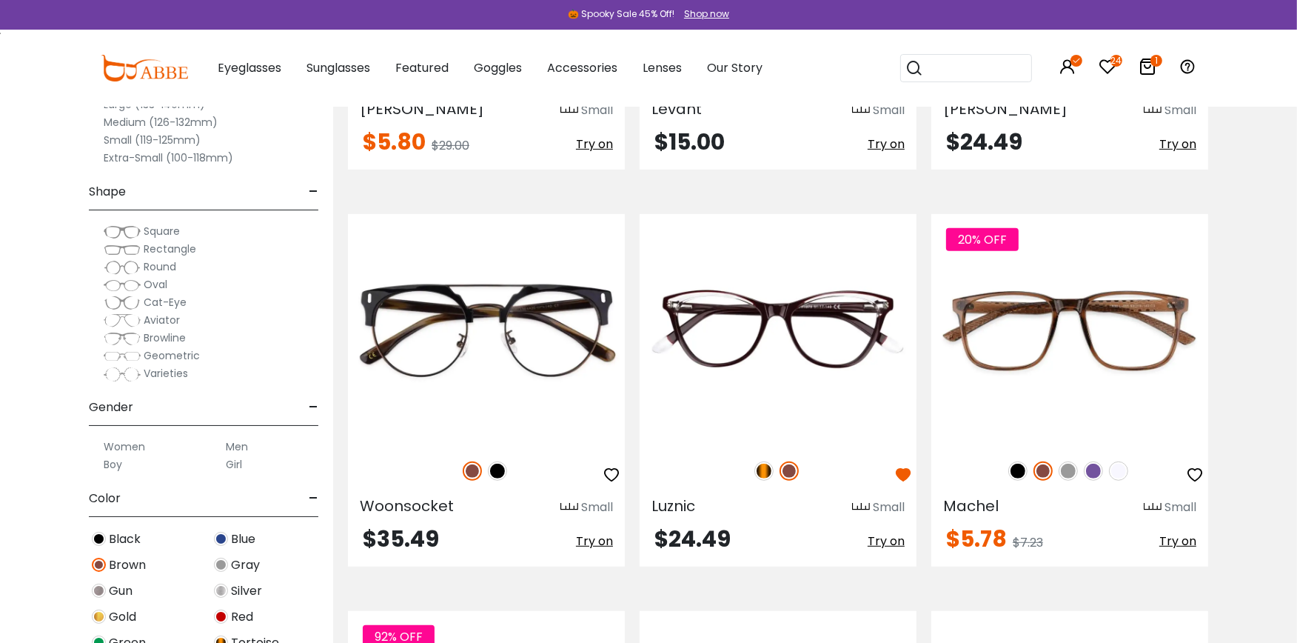
scroll to position [682, 0]
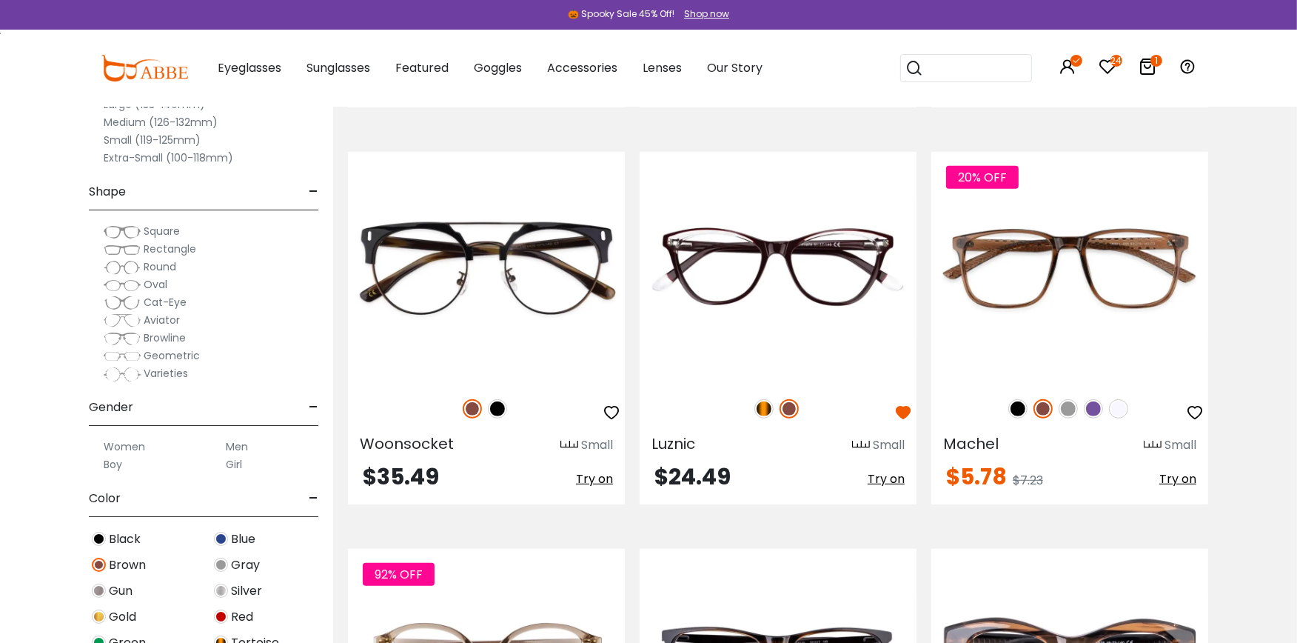
click at [100, 561] on img at bounding box center [99, 565] width 14 height 14
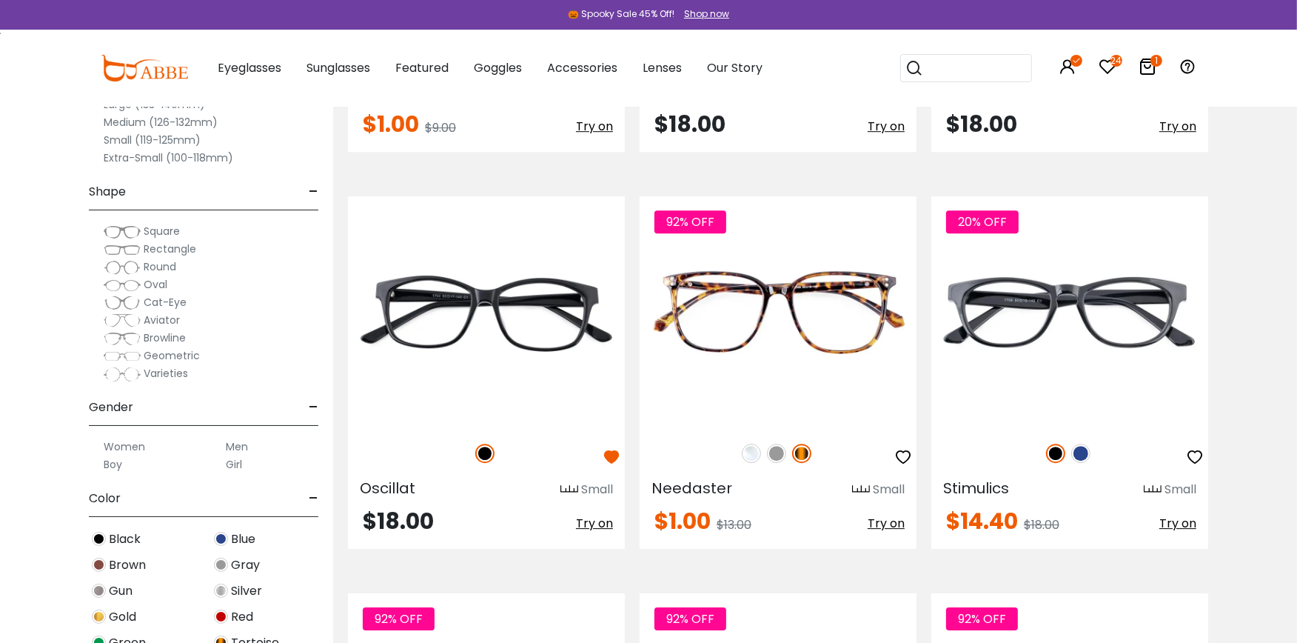
scroll to position [4617, 0]
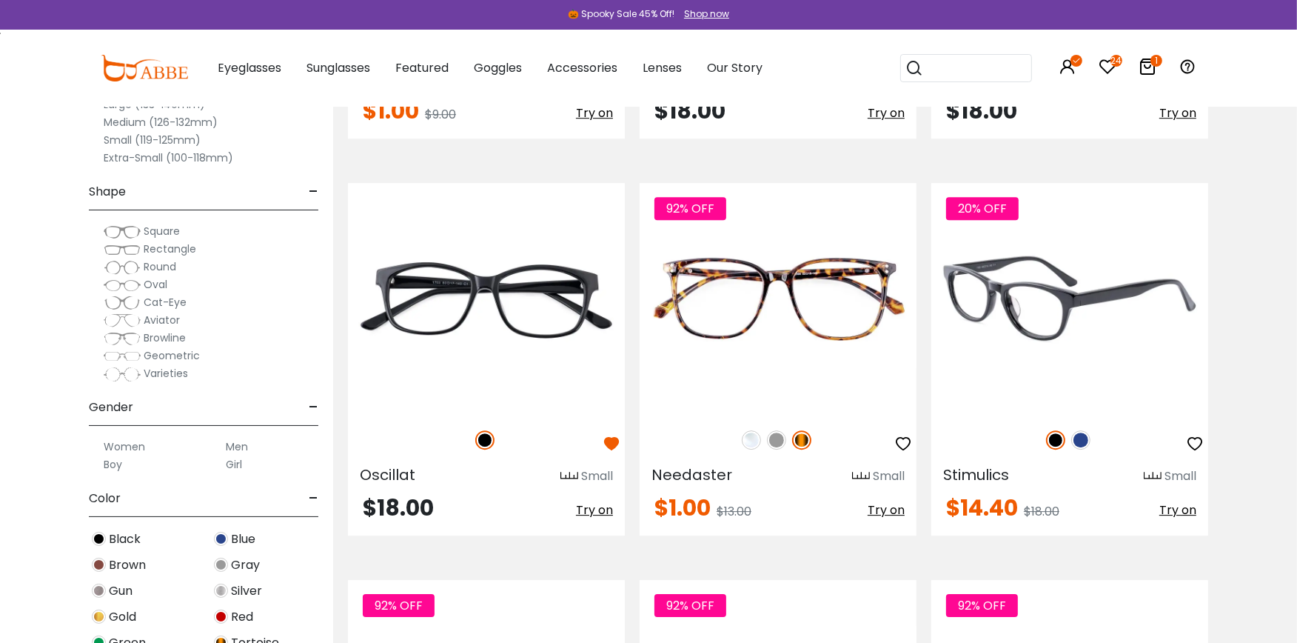
click at [1081, 301] on img at bounding box center [1069, 298] width 277 height 231
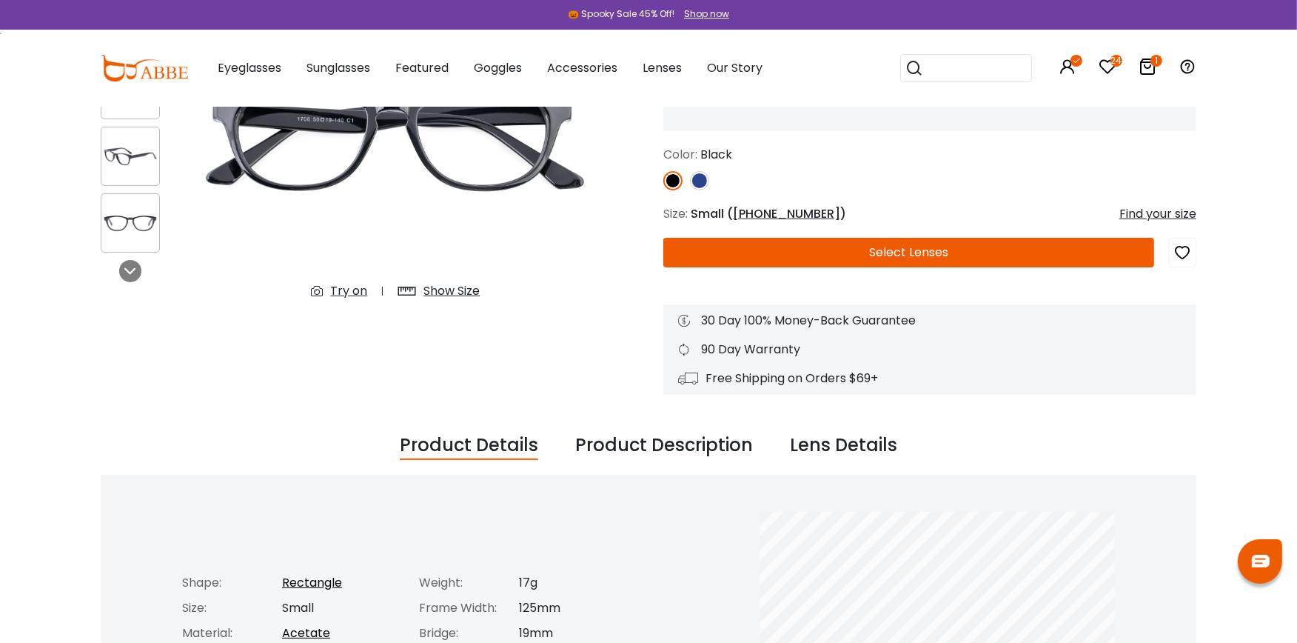
scroll to position [33, 0]
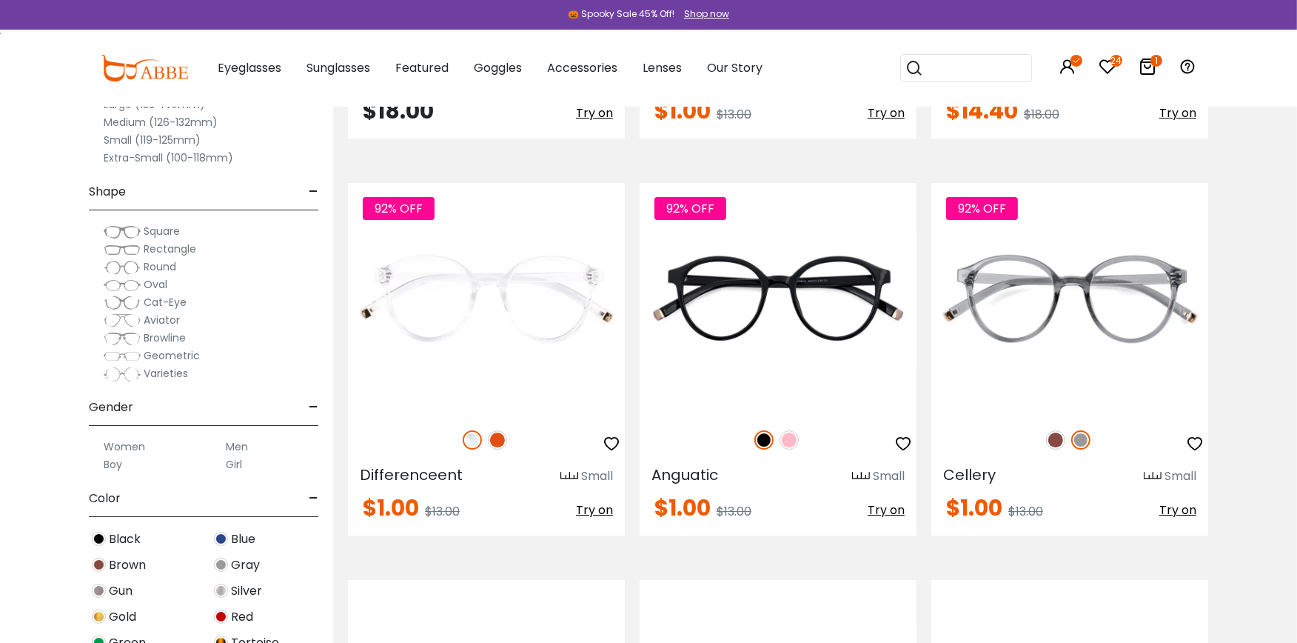
scroll to position [5045, 0]
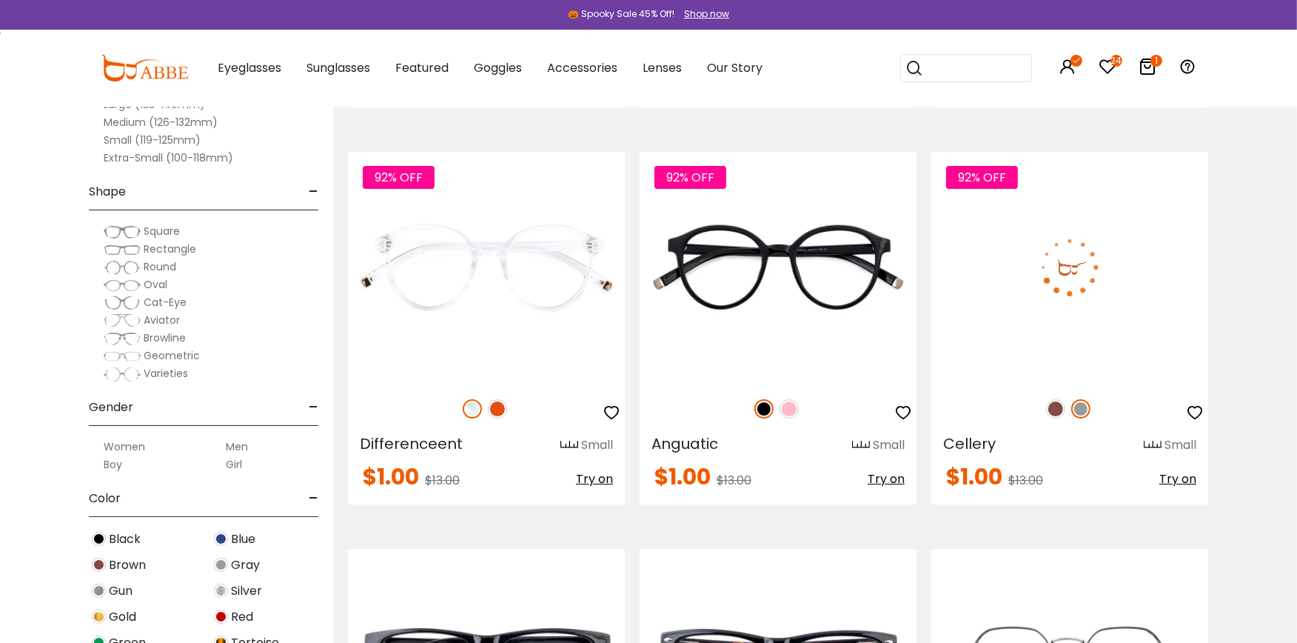
click at [1054, 408] on img at bounding box center [1055, 408] width 19 height 19
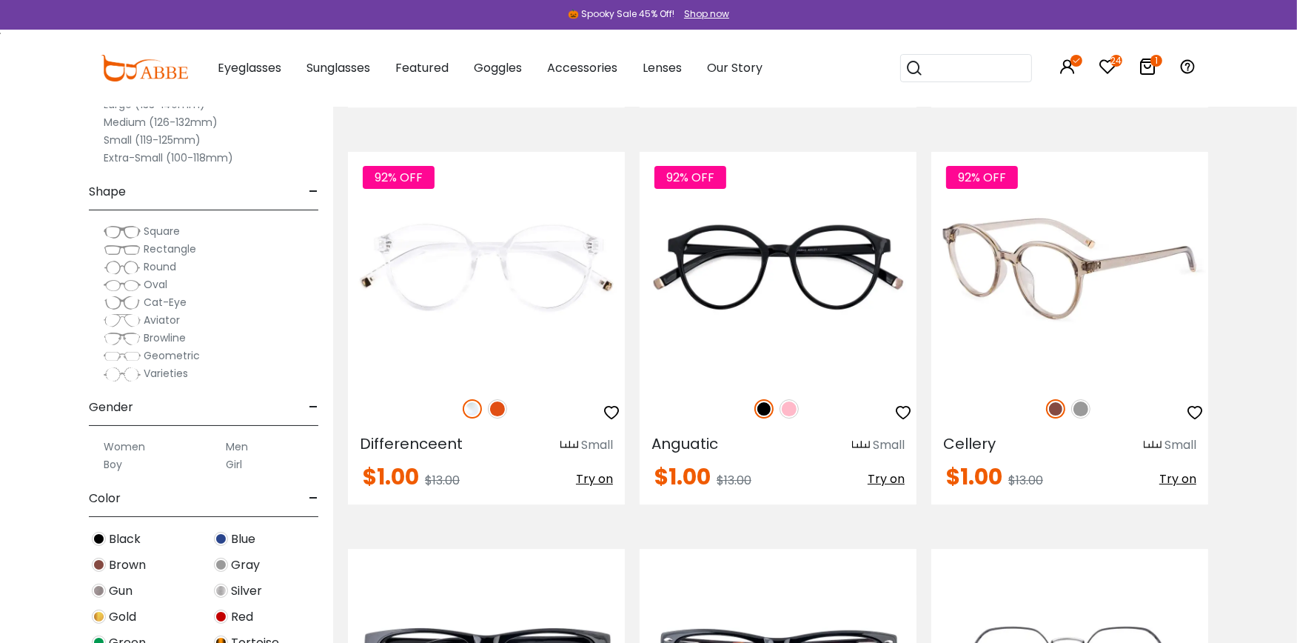
click at [1068, 296] on img at bounding box center [1069, 267] width 277 height 231
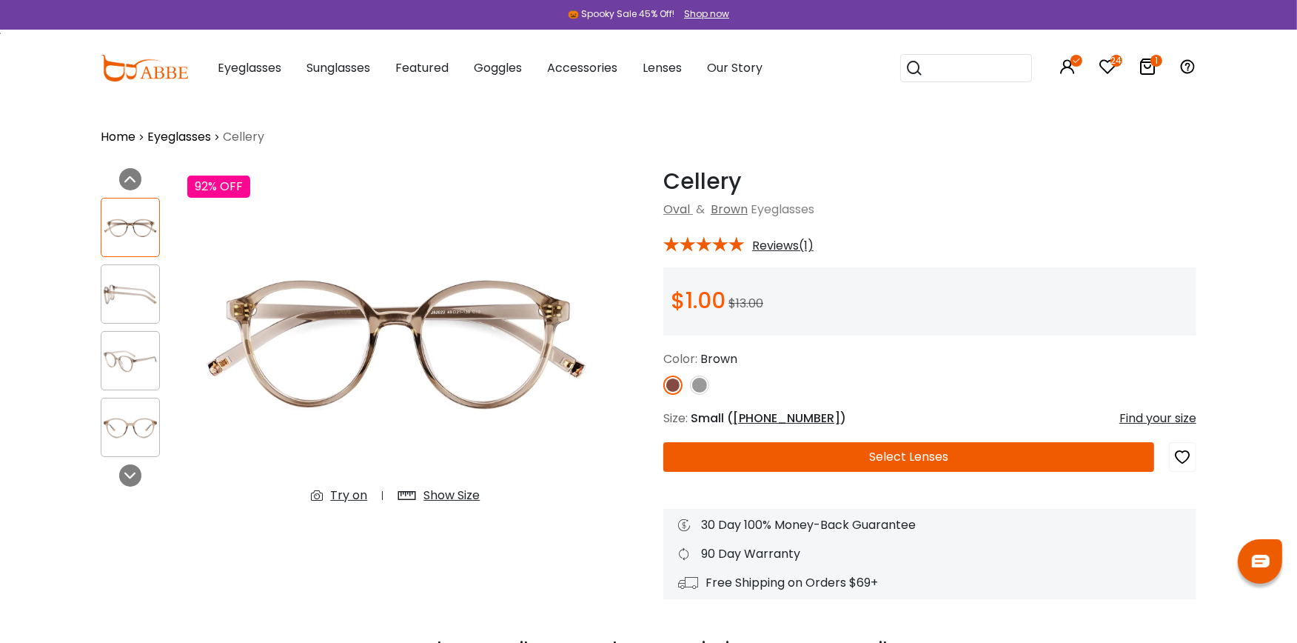
click at [348, 492] on div "Try on" at bounding box center [348, 495] width 37 height 18
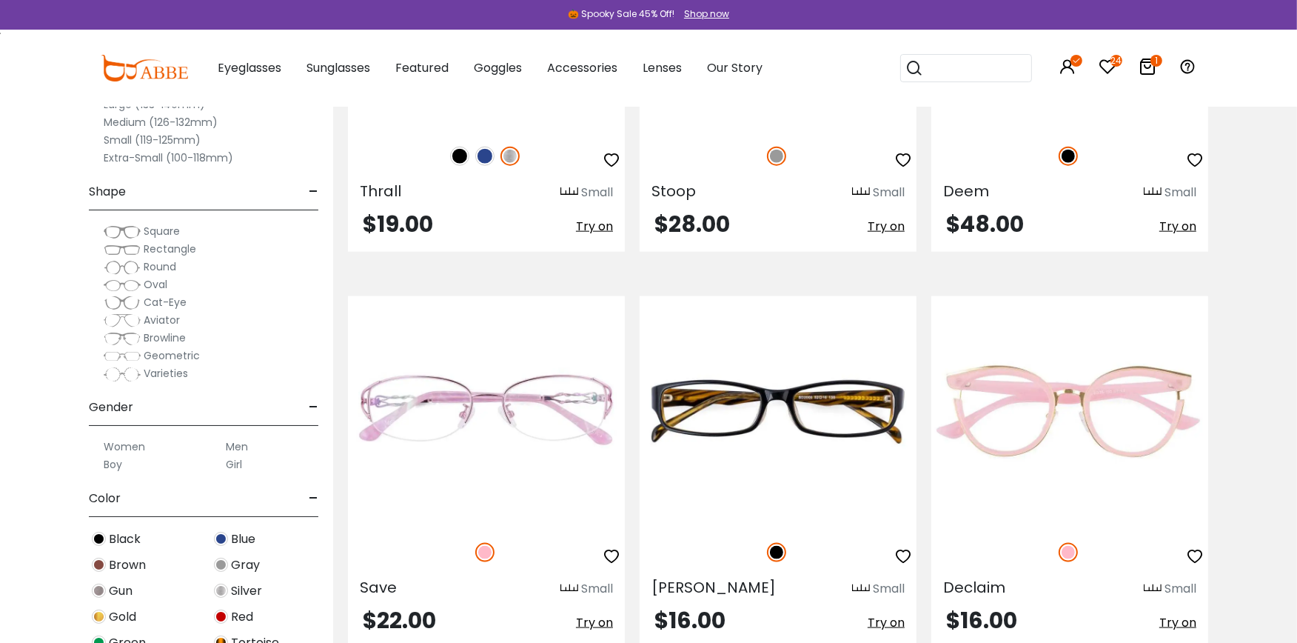
scroll to position [7842, 0]
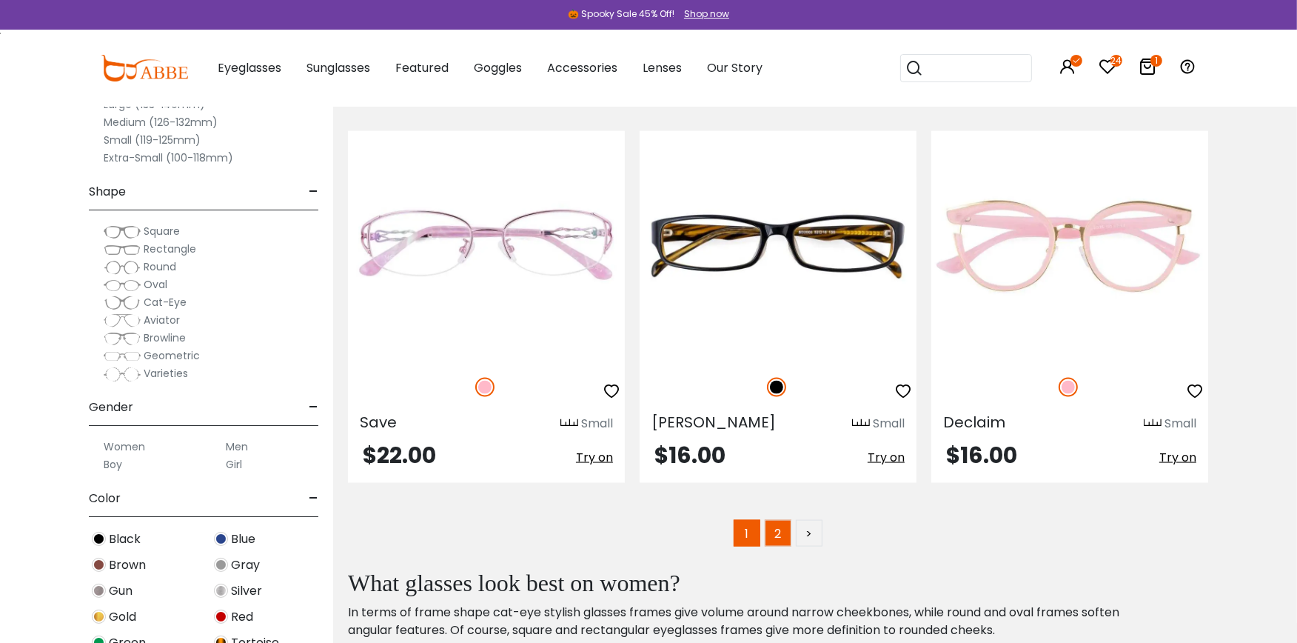
click at [774, 533] on link "2" at bounding box center [778, 533] width 27 height 27
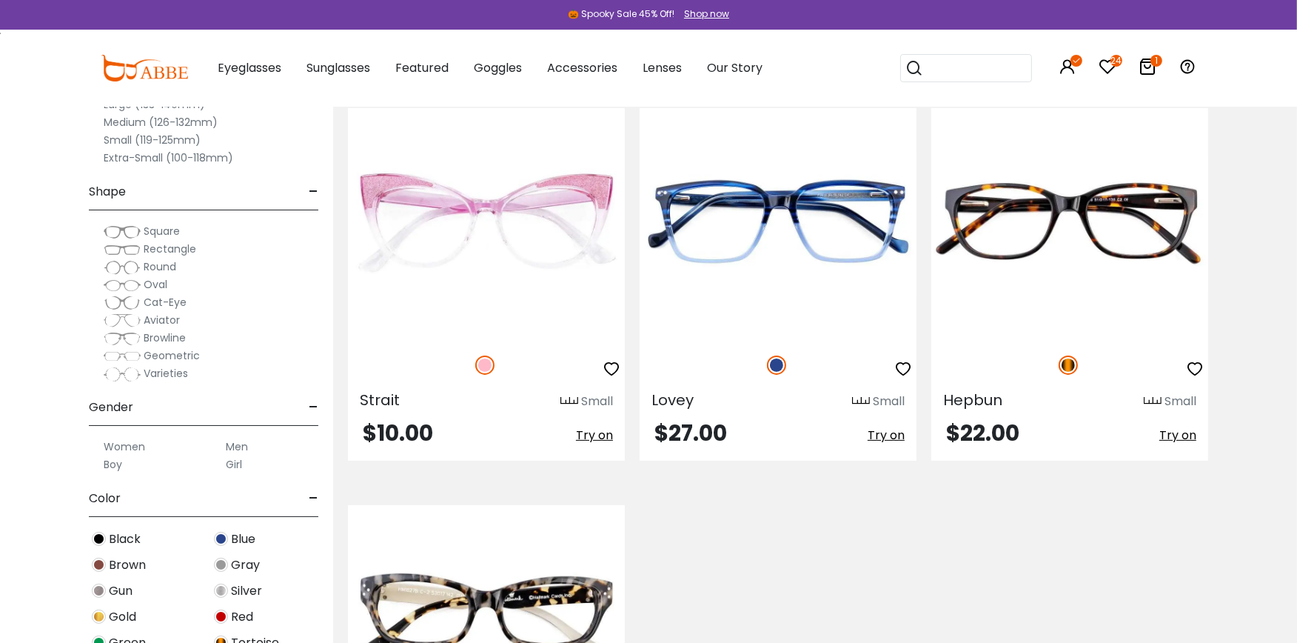
scroll to position [361, 0]
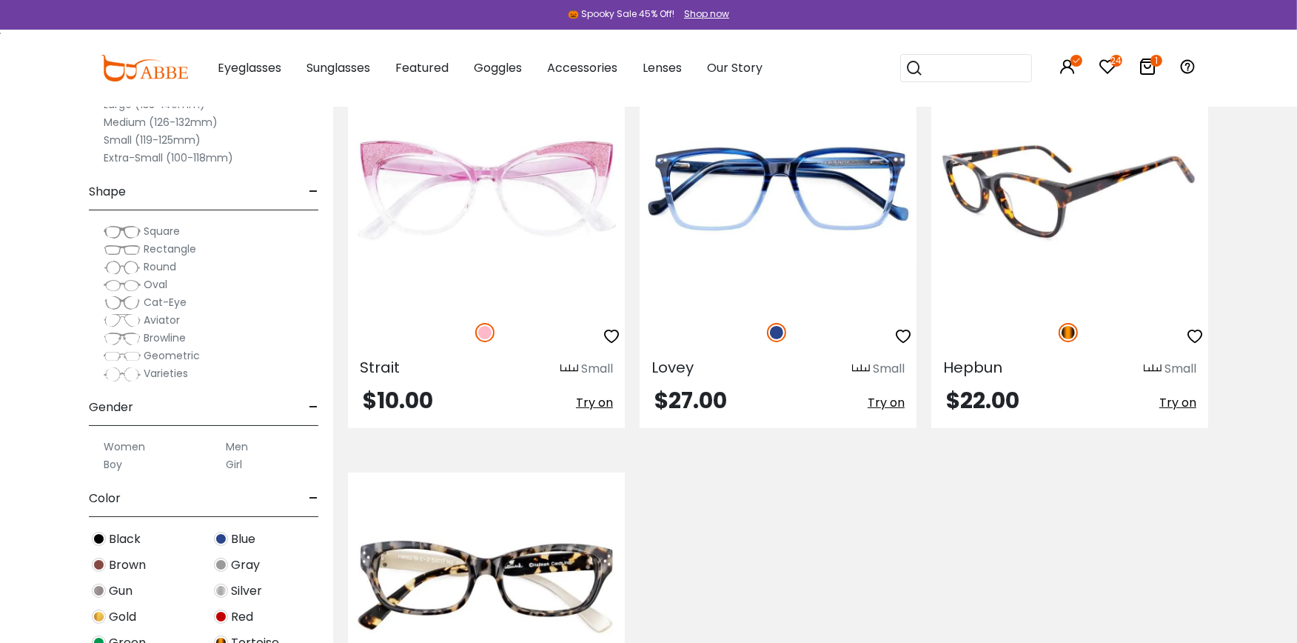
click at [1069, 197] on img at bounding box center [1069, 191] width 277 height 231
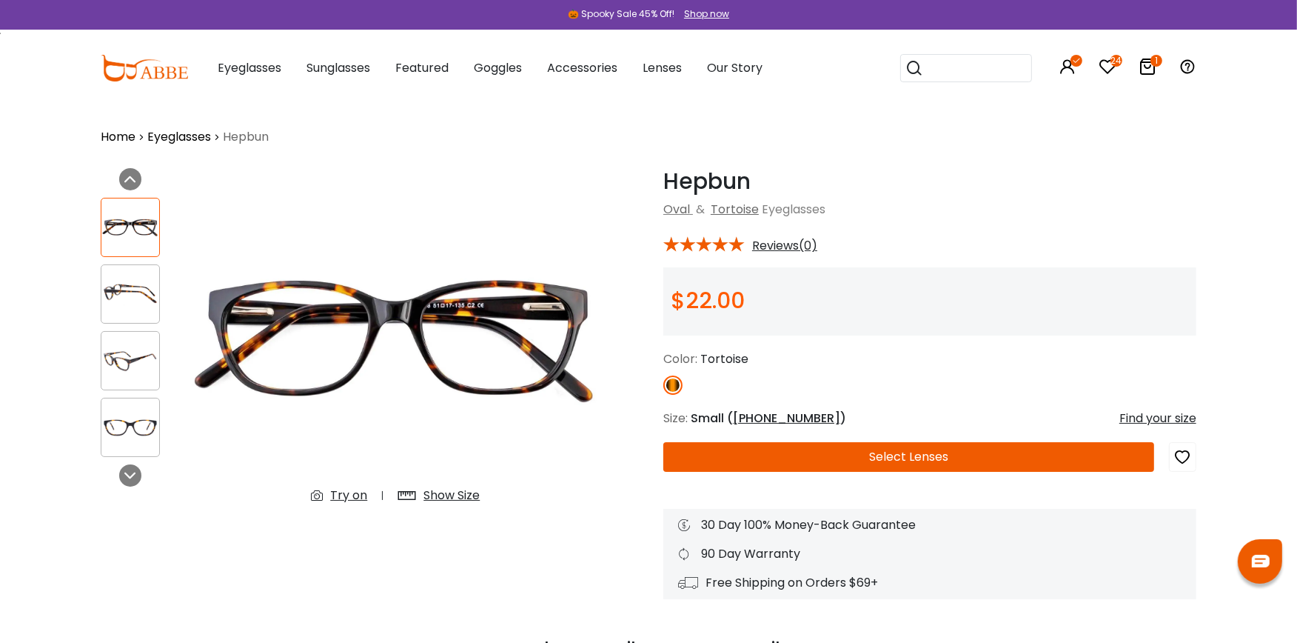
click at [349, 493] on div "Try on" at bounding box center [348, 495] width 37 height 18
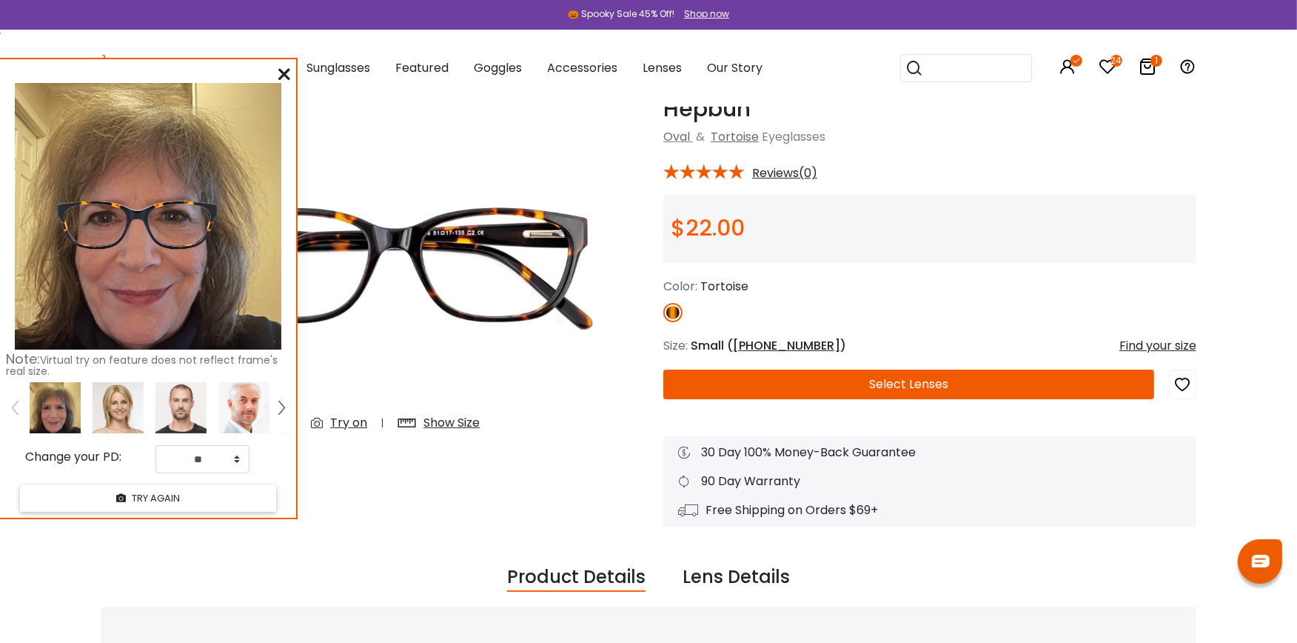
scroll to position [61, 0]
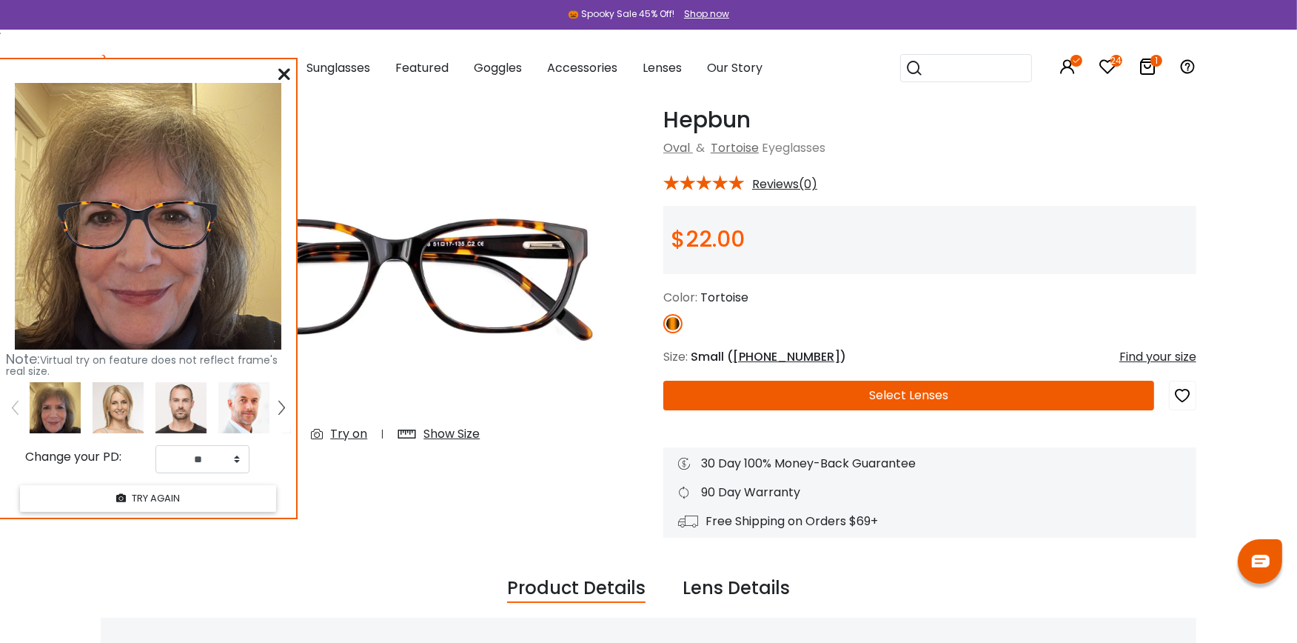
click at [1183, 388] on icon "button" at bounding box center [1183, 395] width 18 height 27
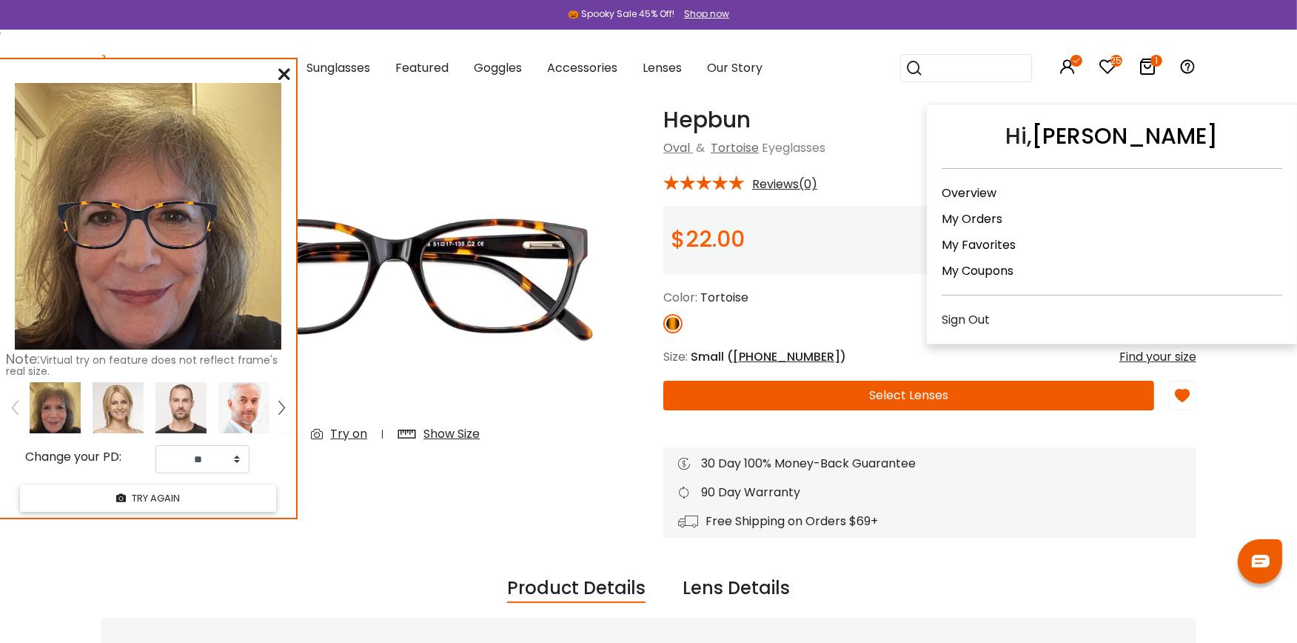
click at [972, 215] on link "My Orders" at bounding box center [972, 218] width 61 height 17
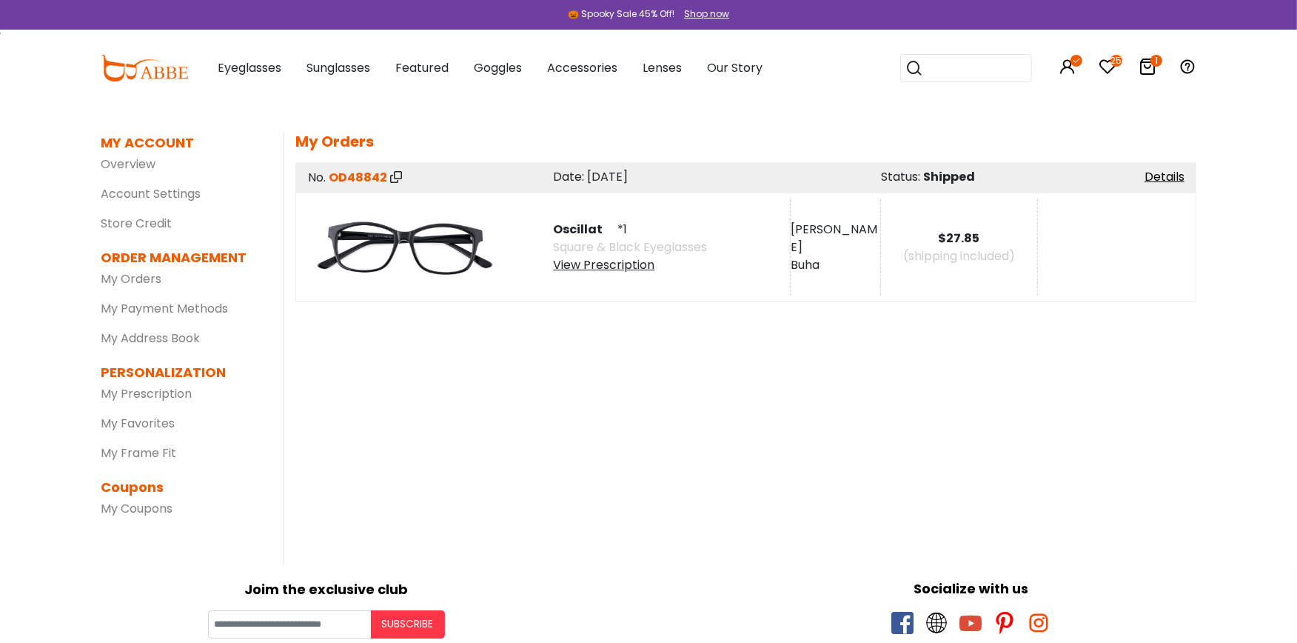
scroll to position [65, 0]
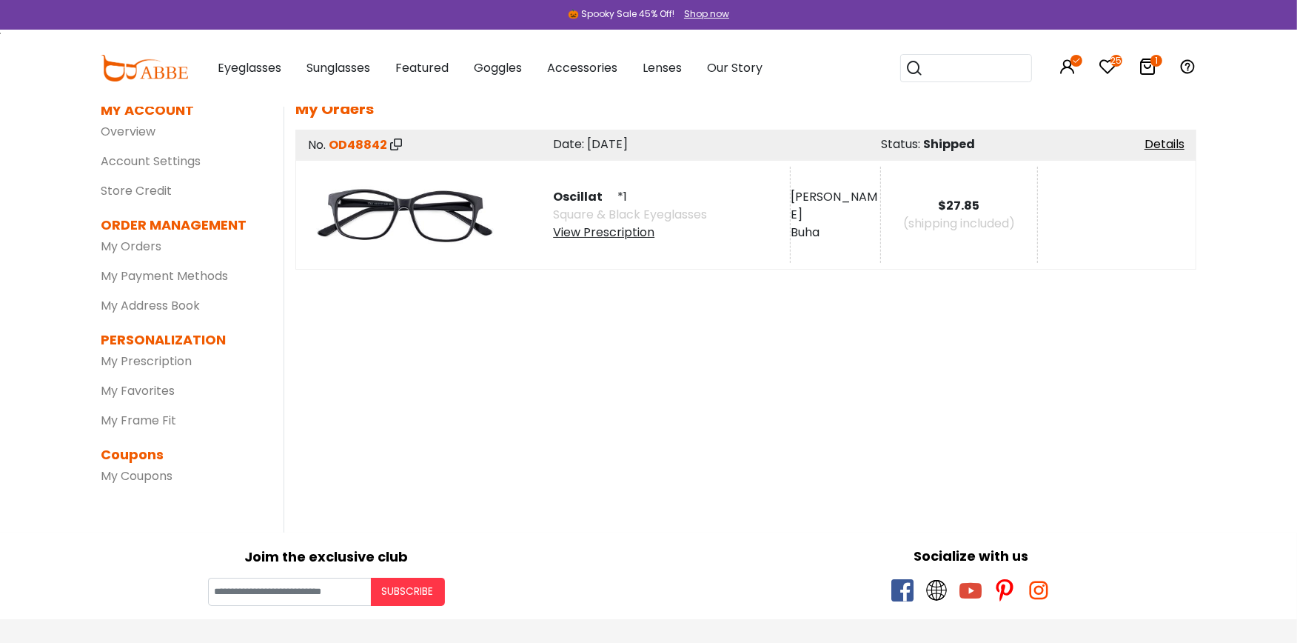
click at [401, 203] on img at bounding box center [405, 215] width 193 height 96
click at [1164, 141] on link "Details" at bounding box center [1165, 143] width 40 height 17
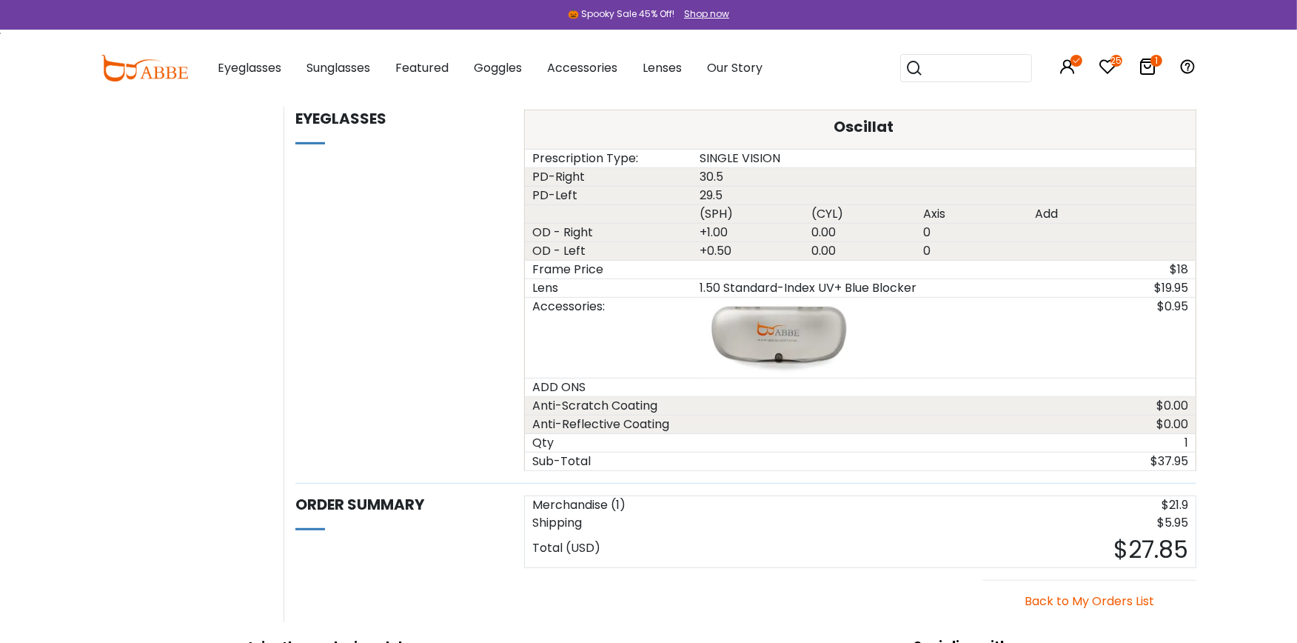
scroll to position [855, 0]
click at [1146, 65] on icon at bounding box center [1148, 67] width 18 height 18
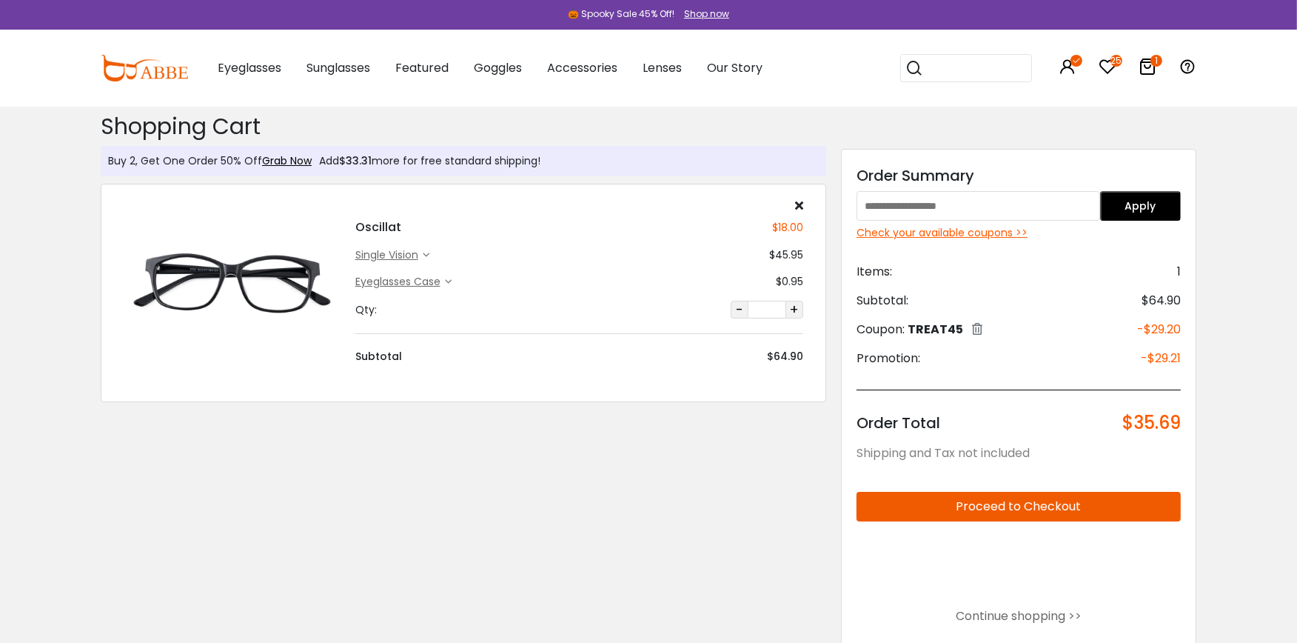
click at [243, 271] on img at bounding box center [232, 282] width 217 height 108
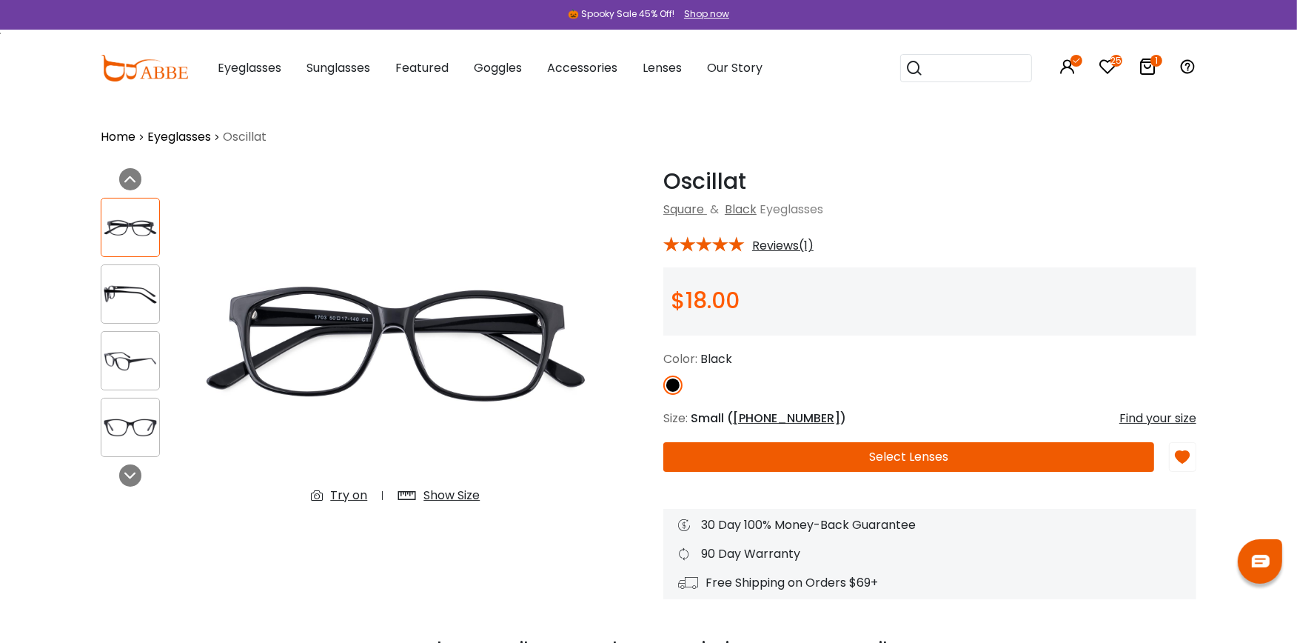
click at [346, 494] on div "Try on" at bounding box center [348, 495] width 37 height 18
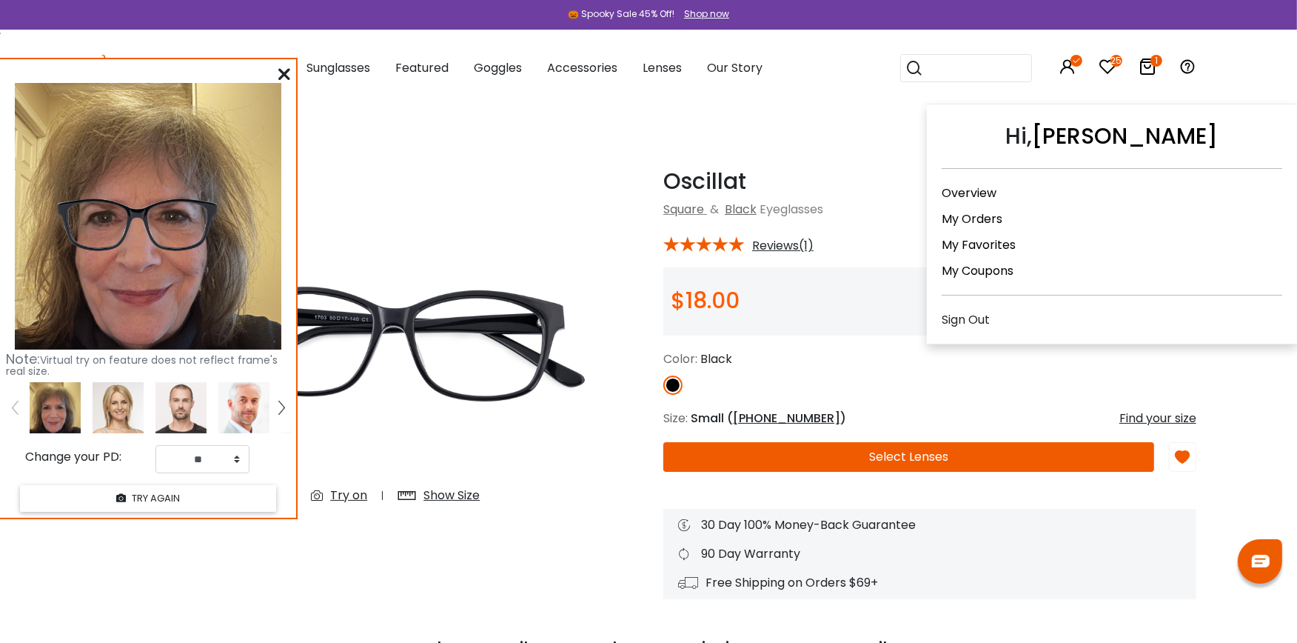
click at [971, 213] on link "My Orders" at bounding box center [972, 218] width 61 height 17
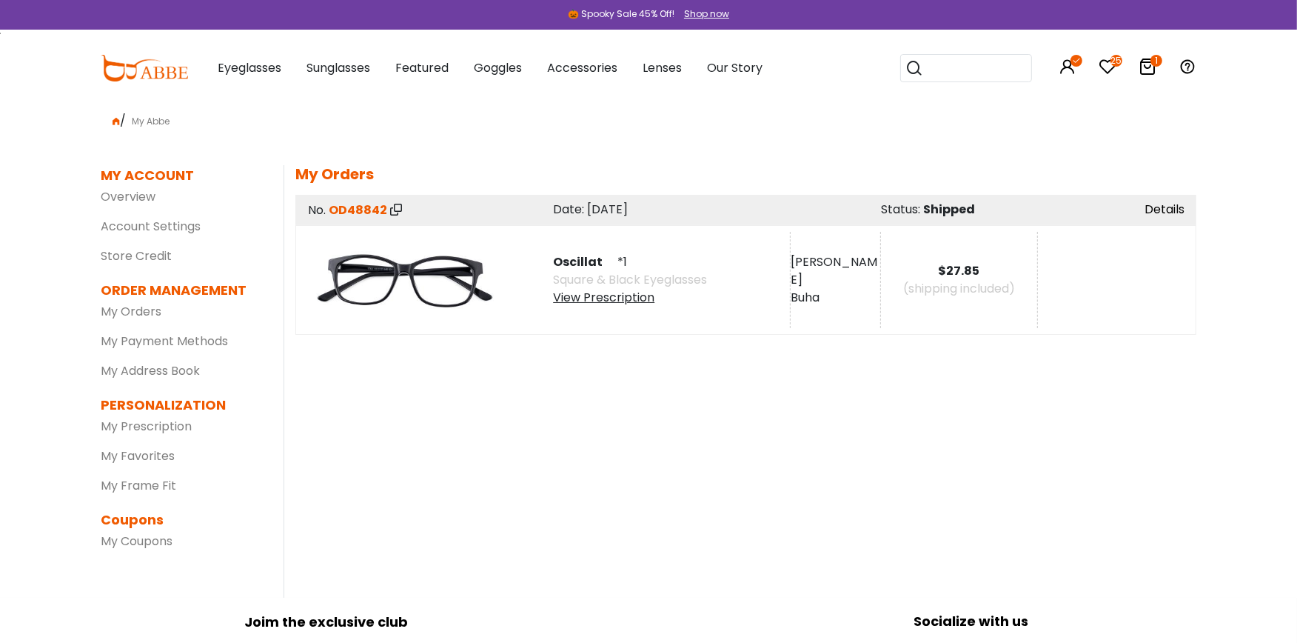
click at [1165, 213] on link "Details" at bounding box center [1165, 209] width 40 height 17
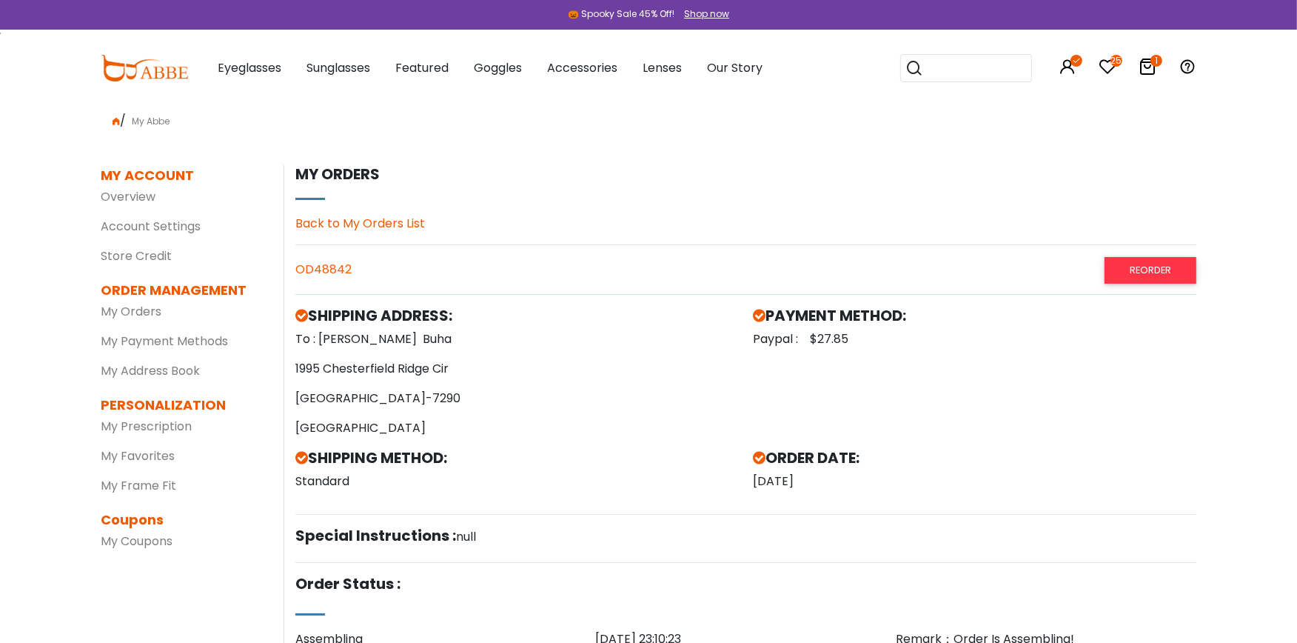
click at [1144, 64] on icon at bounding box center [1148, 67] width 18 height 18
